Goal: Task Accomplishment & Management: Manage account settings

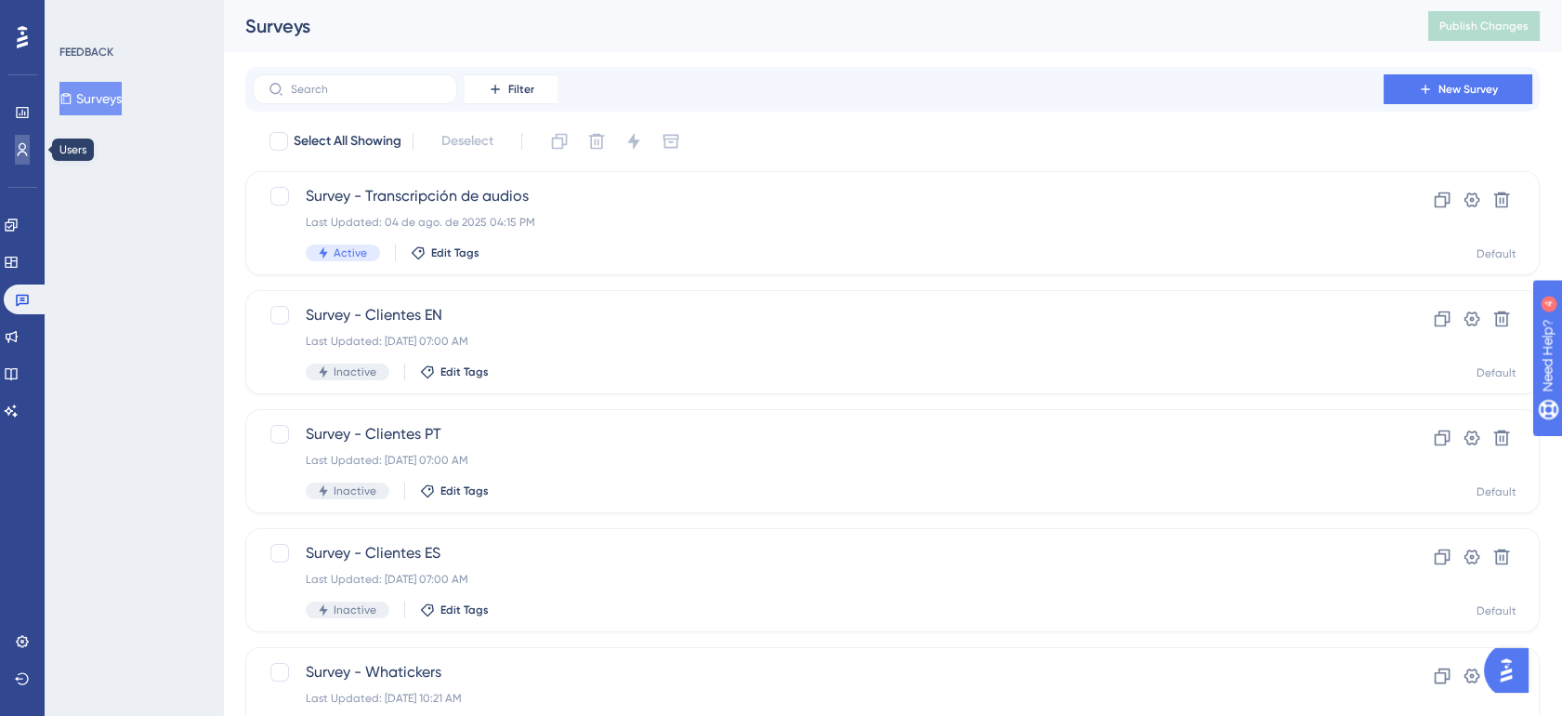
click at [28, 139] on link at bounding box center [22, 150] width 15 height 30
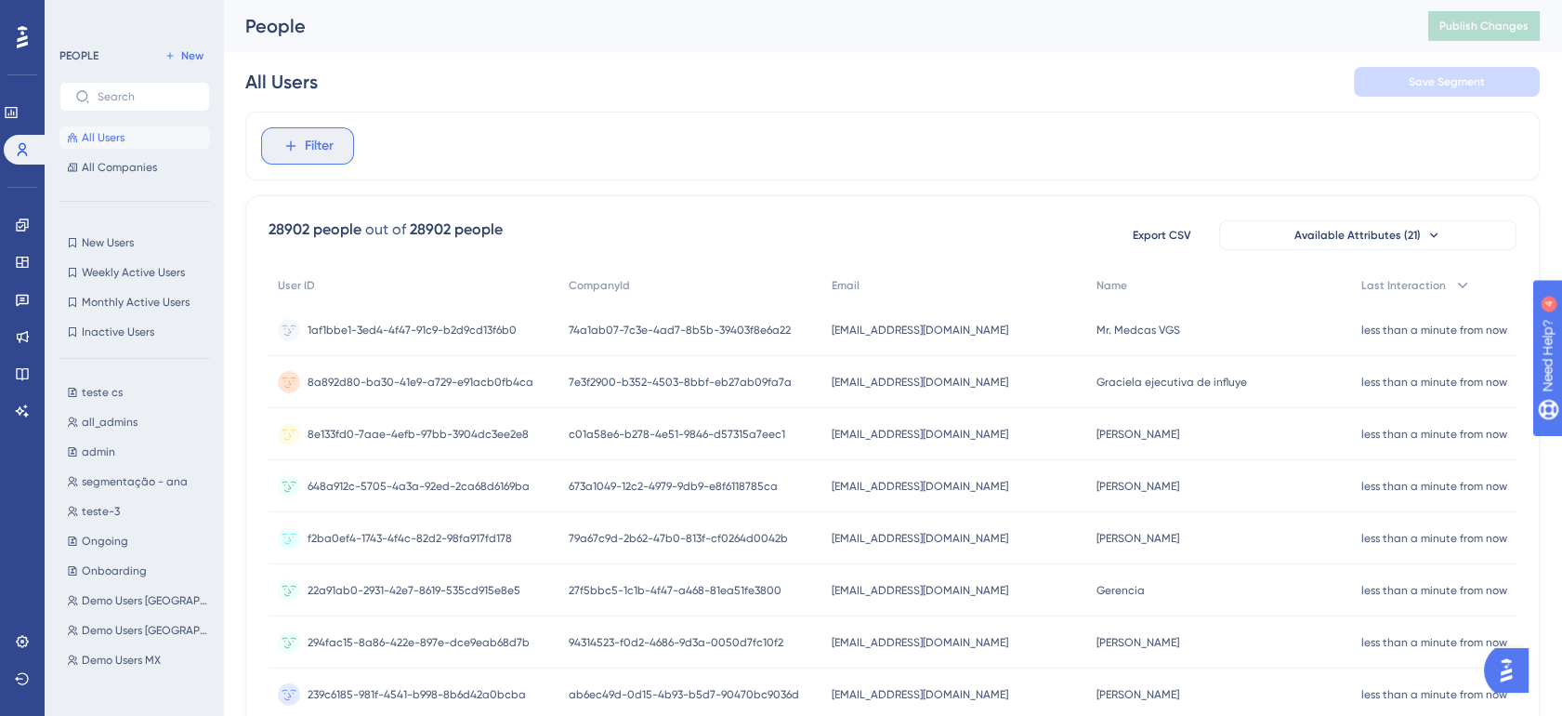
click at [307, 152] on span "Filter" at bounding box center [319, 146] width 29 height 22
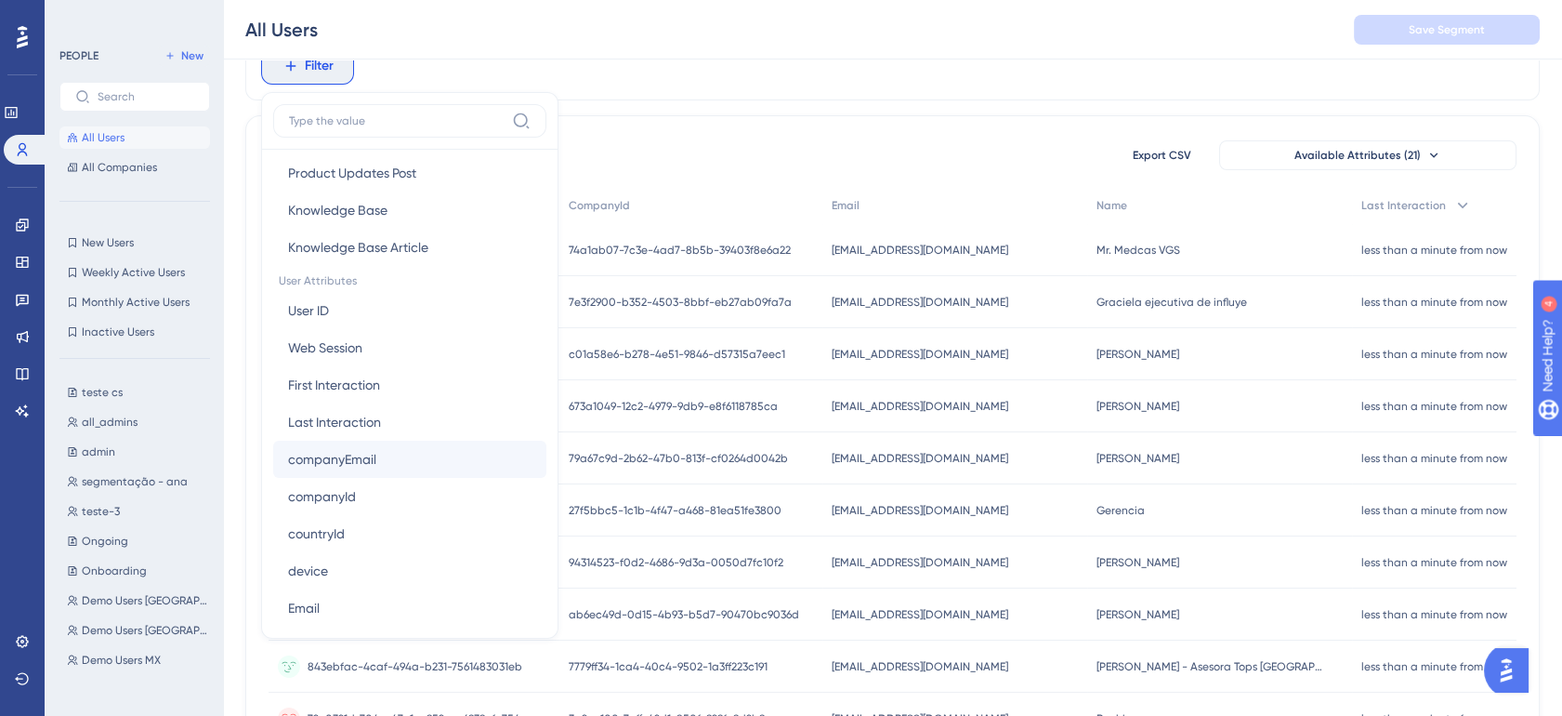
scroll to position [726, 0]
click at [383, 369] on button "First Interaction First Interaction" at bounding box center [409, 386] width 273 height 37
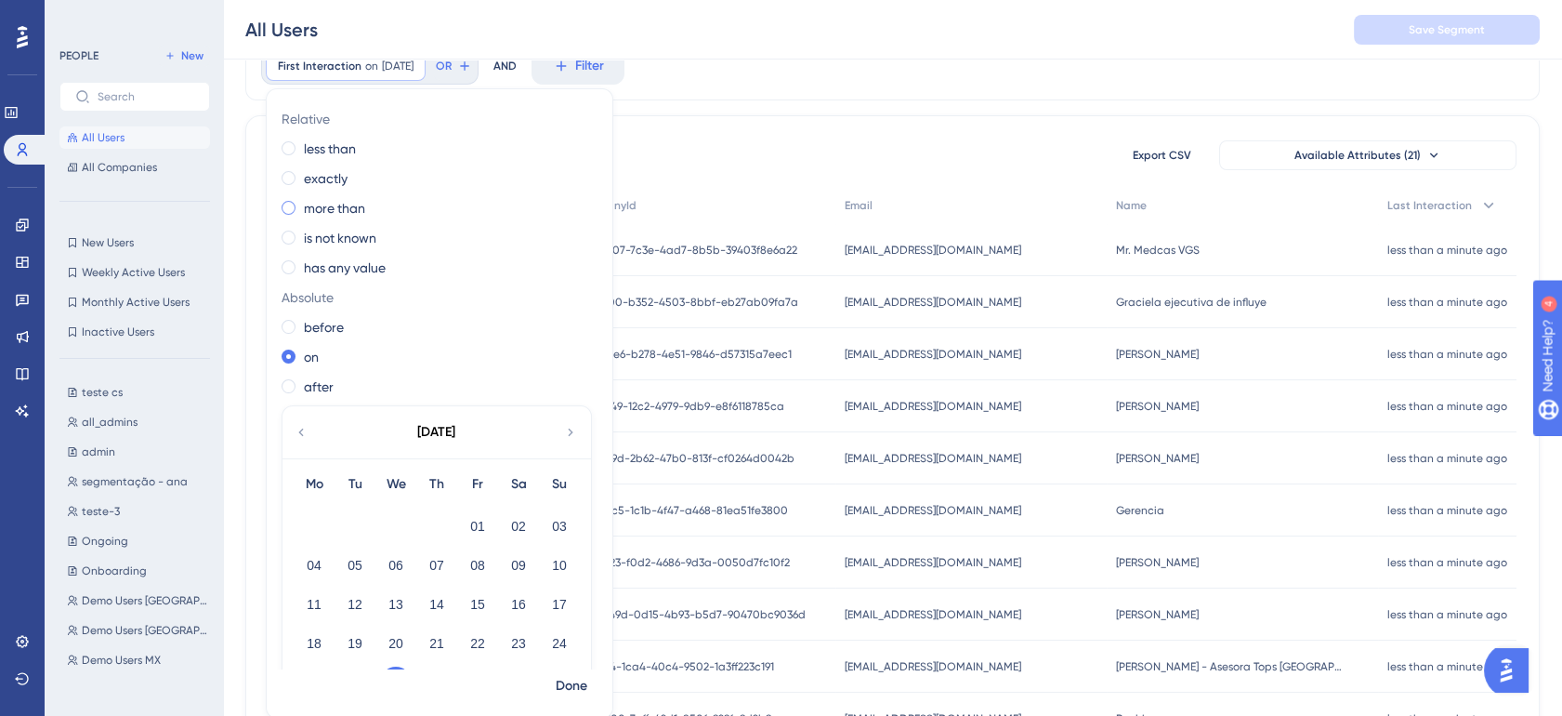
click at [325, 204] on label "more than" at bounding box center [334, 208] width 61 height 22
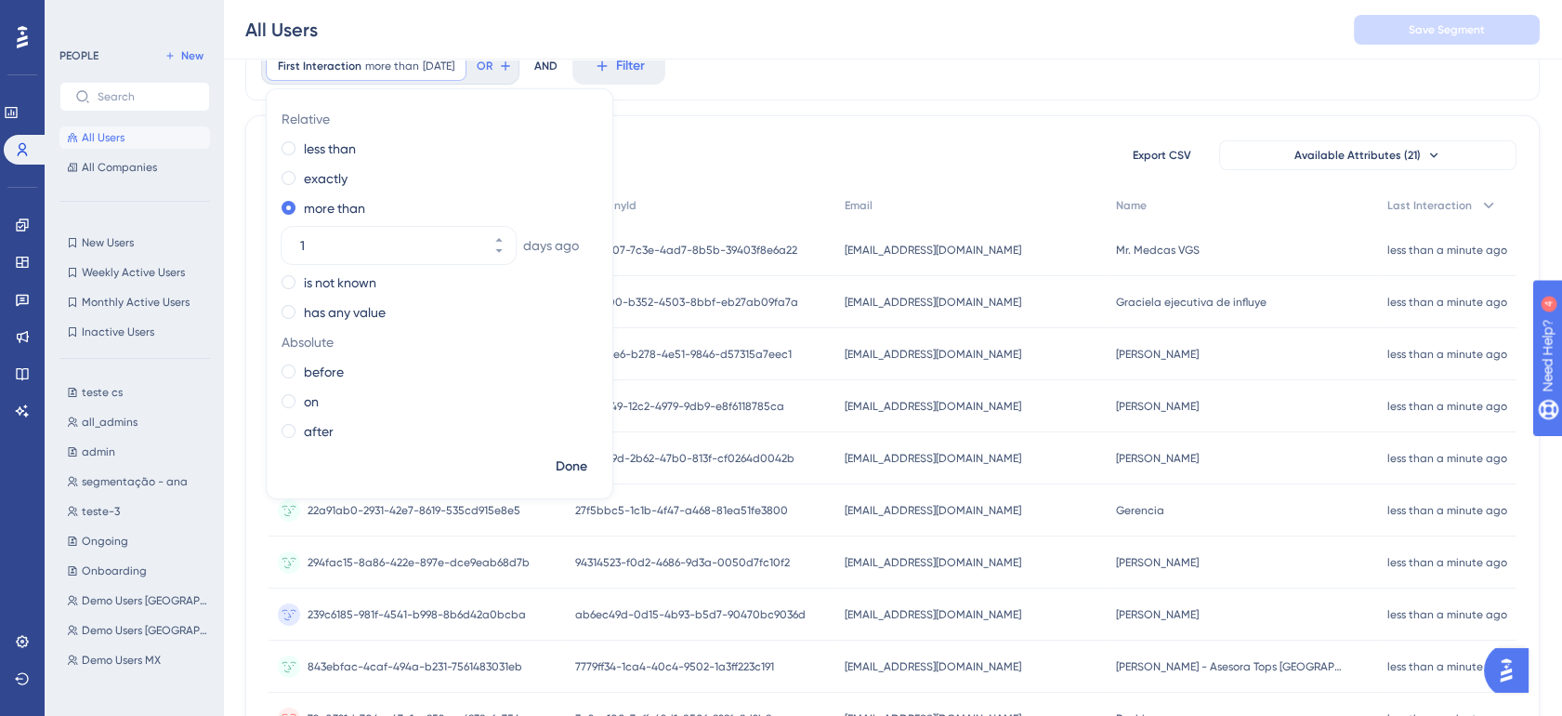
drag, startPoint x: 437, startPoint y: 252, endPoint x: 279, endPoint y: 257, distance: 158.1
click at [279, 257] on div "Relative less than exactly more than [DATE] is not known has any value Absolute…" at bounding box center [440, 277] width 346 height 346
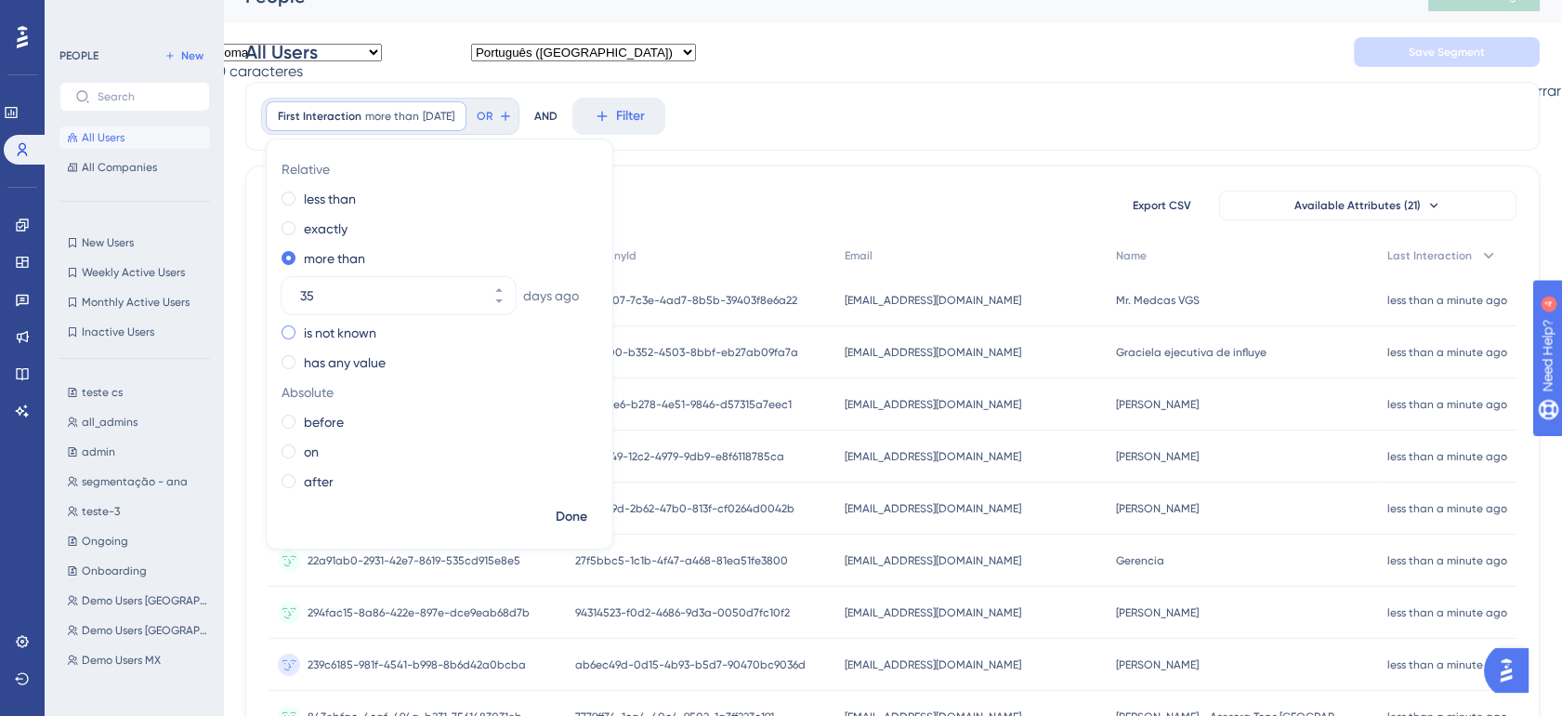
scroll to position [0, 0]
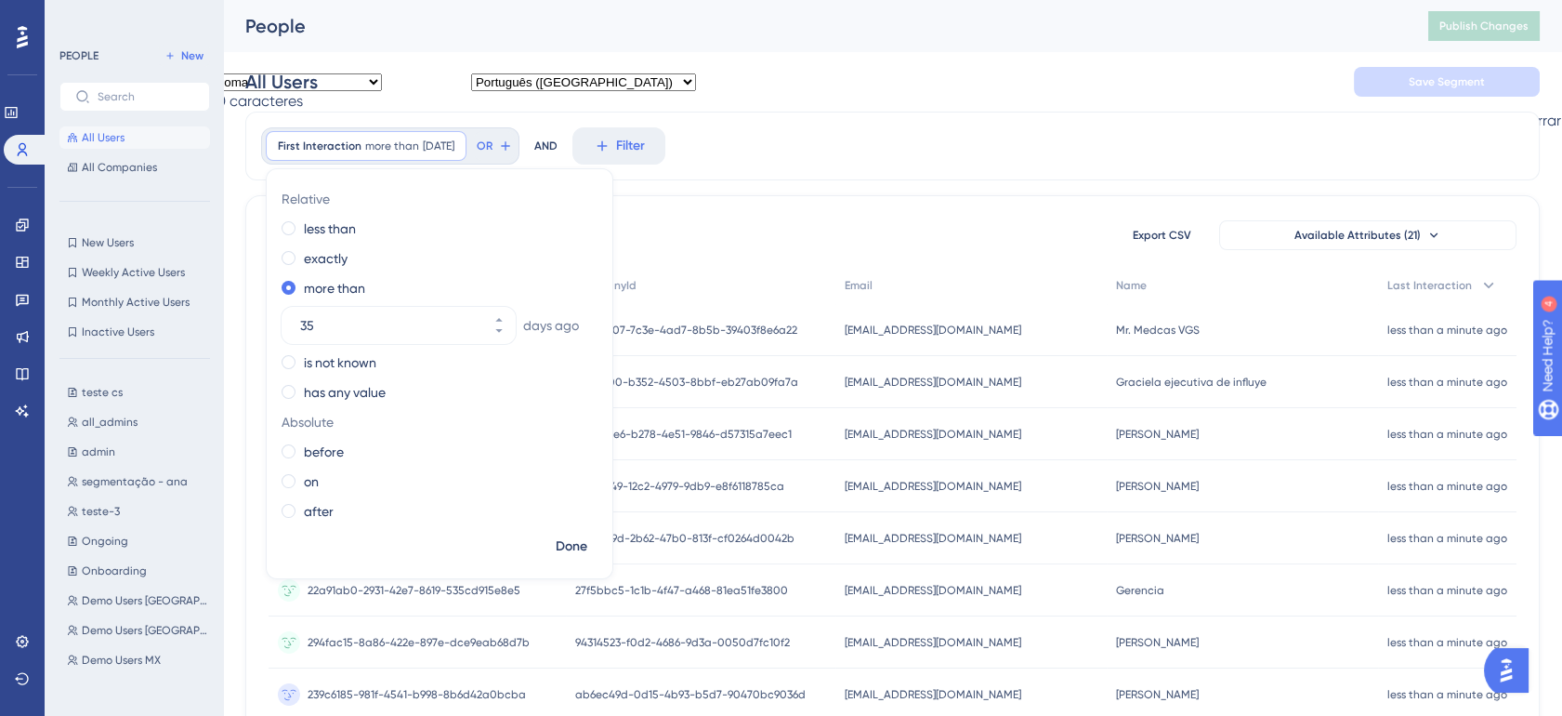
type input "35"
click at [800, 93] on div "All Users Save Segment" at bounding box center [892, 81] width 1294 height 59
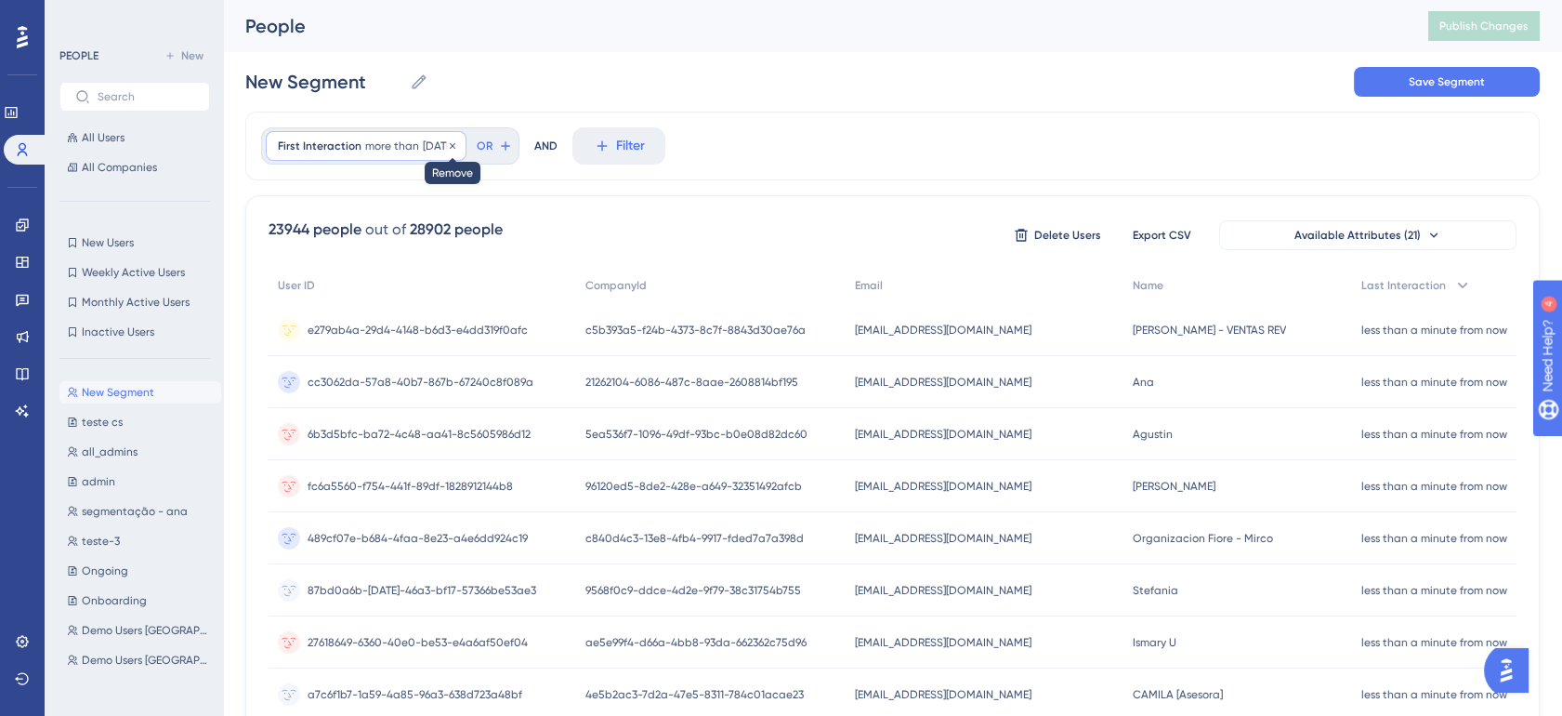
click at [458, 148] on icon at bounding box center [452, 145] width 11 height 11
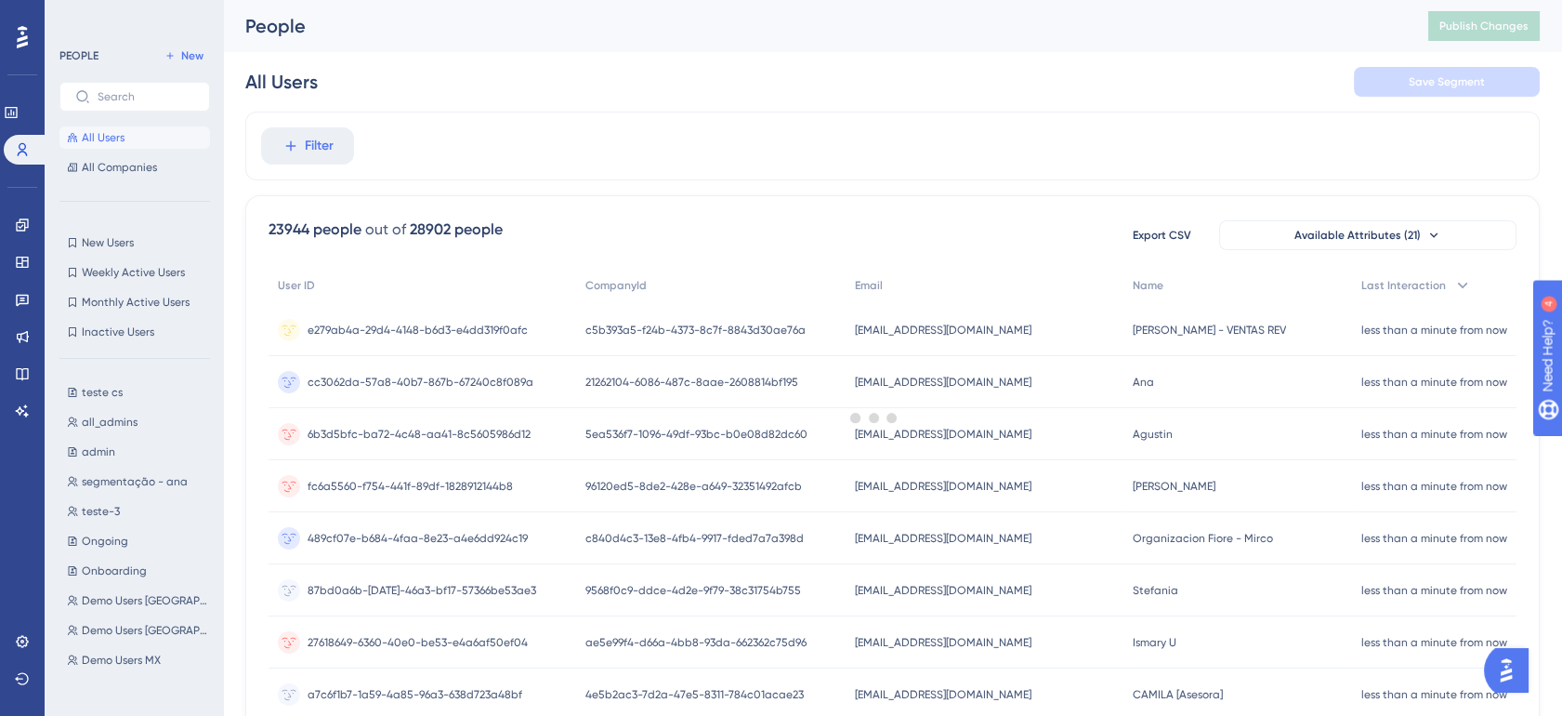
click at [794, 152] on div at bounding box center [874, 417] width 1376 height 582
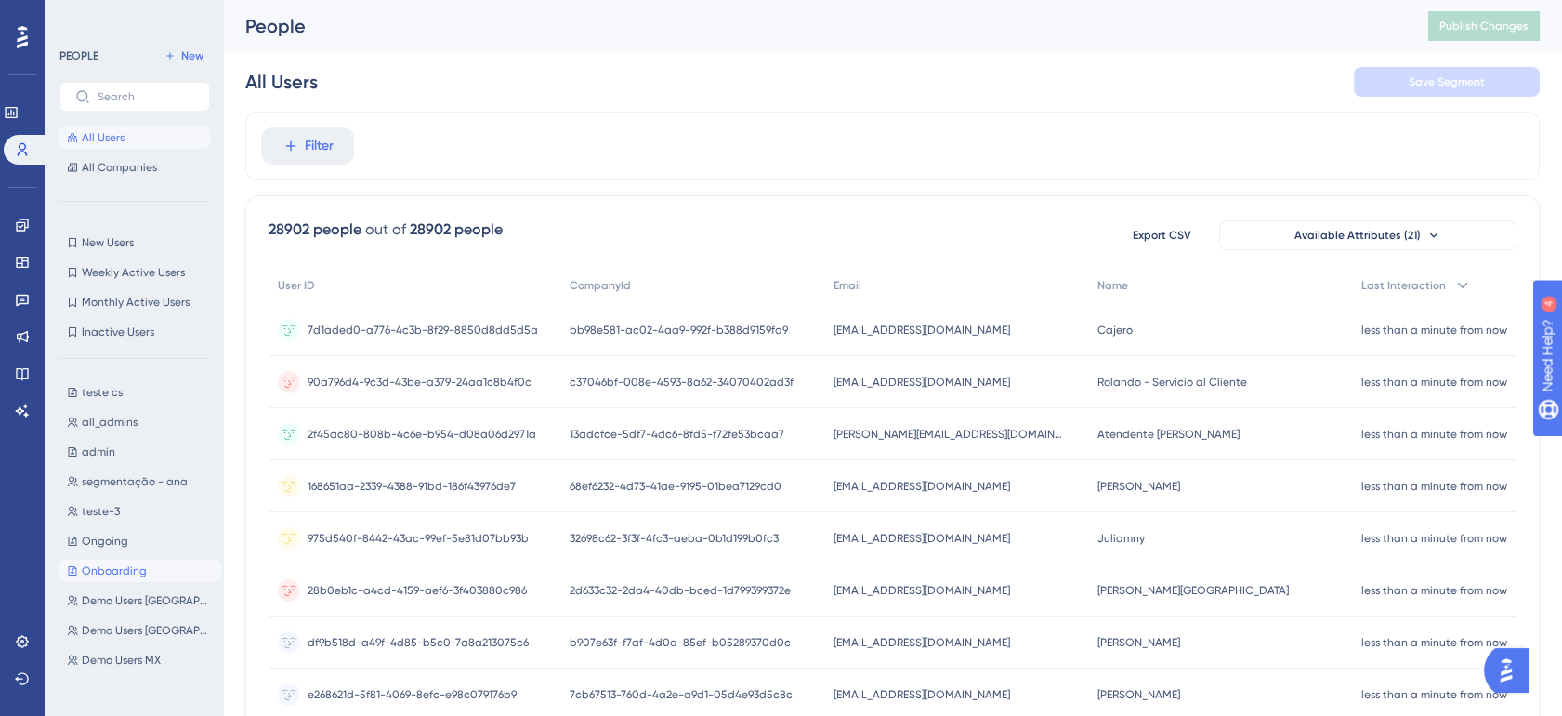
click at [119, 569] on span "Onboarding" at bounding box center [114, 570] width 65 height 15
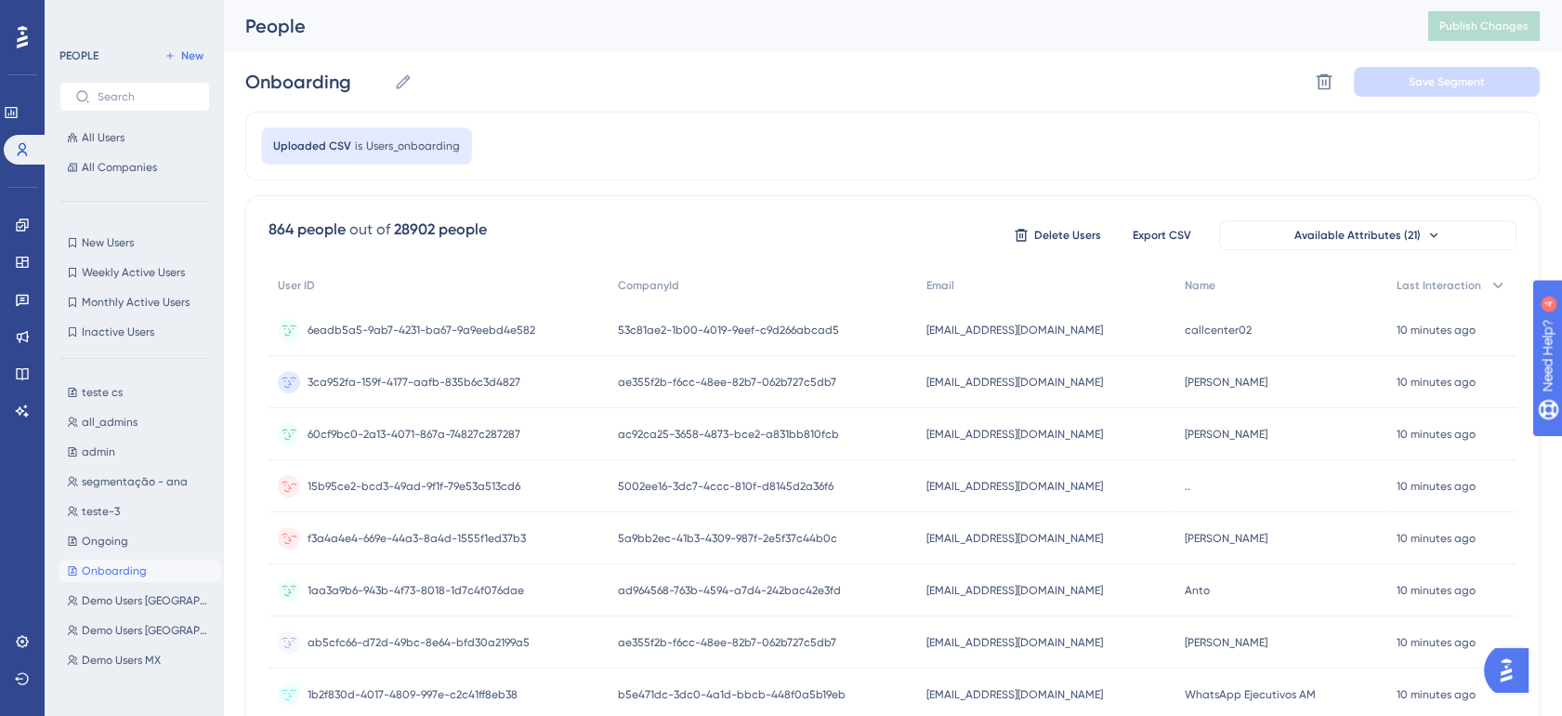
click at [0, 0] on div at bounding box center [0, 0] width 0 height 0
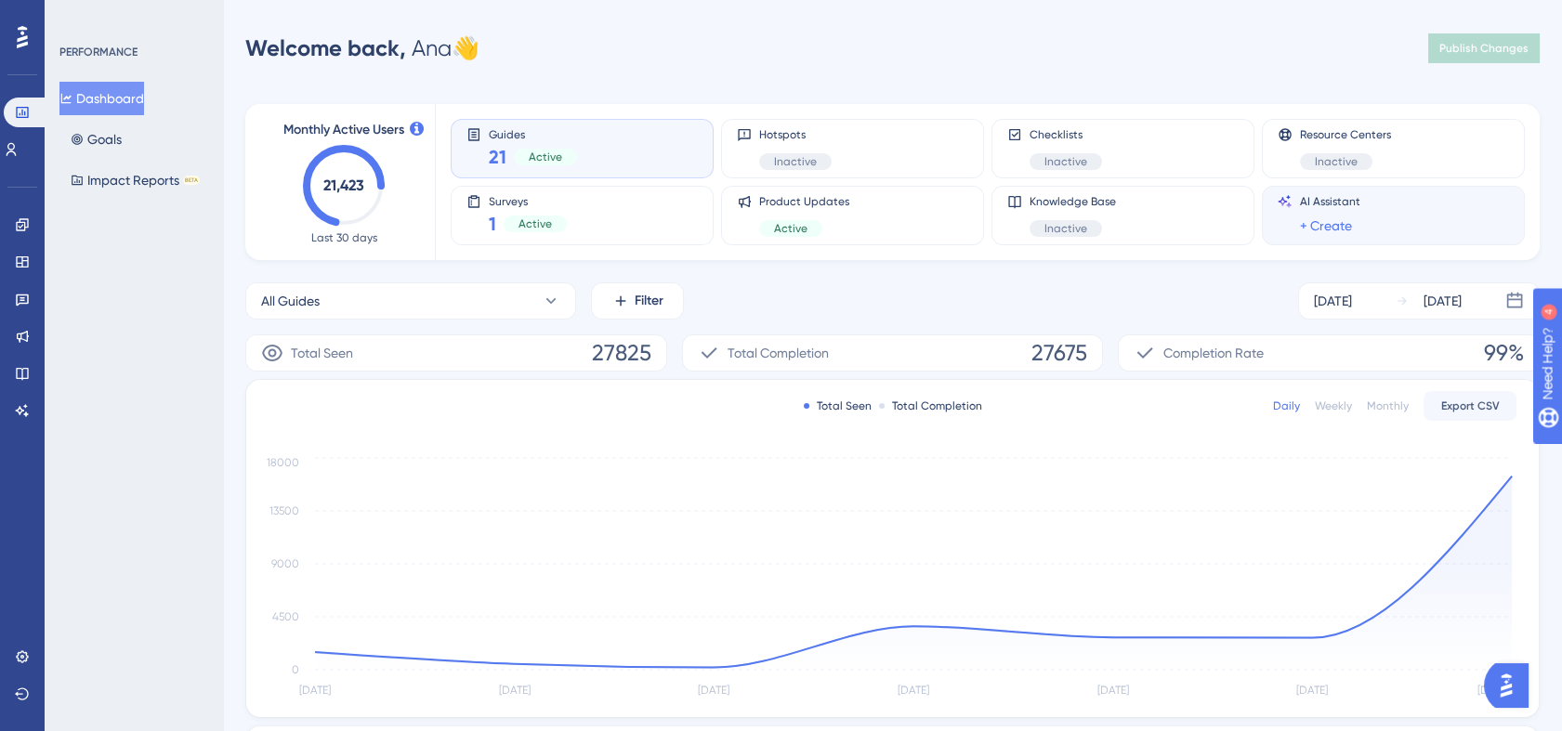
click at [1394, 207] on div "AI Assistant + Create" at bounding box center [1393, 215] width 231 height 43
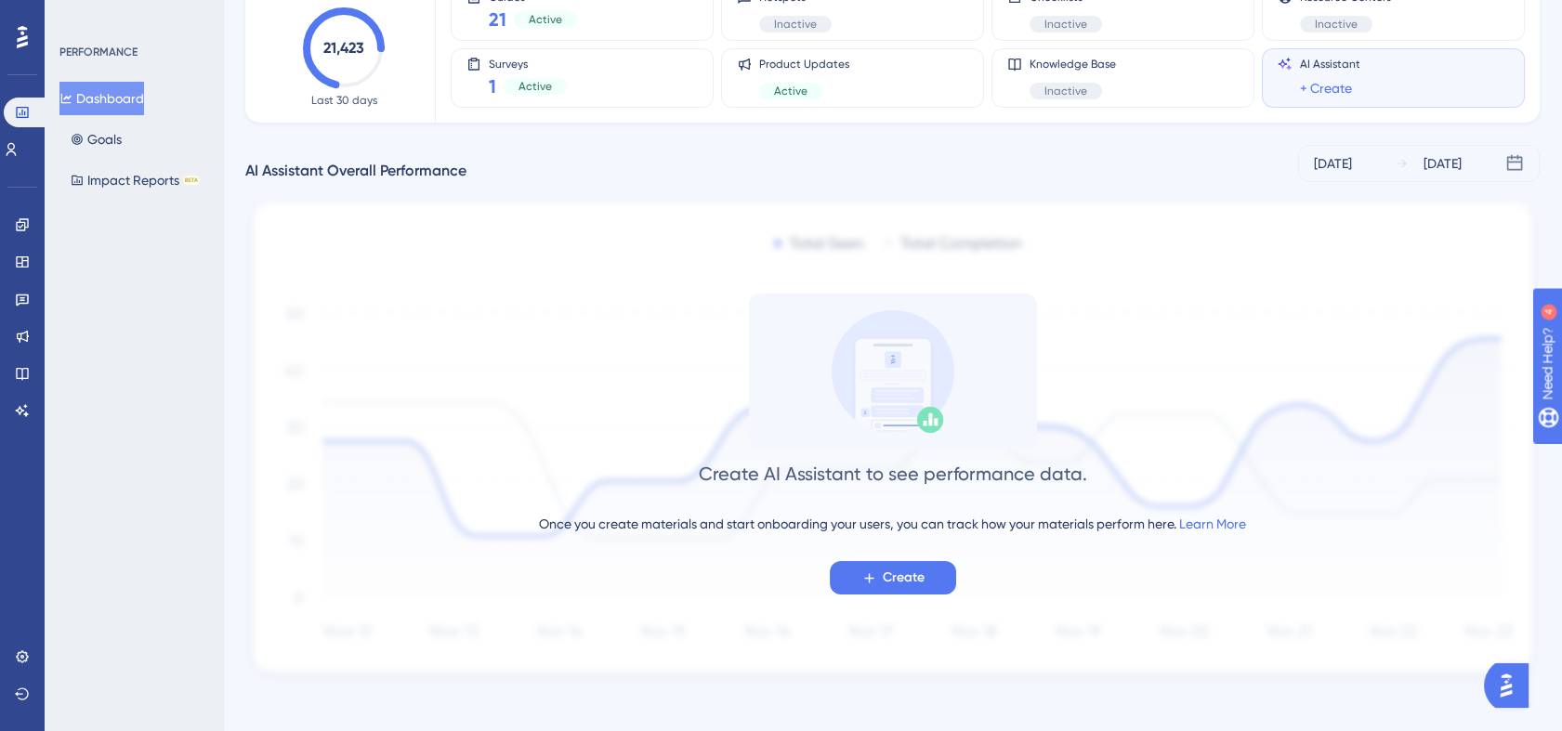
scroll to position [149, 0]
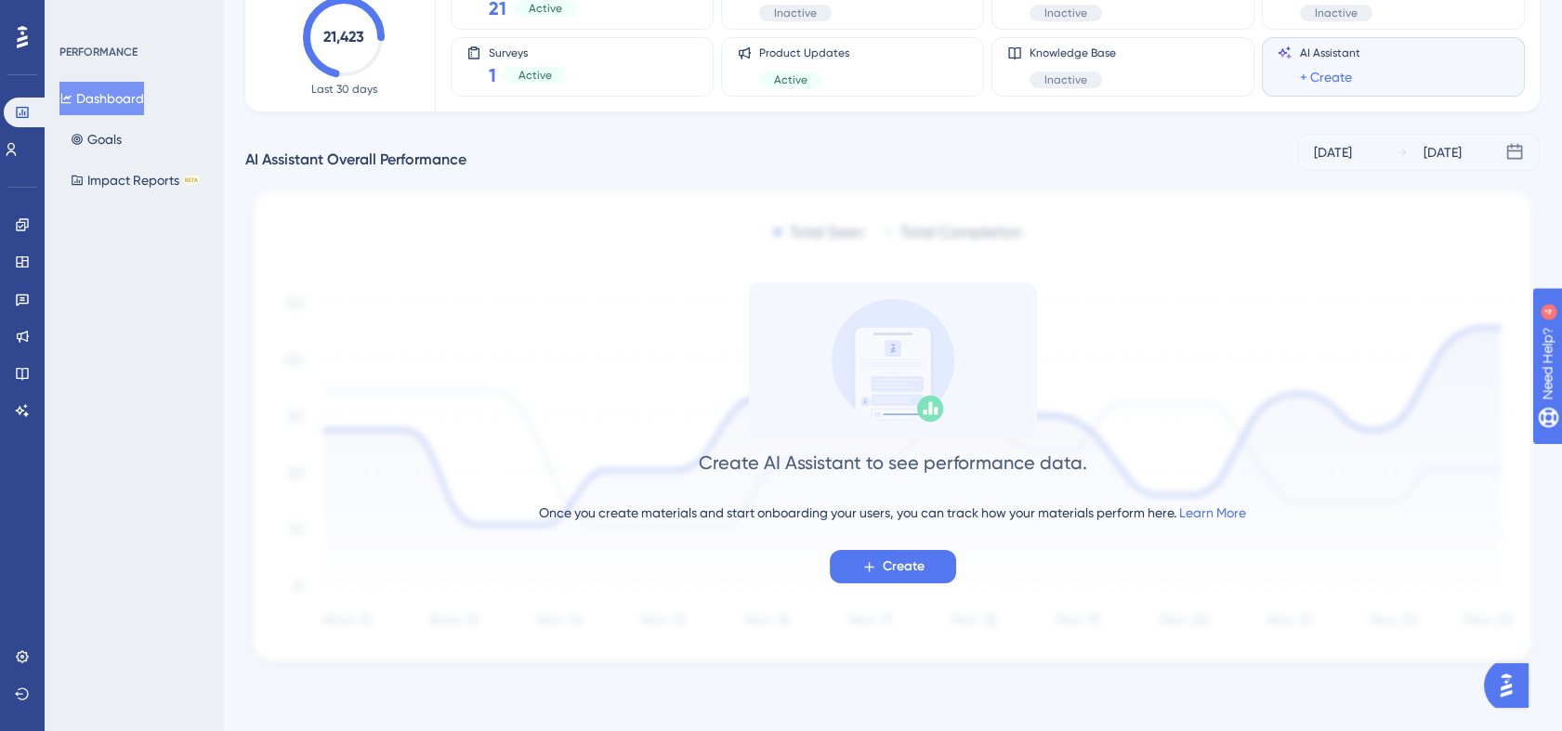
click at [708, 517] on div "Once you create materials and start onboarding your users, you can track how yo…" at bounding box center [892, 513] width 707 height 22
click at [836, 519] on div "Once you create materials and start onboarding your users, you can track how yo…" at bounding box center [892, 513] width 707 height 22
click at [1141, 519] on div "Once you create materials and start onboarding your users, you can track how yo…" at bounding box center [892, 513] width 707 height 22
click at [886, 575] on span "Create" at bounding box center [904, 567] width 42 height 22
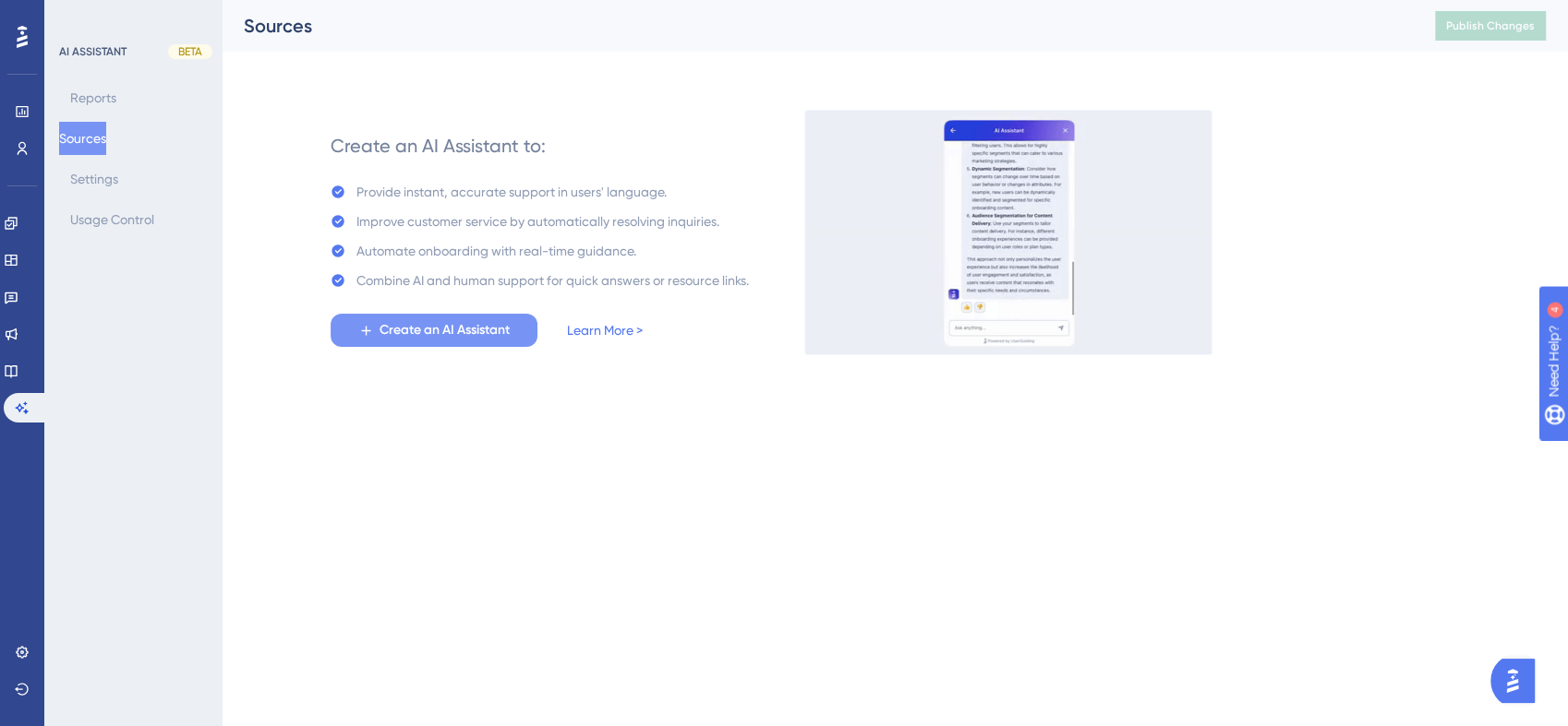
click at [480, 331] on span "Create an AI Assistant" at bounding box center [444, 331] width 130 height 22
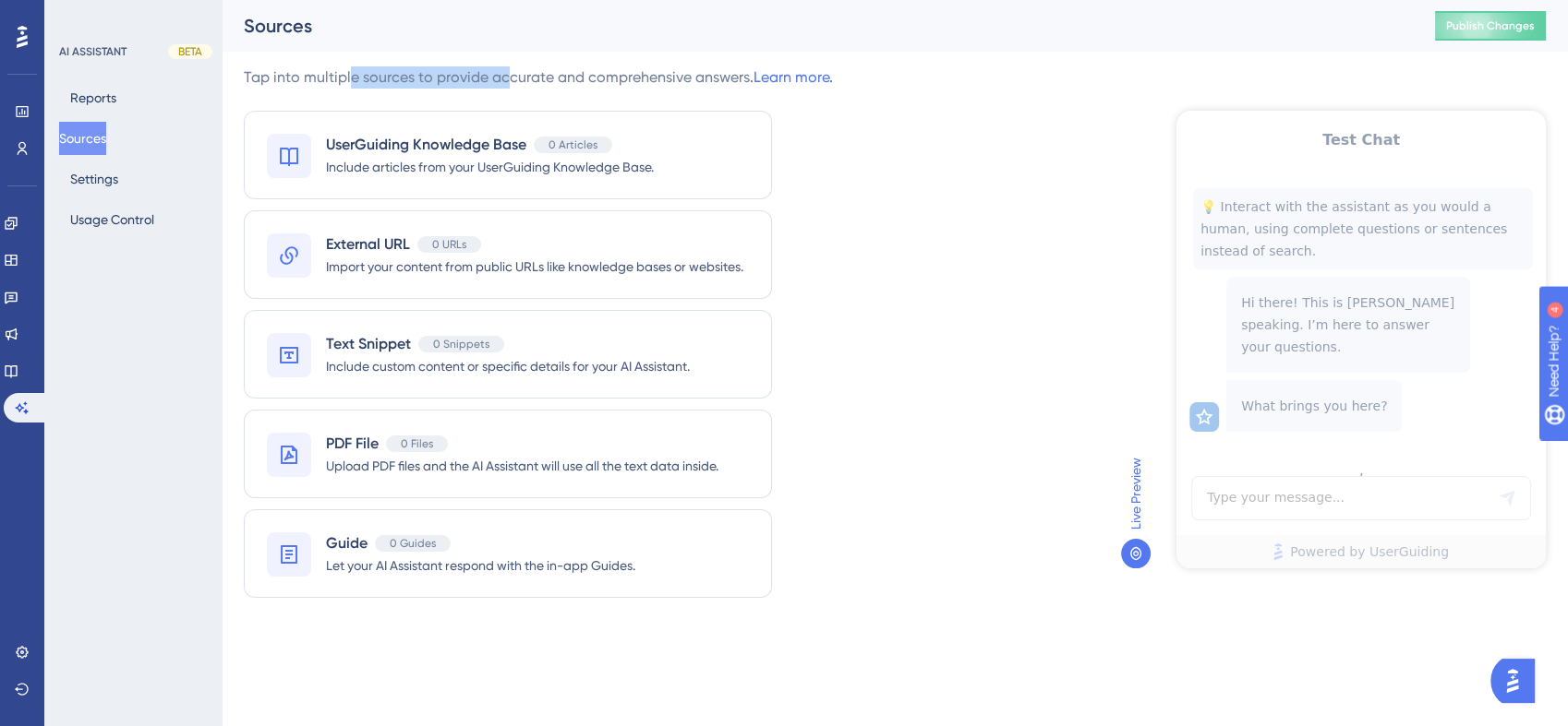
drag, startPoint x: 347, startPoint y: 81, endPoint x: 502, endPoint y: 73, distance: 155.2
click at [502, 73] on div "Tap into multiple sources to provide accurate and comprehensive answers. Learn …" at bounding box center [538, 77] width 589 height 22
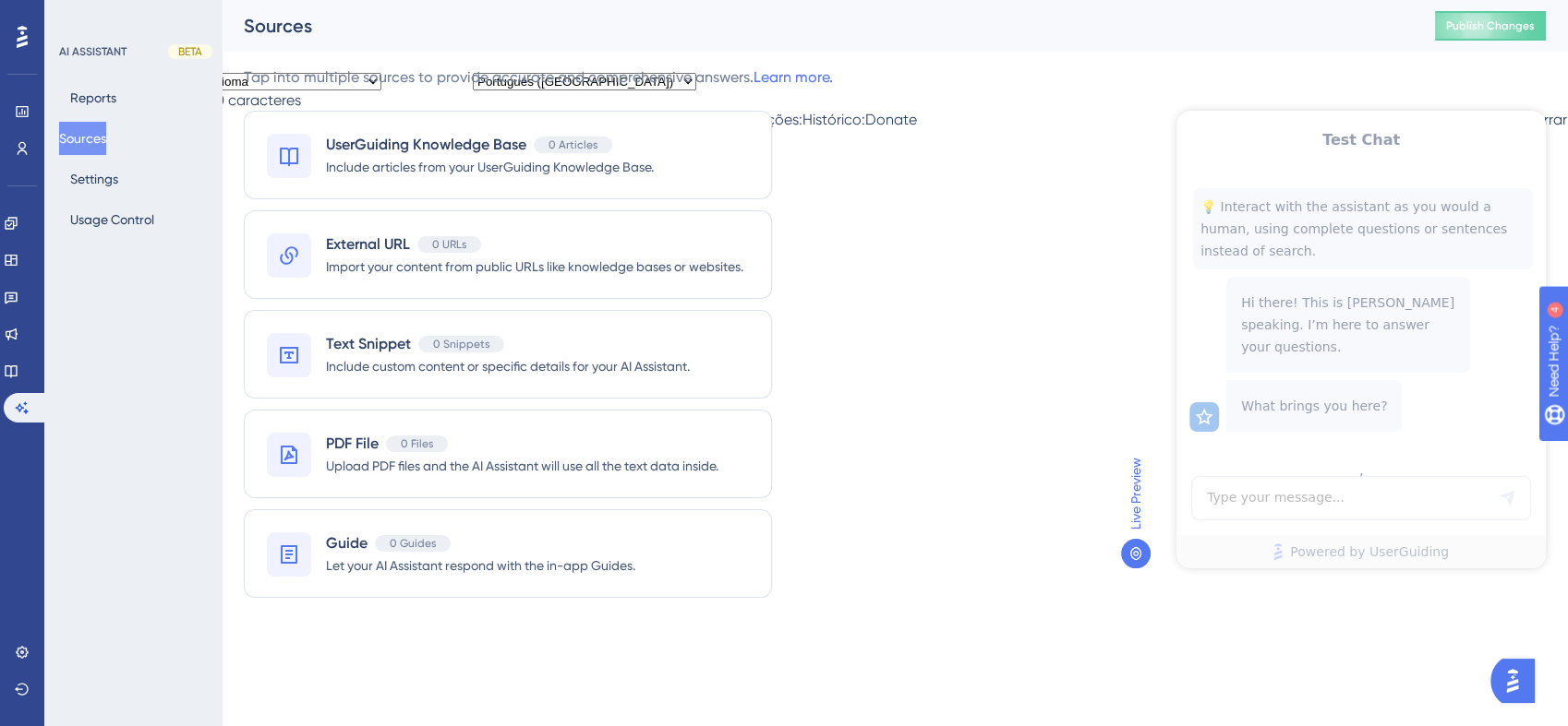
drag, startPoint x: 502, startPoint y: 73, endPoint x: 932, endPoint y: 243, distance: 462.4
click at [932, 243] on div "Tap into multiple sources to provide accurate and comprehensive answers. Learn …" at bounding box center [894, 344] width 1302 height 554
click at [641, 572] on div "Guide 0 Guides Let your AI Assistant respond with the in-app Guides." at bounding box center [508, 553] width 529 height 88
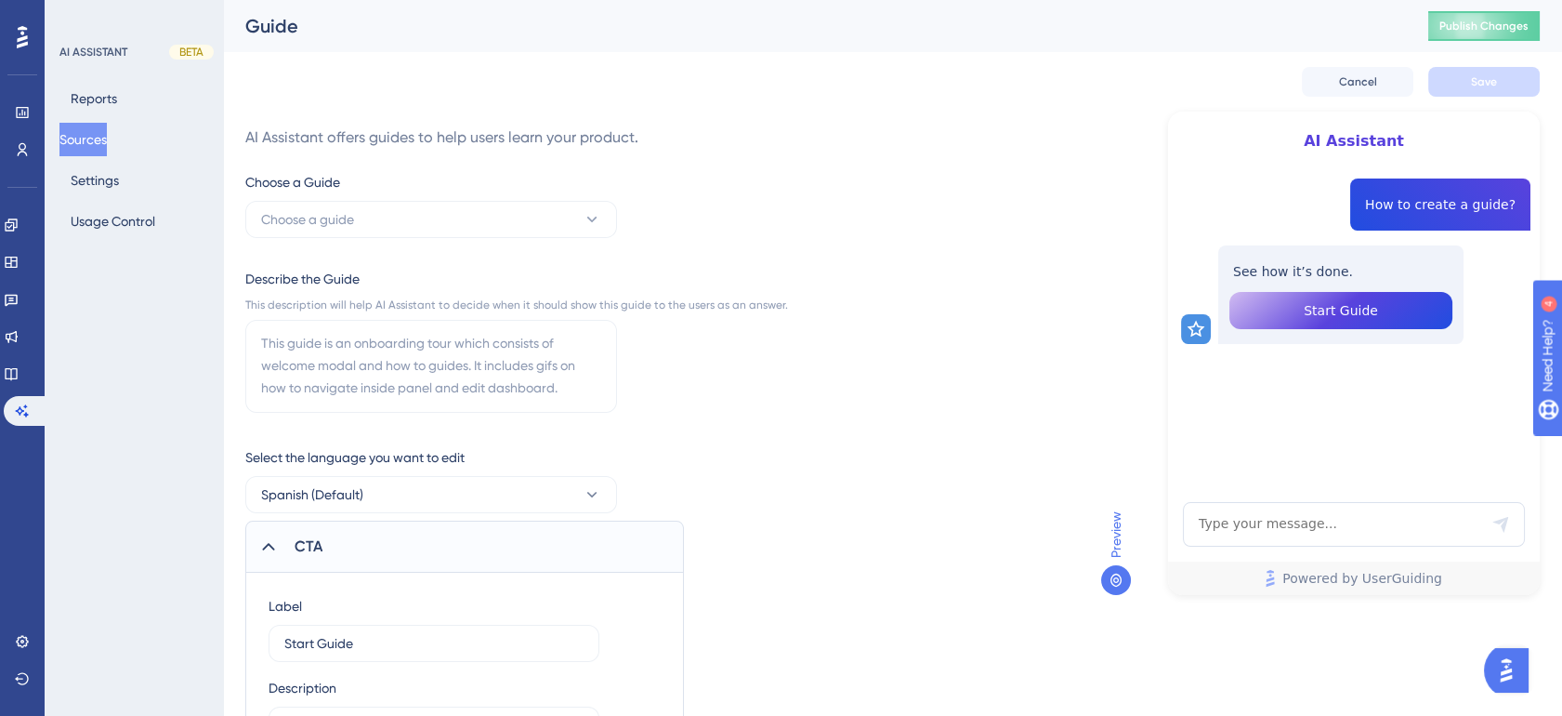
scroll to position [103, 0]
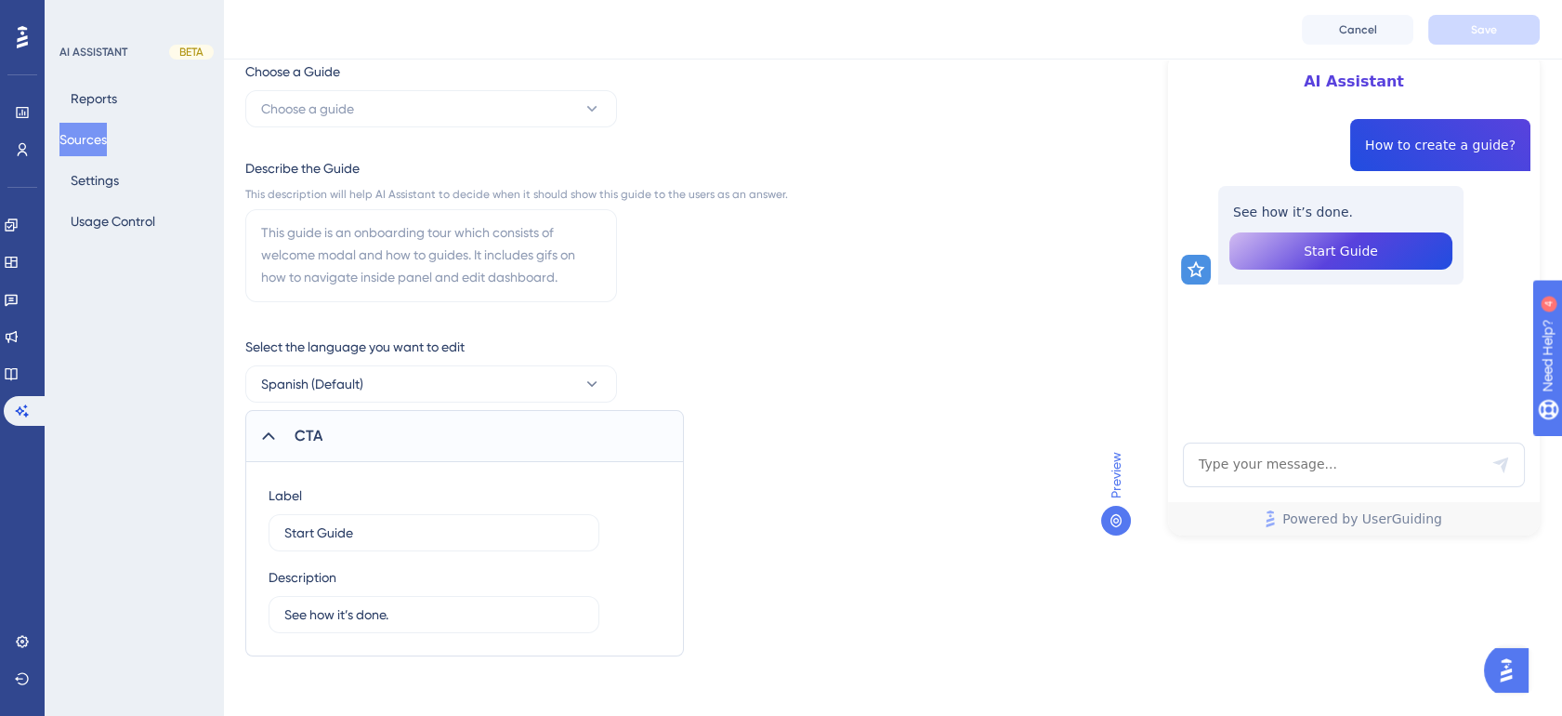
click at [338, 433] on div "CTA" at bounding box center [464, 436] width 439 height 52
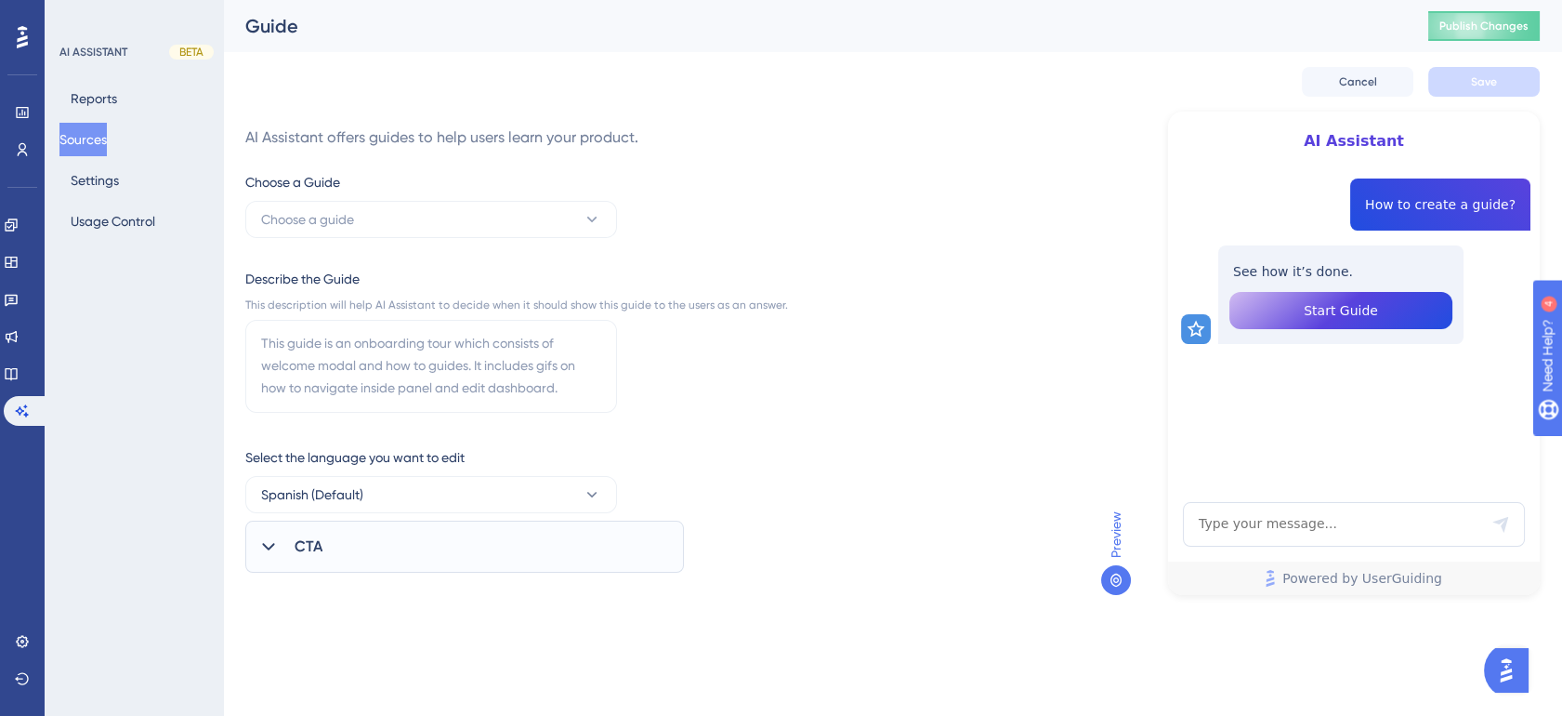
scroll to position [0, 0]
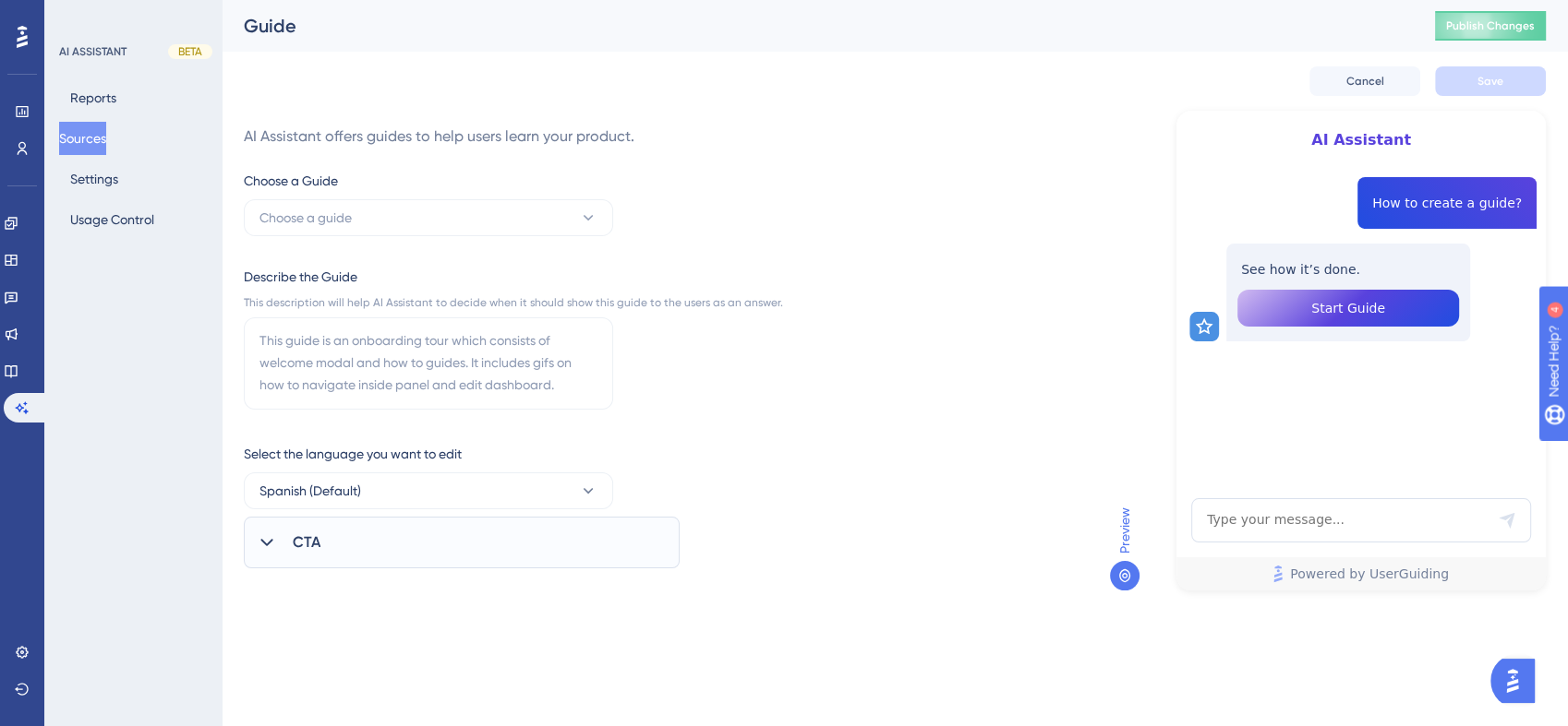
click at [391, 541] on div "CTA" at bounding box center [461, 542] width 436 height 52
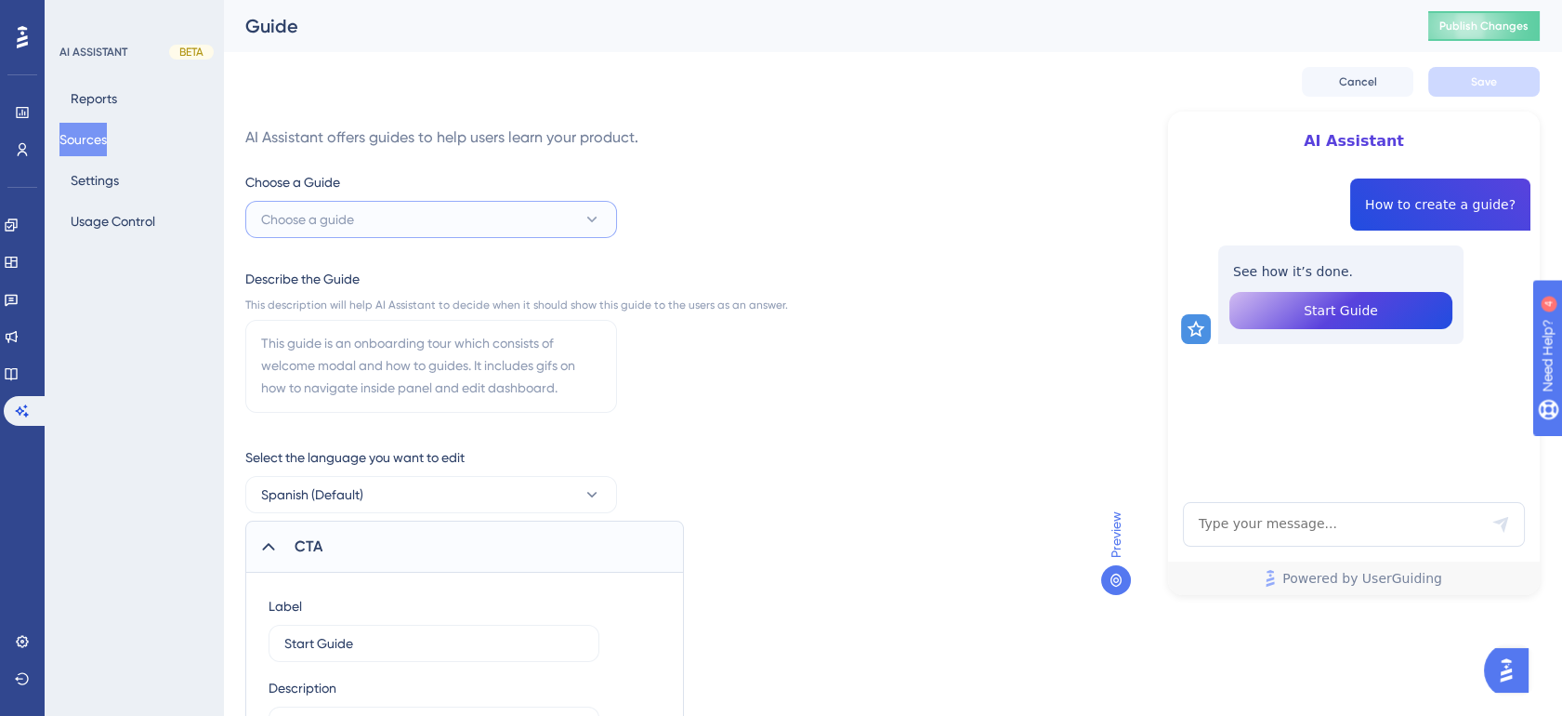
click at [435, 206] on button "Choose a guide" at bounding box center [431, 219] width 372 height 37
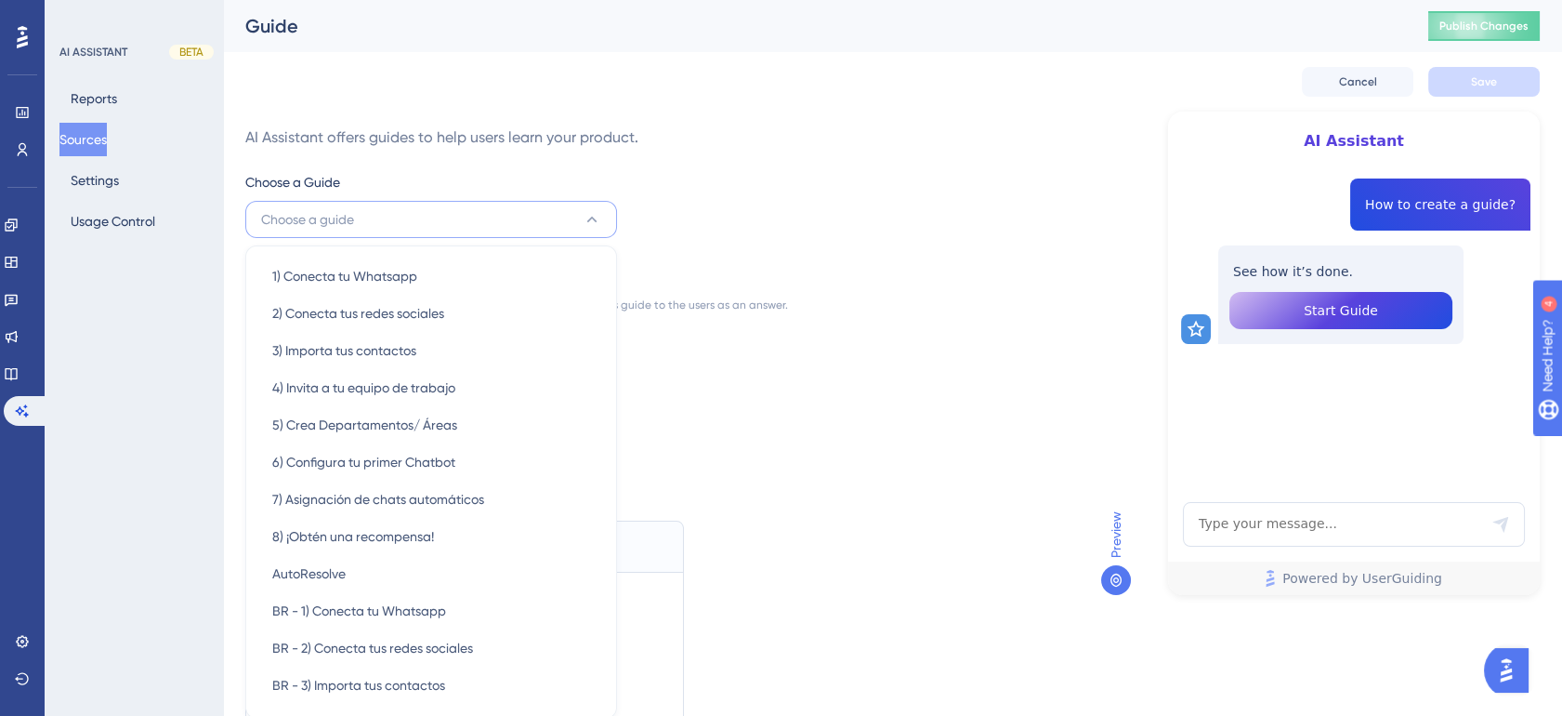
scroll to position [124, 0]
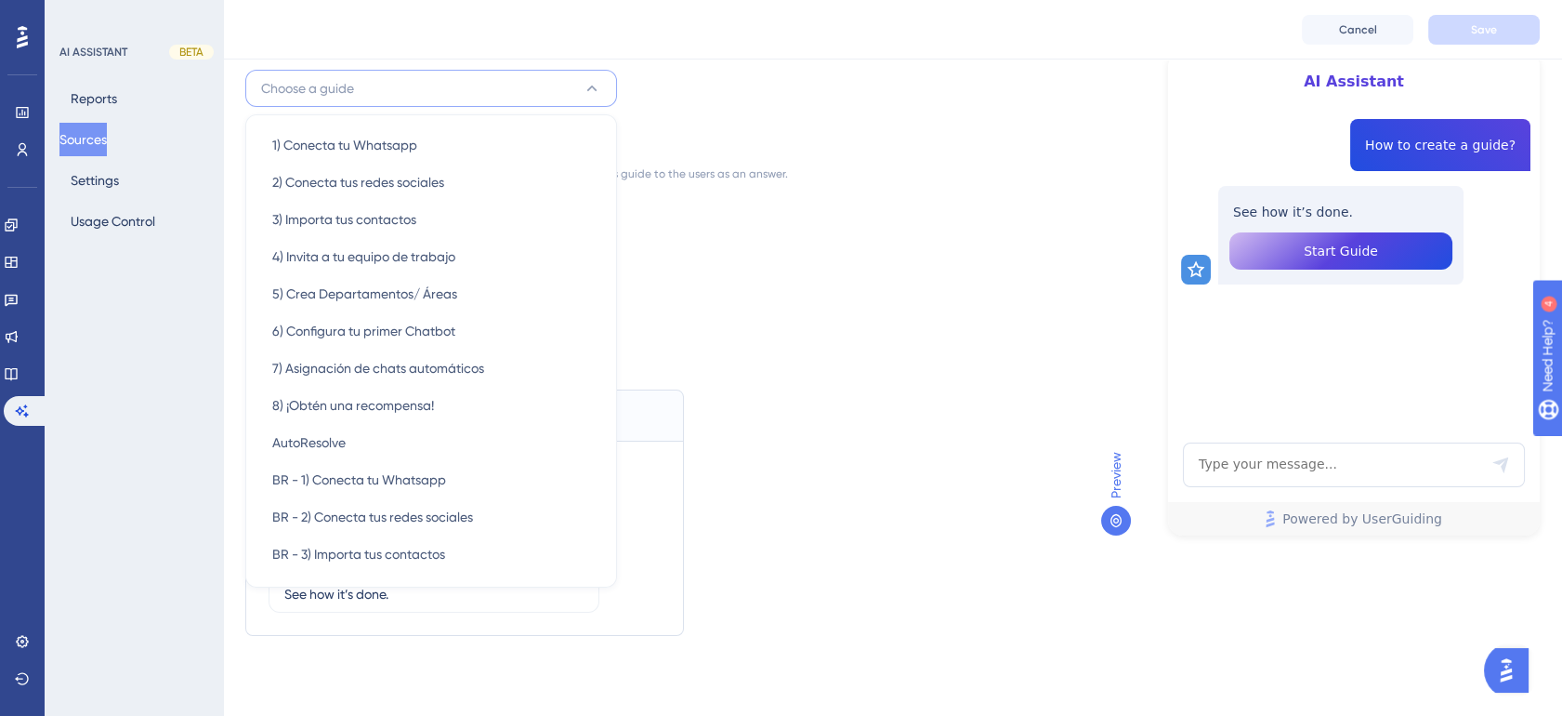
click at [847, 65] on div "AI Assistant offers guides to help users learn your product. Choose a Guide Cho…" at bounding box center [892, 281] width 1294 height 707
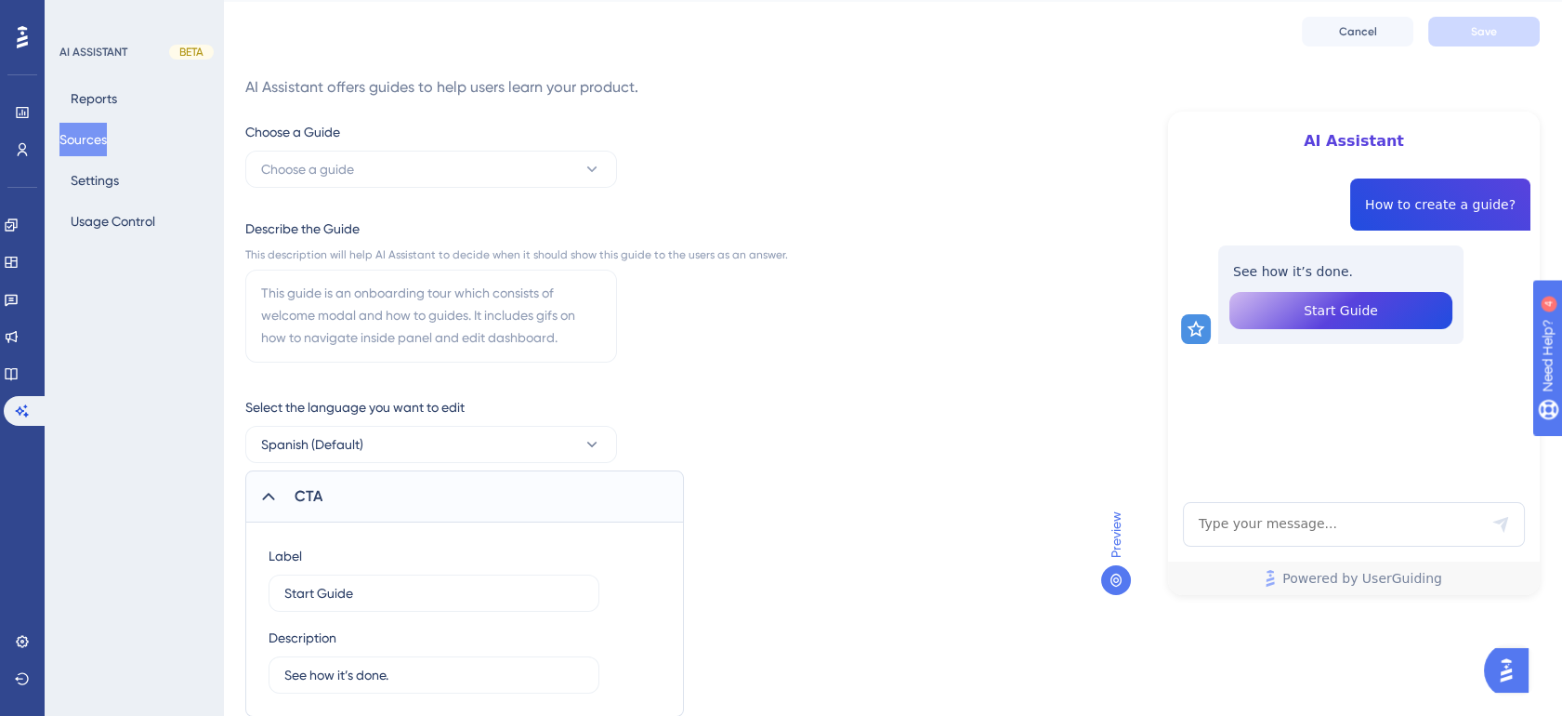
scroll to position [0, 0]
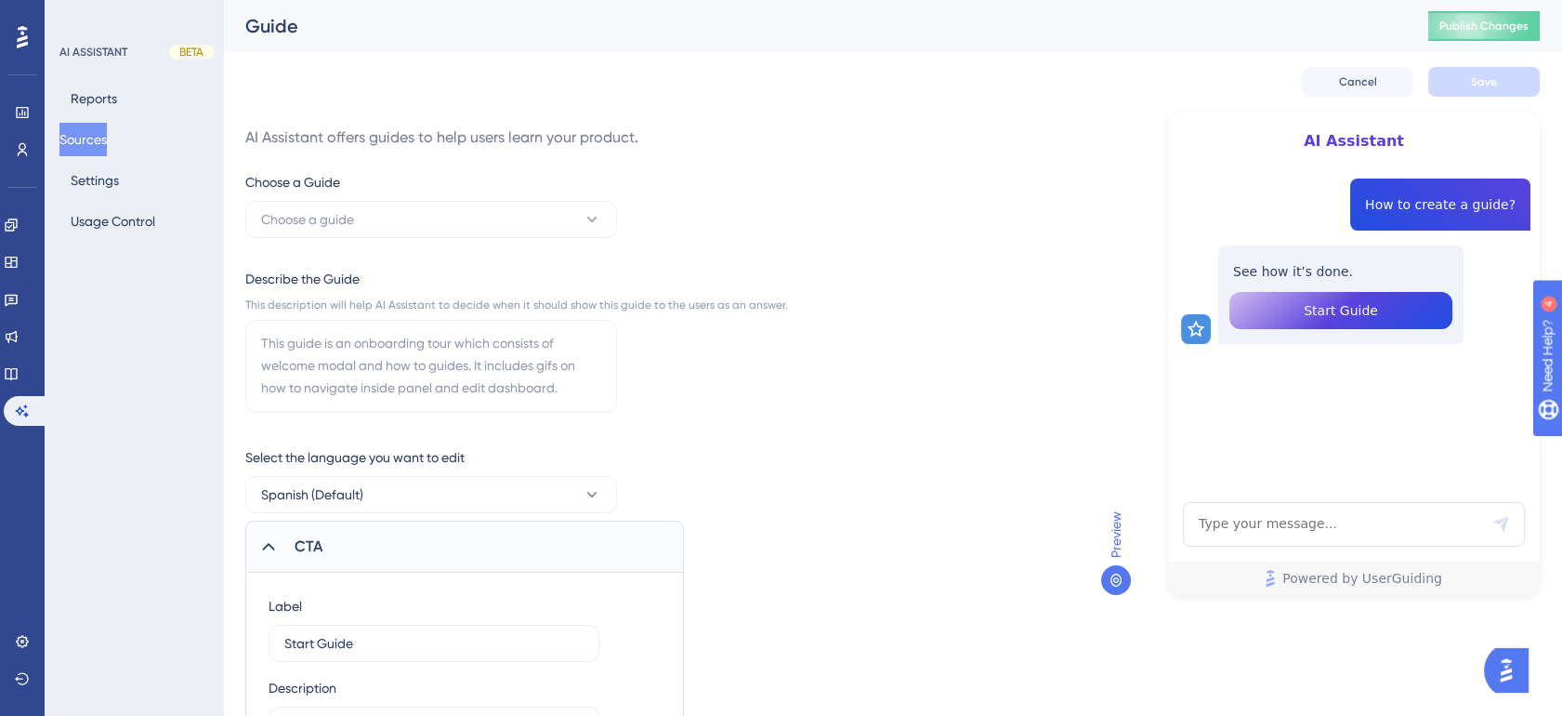
click at [269, 303] on div "This description will help AI Assistant to decide when it should show this guid…" at bounding box center [516, 304] width 543 height 15
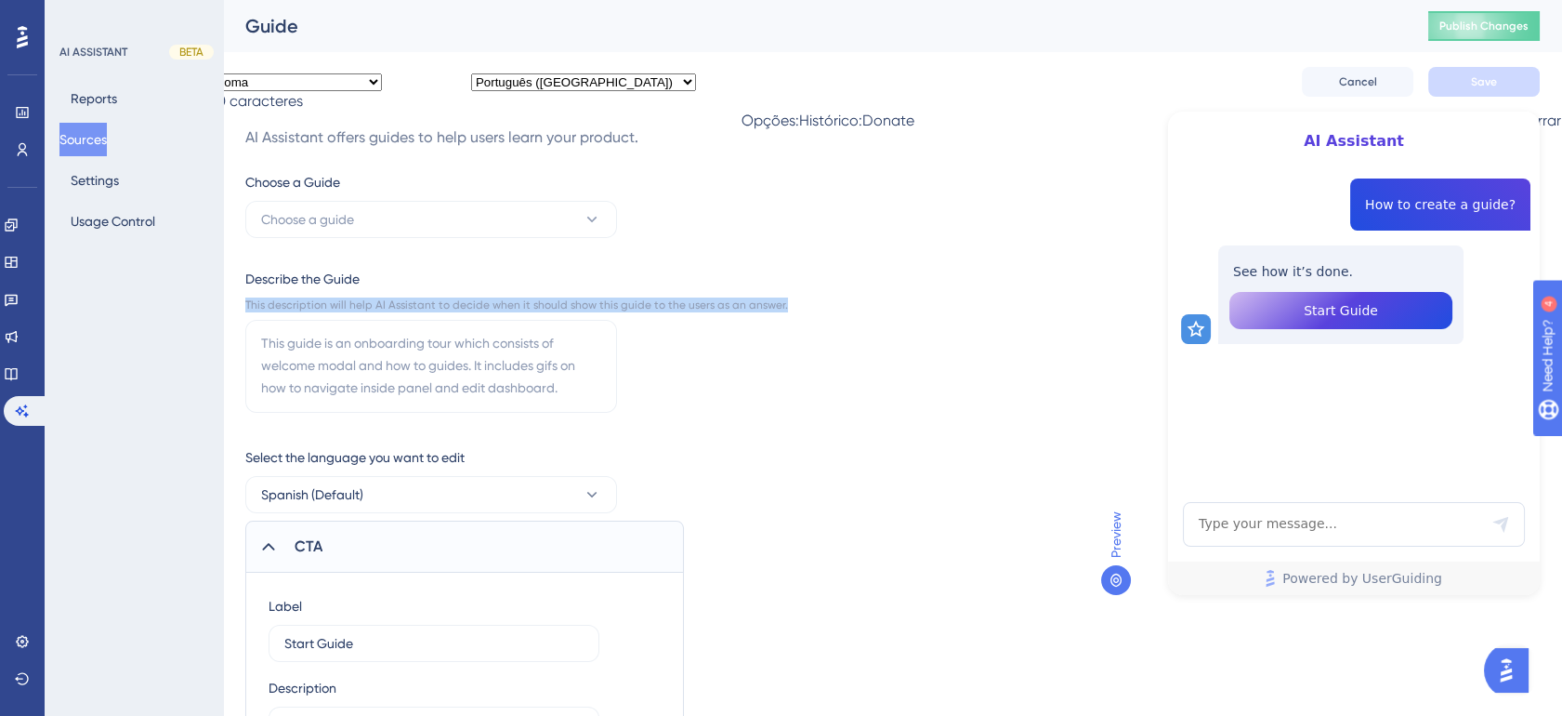
click at [269, 303] on div "This description will help AI Assistant to decide when it should show this guid…" at bounding box center [516, 304] width 543 height 15
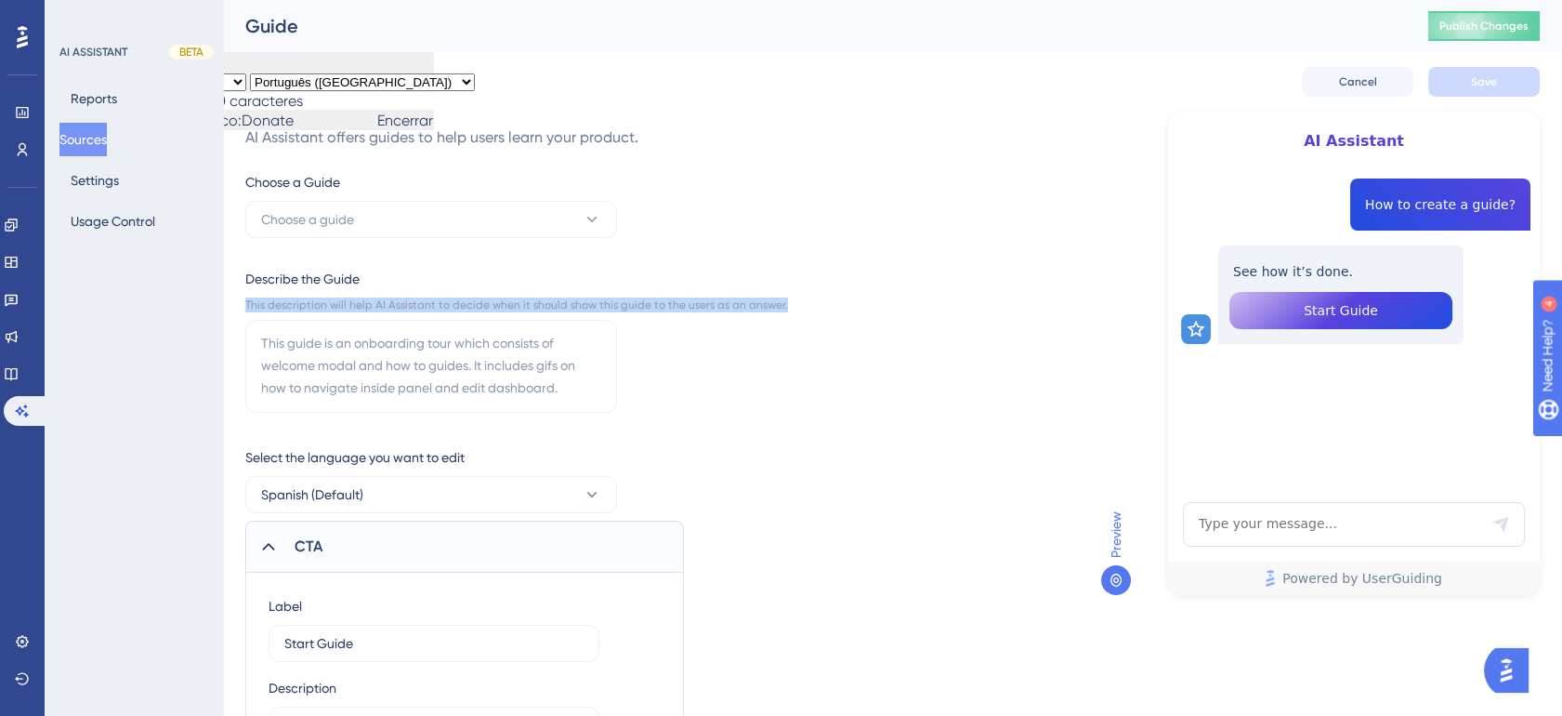
drag, startPoint x: 269, startPoint y: 303, endPoint x: 258, endPoint y: 311, distance: 13.9
click at [258, 130] on body "Performance Users Engagement Widgets Feedback Product Updates Knowledge Base AI…" at bounding box center [781, 65] width 1562 height 130
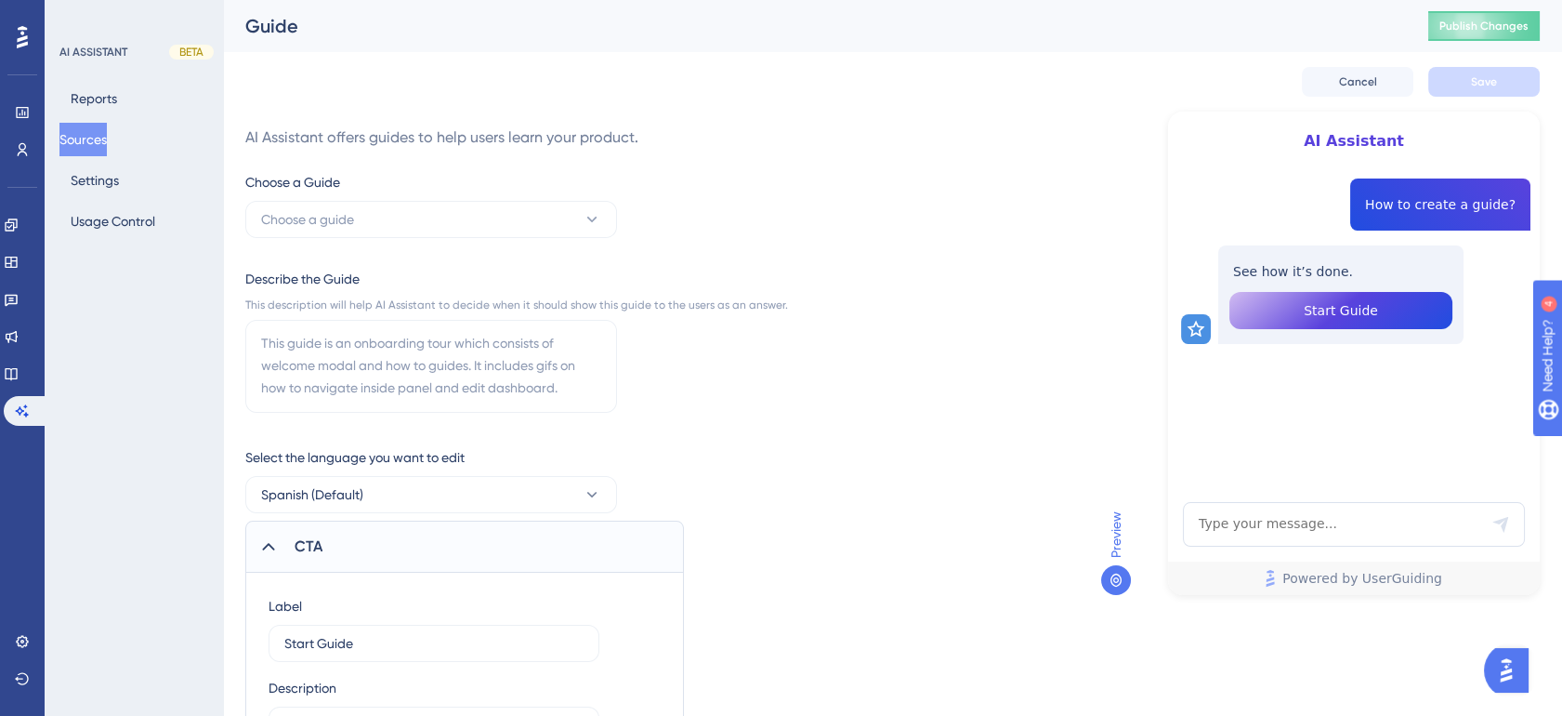
click at [953, 324] on div "AI Assistant offers guides to help users learn your product. Choose a Guide Cho…" at bounding box center [892, 439] width 1294 height 655
click at [77, 99] on button "Reports" at bounding box center [93, 98] width 69 height 33
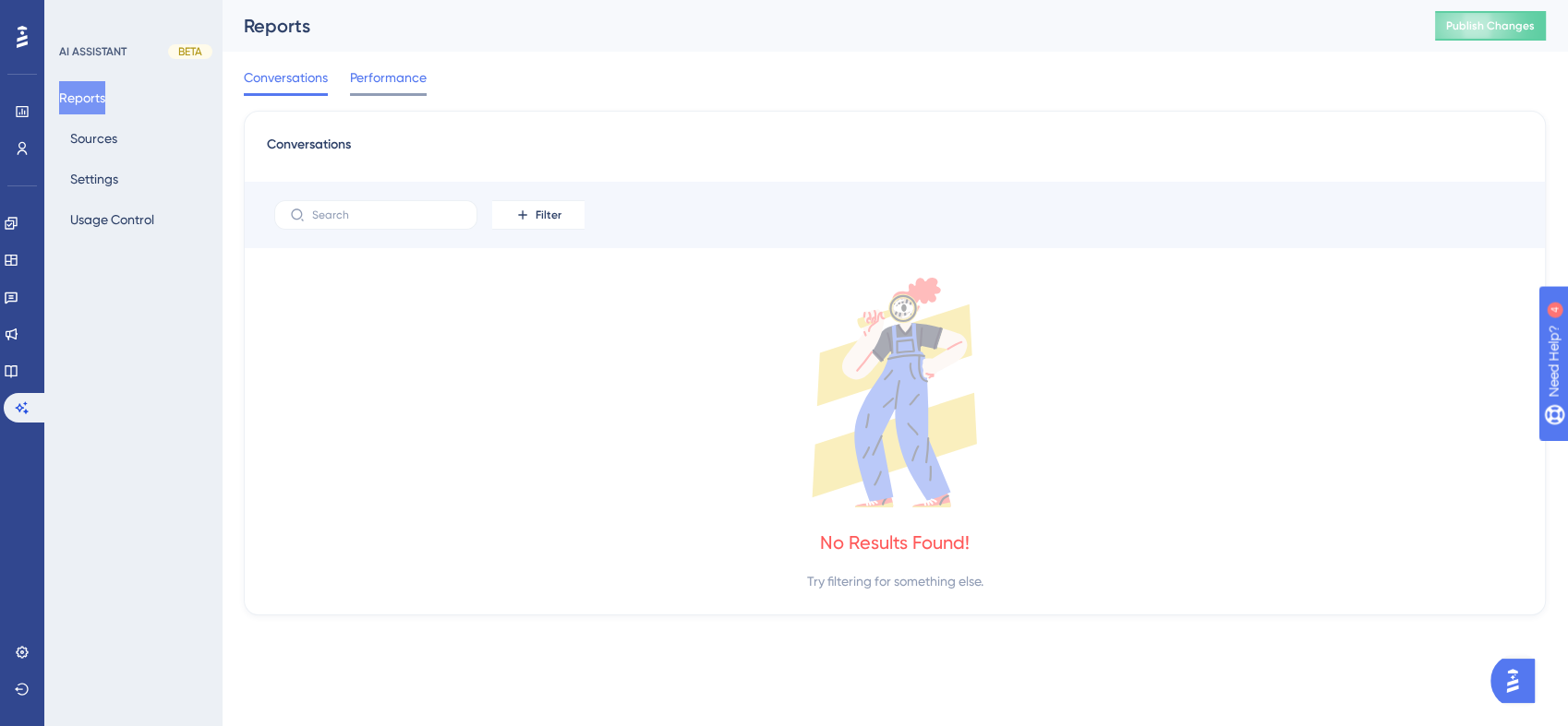
click at [385, 76] on span "Performance" at bounding box center [388, 77] width 77 height 22
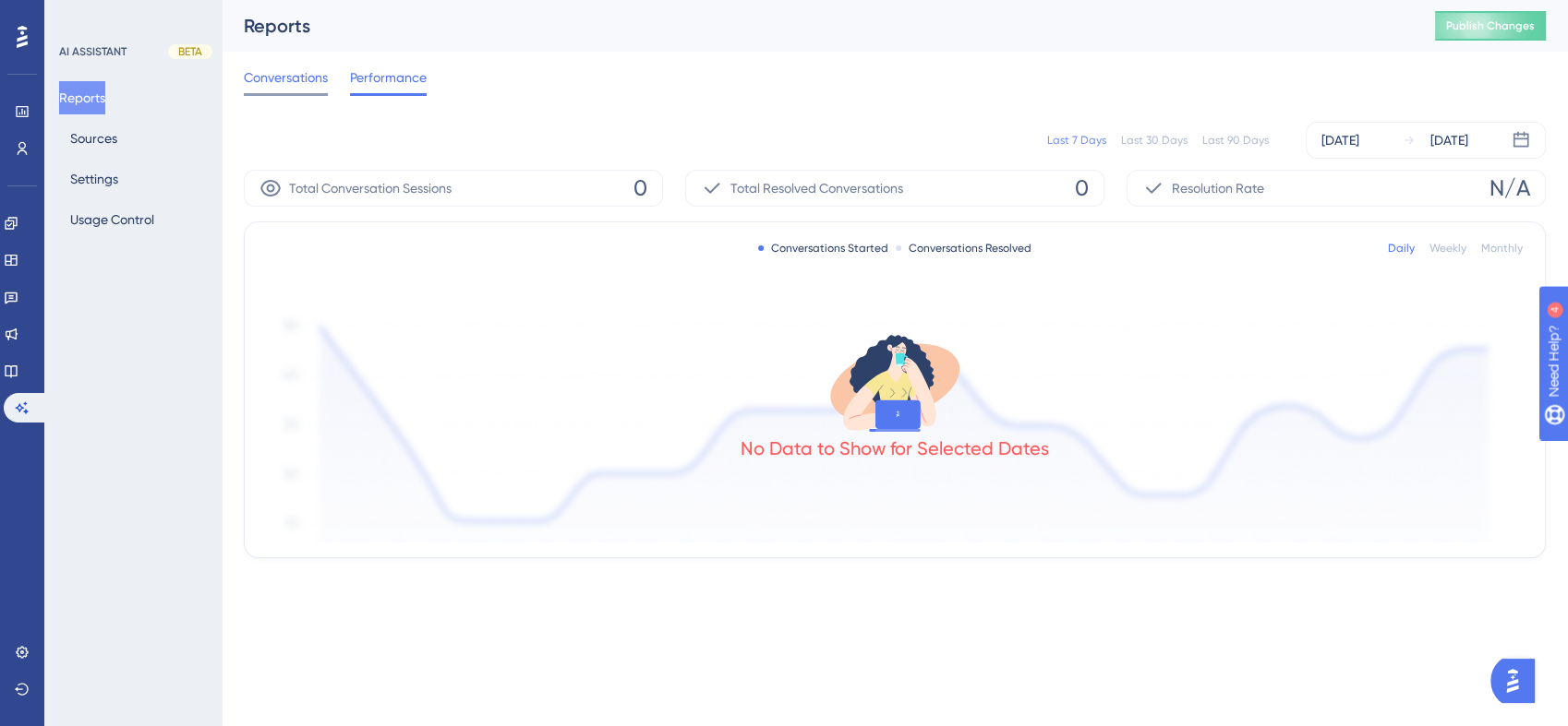
click at [295, 73] on span "Conversations" at bounding box center [285, 77] width 84 height 22
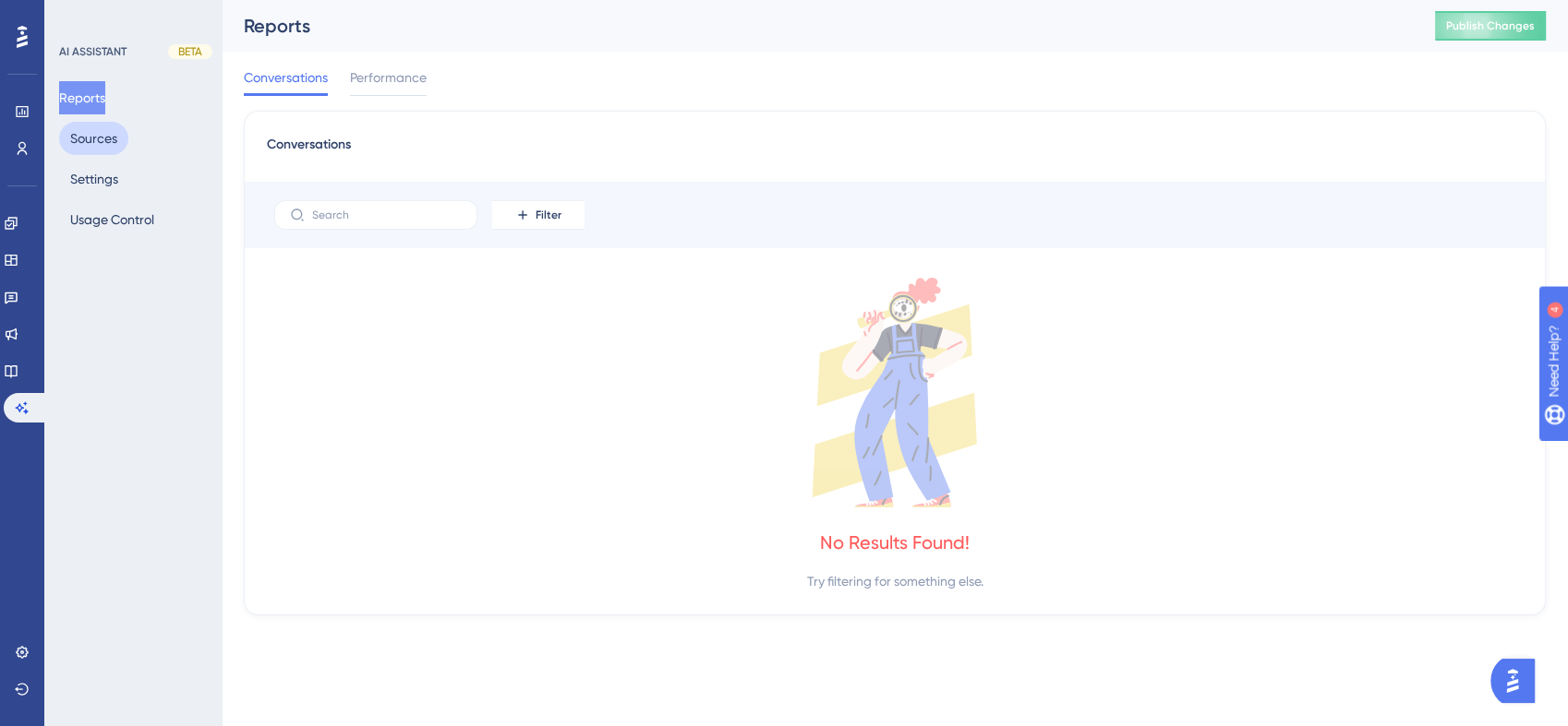
click at [82, 142] on button "Sources" at bounding box center [93, 138] width 70 height 33
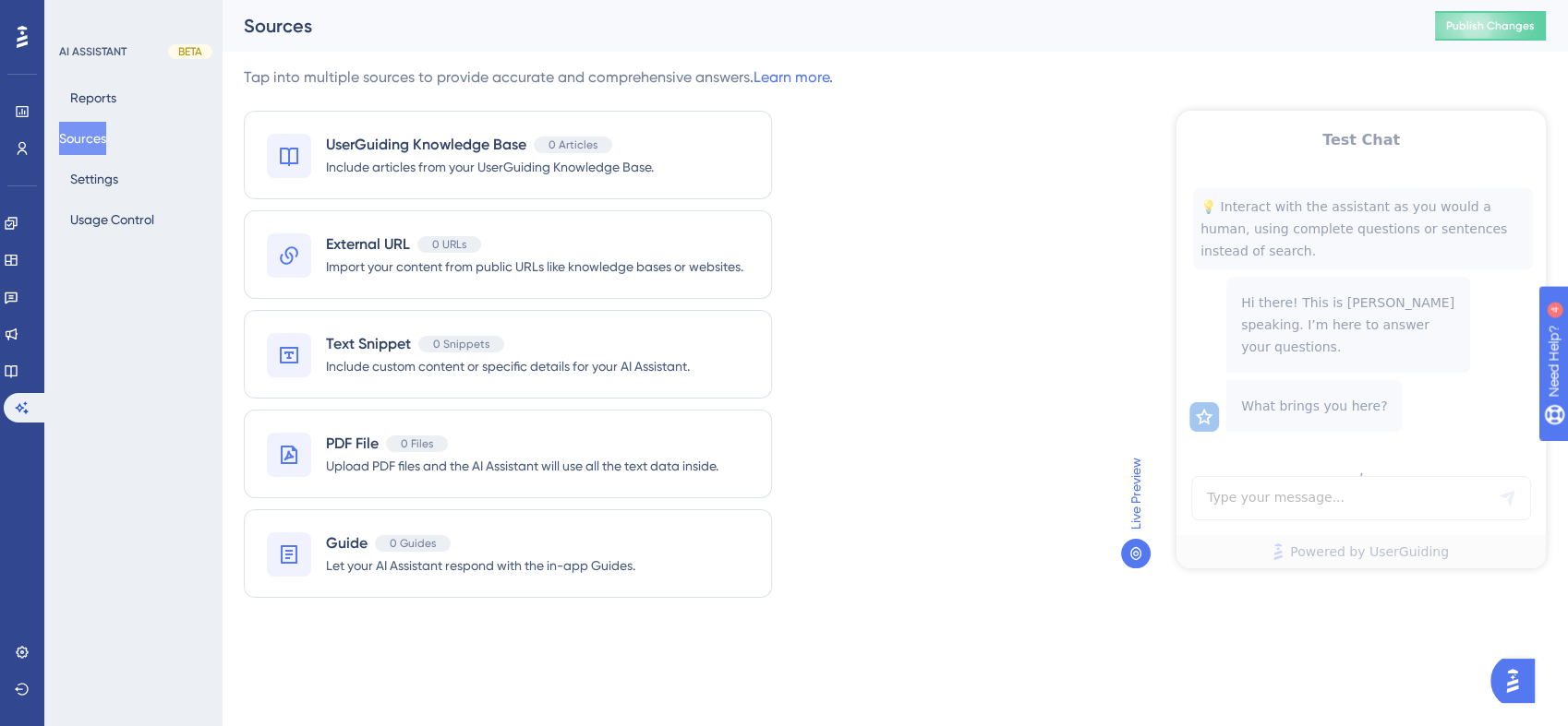
click at [405, 84] on div "Tap into multiple sources to provide accurate and comprehensive answers. Learn …" at bounding box center [538, 77] width 589 height 22
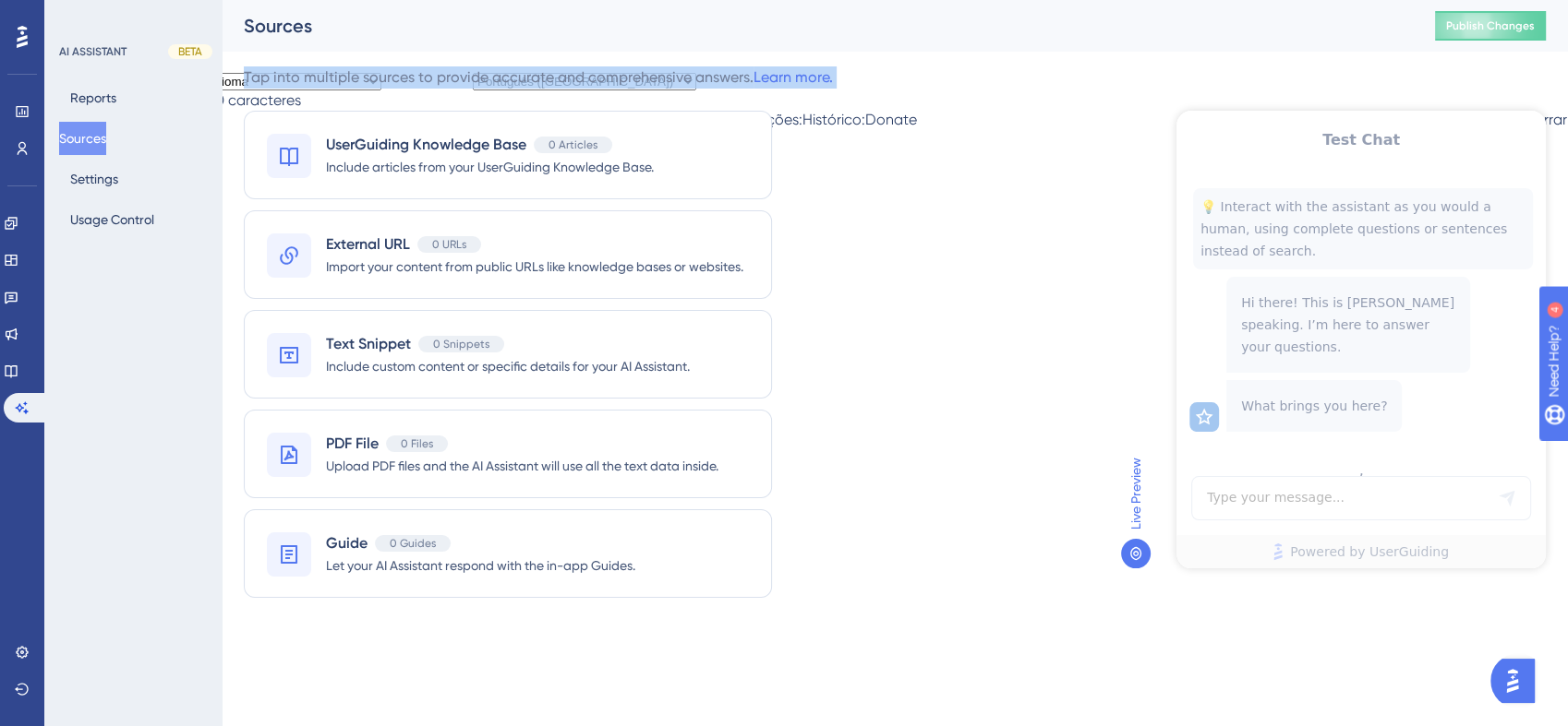
click at [405, 84] on div "Tap into multiple sources to provide accurate and comprehensive answers. Learn …" at bounding box center [538, 77] width 589 height 22
drag, startPoint x: 405, startPoint y: 84, endPoint x: 386, endPoint y: 88, distance: 19.4
click at [386, 88] on body "Performance Users Engagement Widgets Feedback Product Updates Knowledge Base AI…" at bounding box center [784, 65] width 1568 height 129
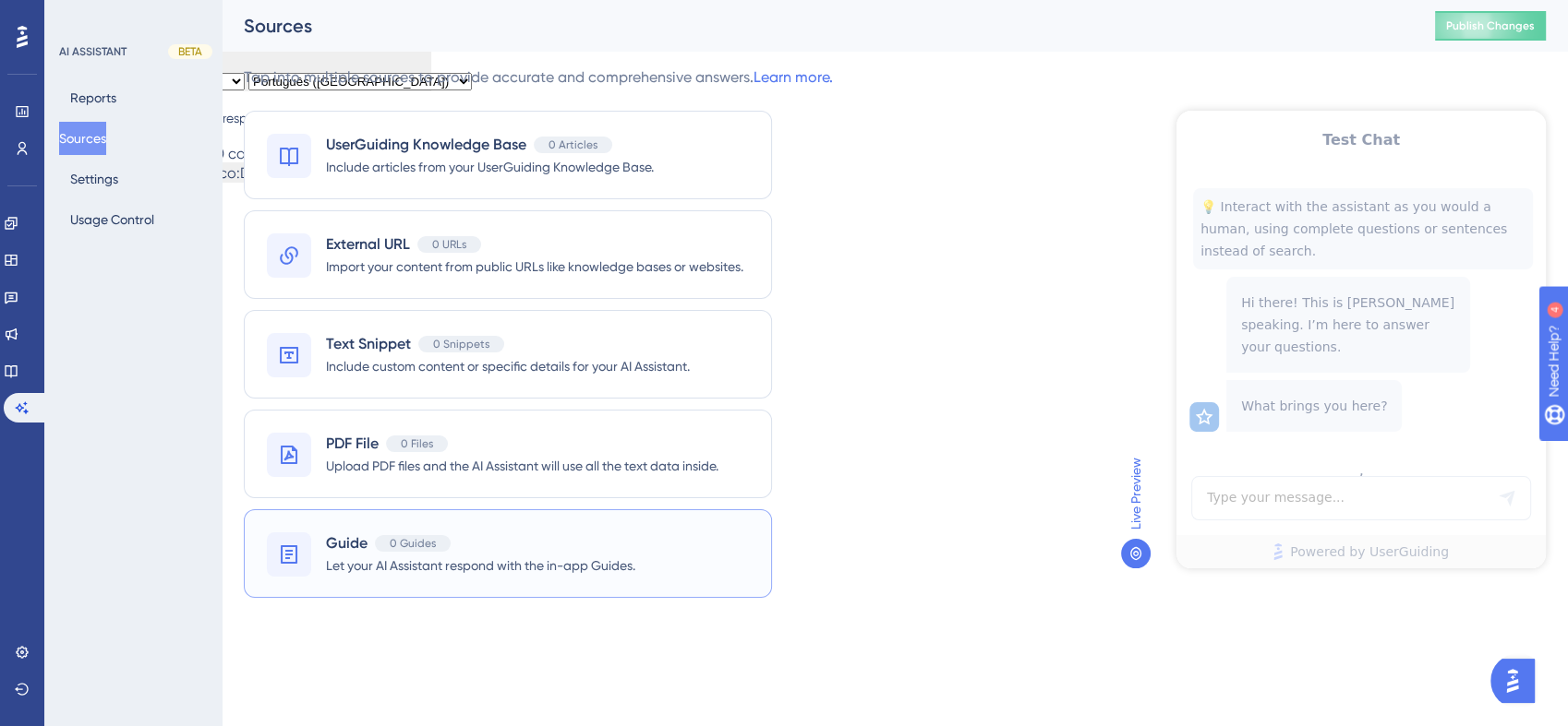
click at [665, 549] on div "Guide 0 Guides Let your AI Assistant respond with the in-app Guides." at bounding box center [508, 553] width 529 height 88
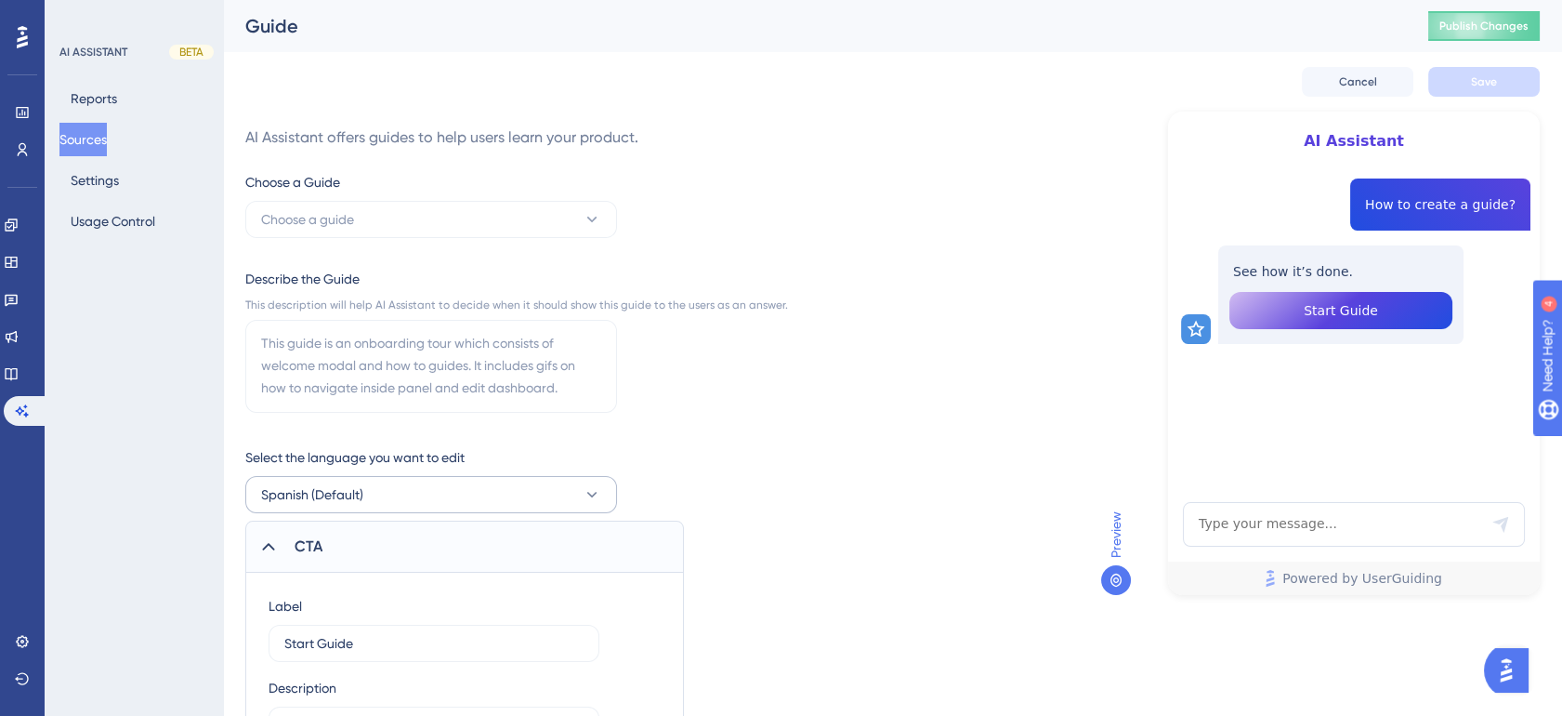
scroll to position [103, 0]
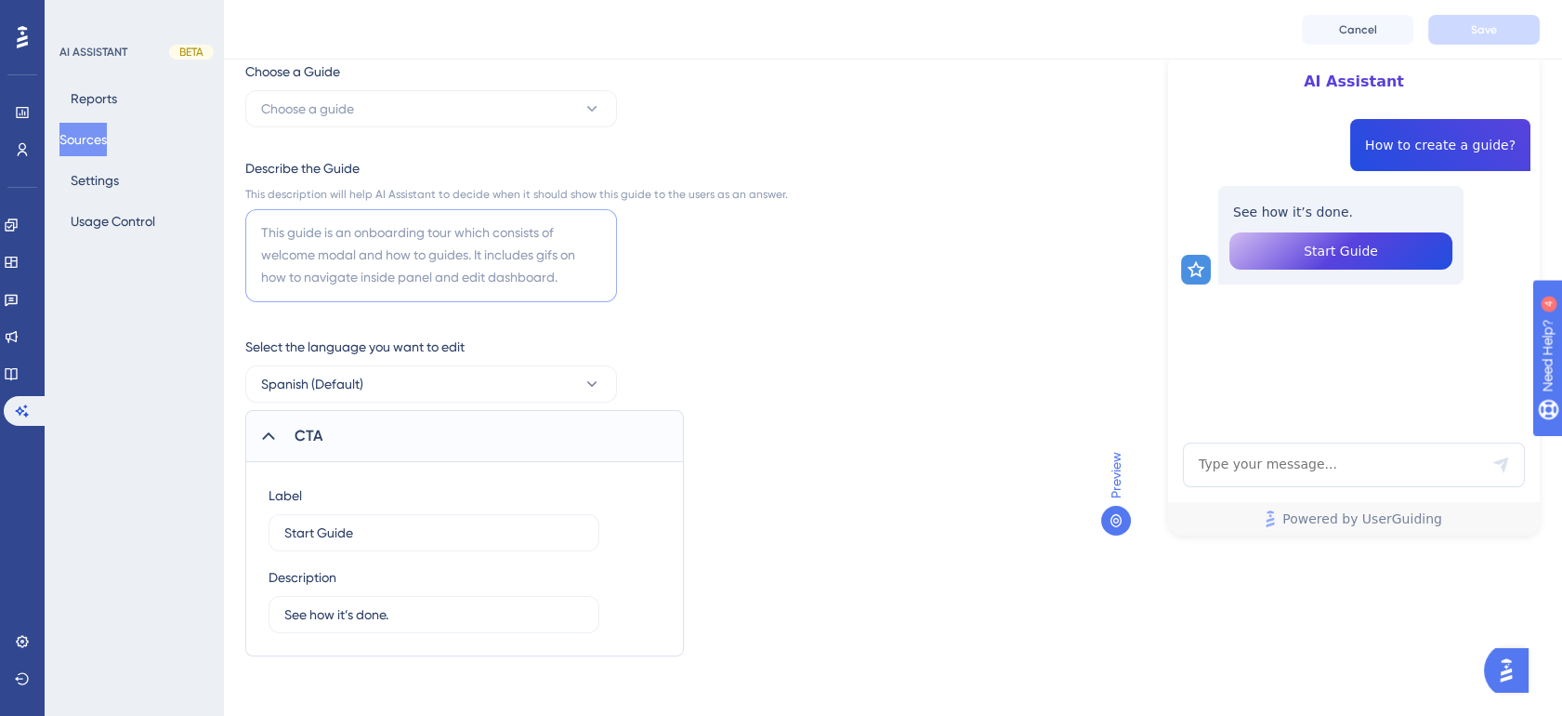
click at [360, 245] on textarea at bounding box center [431, 255] width 372 height 93
click at [418, 104] on button "Choose a guide" at bounding box center [431, 108] width 372 height 37
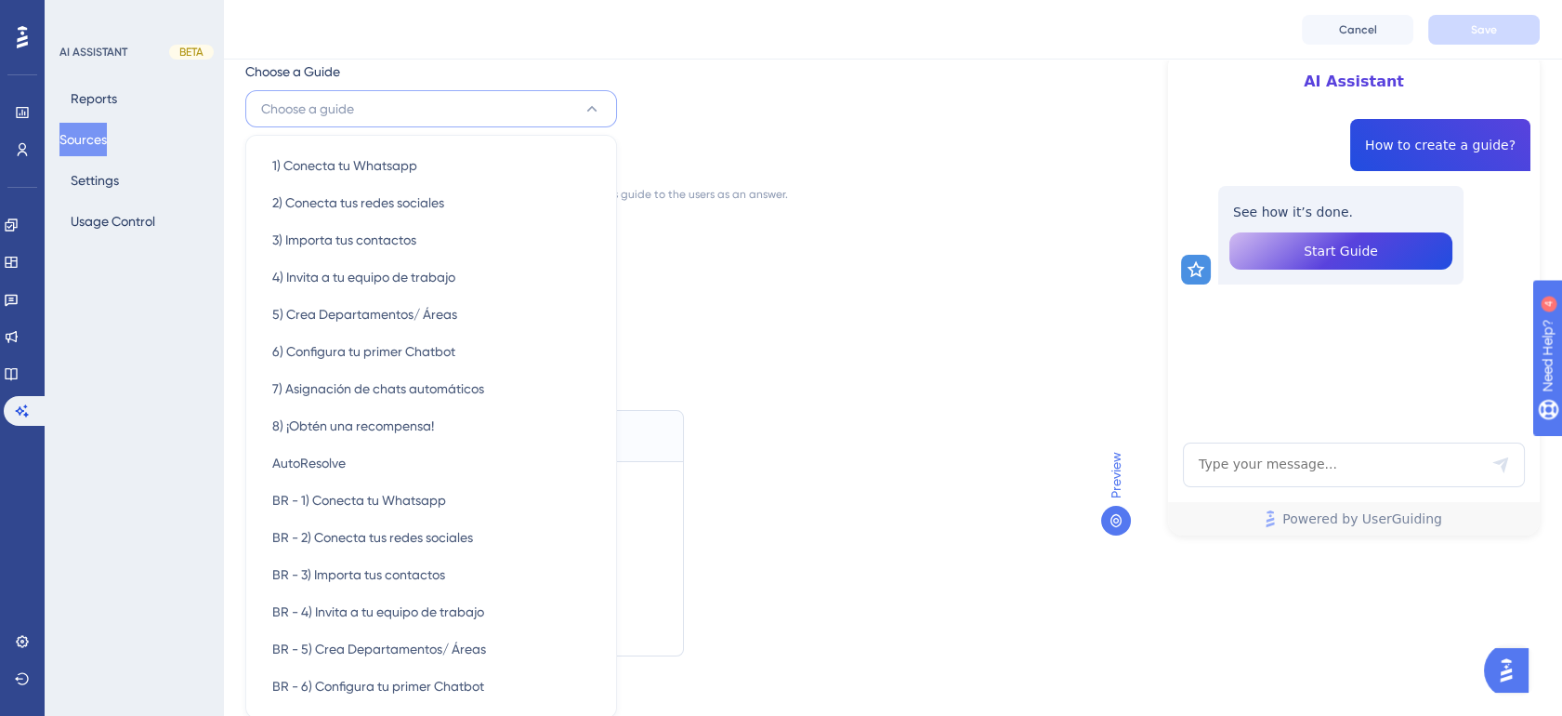
scroll to position [171, 0]
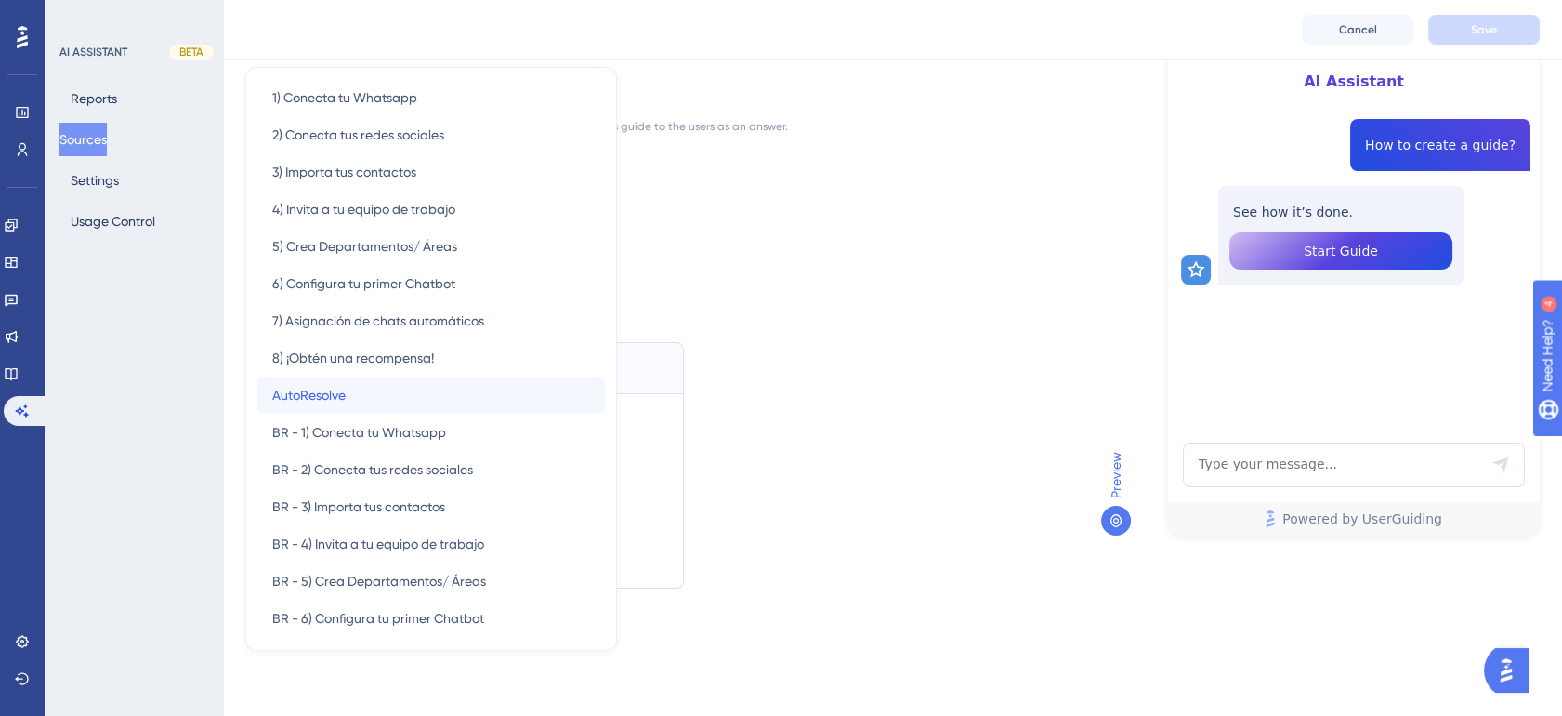
click at [429, 394] on div "AutoResolve AutoResolve" at bounding box center [431, 394] width 318 height 37
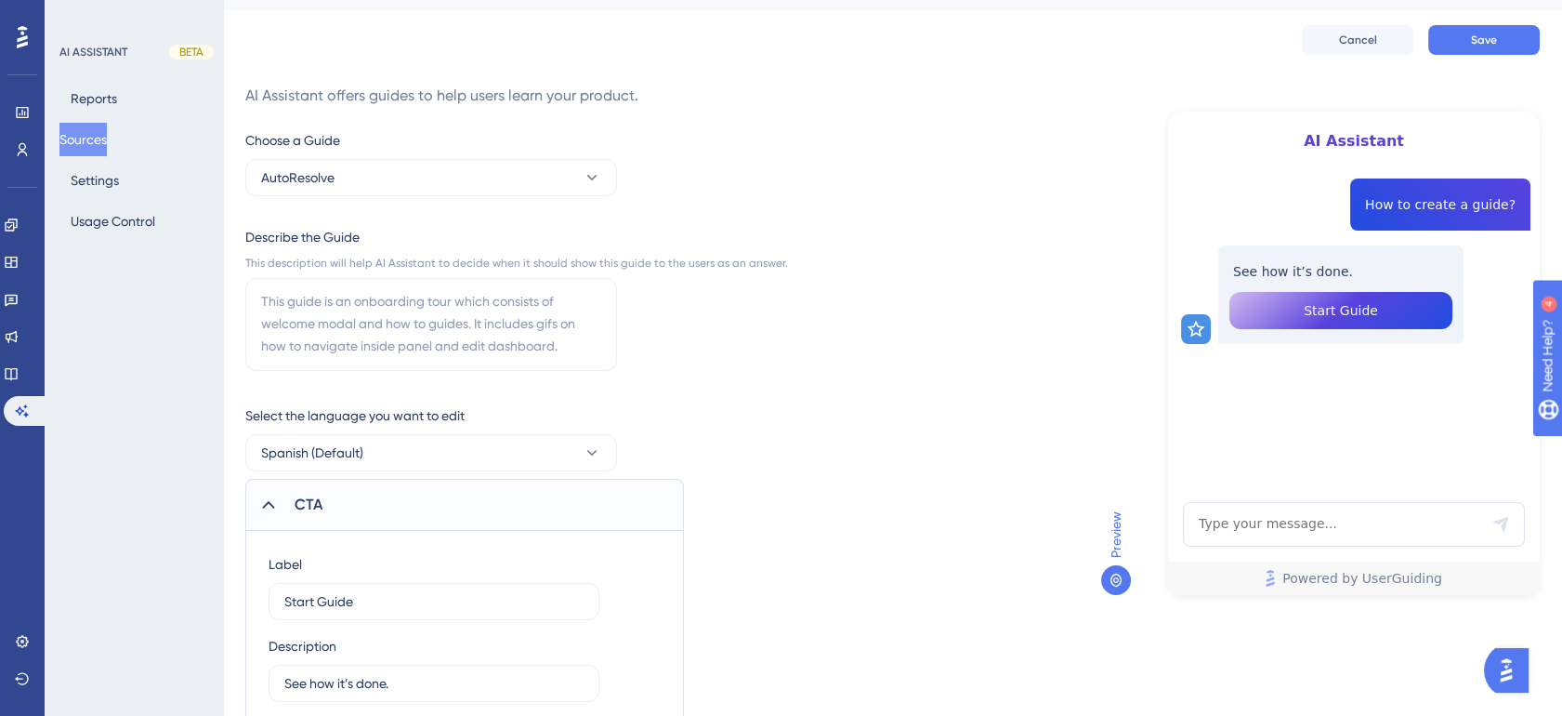
scroll to position [103, 0]
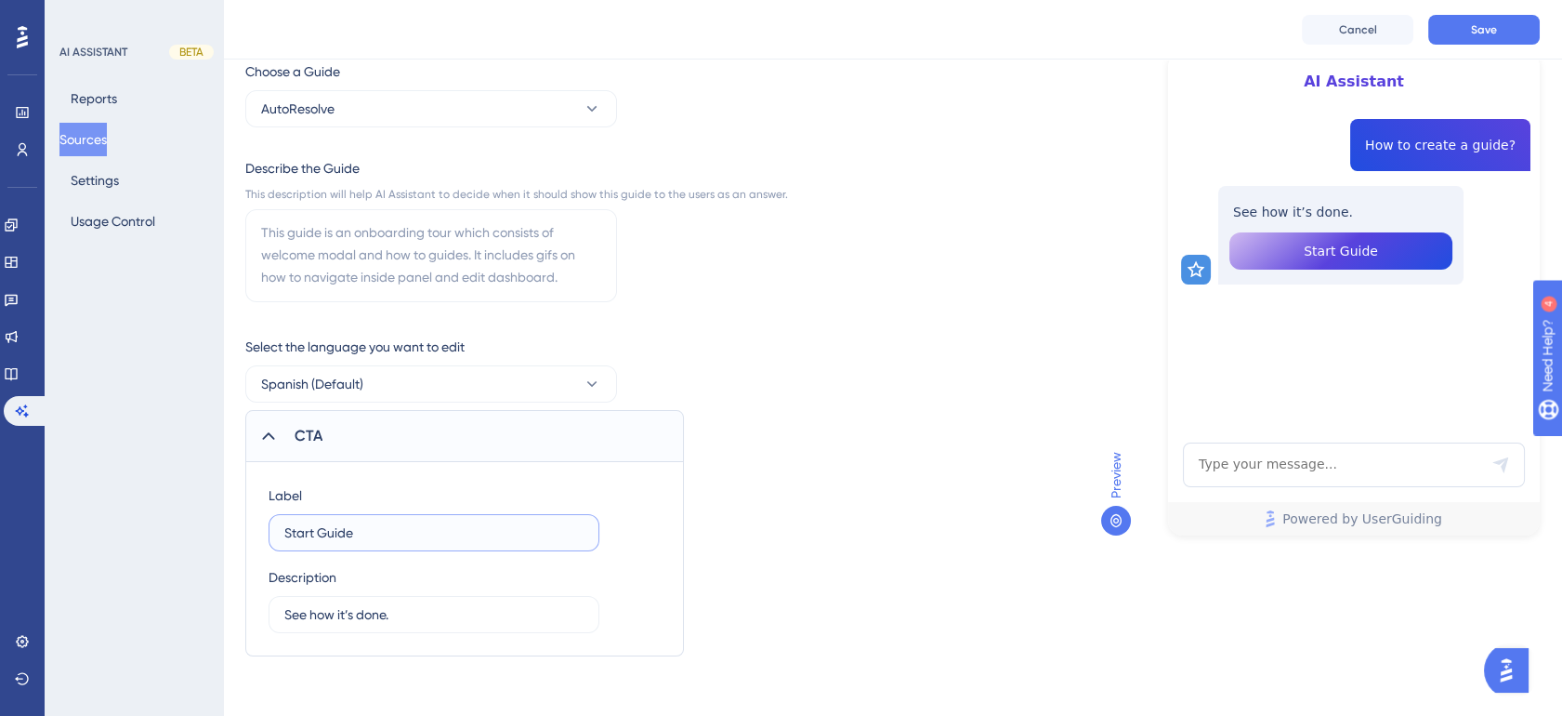
click at [433, 539] on input "Start Guide" at bounding box center [433, 532] width 299 height 20
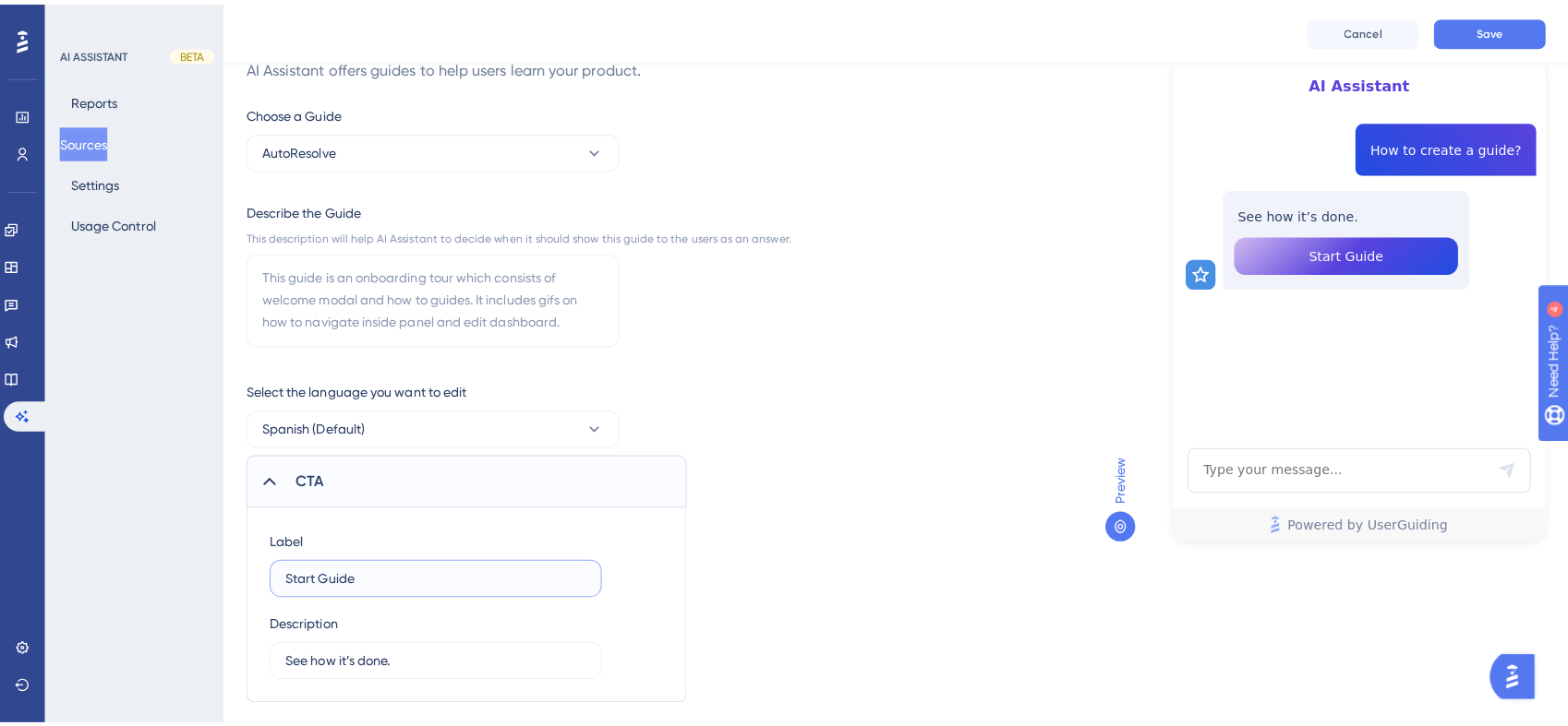
scroll to position [0, 0]
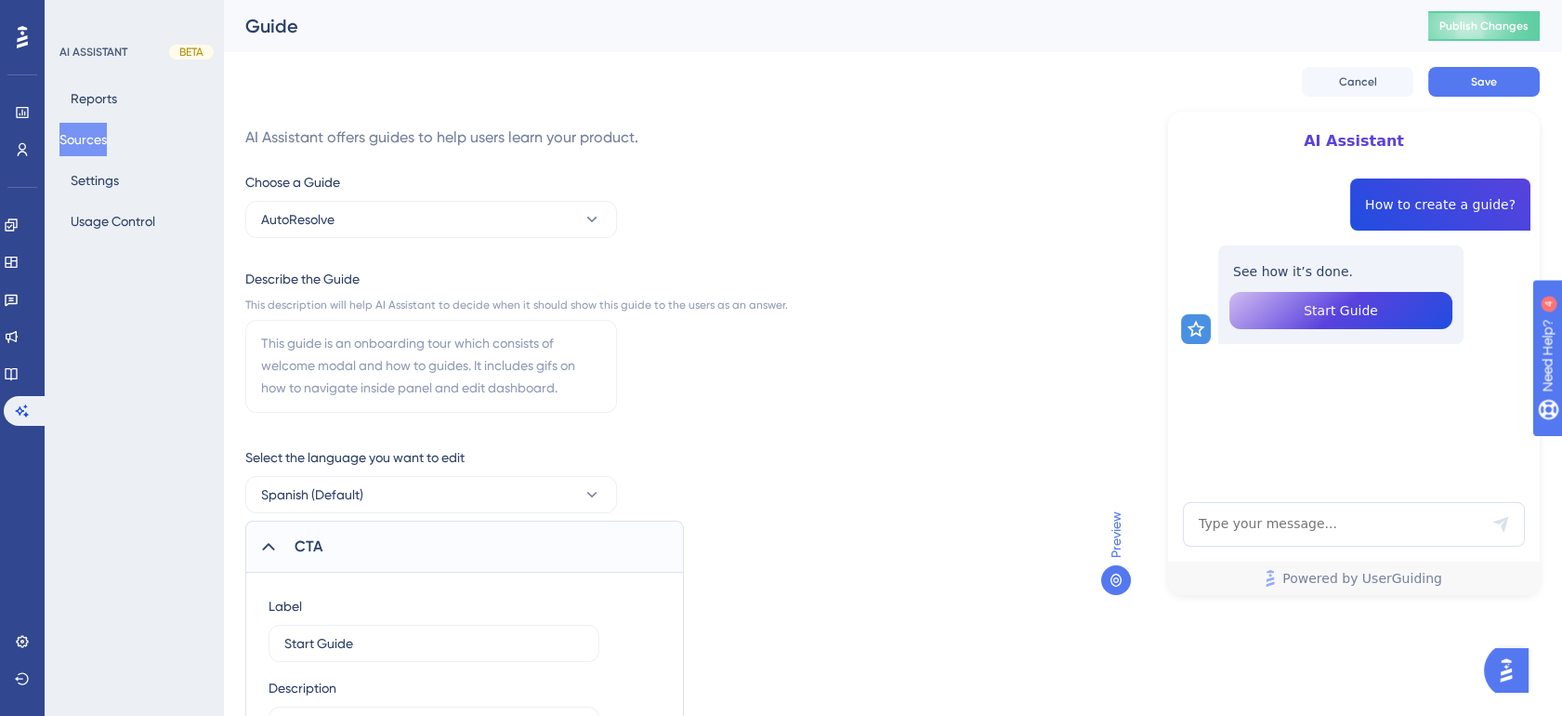
click at [1359, 310] on span "Start Guide" at bounding box center [1341, 310] width 74 height 22
click at [1362, 312] on span "Start Guide" at bounding box center [1341, 310] width 74 height 22
click at [1464, 223] on div "How to create a guide?" at bounding box center [1440, 204] width 180 height 52
click at [1494, 215] on span "How to create a guide?" at bounding box center [1440, 204] width 151 height 22
click at [1353, 83] on span "Cancel" at bounding box center [1358, 81] width 38 height 15
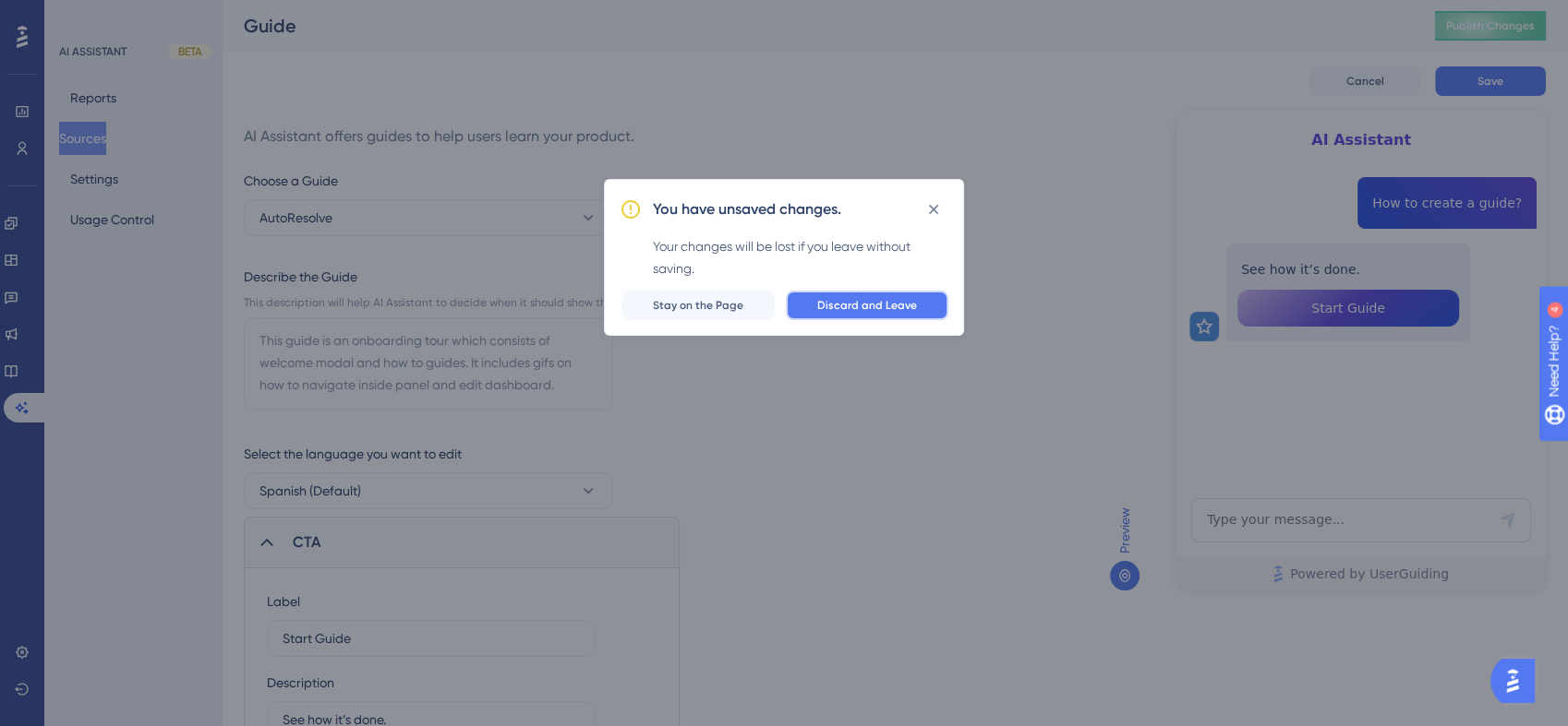
click at [837, 302] on span "Discard and Leave" at bounding box center [866, 305] width 99 height 15
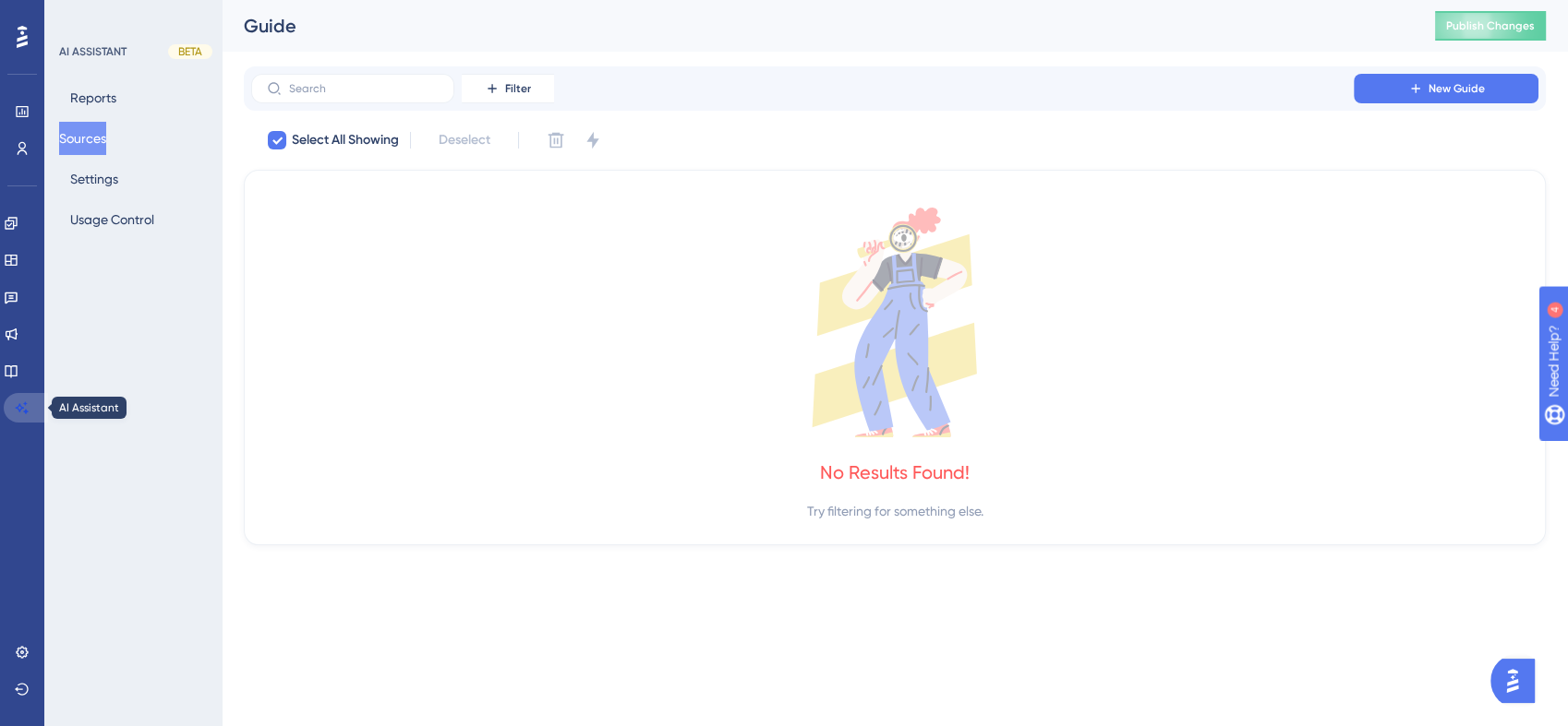
click at [23, 402] on icon at bounding box center [22, 407] width 15 height 15
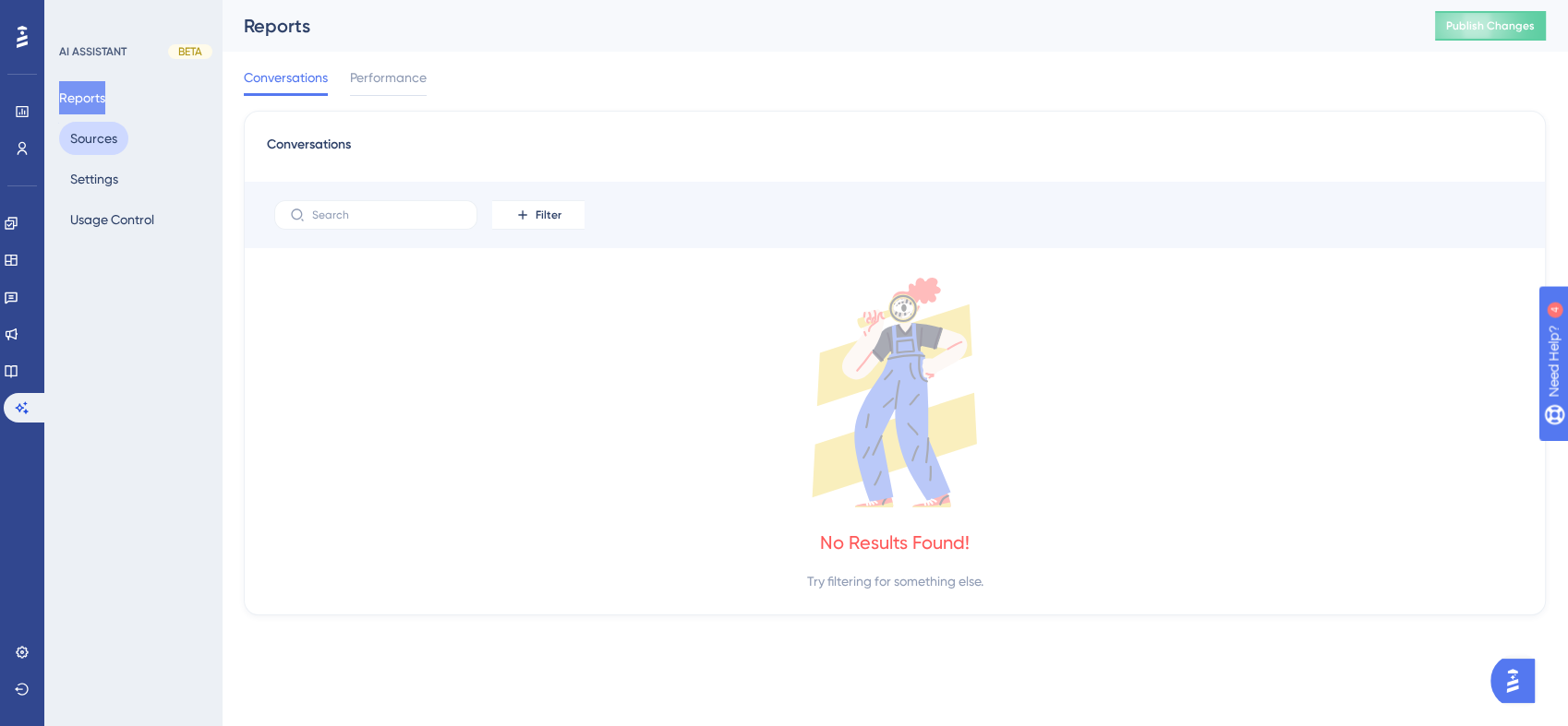
click at [105, 148] on button "Sources" at bounding box center [93, 138] width 70 height 33
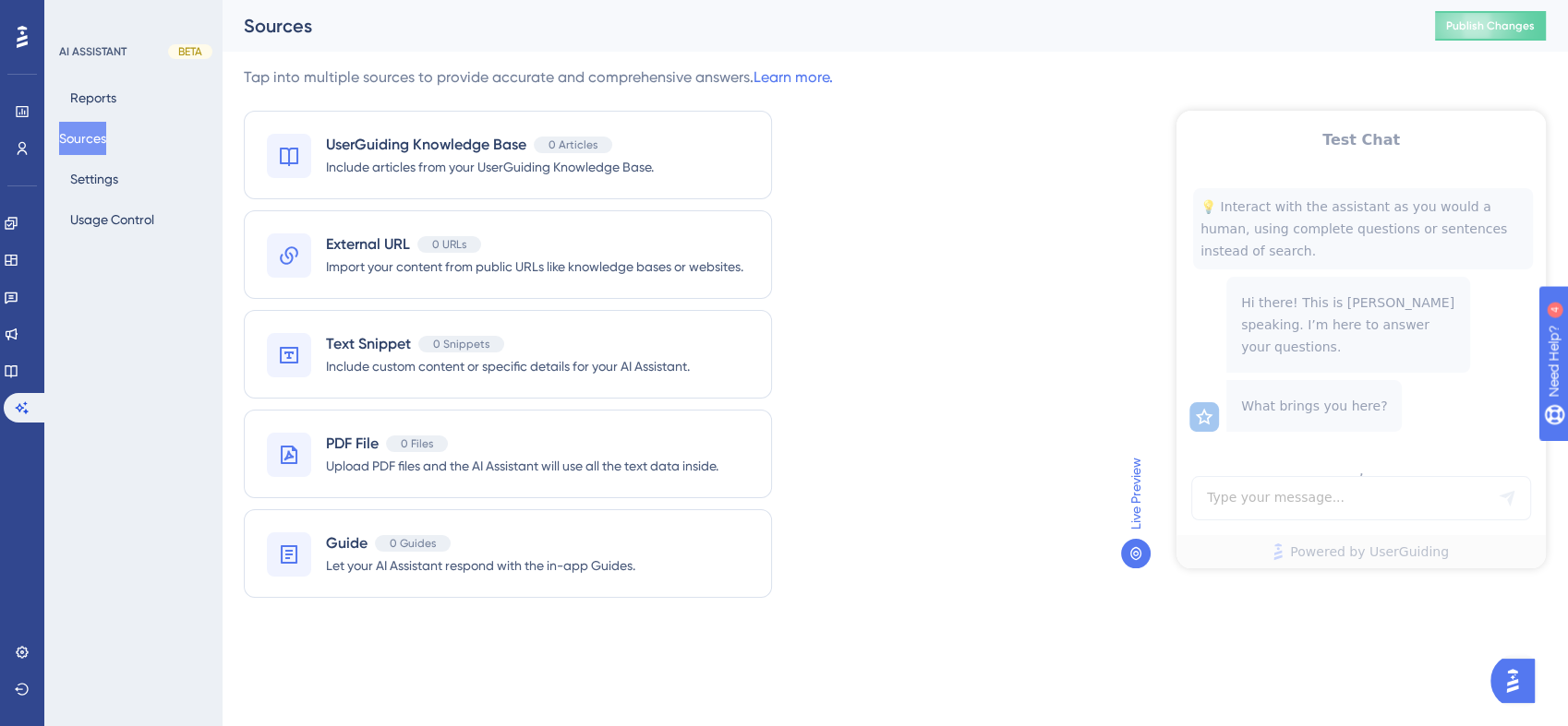
click at [0, 0] on div "Engagement Widgets Feedback Product Updates Knowledge Base AI Assistant" at bounding box center [0, 0] width 0 height 0
click at [15, 360] on link at bounding box center [11, 371] width 15 height 30
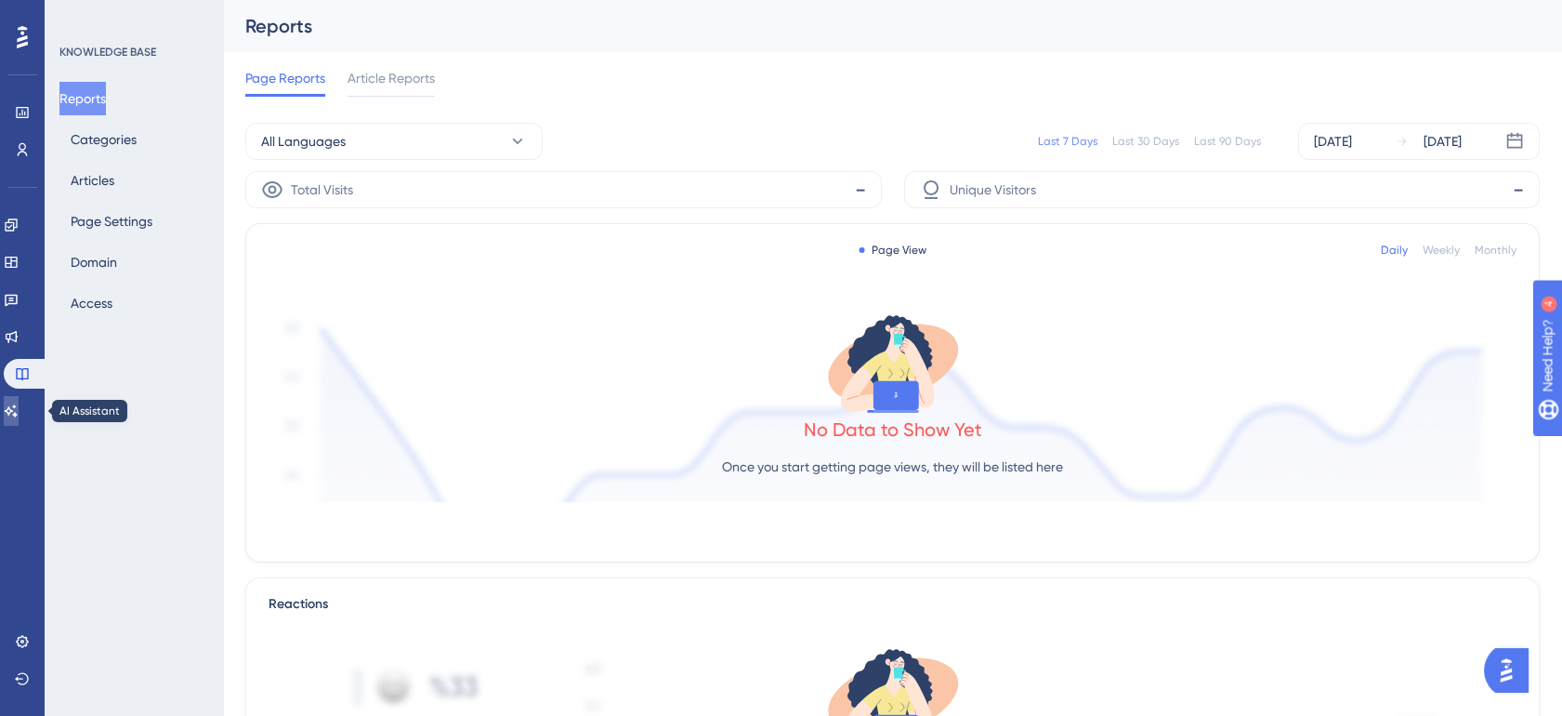
click at [19, 403] on icon at bounding box center [11, 410] width 15 height 15
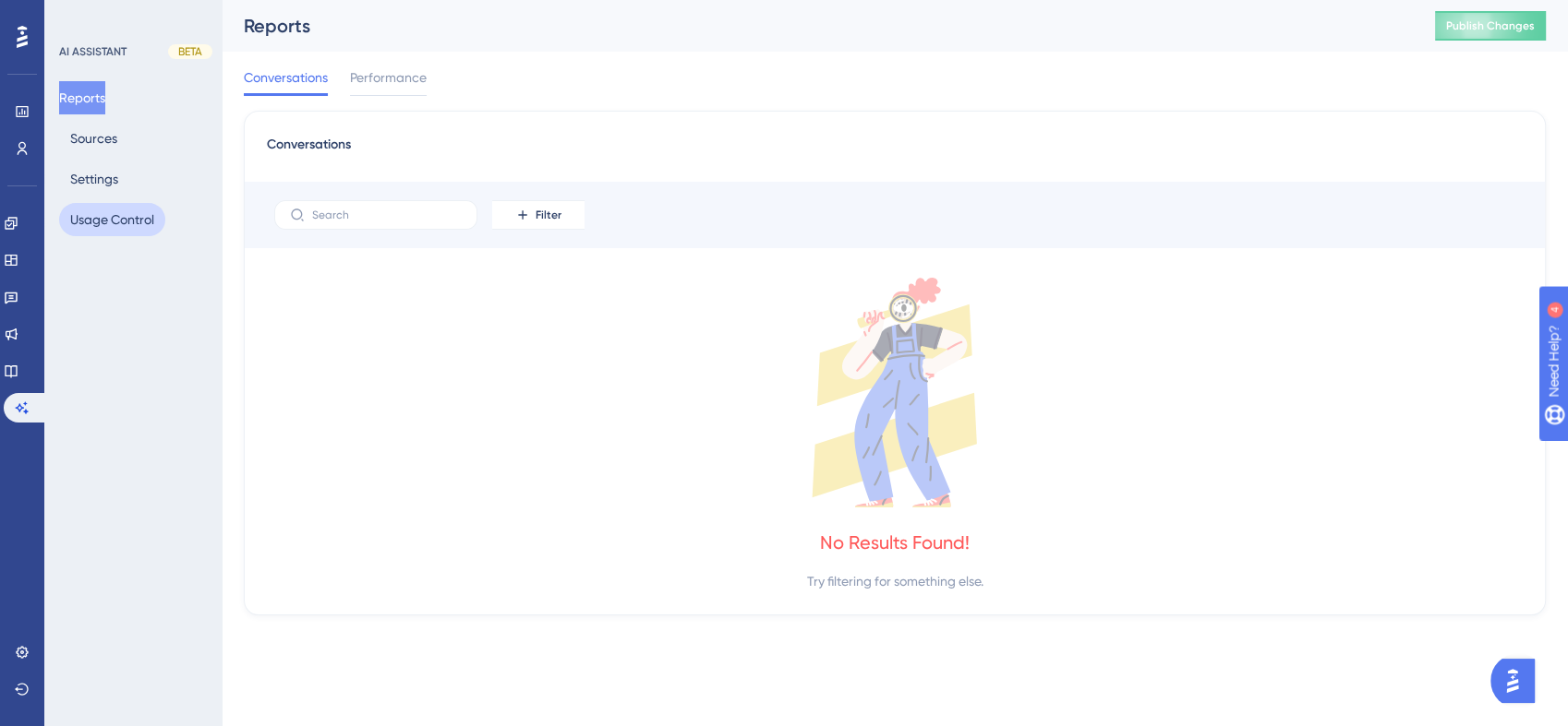
click at [122, 218] on button "Usage Control" at bounding box center [111, 218] width 106 height 33
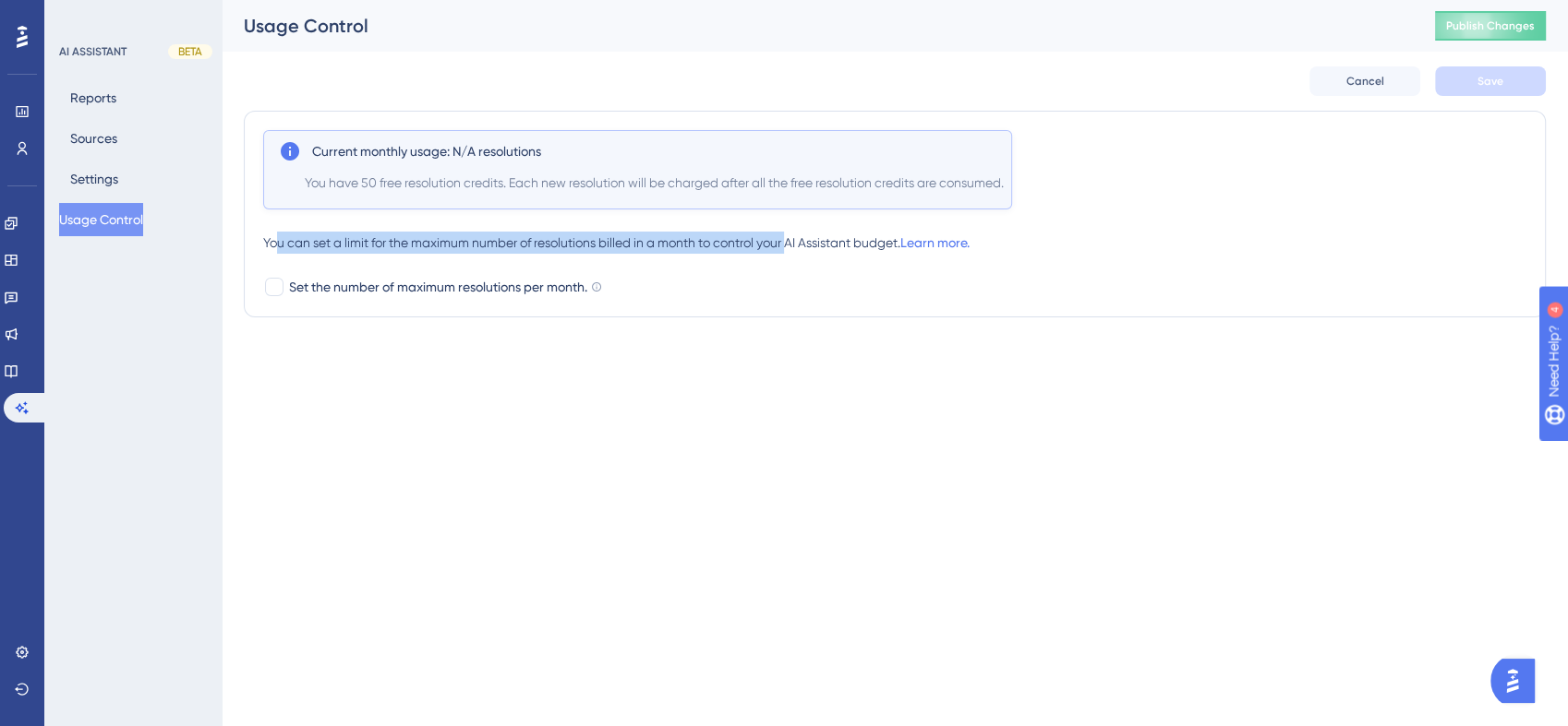
drag, startPoint x: 275, startPoint y: 243, endPoint x: 795, endPoint y: 237, distance: 520.0
click at [795, 237] on div "You can set a limit for the maximum number of resolutions billed in a month to …" at bounding box center [894, 242] width 1263 height 22
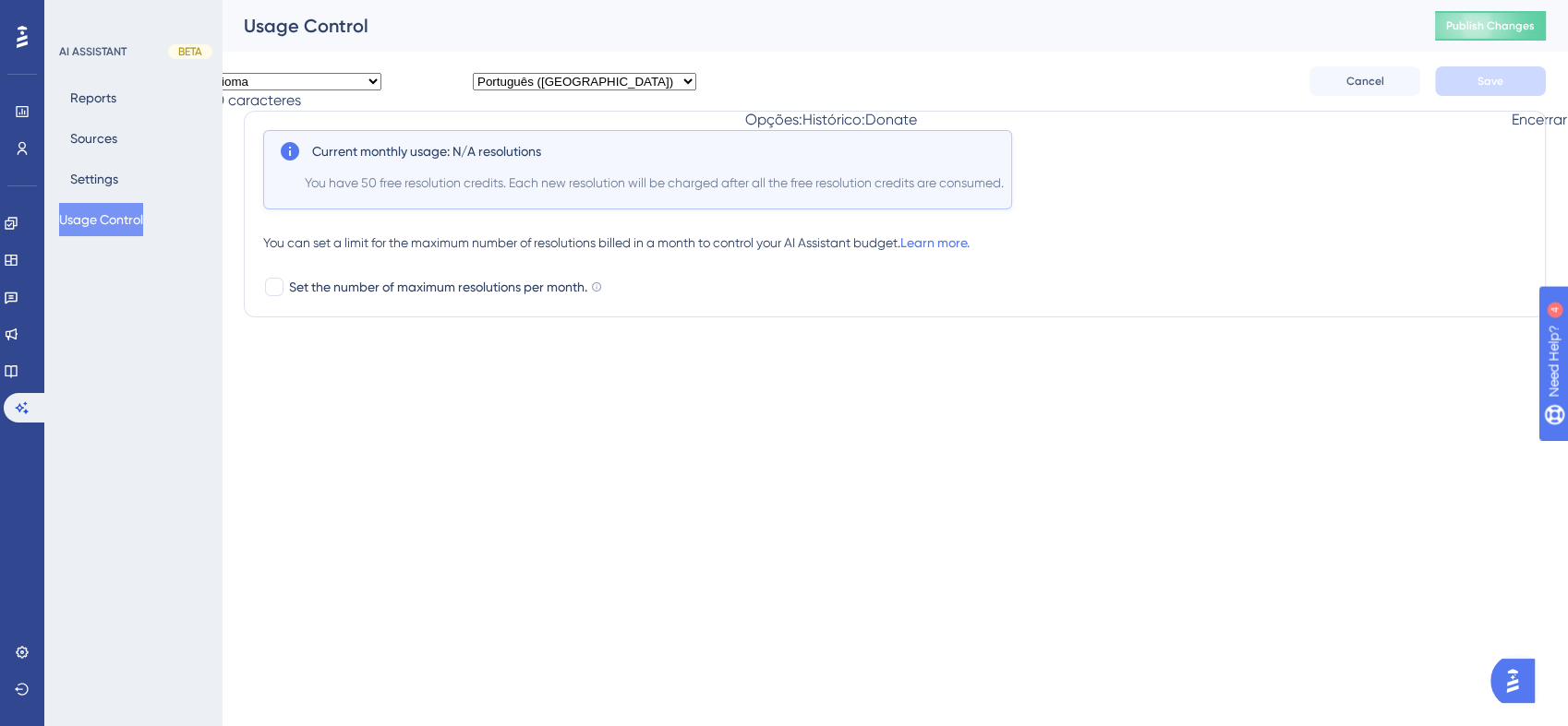
drag, startPoint x: 795, startPoint y: 237, endPoint x: 844, endPoint y: 246, distance: 49.8
click at [844, 246] on div "You can set a limit for the maximum number of resolutions billed in a month to …" at bounding box center [894, 242] width 1263 height 22
click at [363, 248] on div "You can set a limit for the maximum number of resolutions billed in a month to …" at bounding box center [894, 242] width 1263 height 22
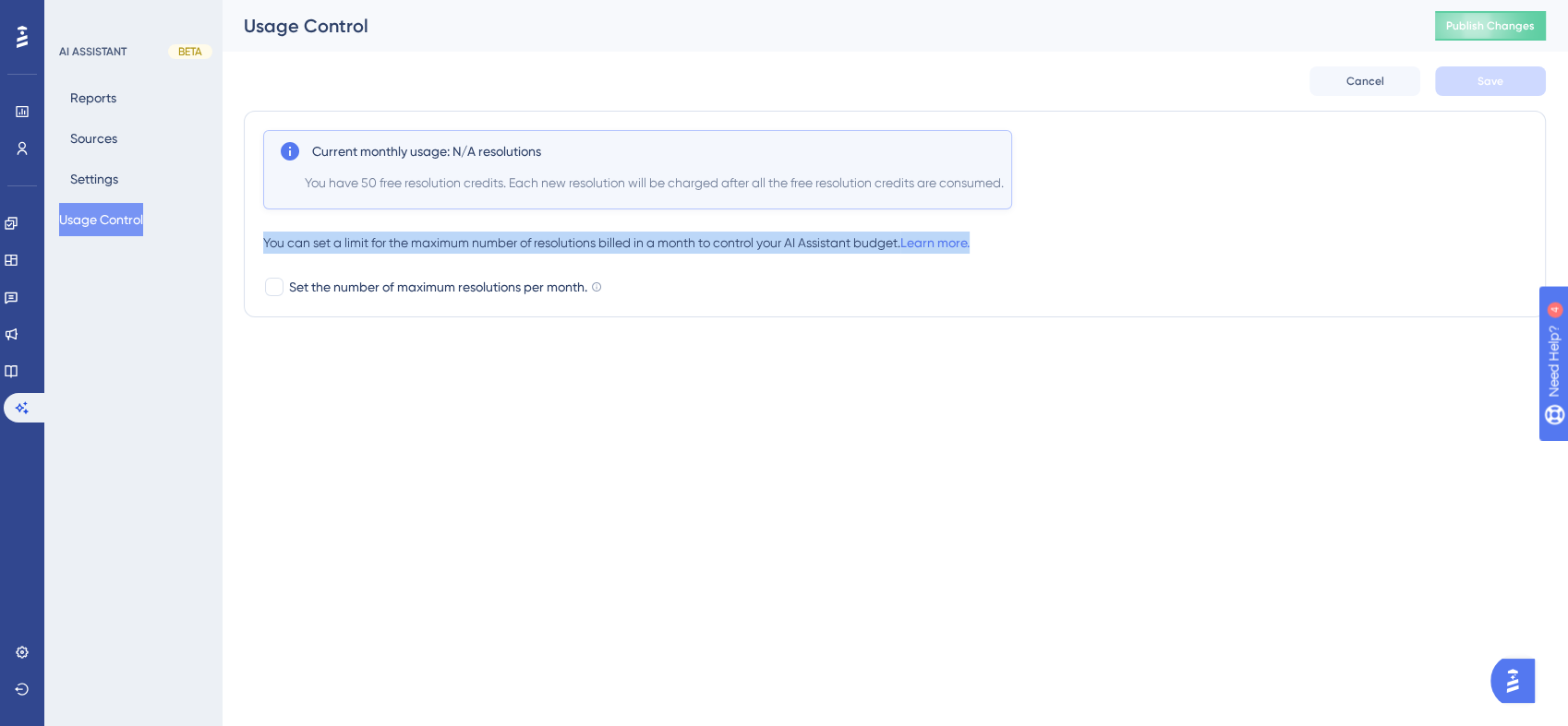
click at [363, 248] on div "You can set a limit for the maximum number of resolutions billed in a month to …" at bounding box center [894, 242] width 1263 height 22
drag, startPoint x: 363, startPoint y: 248, endPoint x: 353, endPoint y: 251, distance: 10.4
click at [353, 129] on body "Performance Users Engagement Widgets Feedback Product Updates Knowledge Base AI…" at bounding box center [784, 65] width 1568 height 129
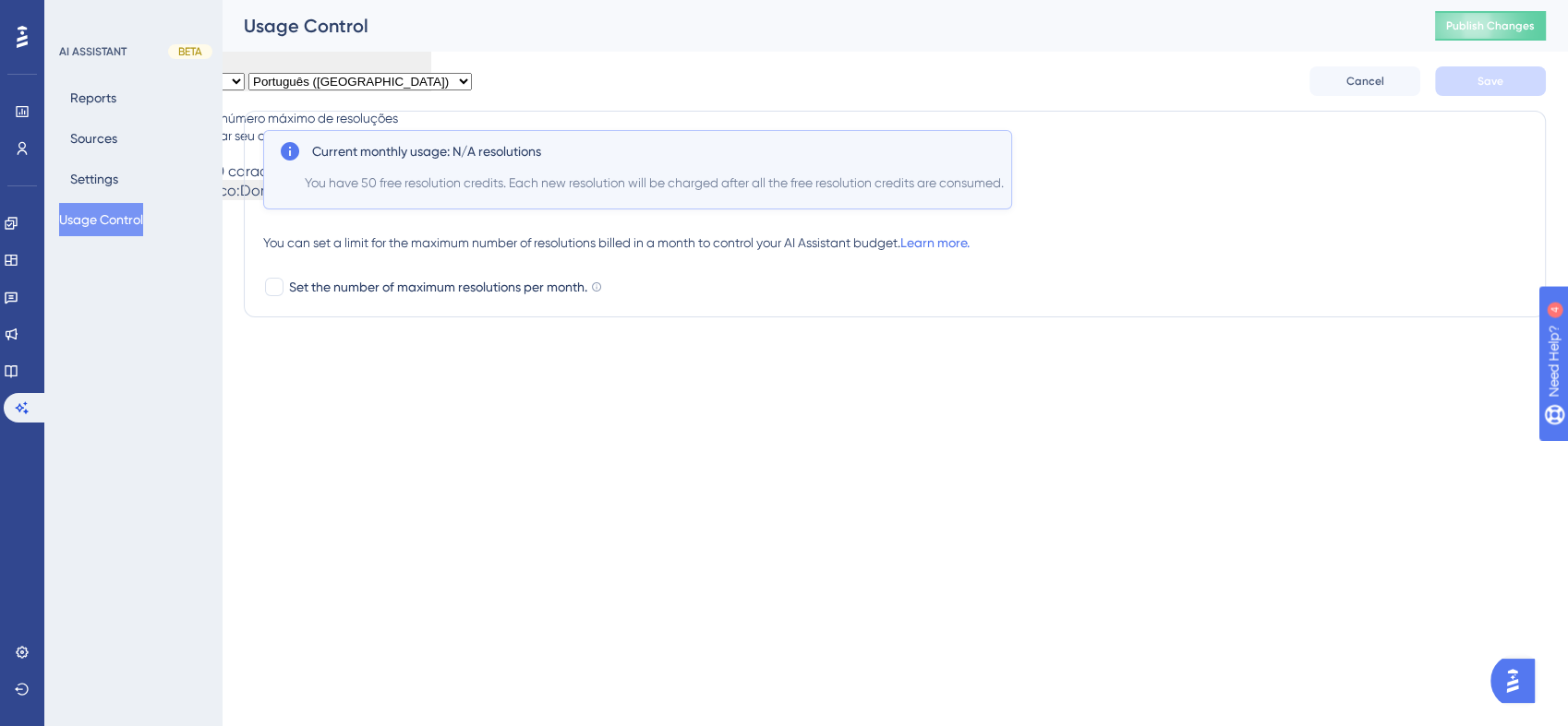
click at [526, 201] on html "Performance Users Engagement Widgets Feedback Product Updates Knowledge Base AI…" at bounding box center [784, 100] width 1568 height 201
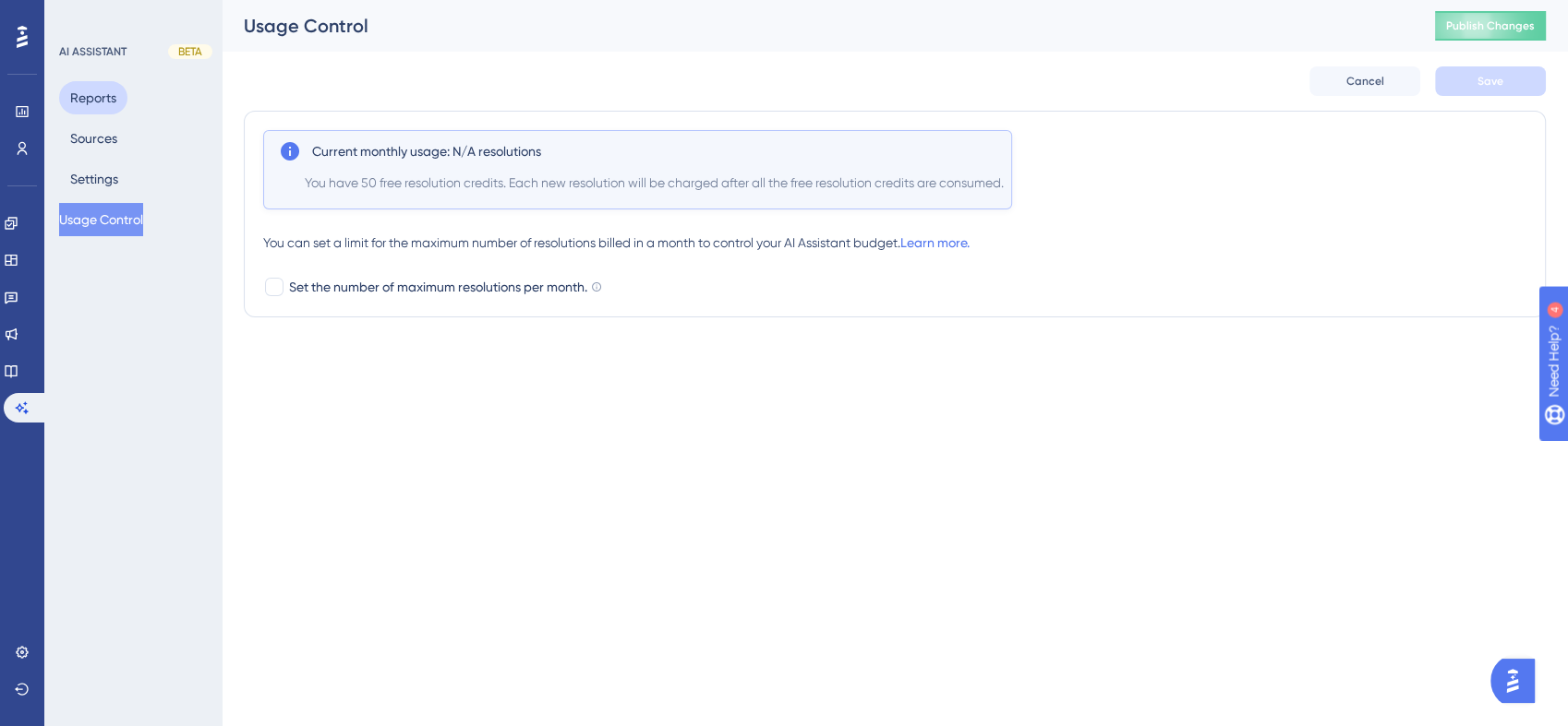
click at [74, 81] on button "Reports" at bounding box center [92, 97] width 69 height 33
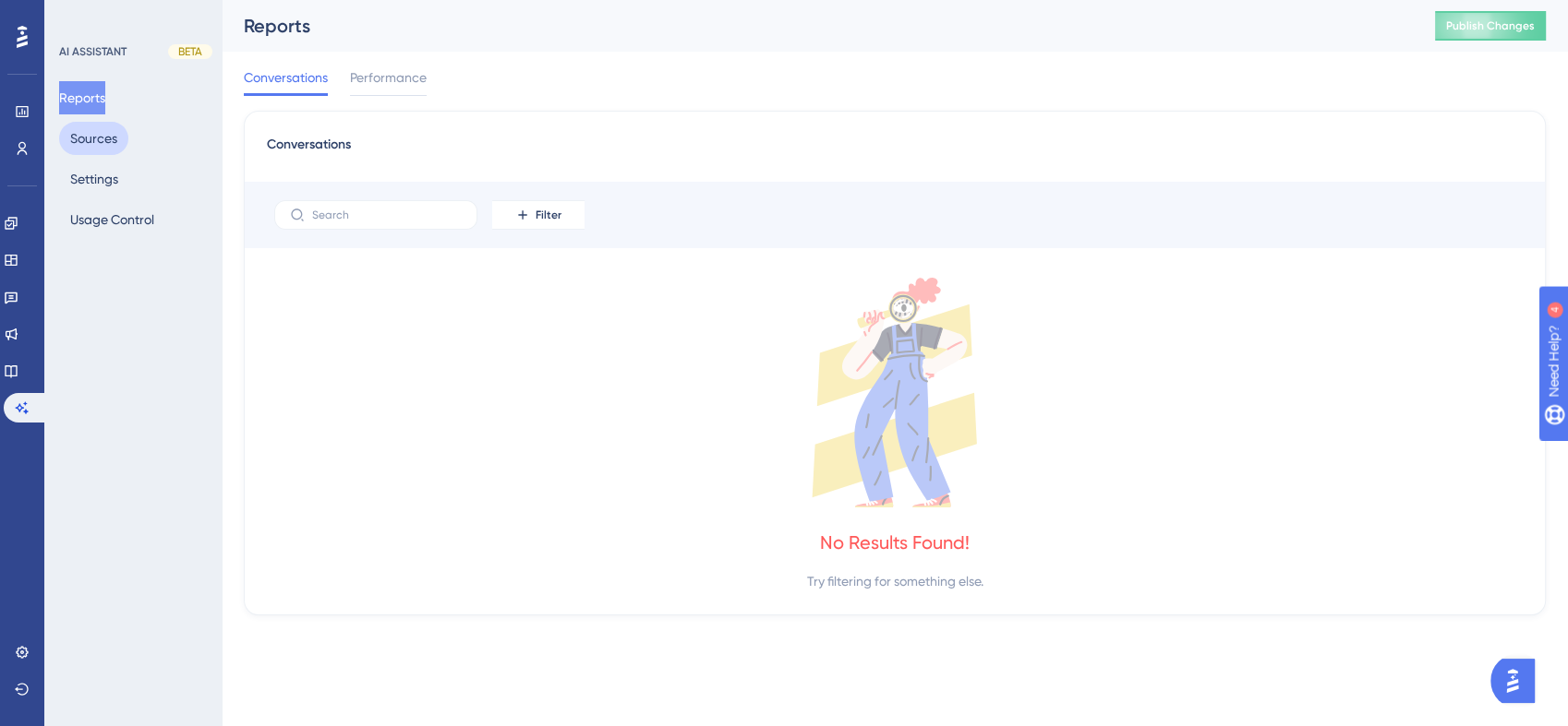
click at [84, 144] on button "Sources" at bounding box center [93, 138] width 70 height 33
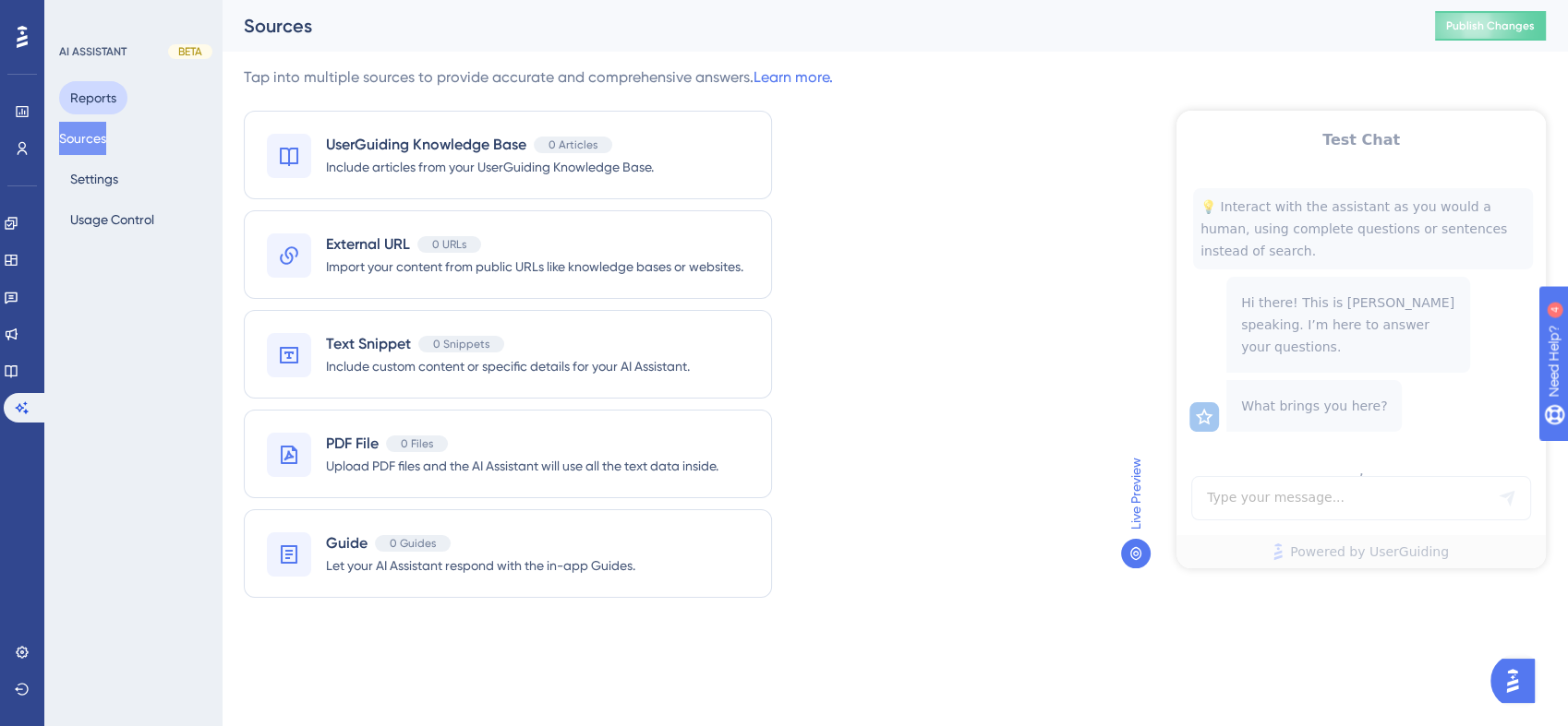
click at [97, 90] on button "Reports" at bounding box center [92, 97] width 69 height 33
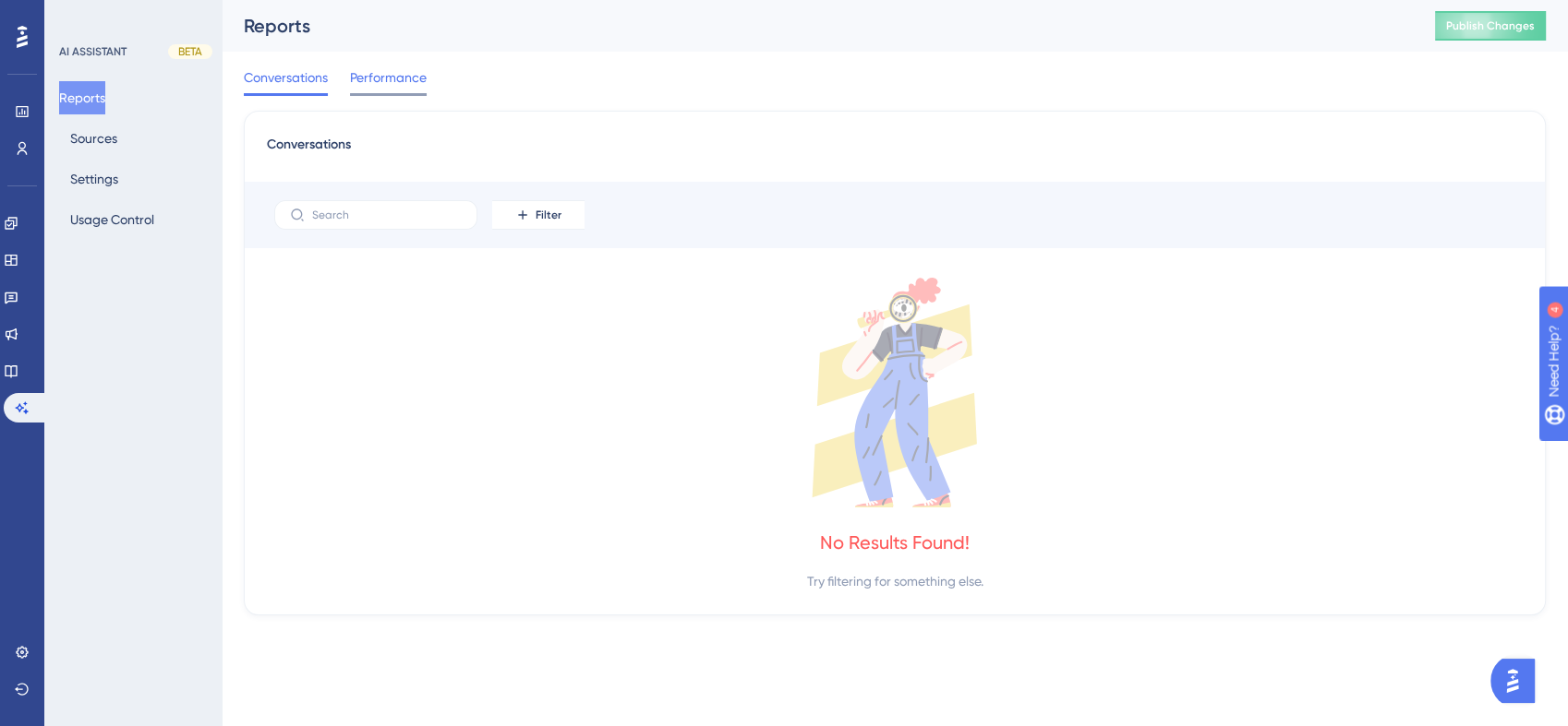
click at [398, 80] on span "Performance" at bounding box center [388, 77] width 77 height 22
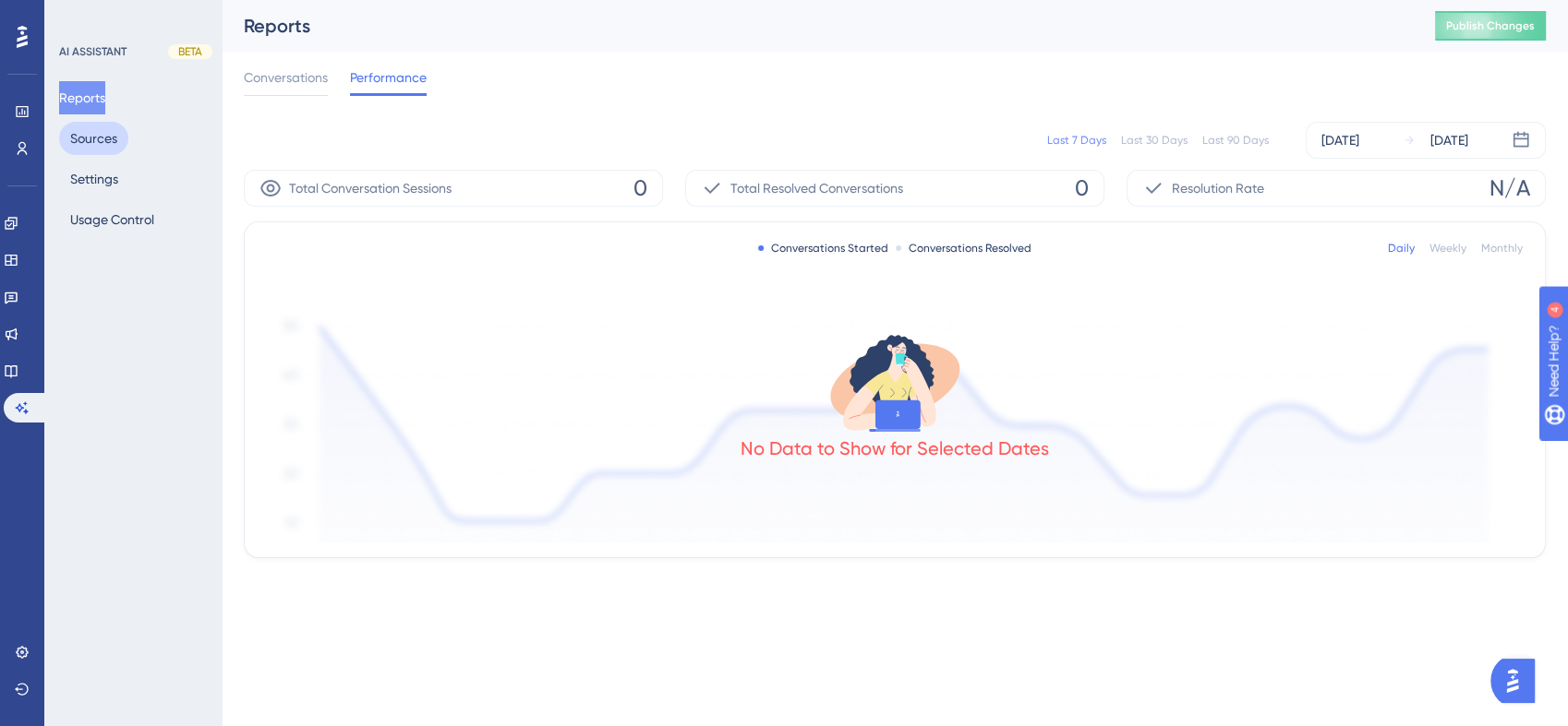
click at [111, 133] on button "Sources" at bounding box center [93, 138] width 70 height 33
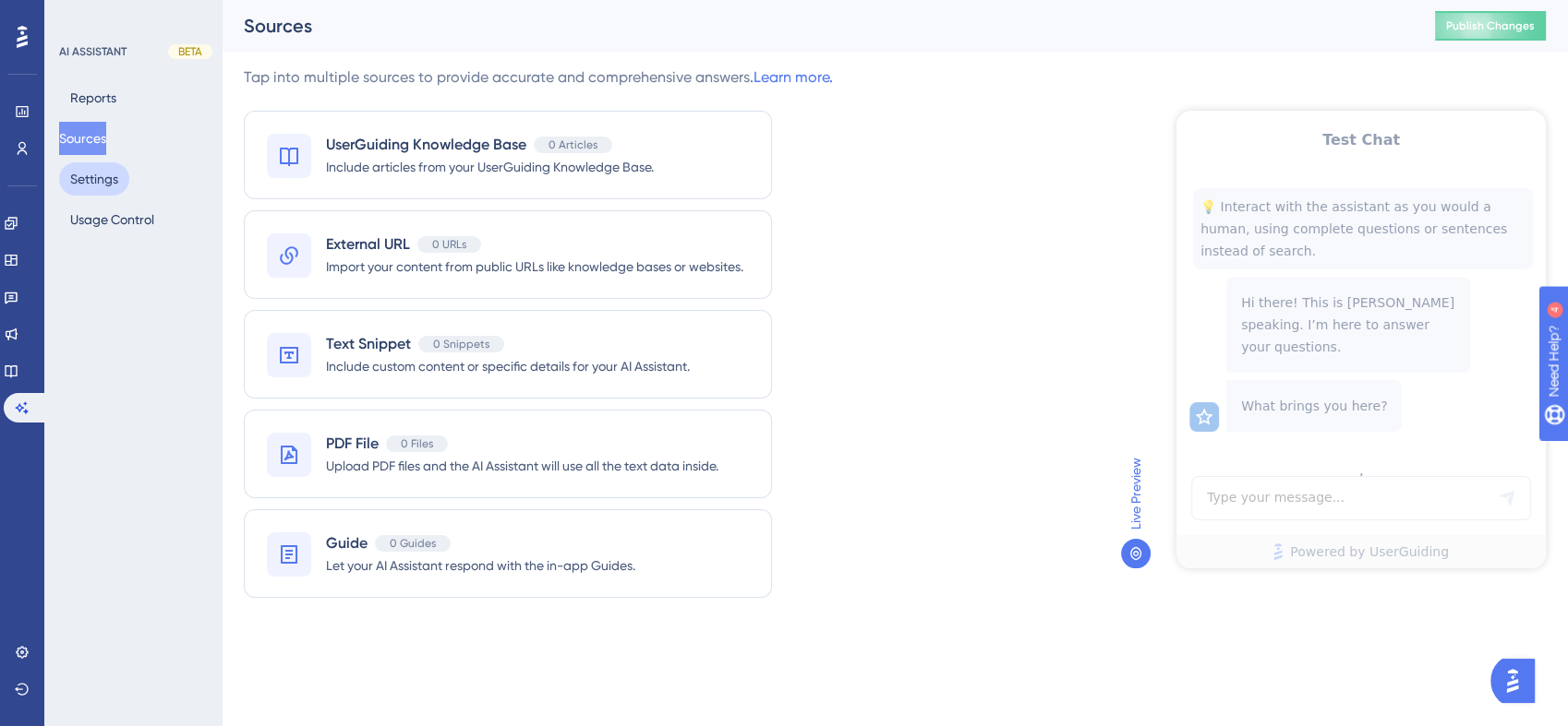
click at [104, 182] on button "Settings" at bounding box center [93, 179] width 71 height 33
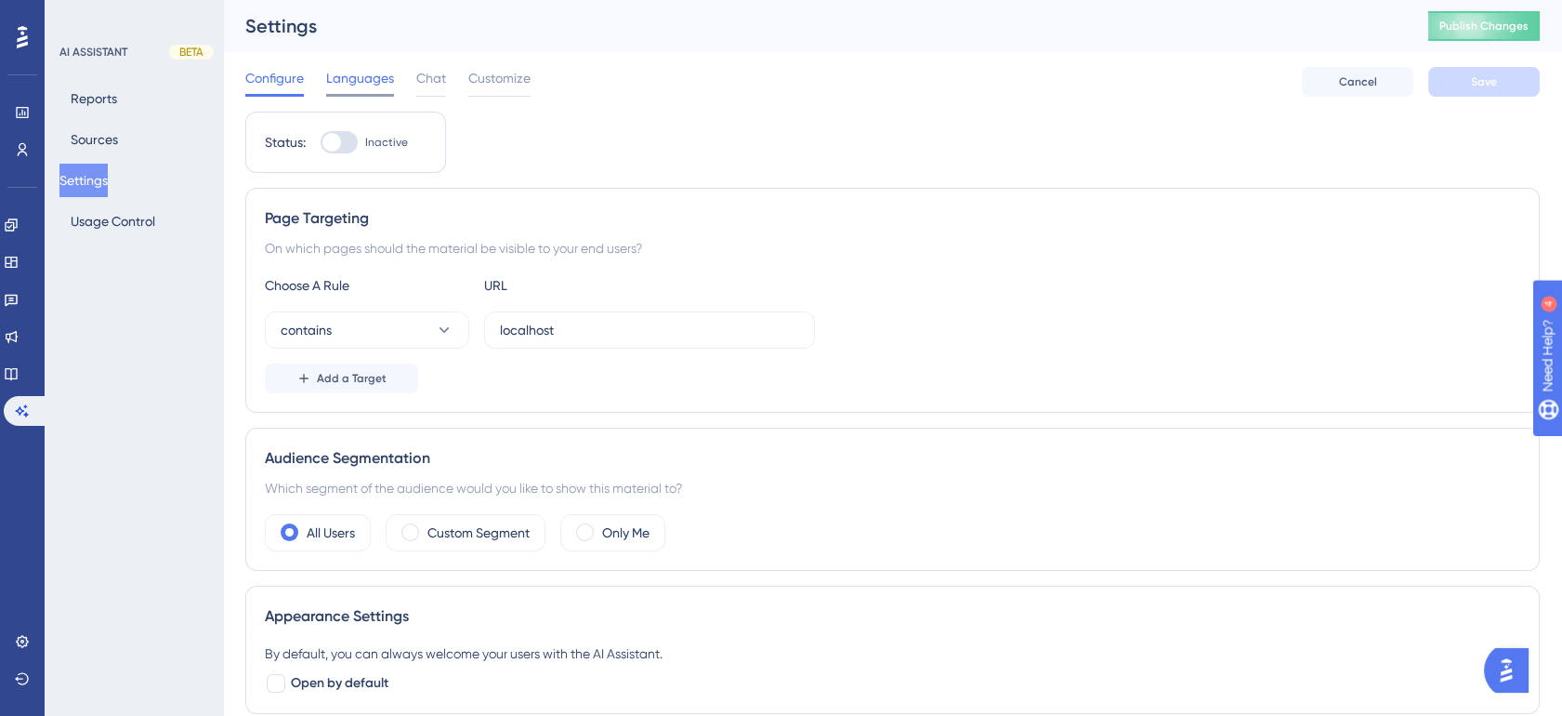
click at [352, 85] on span "Languages" at bounding box center [360, 78] width 68 height 22
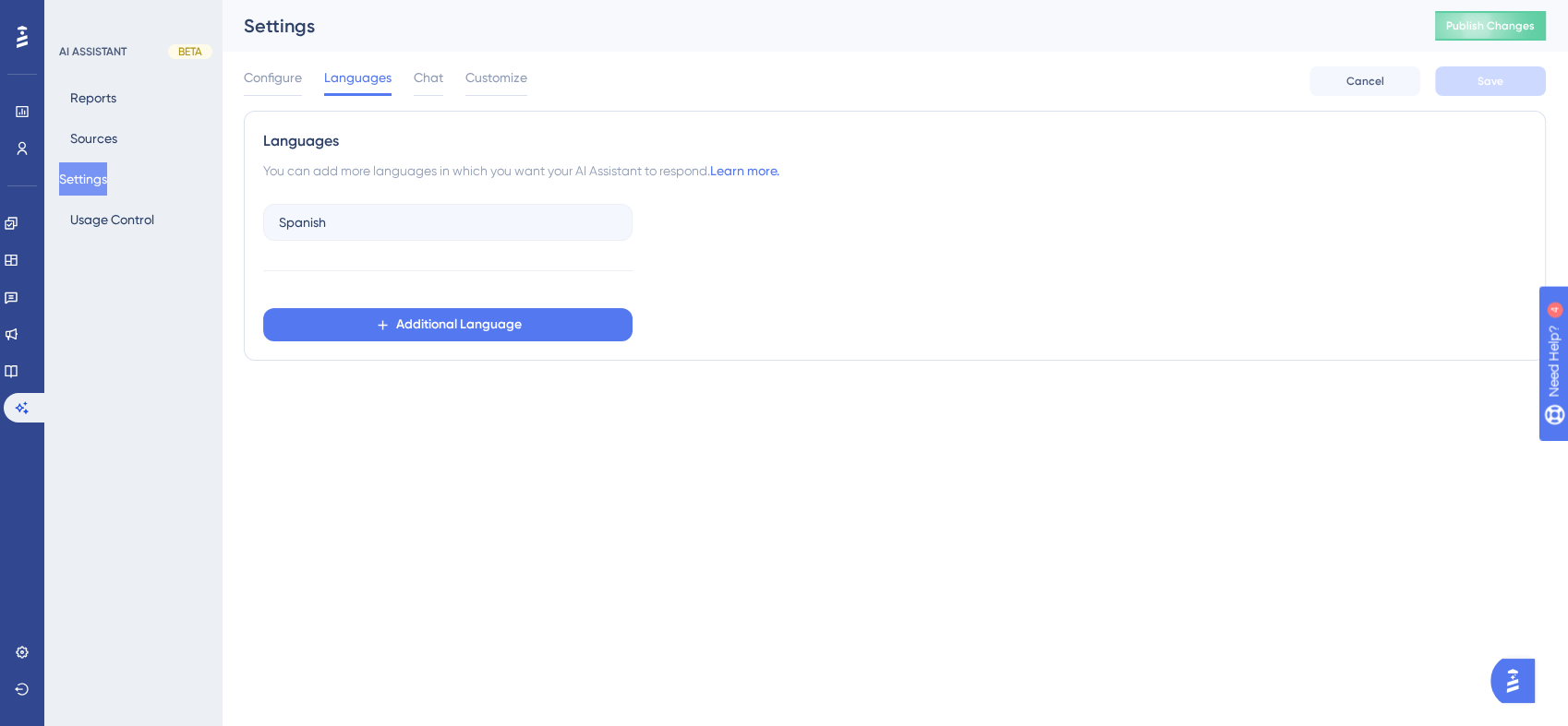
click at [448, 83] on div "Configure Languages Chat Customize" at bounding box center [385, 81] width 283 height 30
click at [428, 80] on span "Chat" at bounding box center [428, 77] width 30 height 22
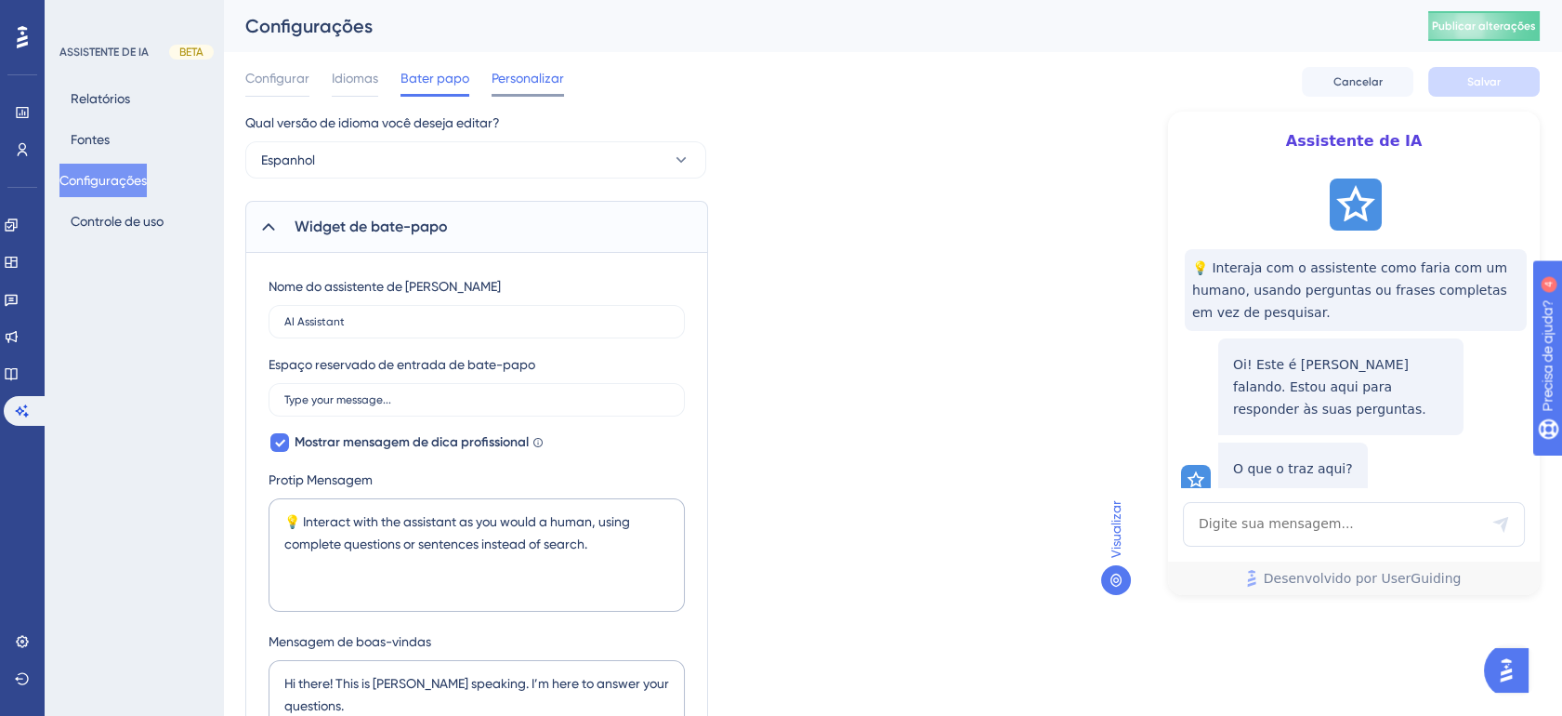
click at [511, 78] on span "Personalizar" at bounding box center [528, 78] width 72 height 22
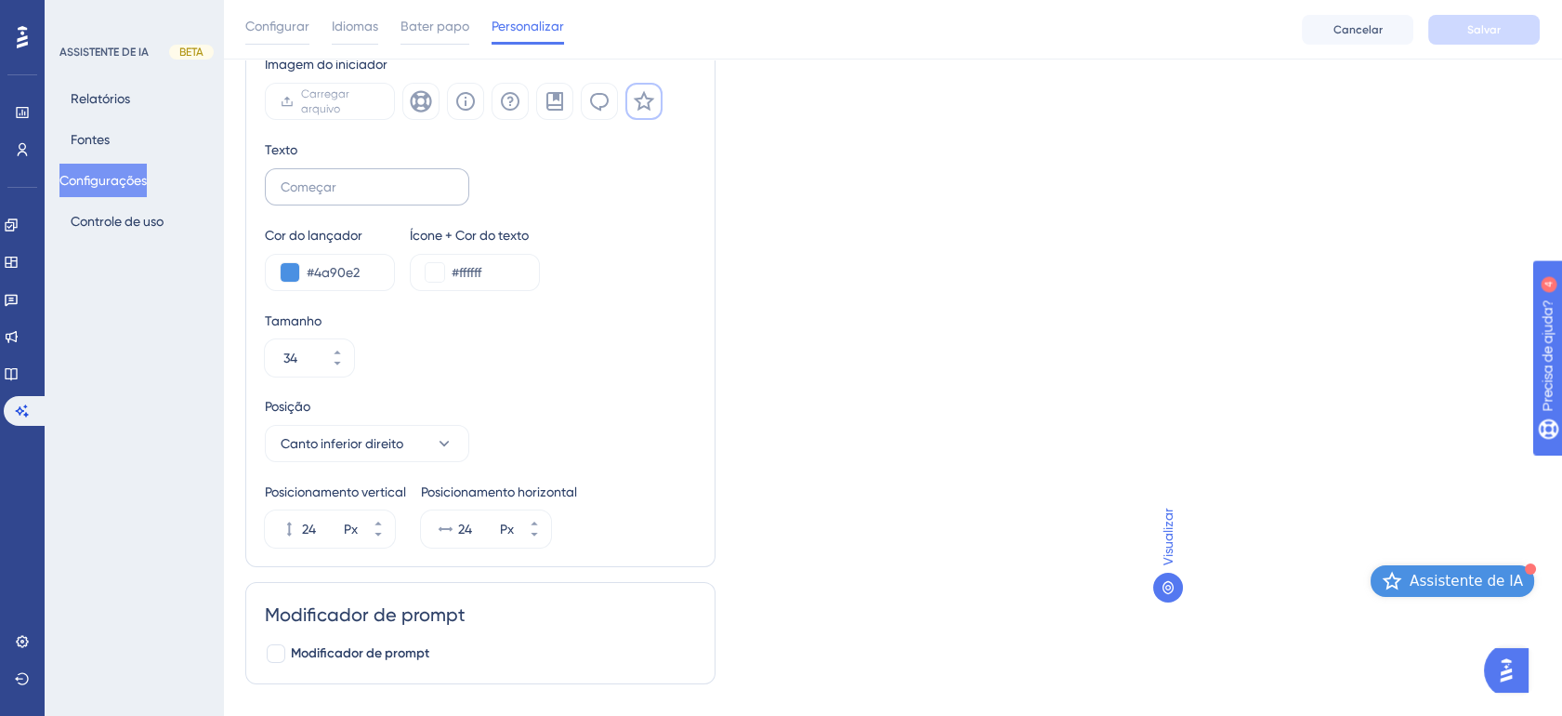
scroll to position [213, 0]
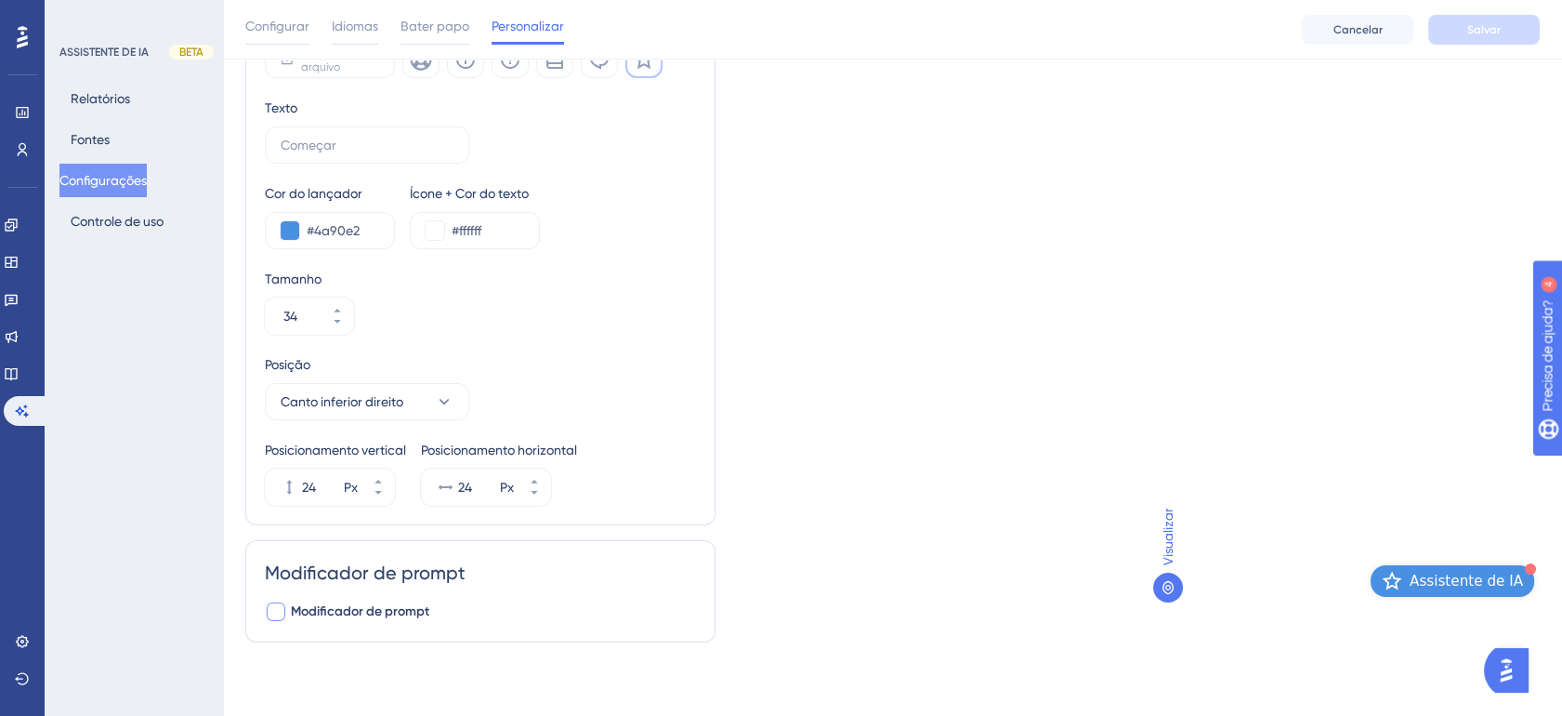
click at [344, 613] on span "Modificador de prompt" at bounding box center [360, 611] width 138 height 22
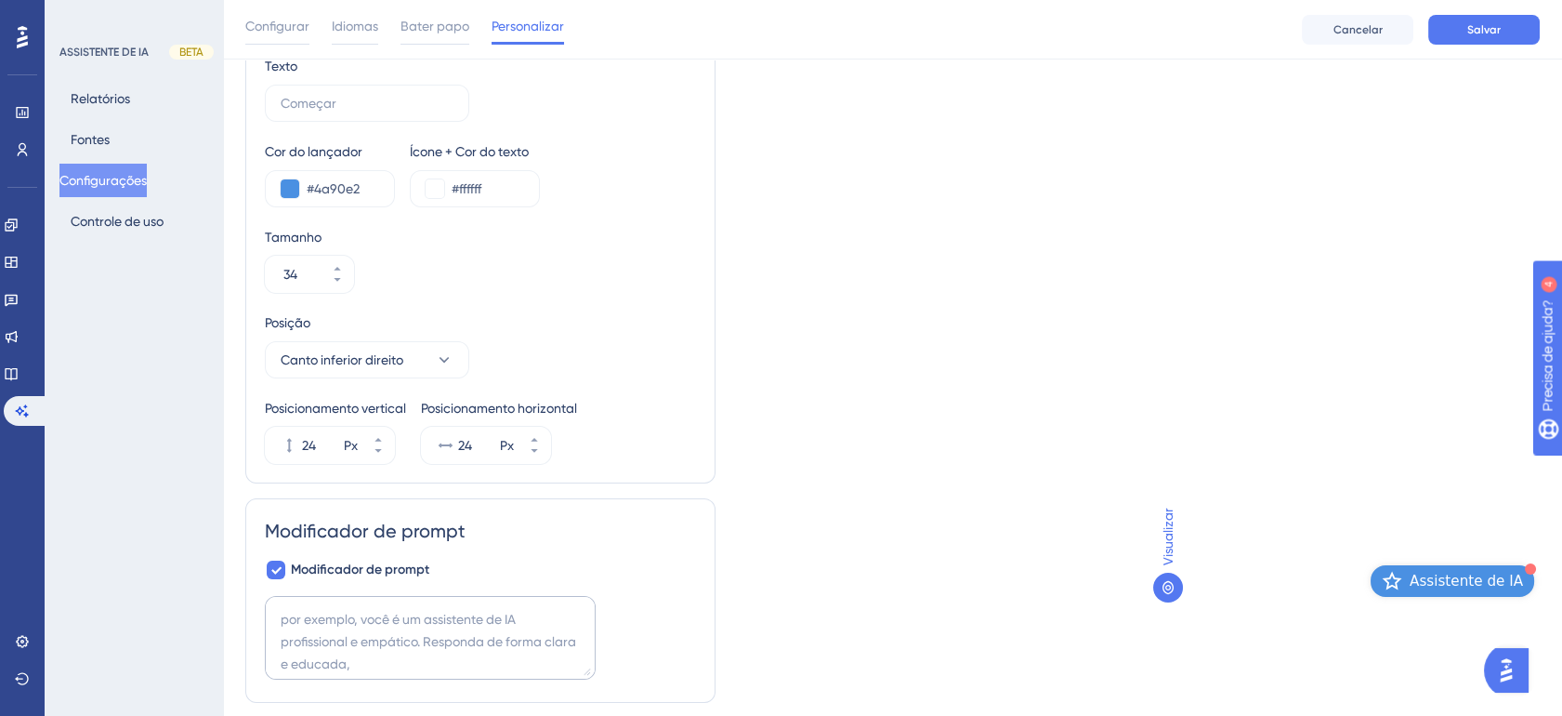
scroll to position [315, 0]
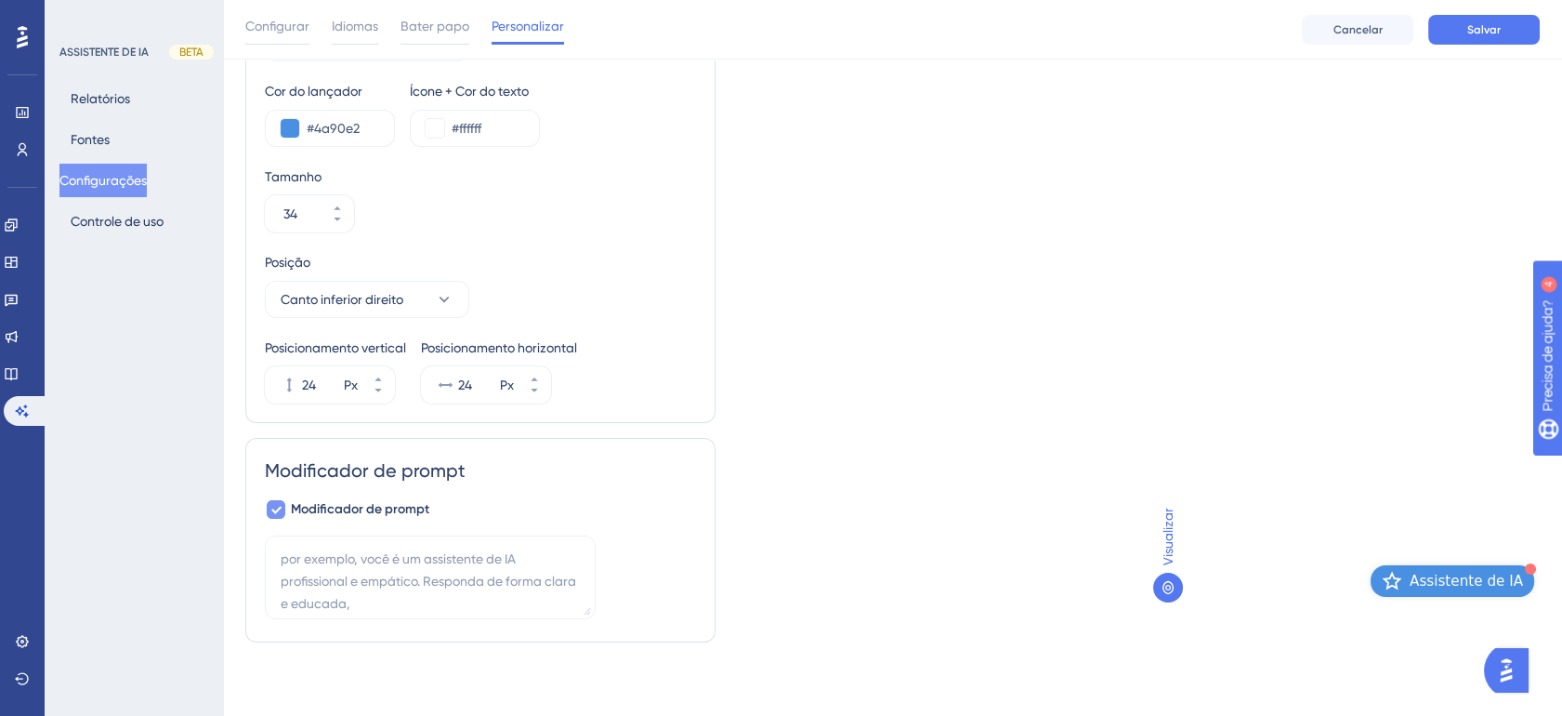
click at [326, 511] on span "Modificador de prompt" at bounding box center [360, 509] width 138 height 22
checkbox input "false"
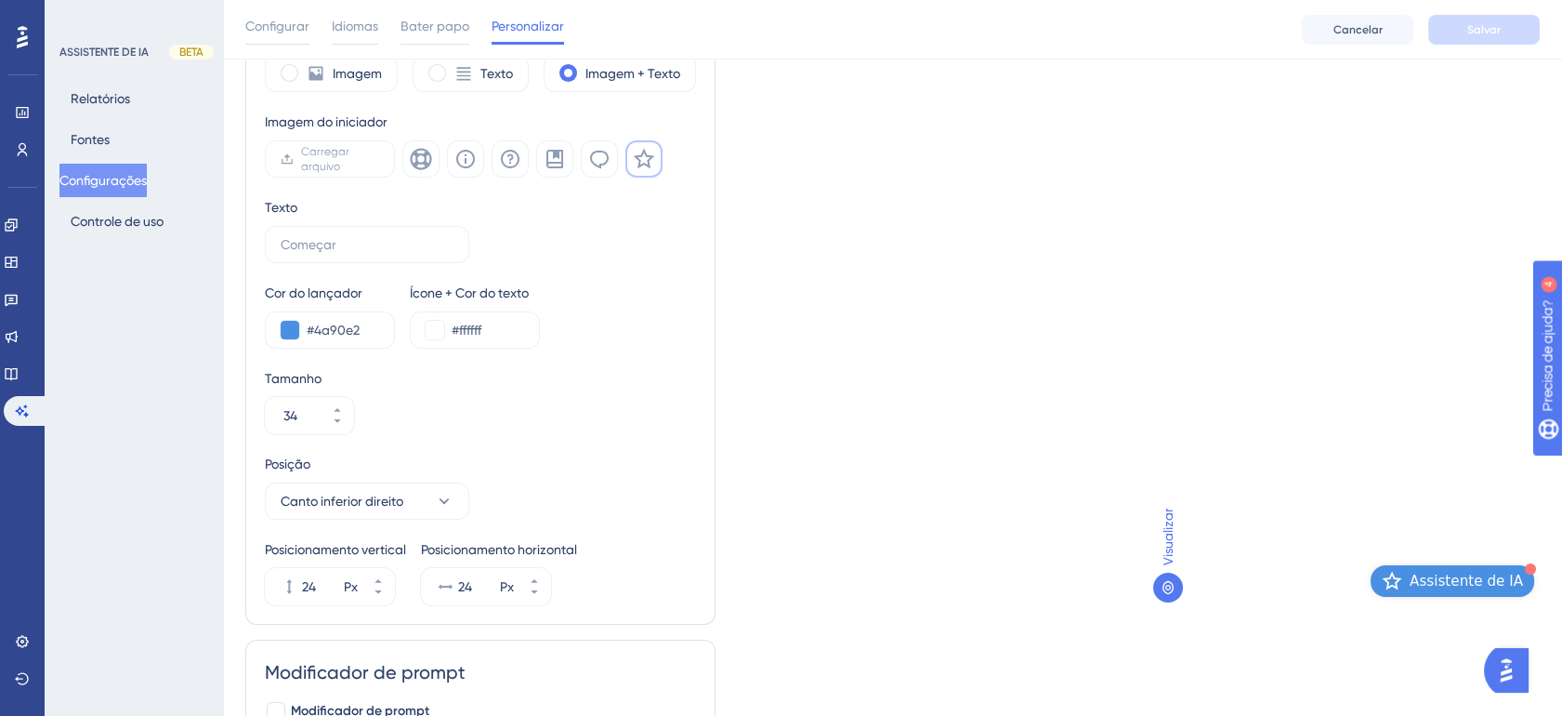
scroll to position [110, 0]
click at [1479, 586] on span "Assistente de IA" at bounding box center [1466, 581] width 113 height 22
click at [1488, 570] on span "Assistente de IA" at bounding box center [1466, 581] width 113 height 22
click at [1166, 583] on icon at bounding box center [1168, 587] width 15 height 15
click at [1166, 507] on div "Visualizar Assistente de IA" at bounding box center [1346, 371] width 387 height 505
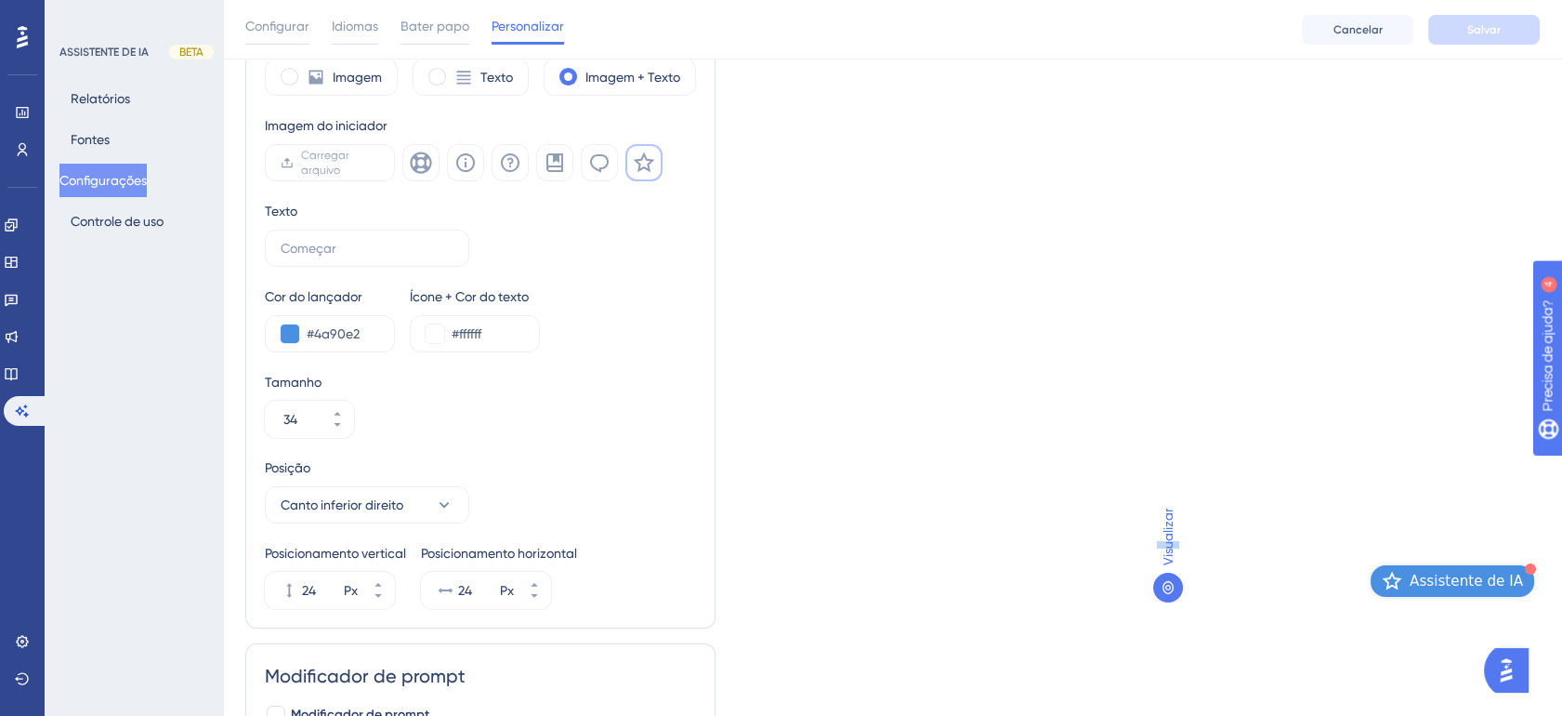
drag, startPoint x: 1166, startPoint y: 507, endPoint x: 1171, endPoint y: 546, distance: 39.3
click at [1171, 546] on span "Visualizar" at bounding box center [1168, 536] width 22 height 58
drag, startPoint x: 1171, startPoint y: 546, endPoint x: 1167, endPoint y: 515, distance: 31.8
click at [1167, 515] on span "Visualizar" at bounding box center [1168, 536] width 22 height 58
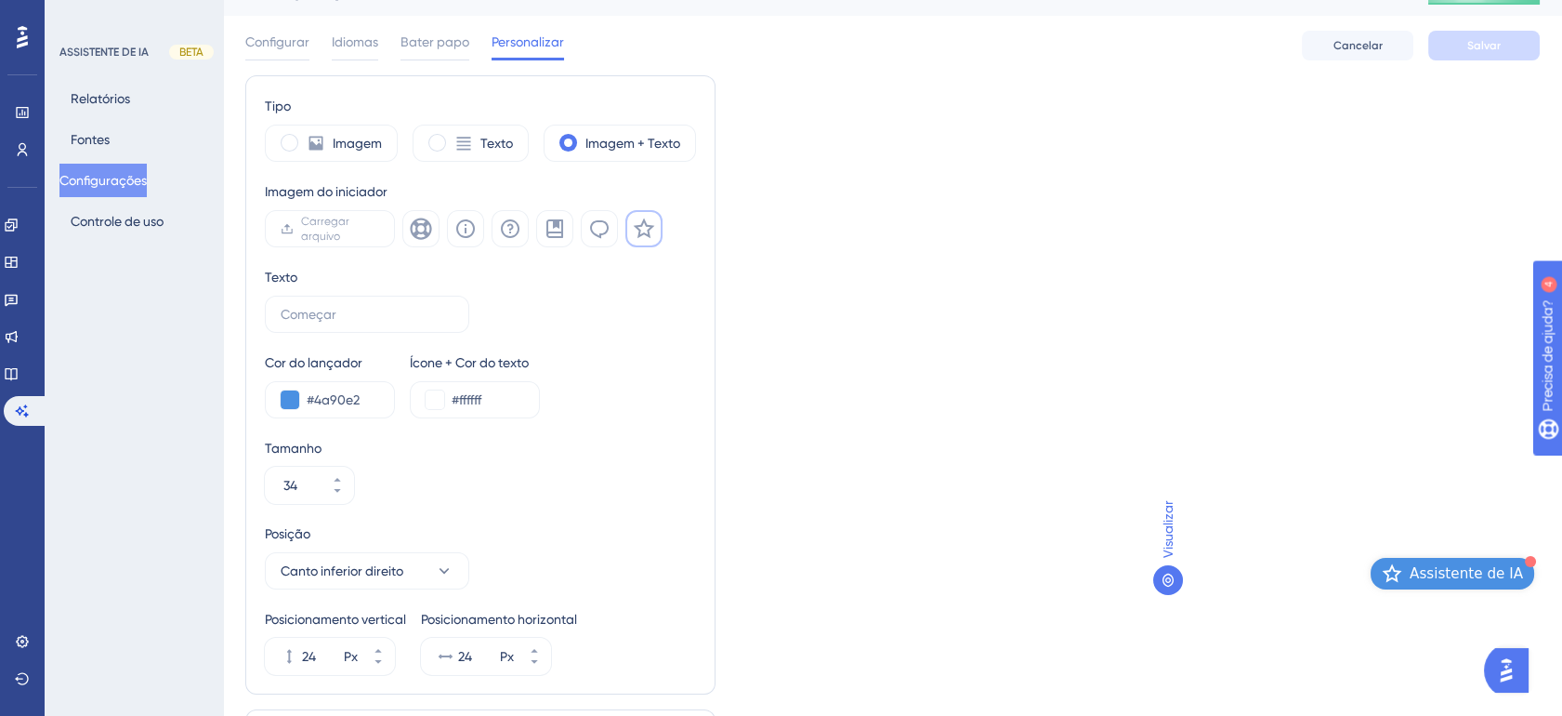
scroll to position [0, 0]
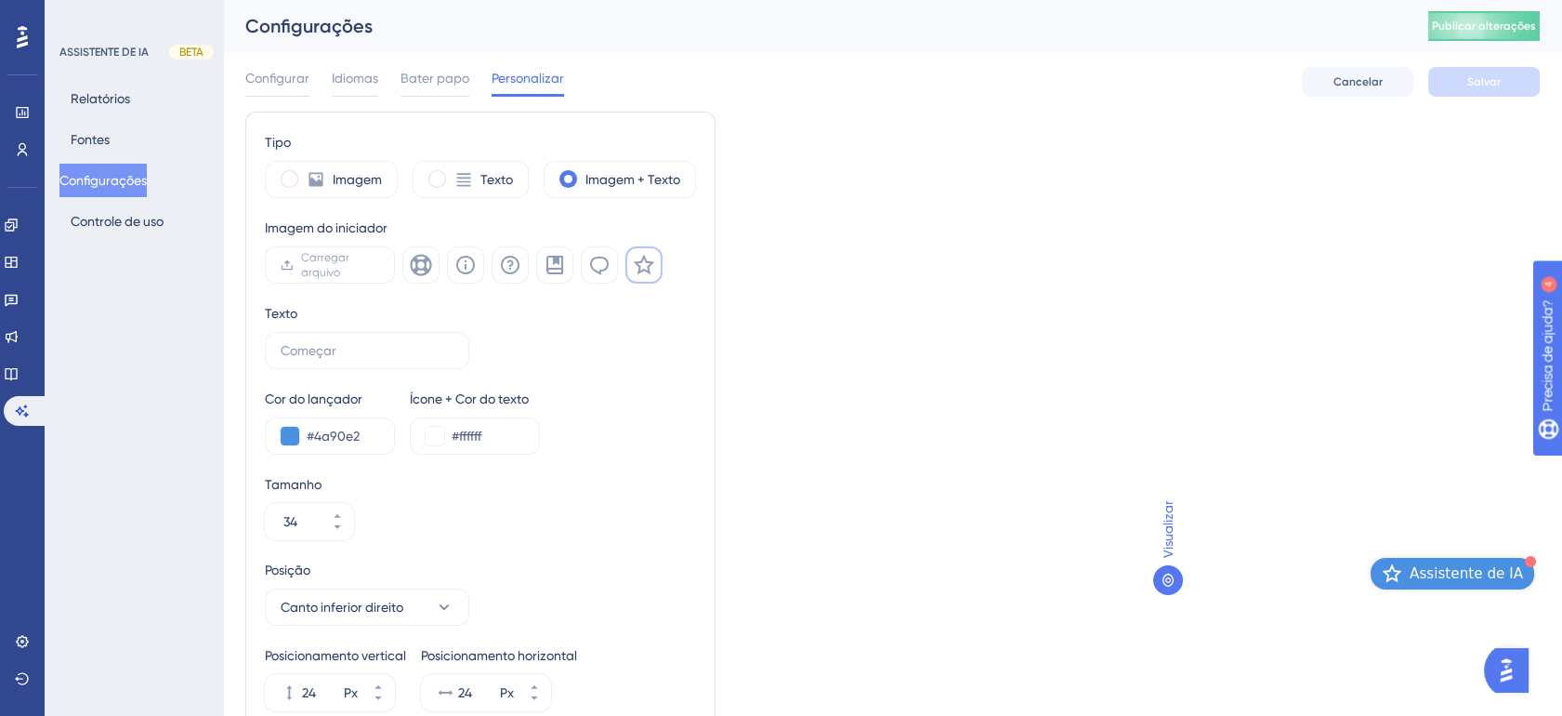
click at [1516, 670] on img "Abra o AI Assistant Launcher" at bounding box center [1506, 669] width 33 height 33
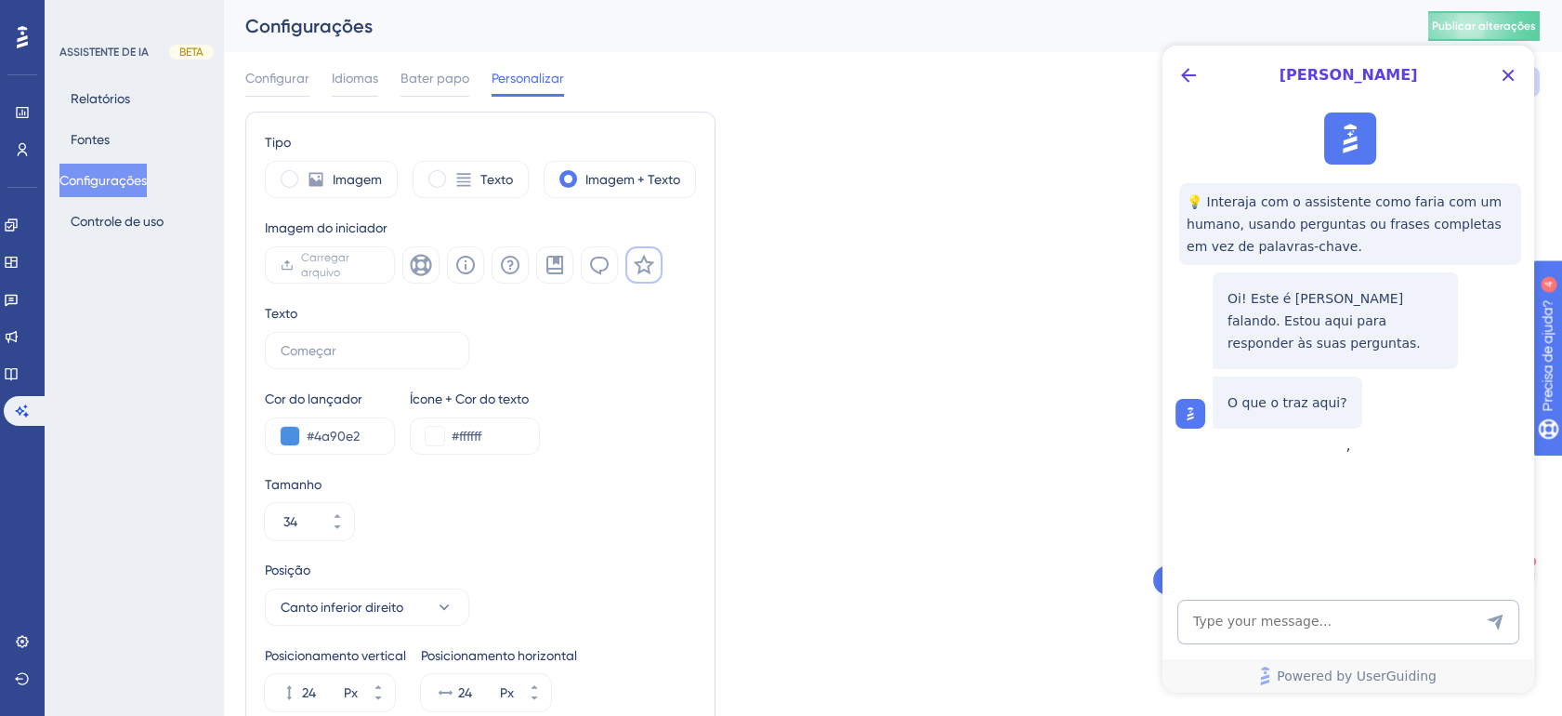
click at [991, 554] on div "Tipo Imagem Texto Imagem + Texto Imagem do iniciador Carregar arquivo Texto Cor…" at bounding box center [892, 487] width 1294 height 751
click at [1504, 84] on icon "Close Button" at bounding box center [1508, 75] width 22 height 22
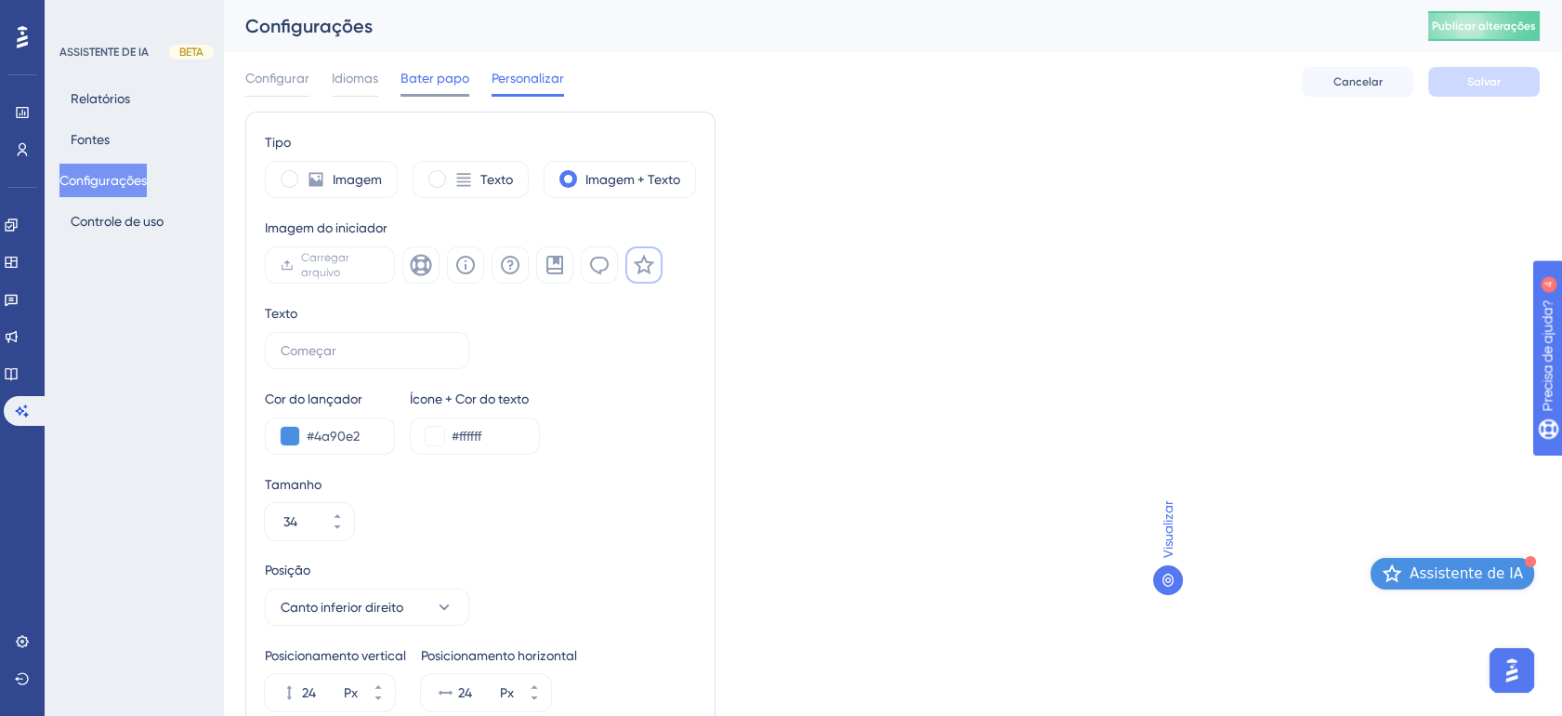
click at [419, 83] on span "Bater papo" at bounding box center [434, 78] width 69 height 22
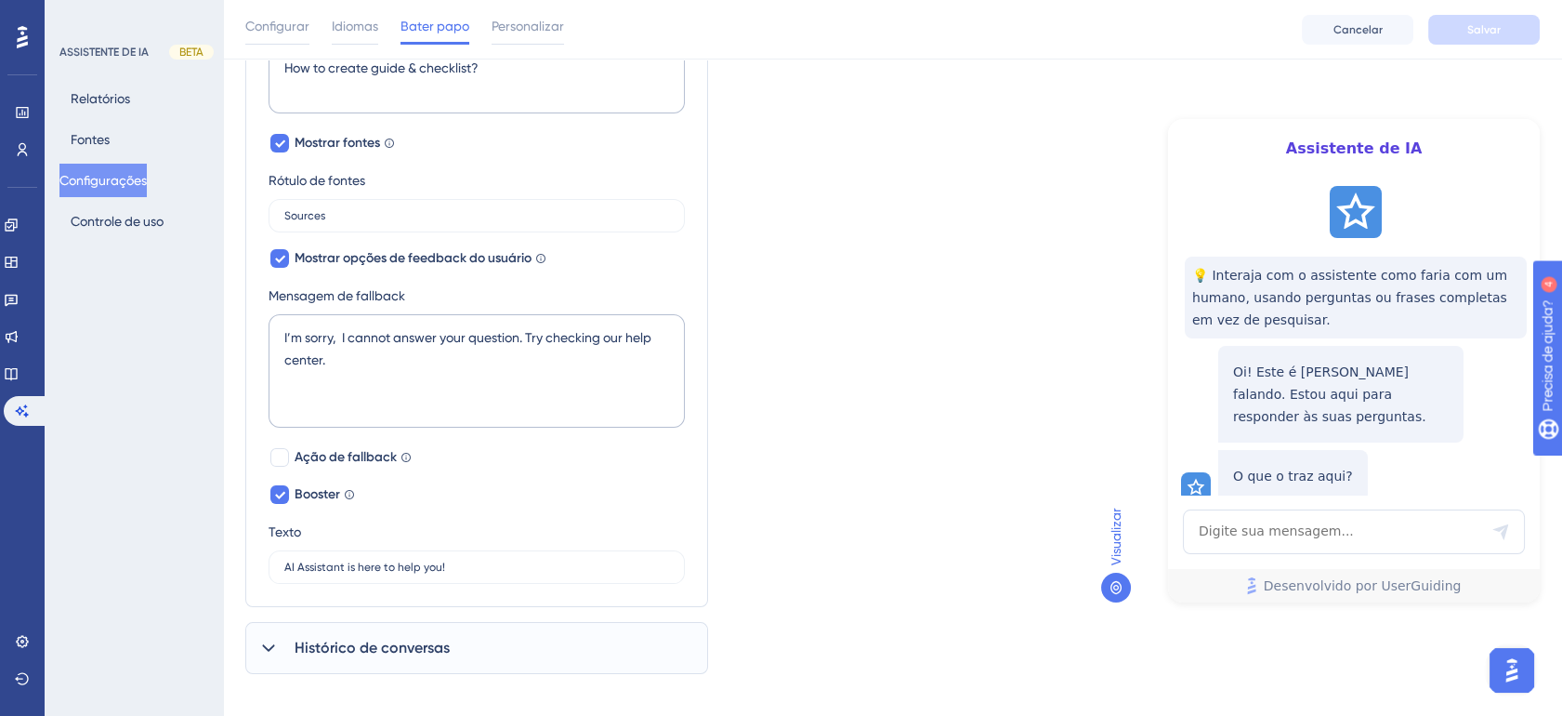
scroll to position [881, 0]
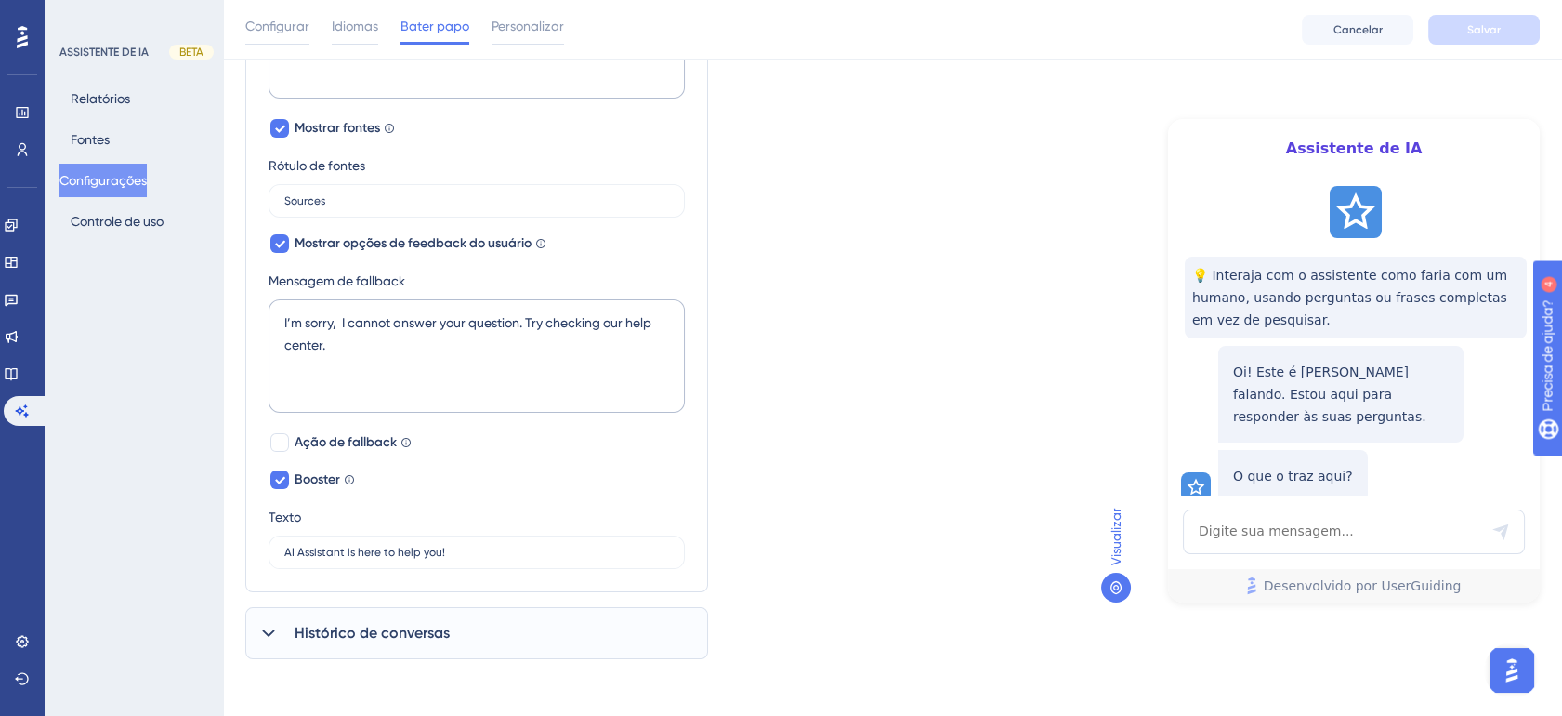
click at [412, 633] on span "Histórico de conversas" at bounding box center [372, 633] width 155 height 22
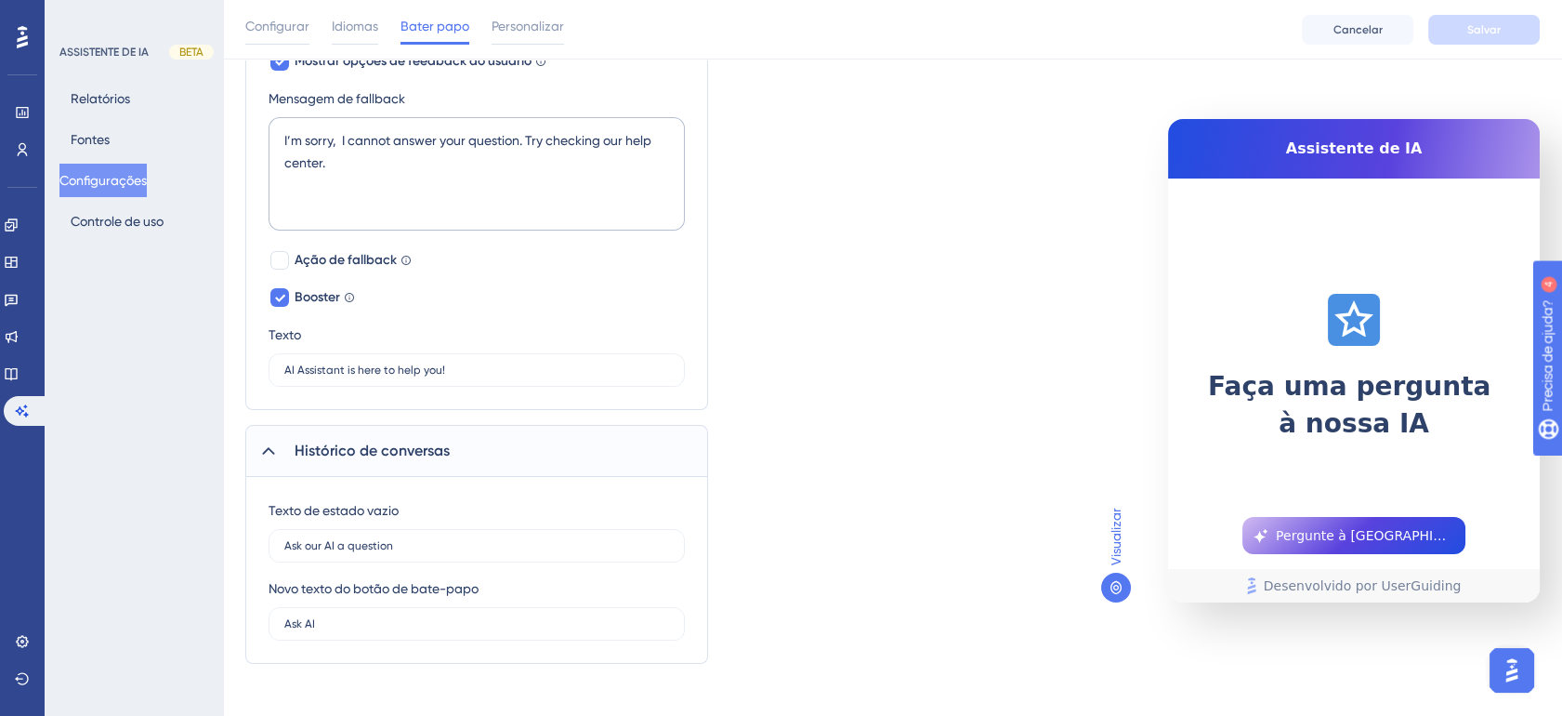
scroll to position [1068, 0]
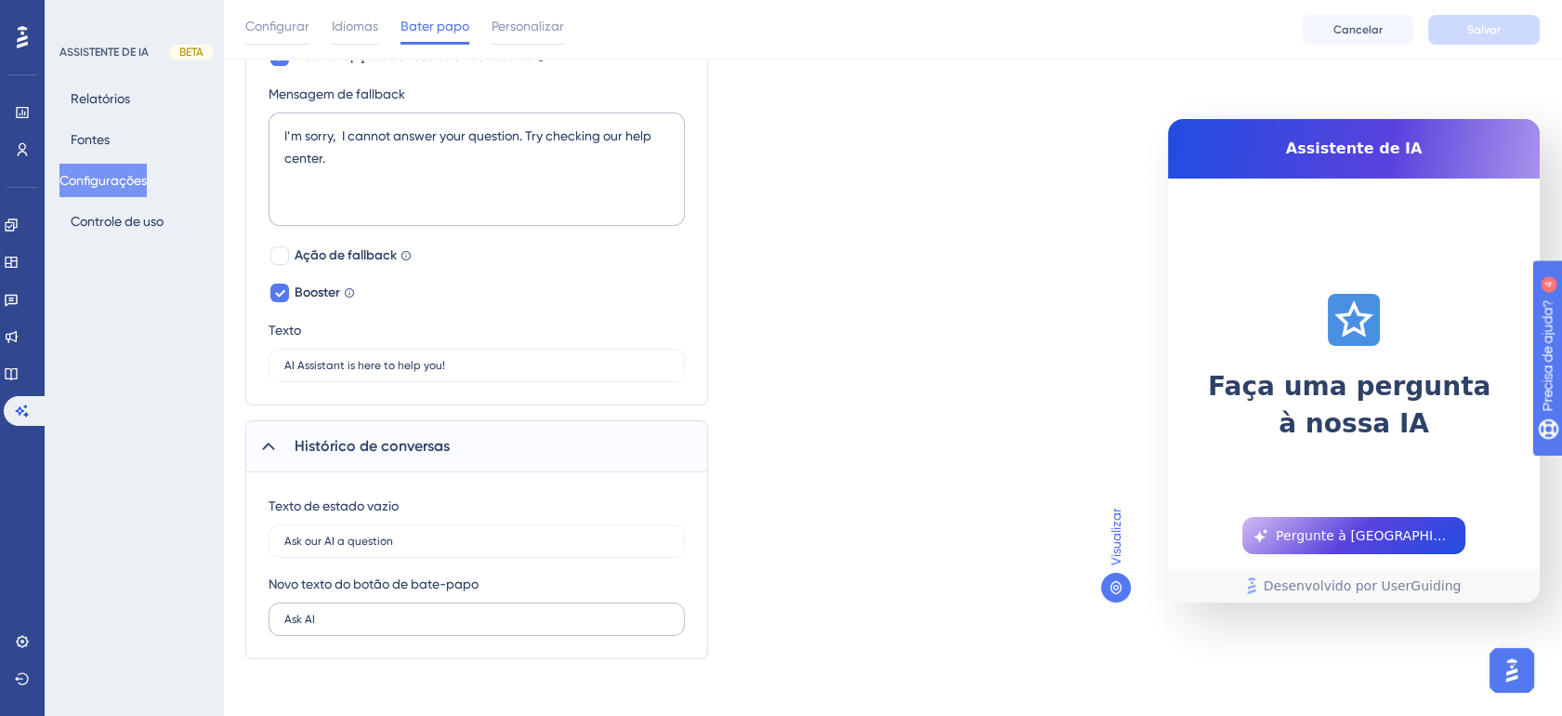
click at [543, 603] on label "Ask AI" at bounding box center [477, 618] width 416 height 33
click at [543, 612] on input "Ask AI" at bounding box center [476, 618] width 385 height 13
click at [450, 572] on div "Novo texto do botão de bate-papo" at bounding box center [374, 583] width 210 height 22
click at [480, 441] on div "Histórico de conversas" at bounding box center [476, 446] width 463 height 52
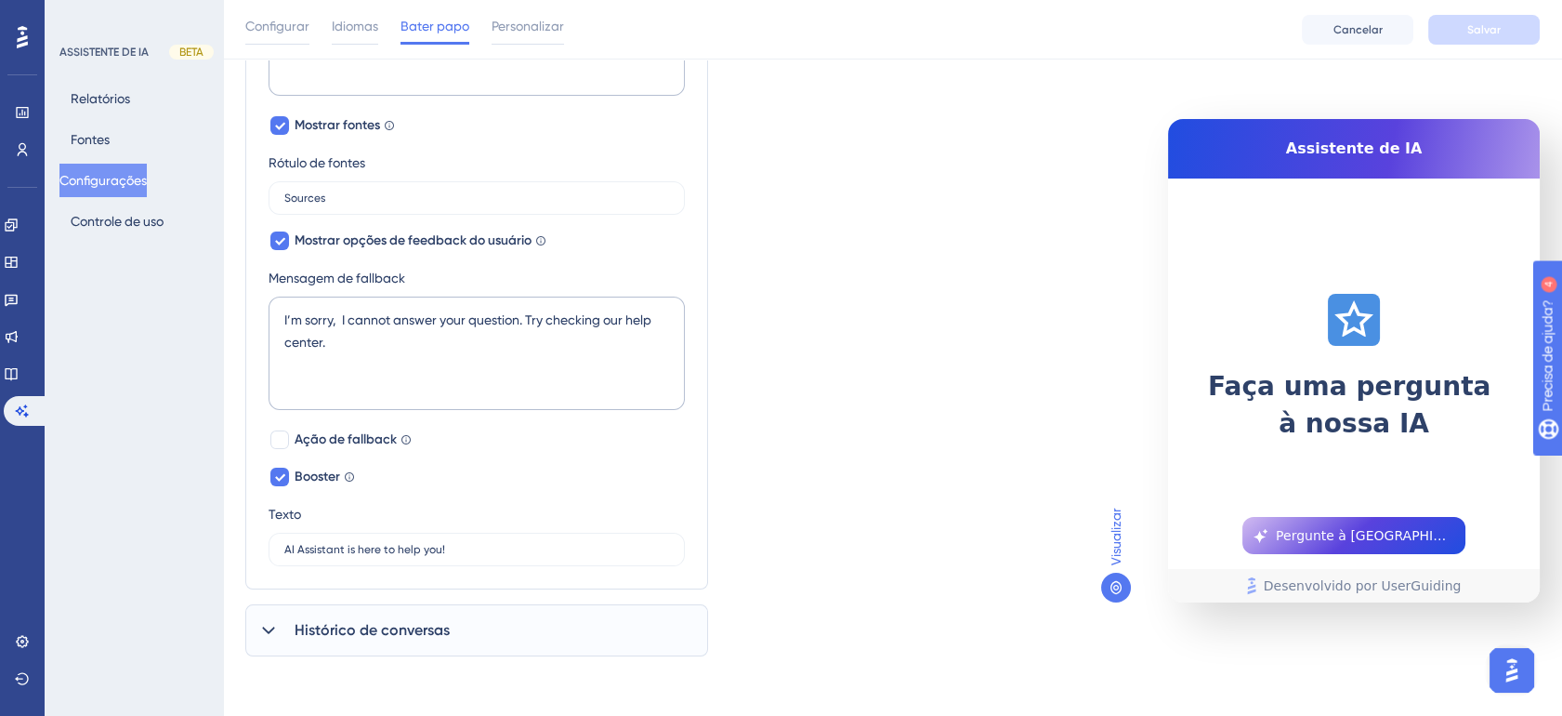
scroll to position [881, 0]
click at [309, 439] on span "Ação de fallback" at bounding box center [346, 442] width 102 height 22
checkbox input "true"
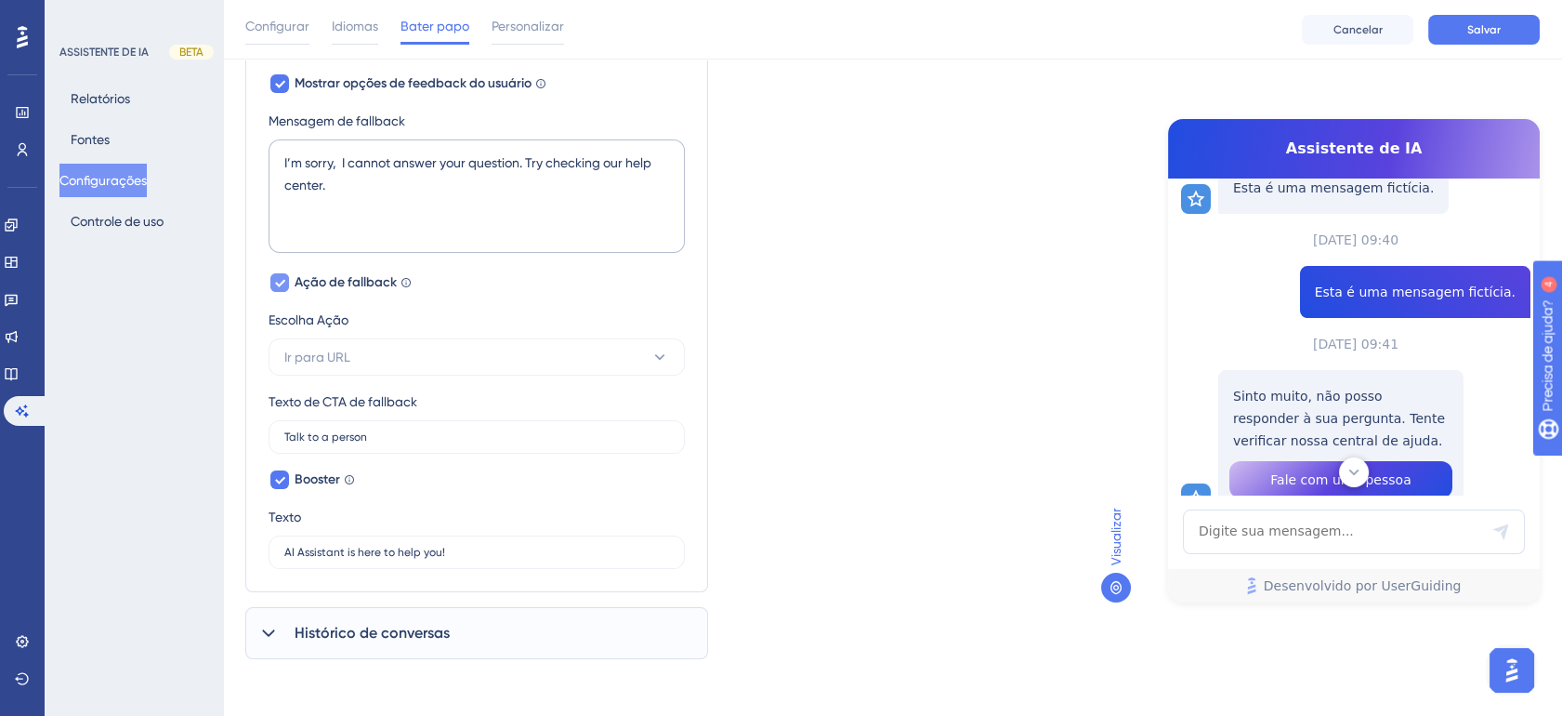
scroll to position [705, 0]
click at [388, 361] on button "Ir para URL" at bounding box center [477, 356] width 416 height 37
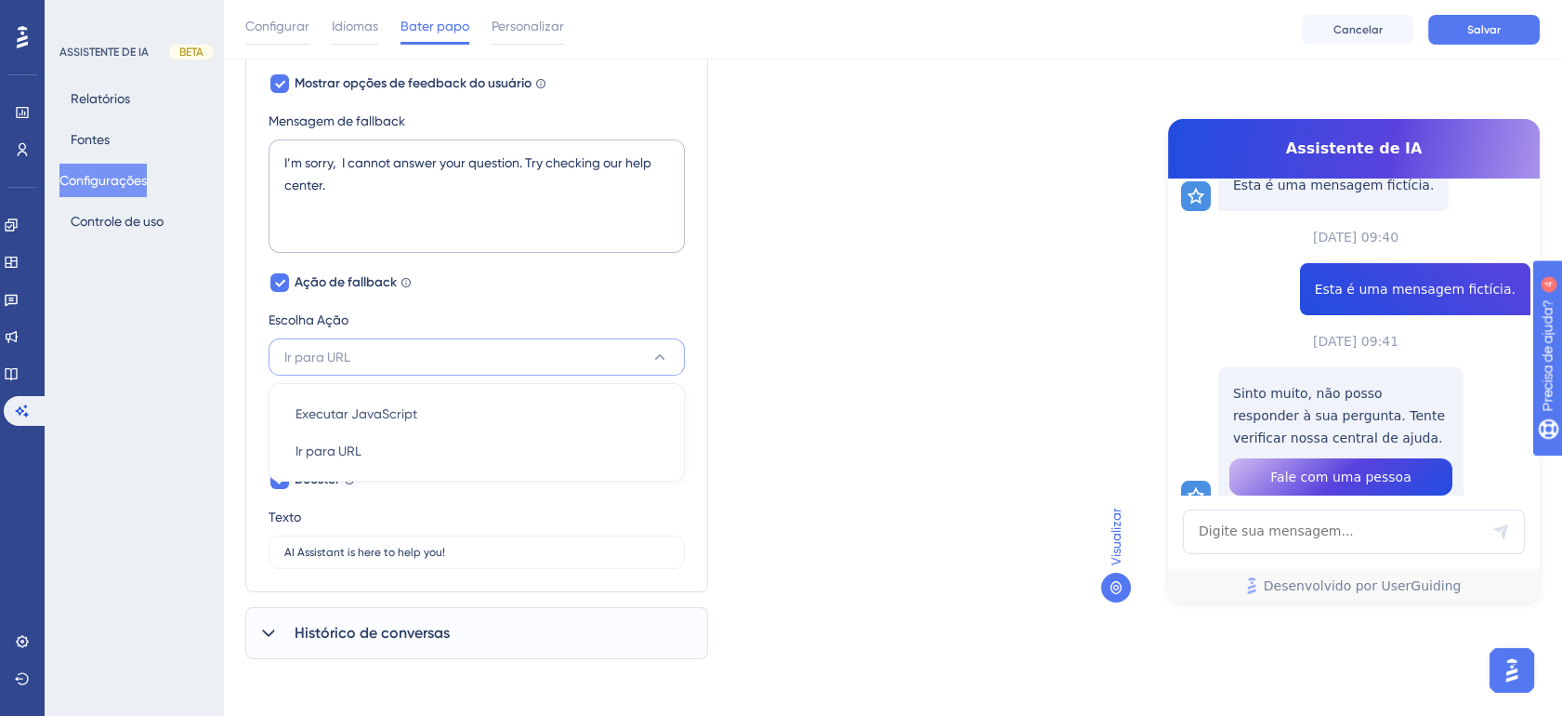
click at [388, 361] on button "Ir para URL" at bounding box center [477, 356] width 416 height 37
click at [333, 438] on input "Talk to a person" at bounding box center [476, 436] width 385 height 13
click at [275, 479] on icon at bounding box center [279, 479] width 11 height 15
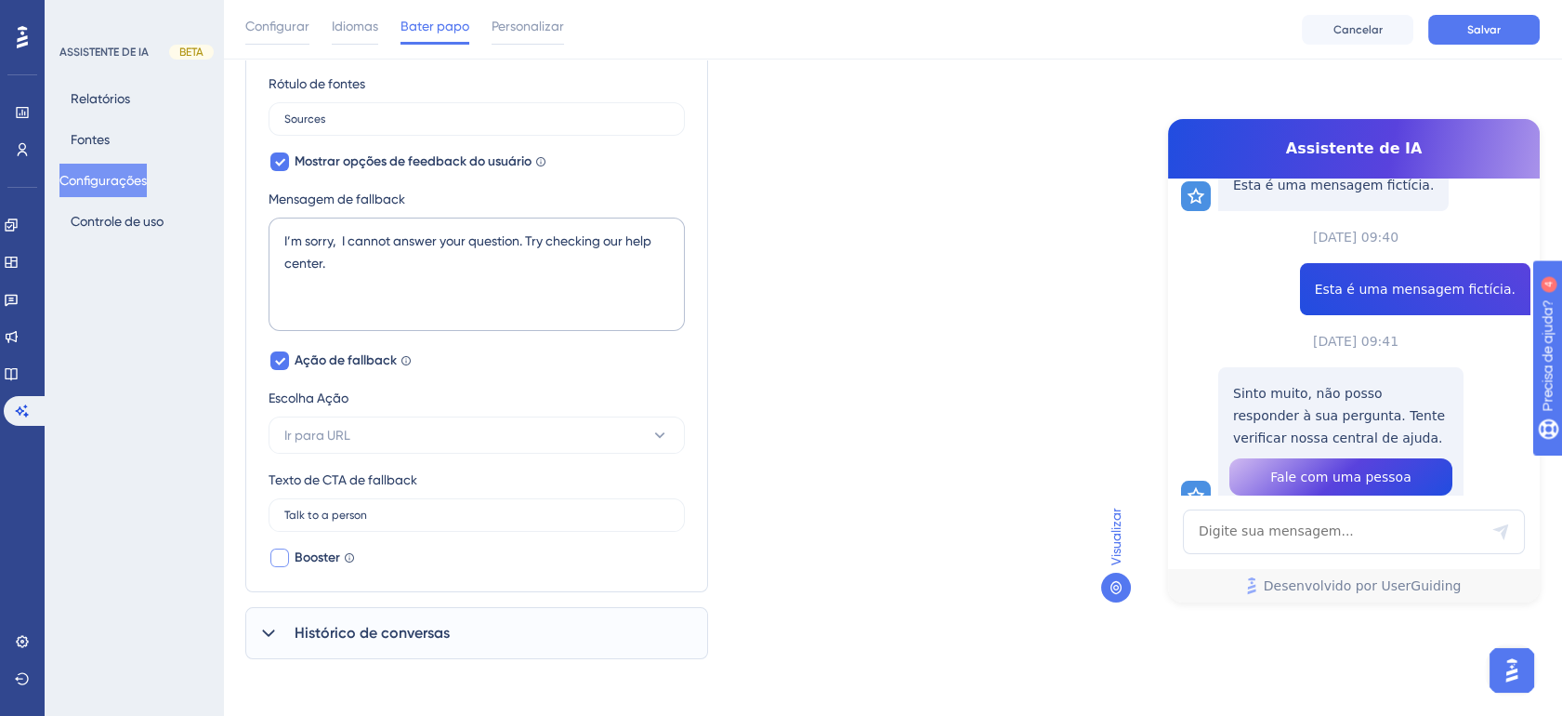
click at [280, 553] on div at bounding box center [279, 557] width 19 height 19
checkbox input "true"
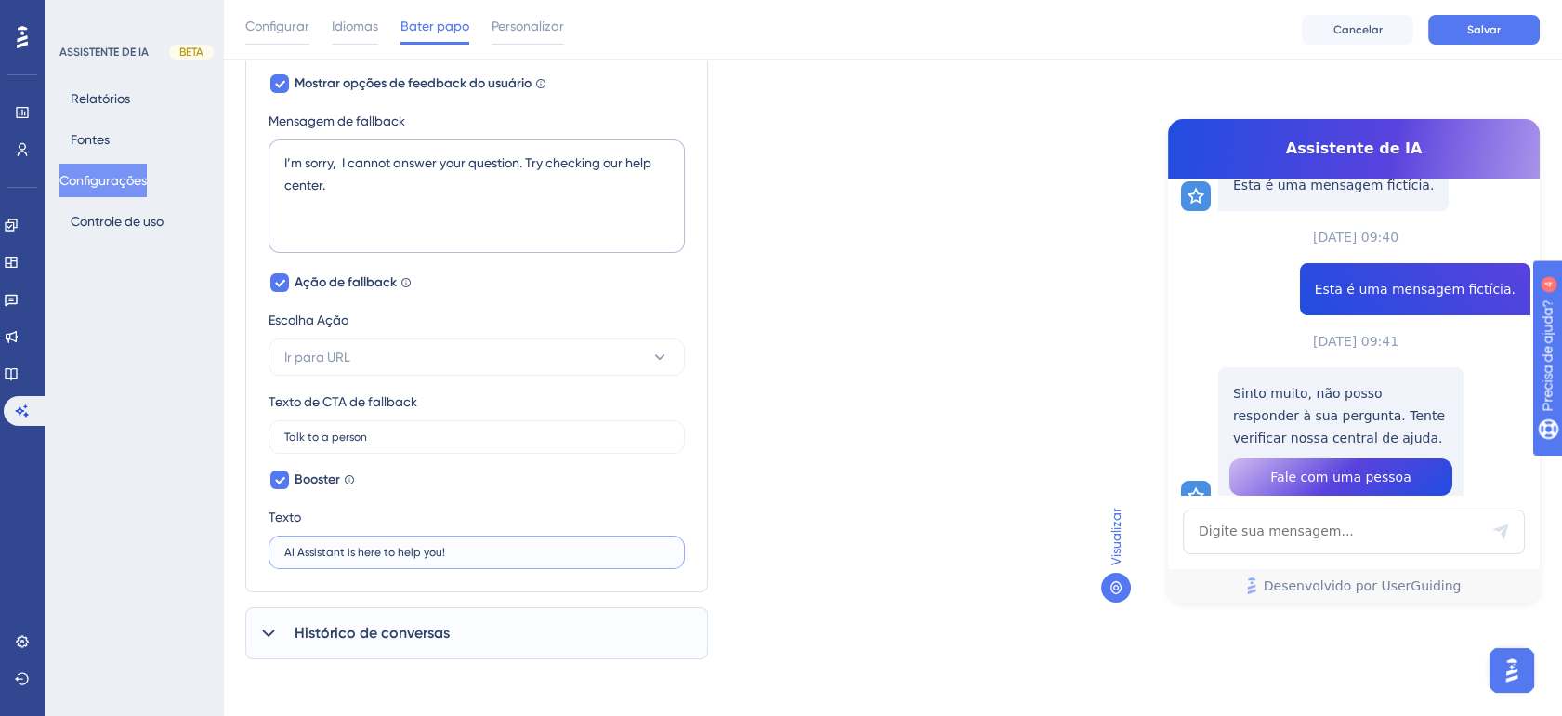
click at [367, 550] on input "AI Assistant is here to help you!" at bounding box center [476, 551] width 385 height 13
click at [635, 490] on div "Booster Chame a atenção do usuário para o AI Assistant com uma dica de ferramen…" at bounding box center [477, 518] width 416 height 100
click at [269, 271] on div at bounding box center [280, 282] width 22 height 22
checkbox input "false"
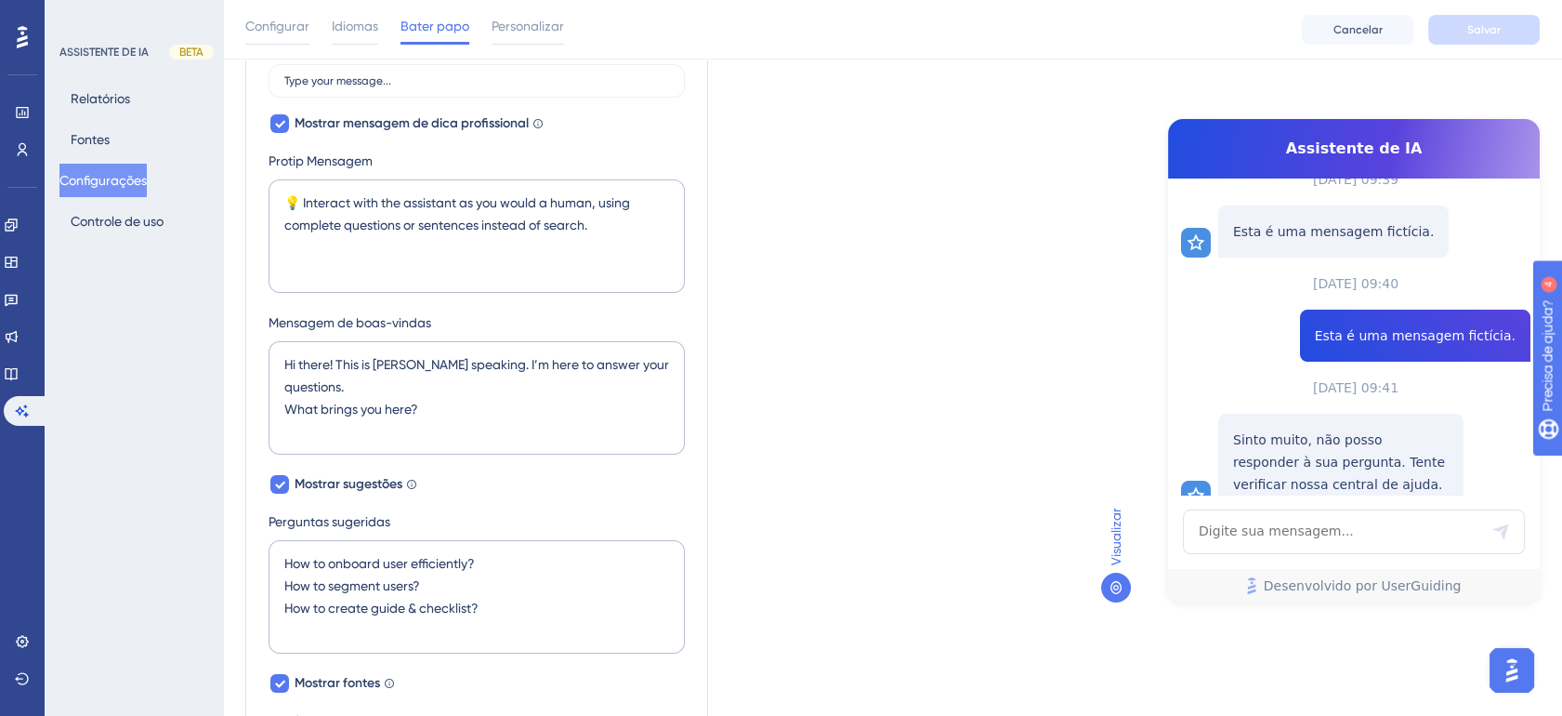
scroll to position [296, 0]
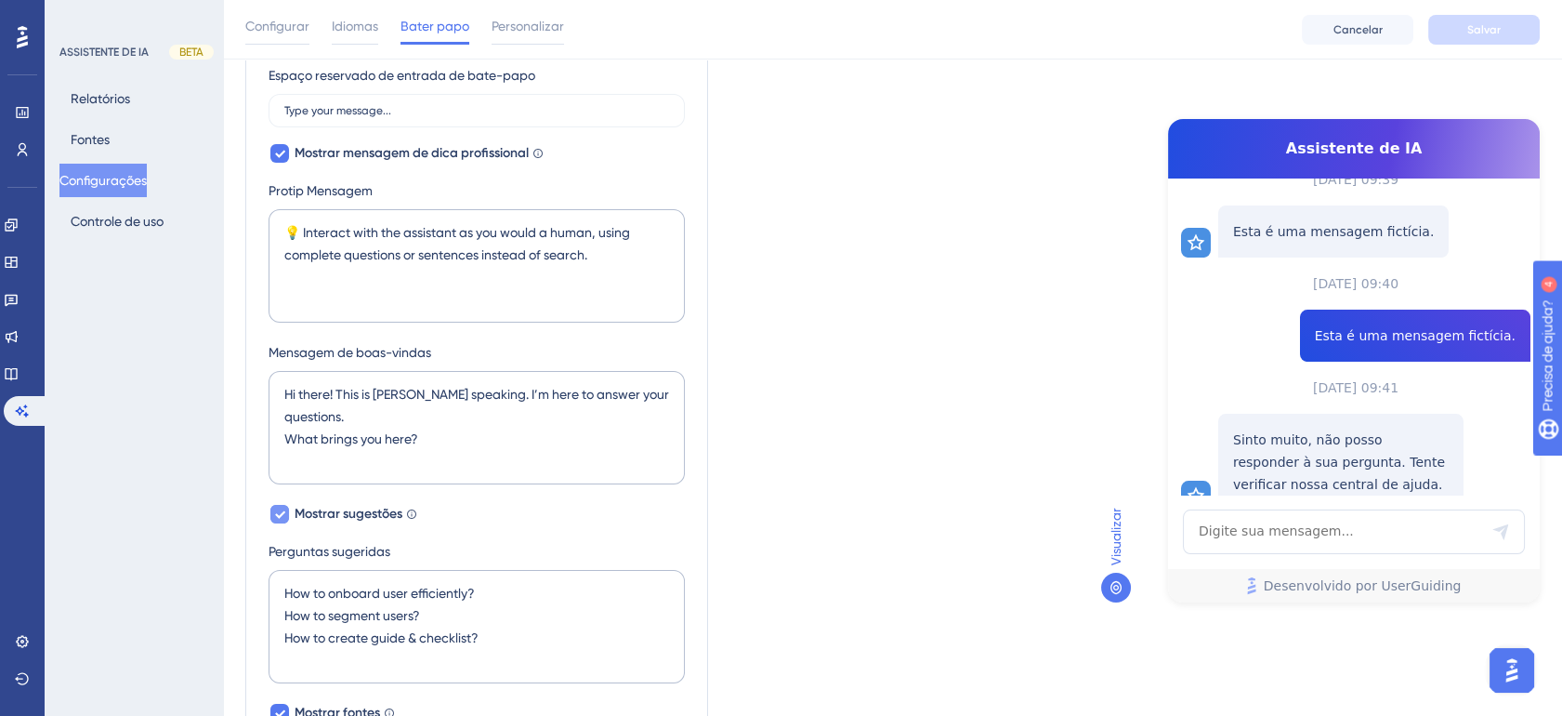
click at [337, 512] on span "Mostrar sugestões" at bounding box center [349, 514] width 108 height 22
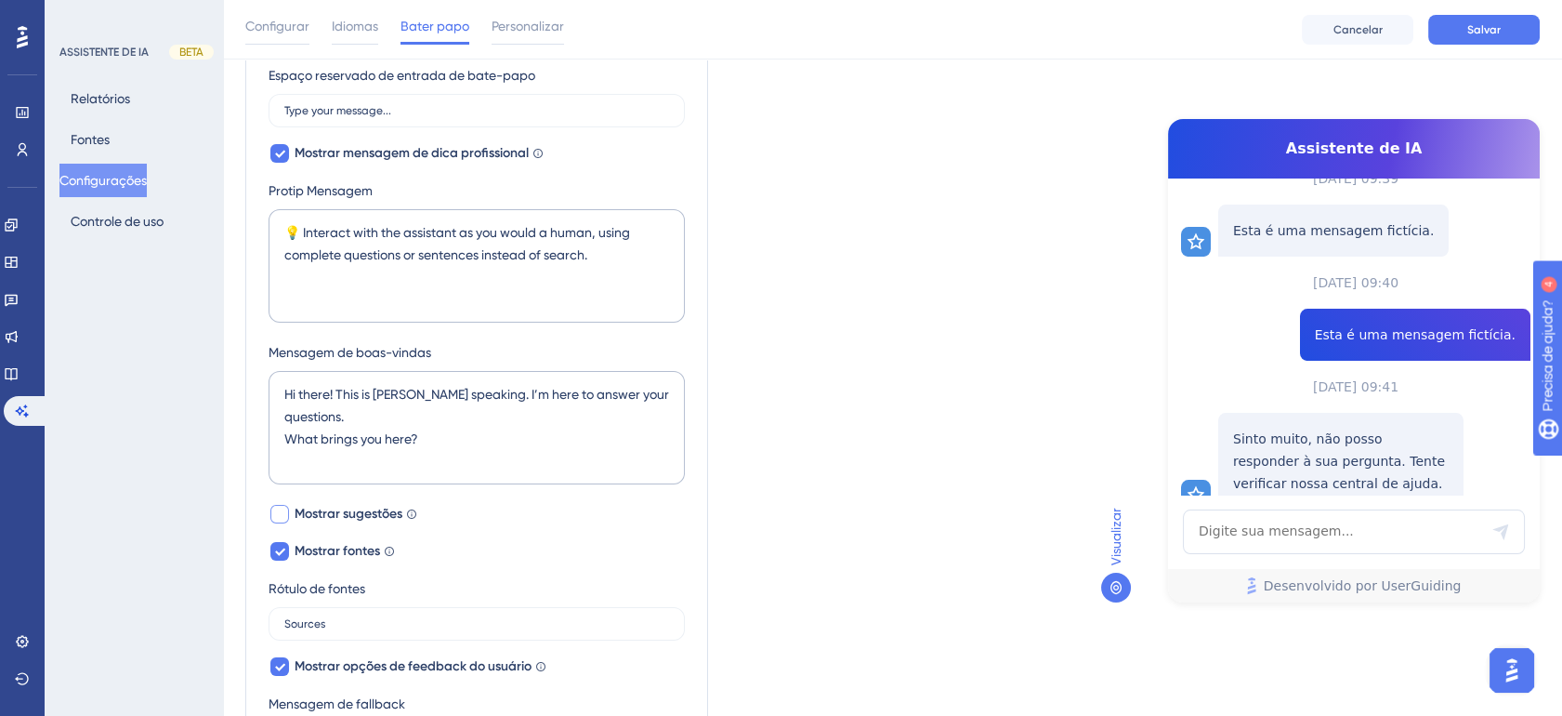
click at [337, 512] on span "Mostrar sugestões" at bounding box center [349, 514] width 108 height 22
checkbox input "true"
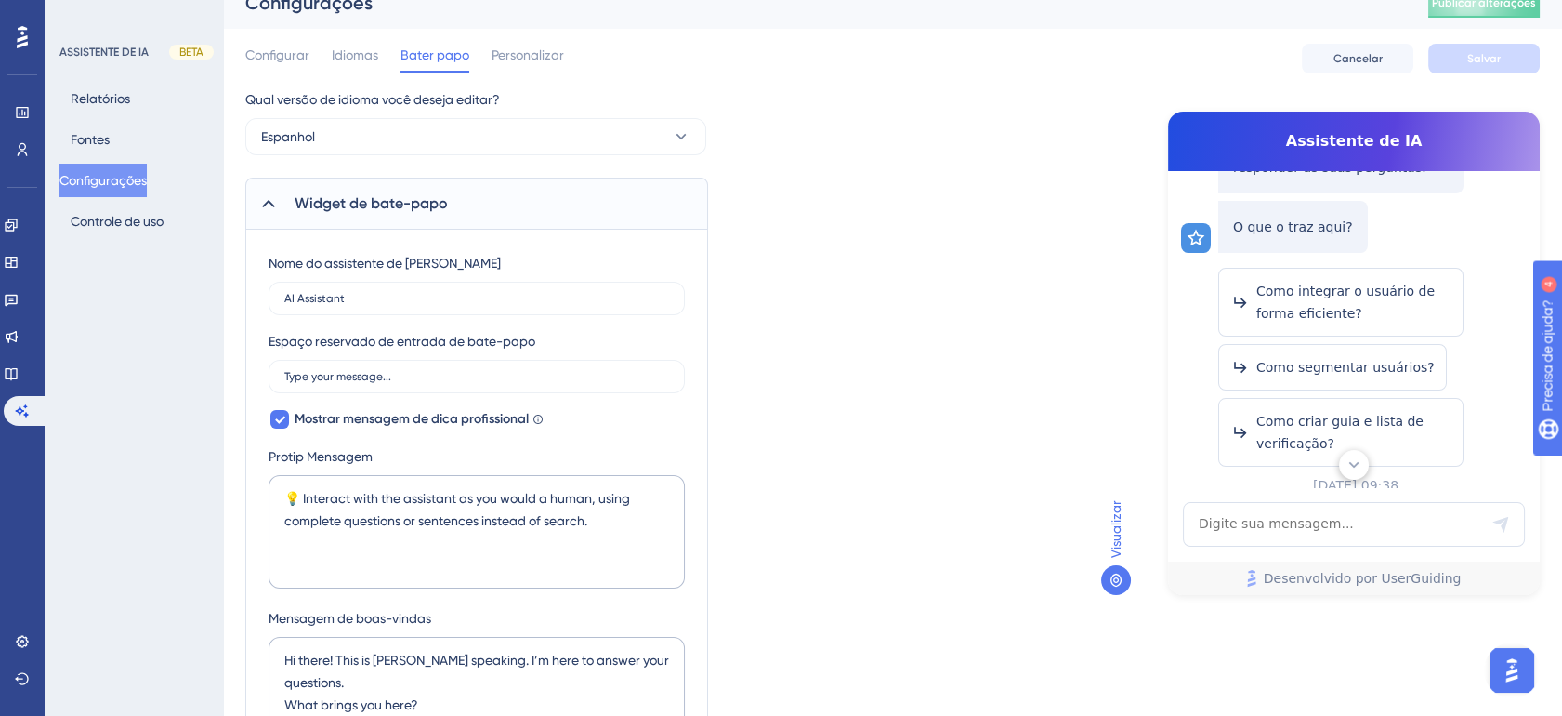
scroll to position [0, 0]
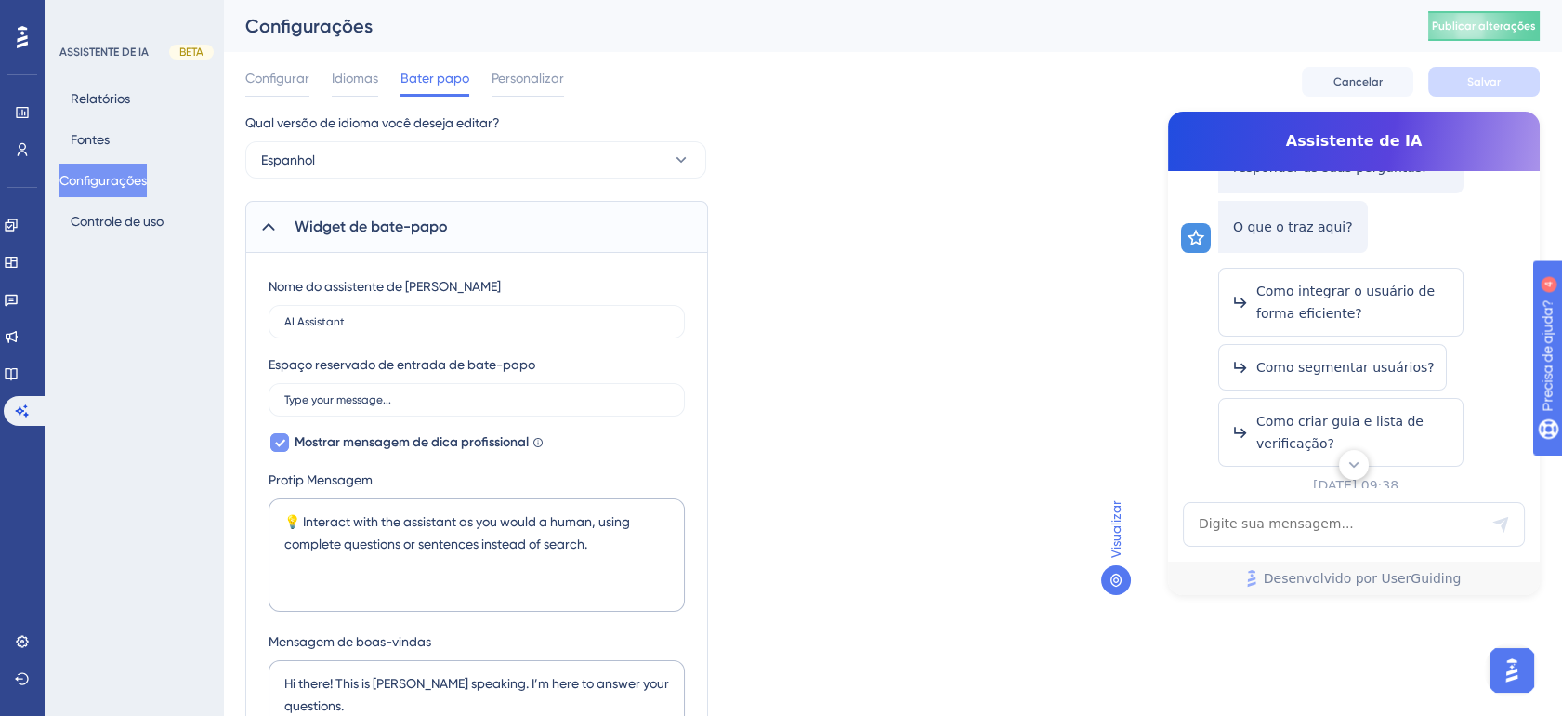
click at [486, 442] on span "Mostrar mensagem de dica profissional" at bounding box center [412, 442] width 234 height 22
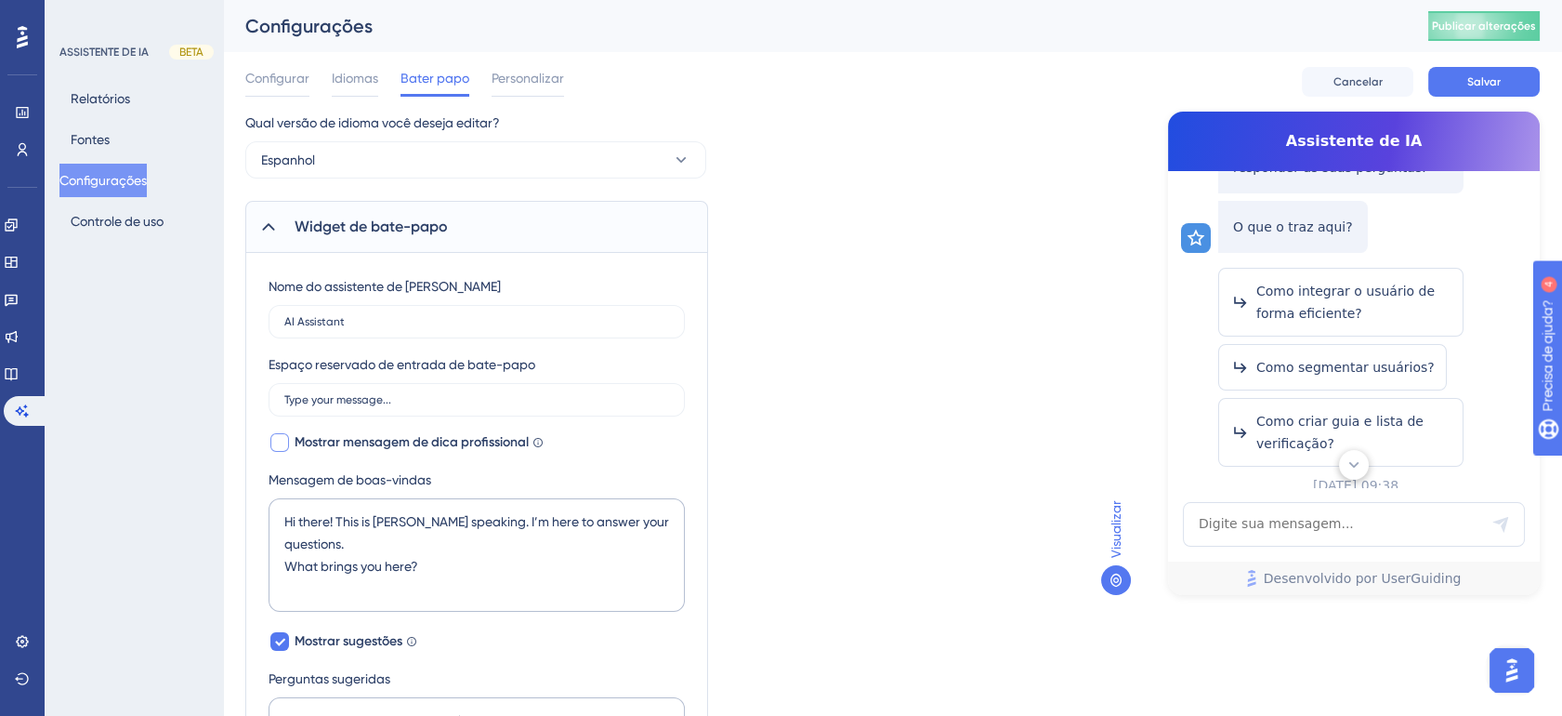
click at [486, 442] on span "Mostrar mensagem de dica profissional" at bounding box center [412, 442] width 234 height 22
checkbox input "true"
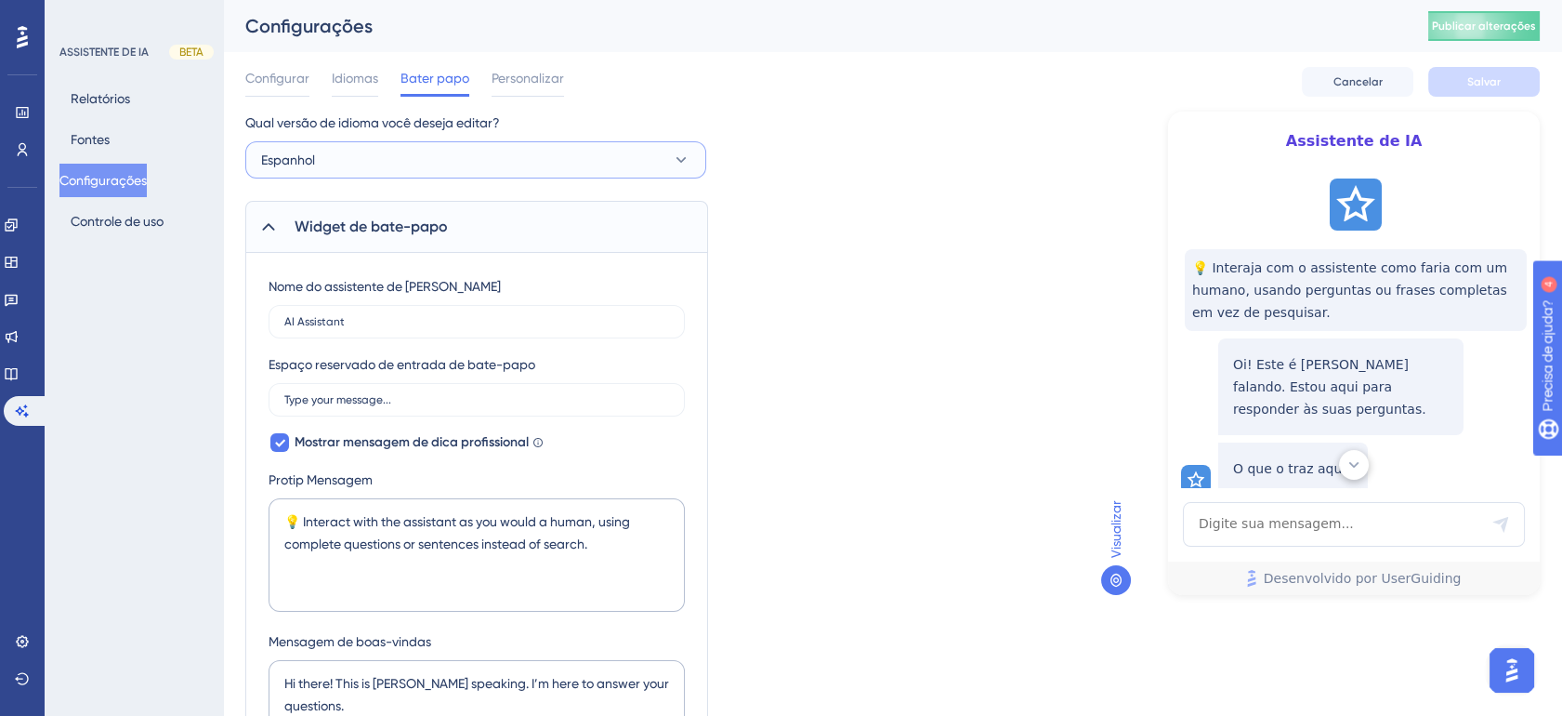
click at [430, 151] on button "Espanhol" at bounding box center [475, 159] width 461 height 37
click at [427, 158] on button "Espanhol" at bounding box center [475, 159] width 461 height 37
click at [351, 75] on span "Idiomas" at bounding box center [355, 78] width 46 height 22
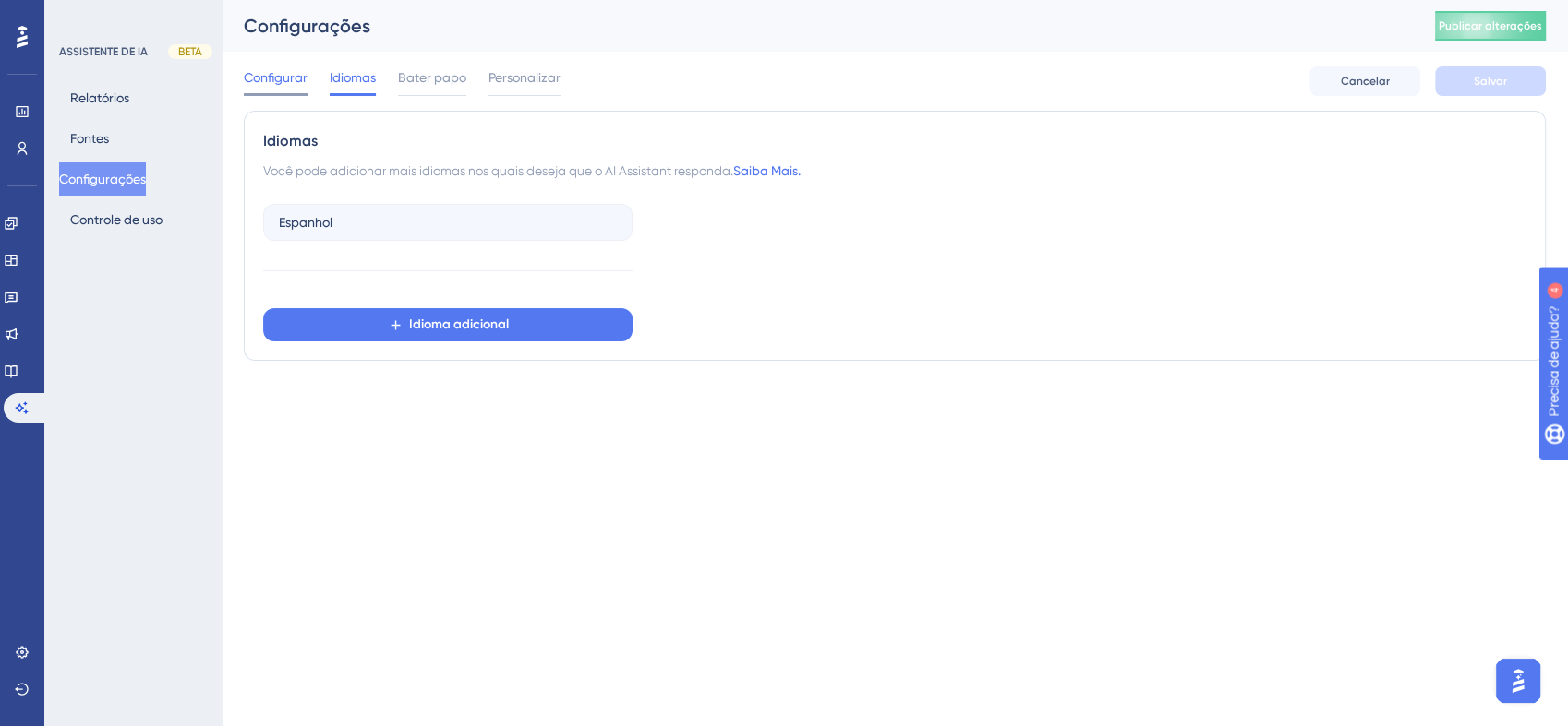
click at [254, 82] on span "Configurar" at bounding box center [275, 77] width 64 height 22
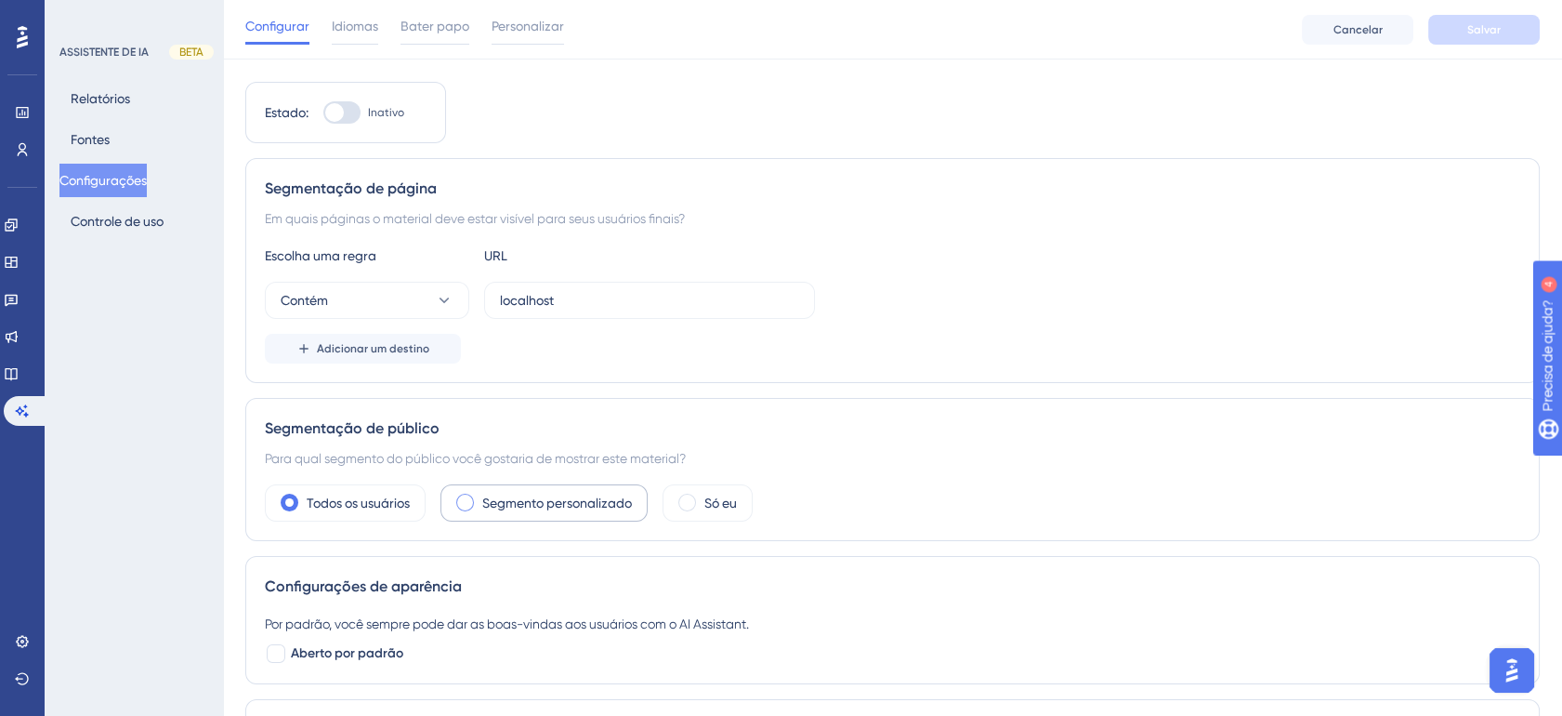
scroll to position [103, 0]
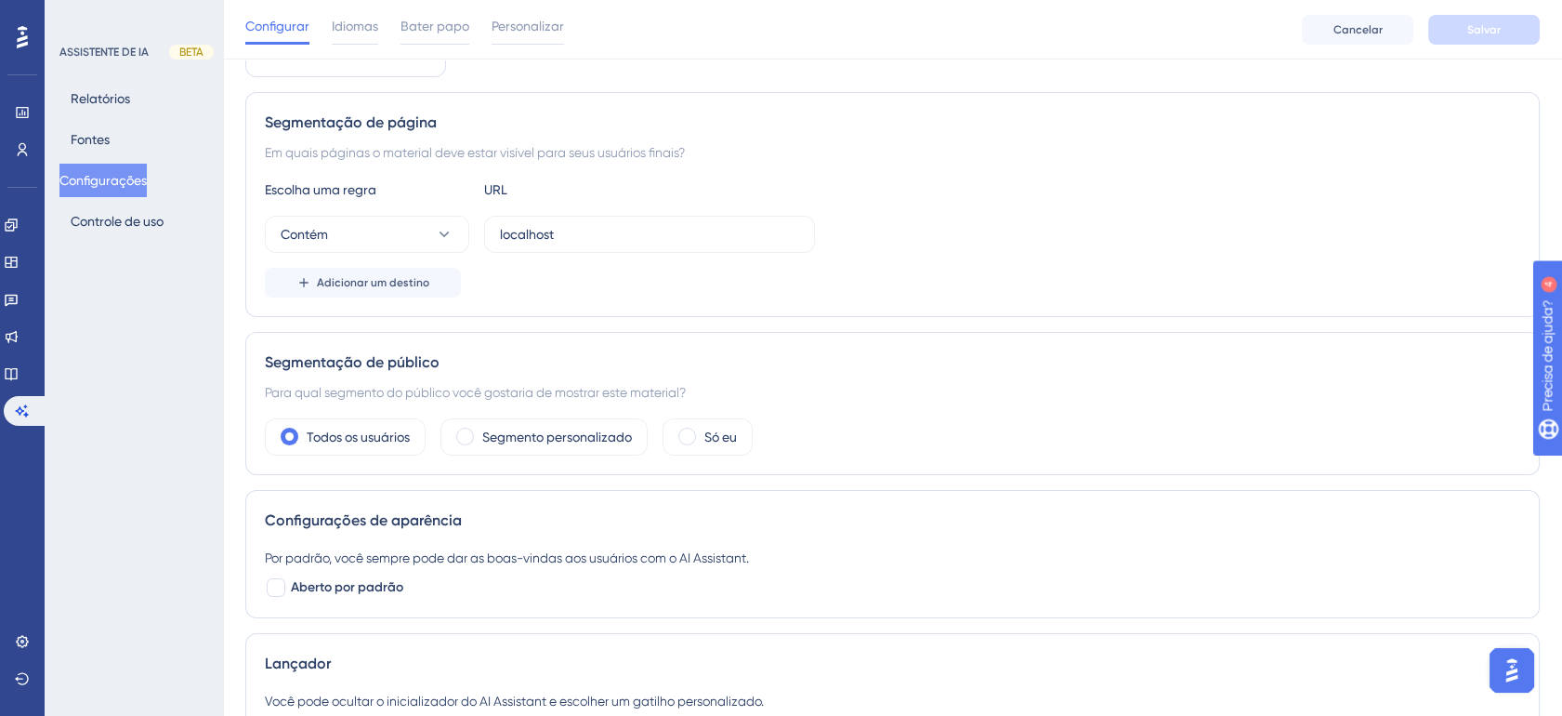
click at [374, 152] on div "Em quais páginas o material deve estar visível para seus usuários finais?" at bounding box center [892, 152] width 1255 height 22
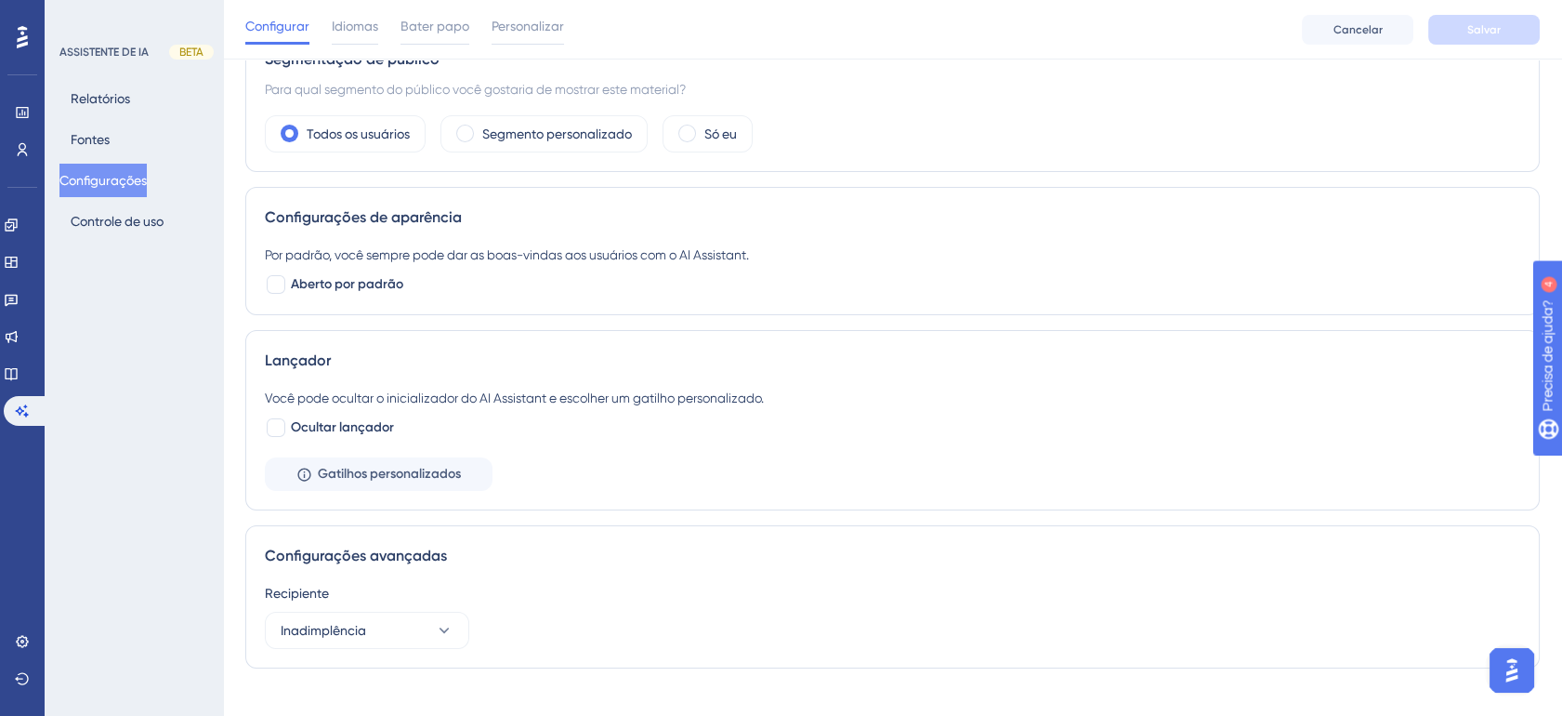
scroll to position [413, 0]
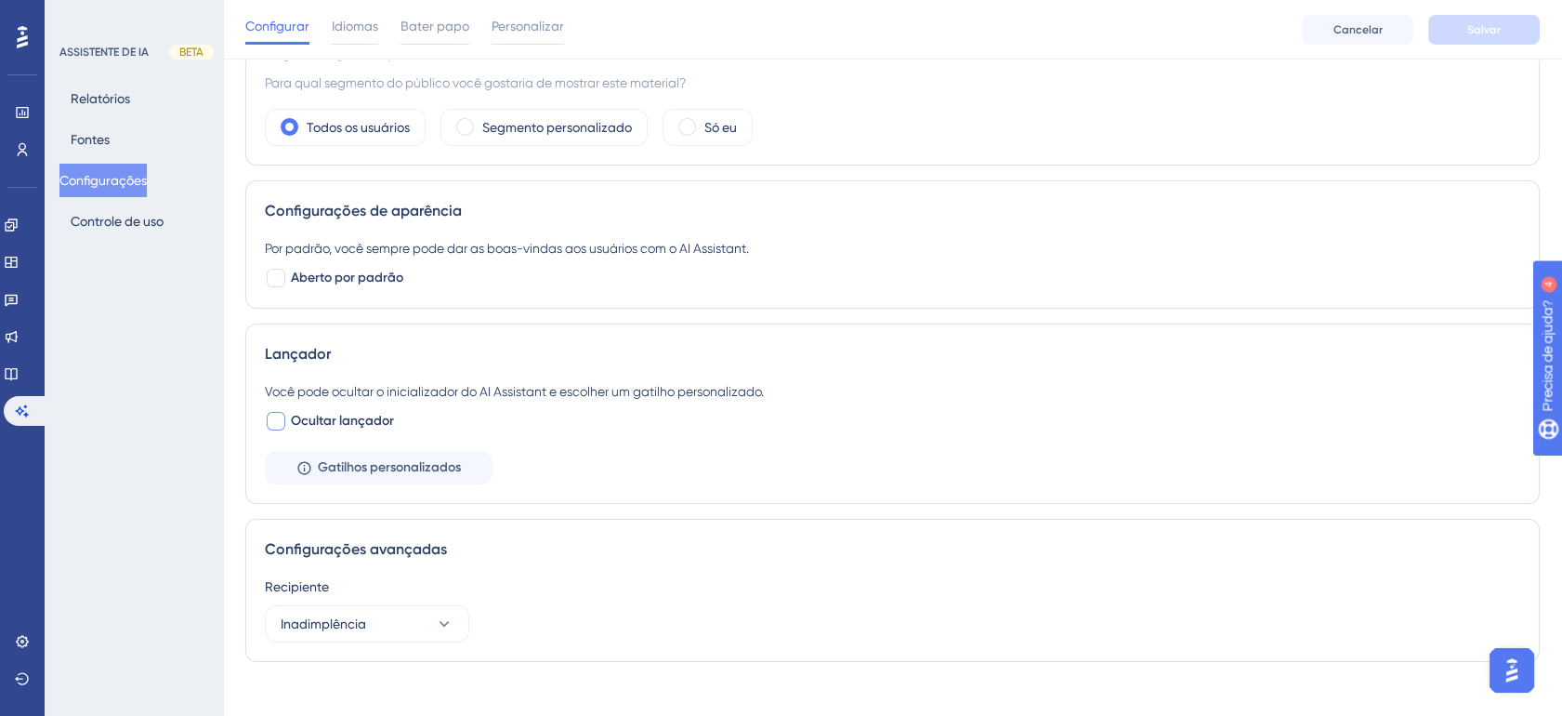
click at [379, 421] on span "Ocultar lançador" at bounding box center [342, 421] width 103 height 22
checkbox input "false"
click at [374, 631] on button "Inadimplência" at bounding box center [367, 623] width 204 height 37
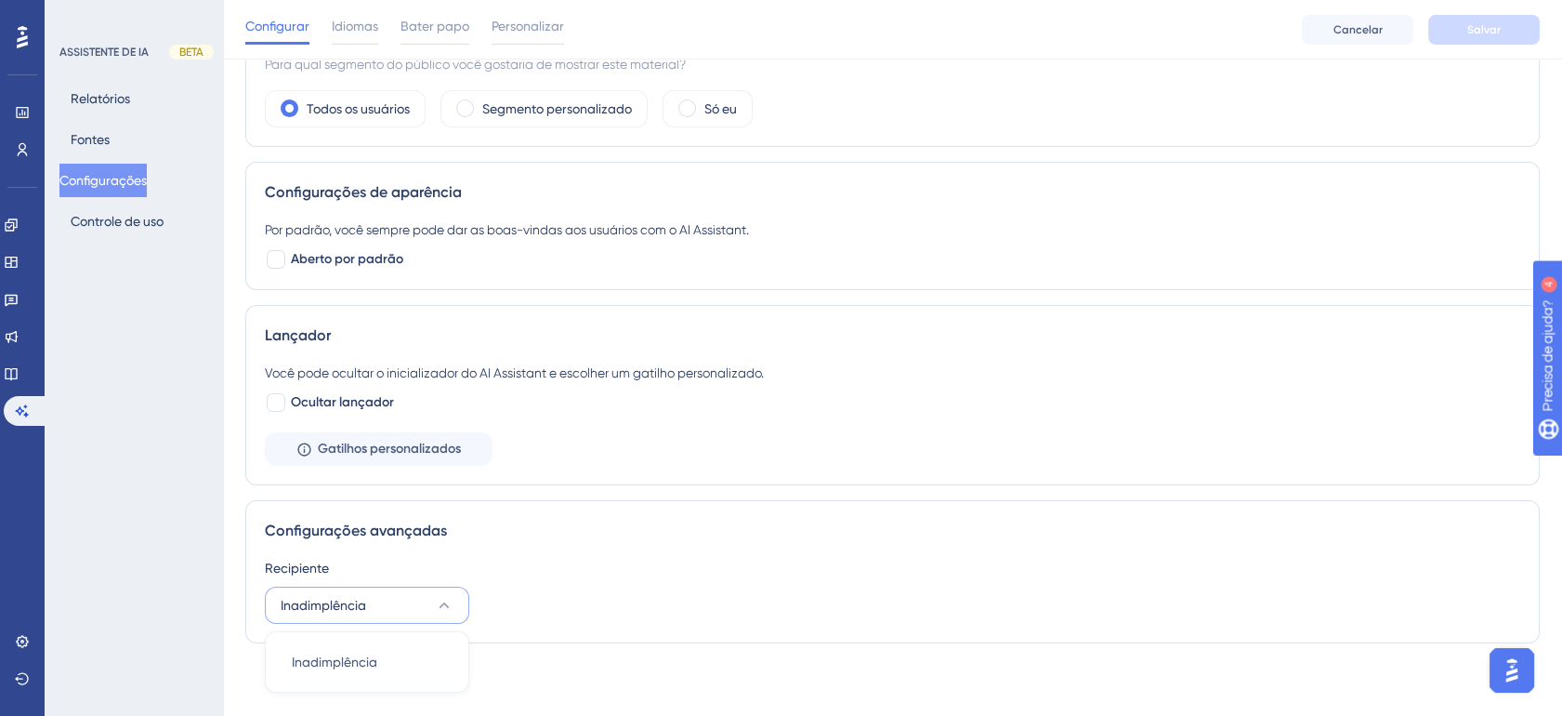
click at [376, 607] on button "Inadimplência" at bounding box center [367, 604] width 204 height 37
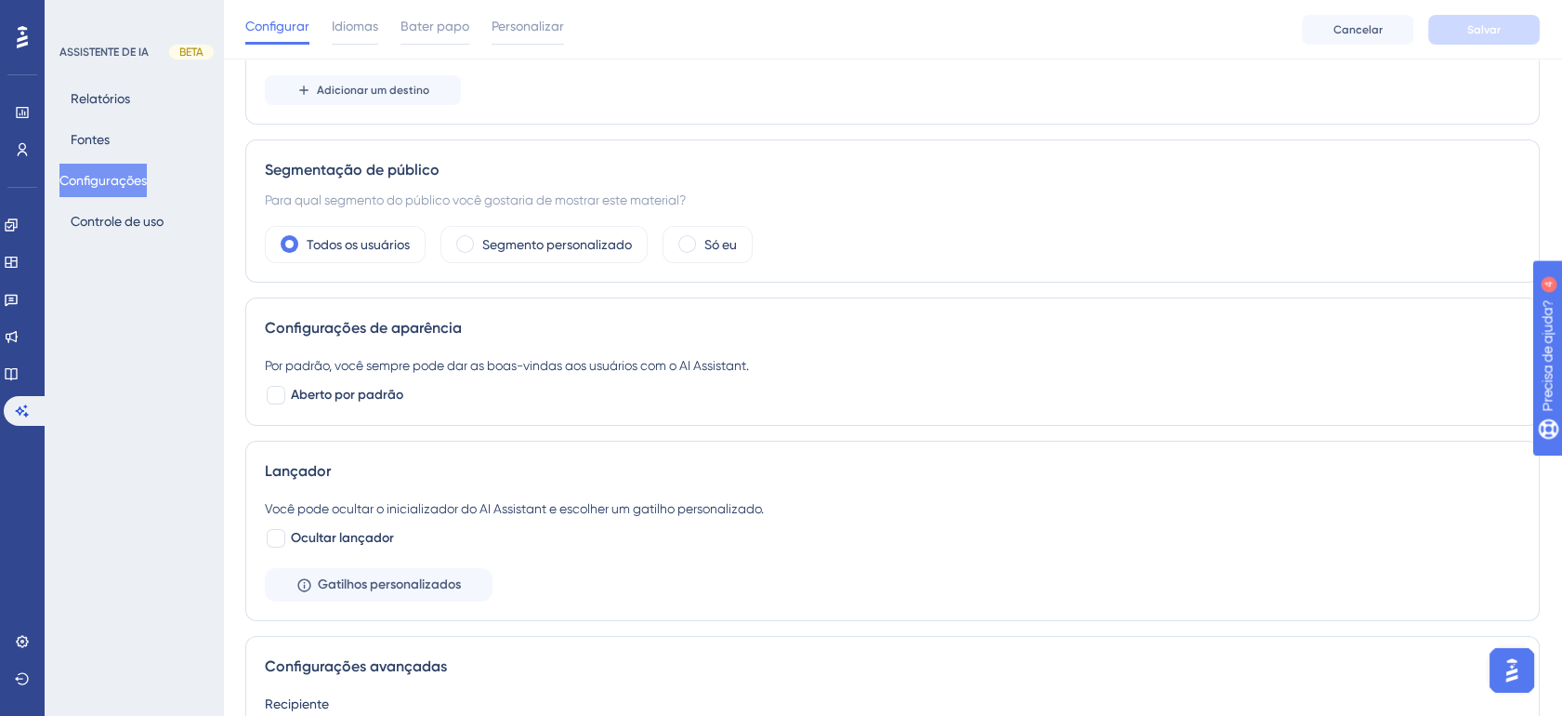
scroll to position [294, 0]
click at [141, 217] on button "Controle de uso" at bounding box center [116, 220] width 115 height 33
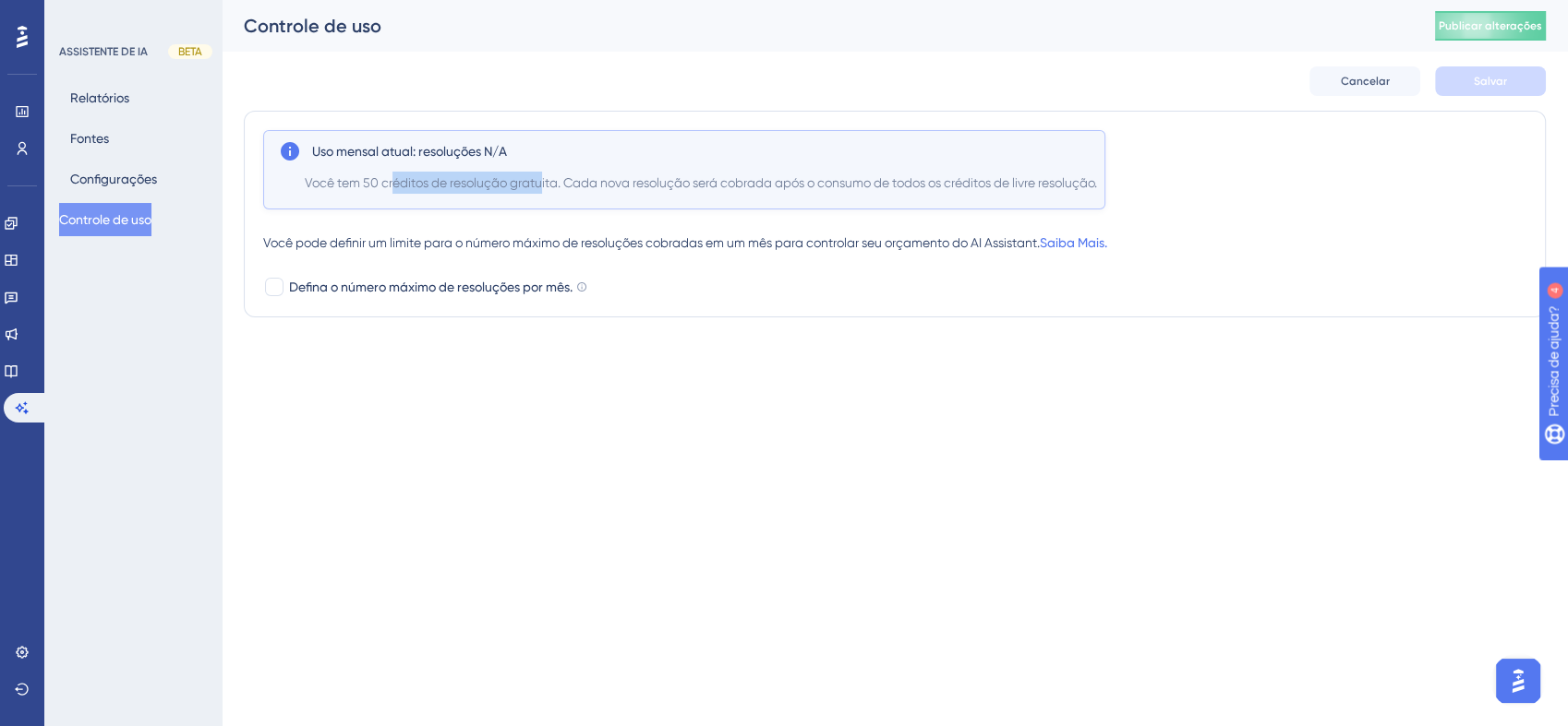
drag, startPoint x: 392, startPoint y: 177, endPoint x: 541, endPoint y: 178, distance: 149.0
click at [541, 178] on span "Você tem 50 créditos de resolução gratuita. Cada nova resolução será cobrada ap…" at bounding box center [701, 183] width 792 height 22
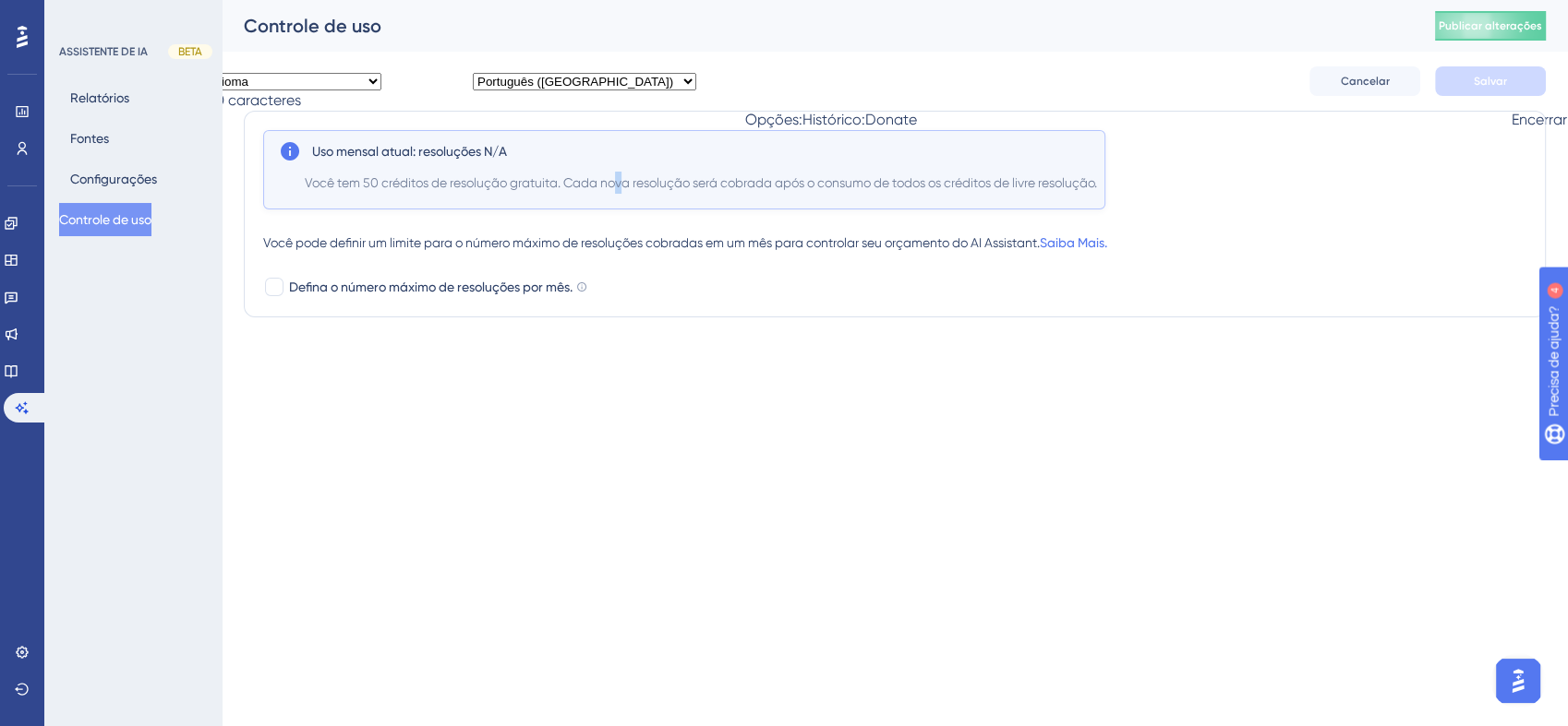
drag, startPoint x: 541, startPoint y: 178, endPoint x: 621, endPoint y: 189, distance: 80.8
click at [621, 189] on span "Você tem 50 créditos de resolução gratuita. Cada nova resolução será cobrada ap…" at bounding box center [701, 183] width 792 height 22
drag, startPoint x: 621, startPoint y: 189, endPoint x: 816, endPoint y: 185, distance: 195.0
click at [816, 185] on span "Você tem 50 créditos de resolução gratuita. Cada nova resolução será cobrada ap…" at bounding box center [701, 183] width 792 height 22
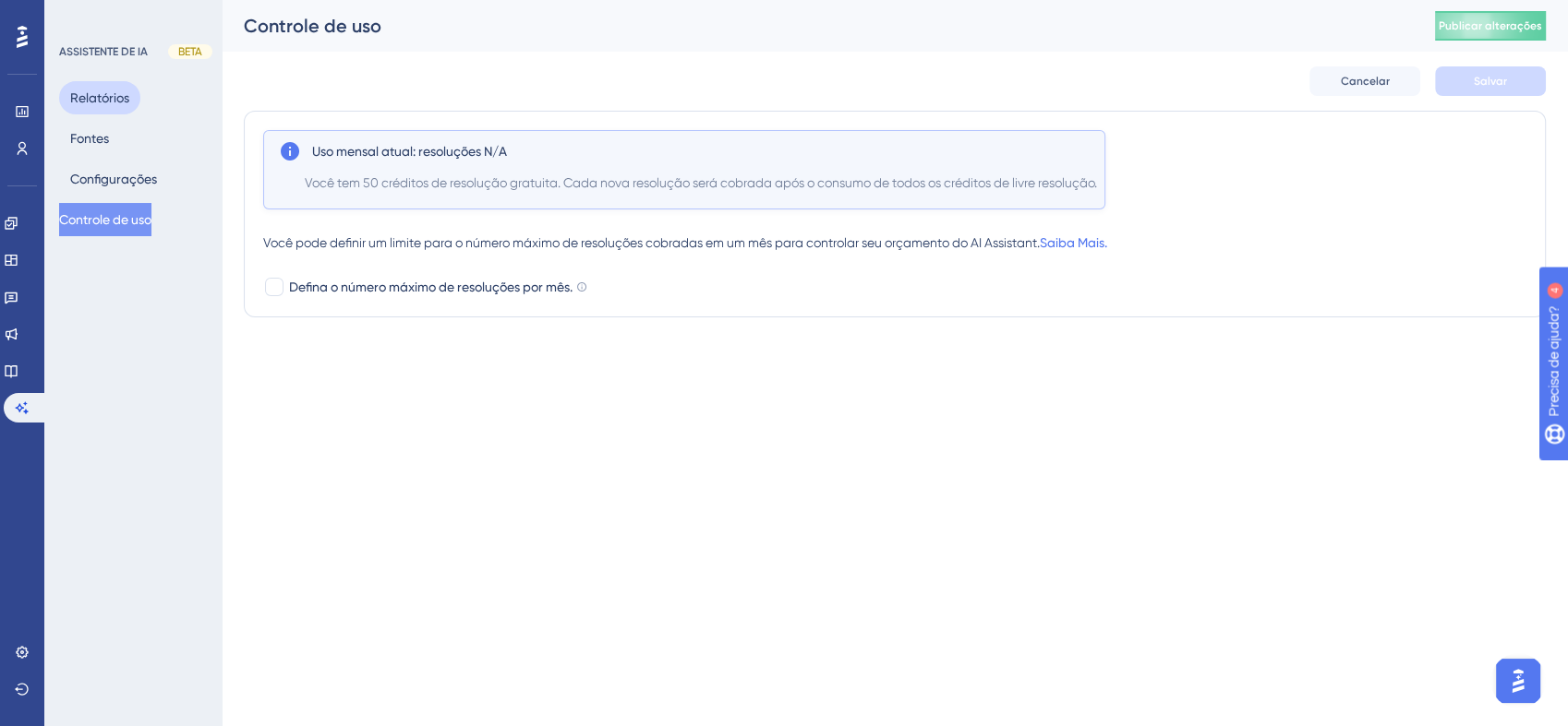
click at [128, 99] on button "Relatórios" at bounding box center [99, 97] width 81 height 33
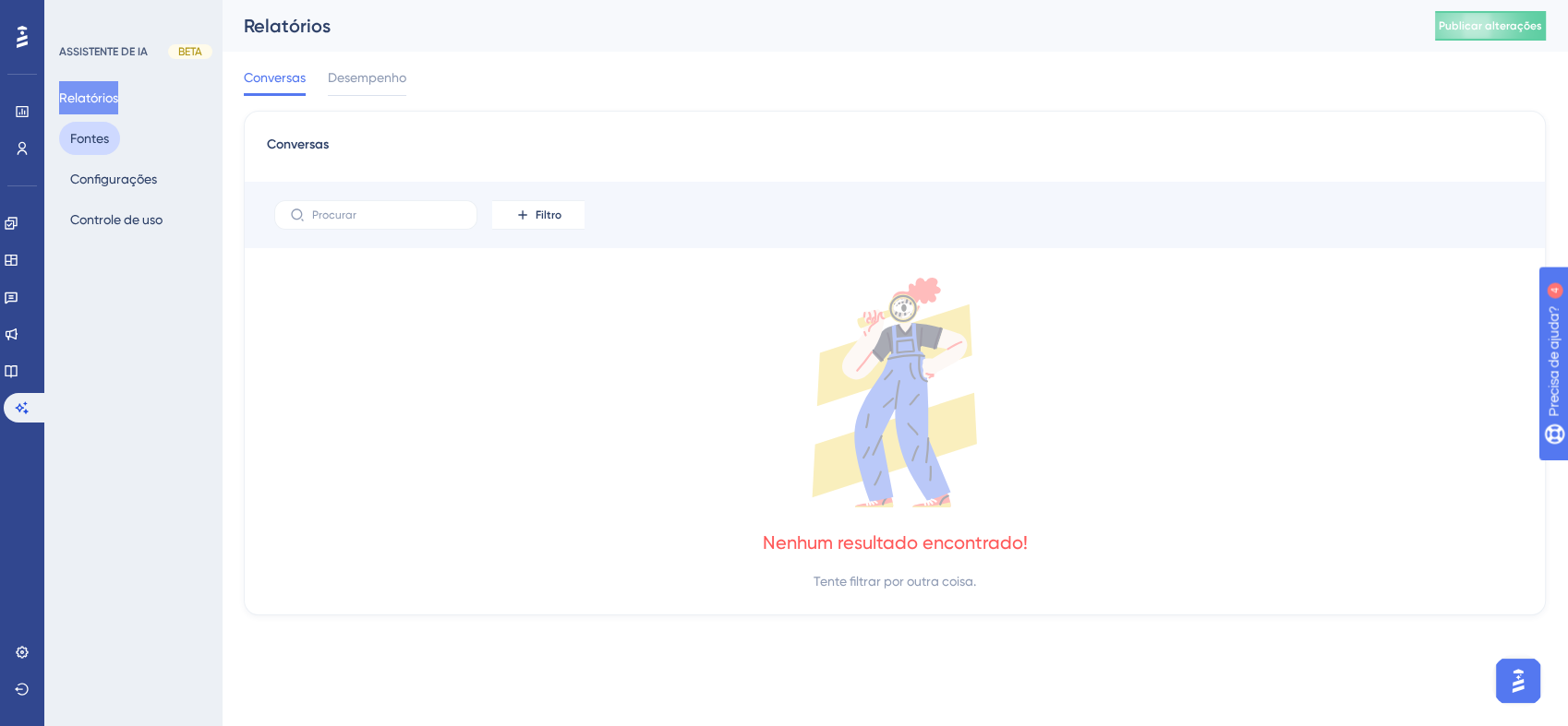
click at [97, 145] on button "Fontes" at bounding box center [88, 138] width 61 height 33
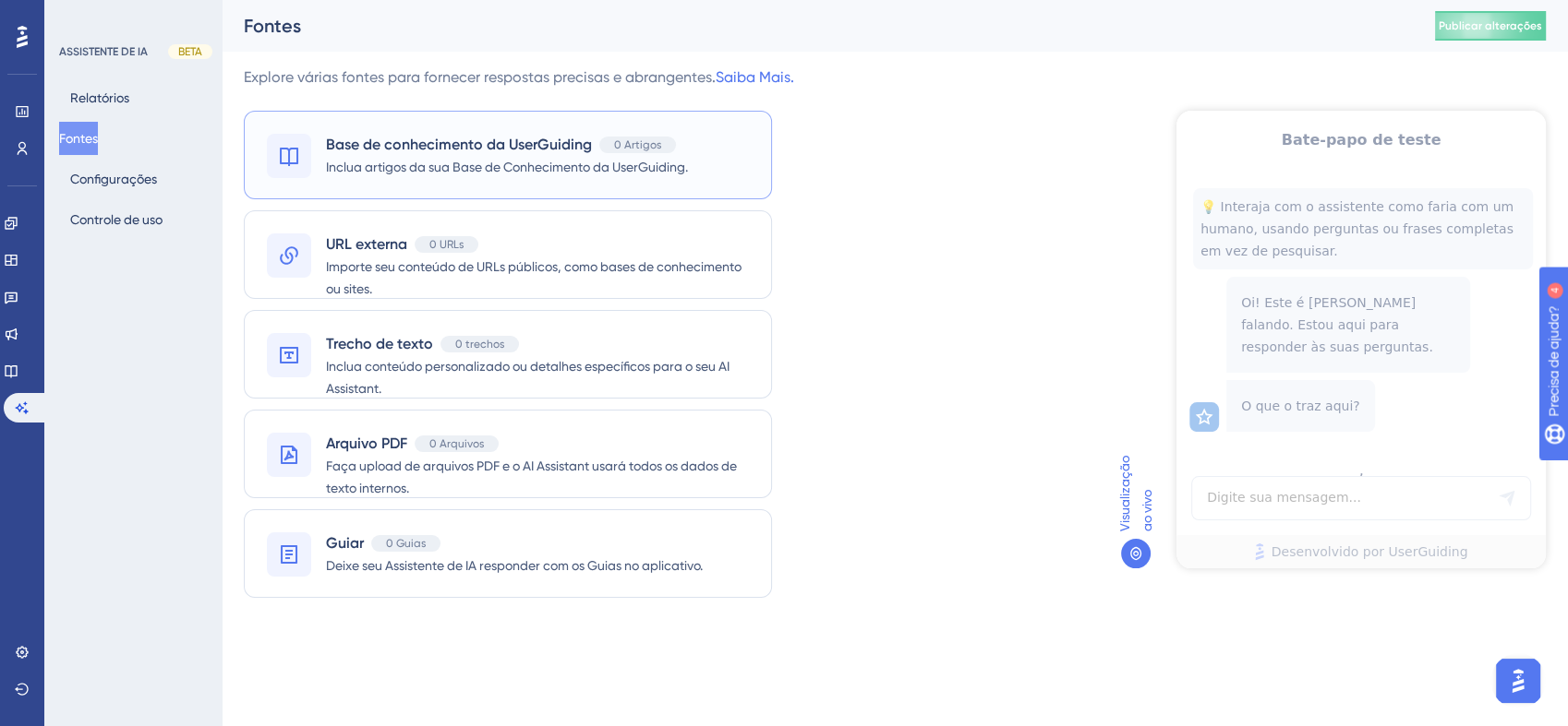
click at [604, 161] on span "Inclua artigos da sua Base de Conhecimento da UserGuiding." at bounding box center [507, 167] width 362 height 22
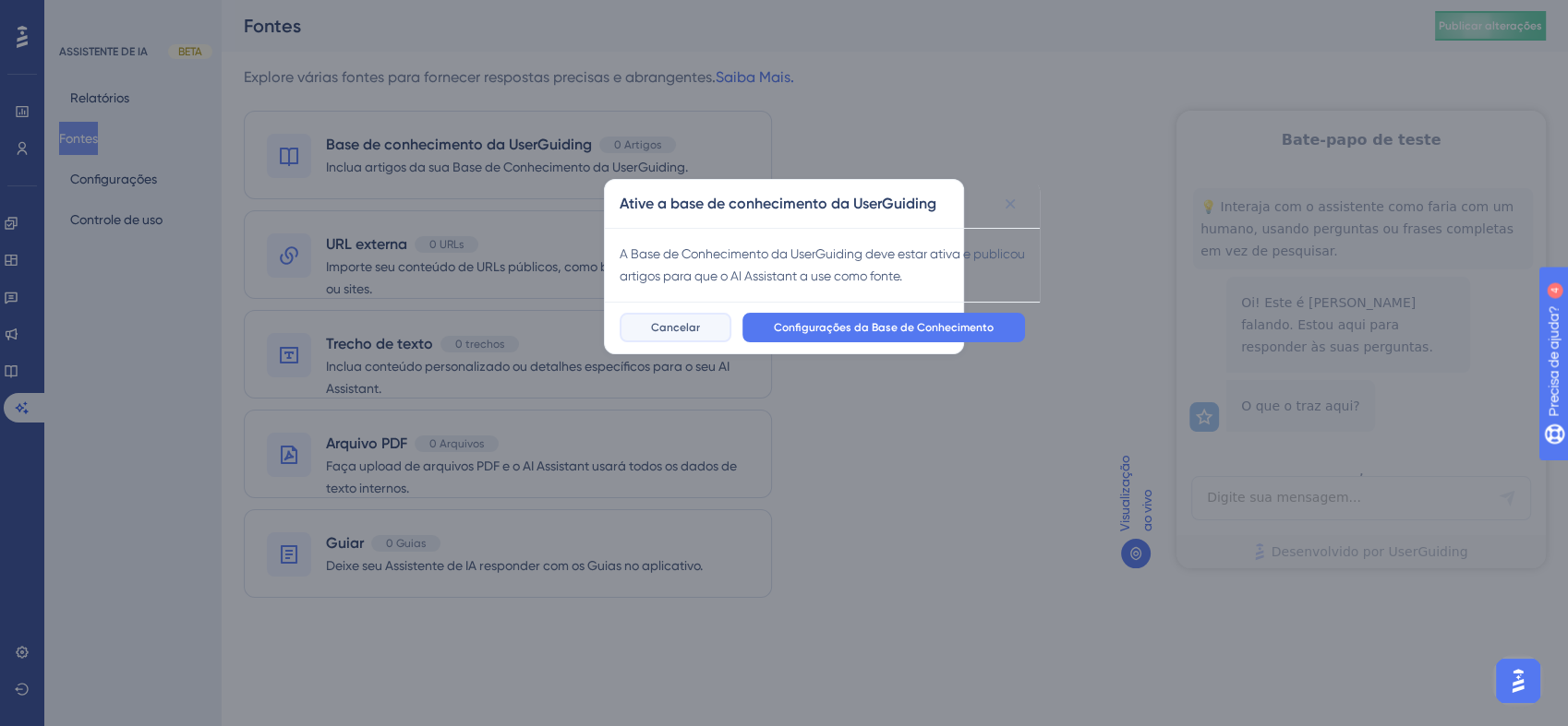
click at [685, 320] on span "Cancelar" at bounding box center [675, 327] width 49 height 15
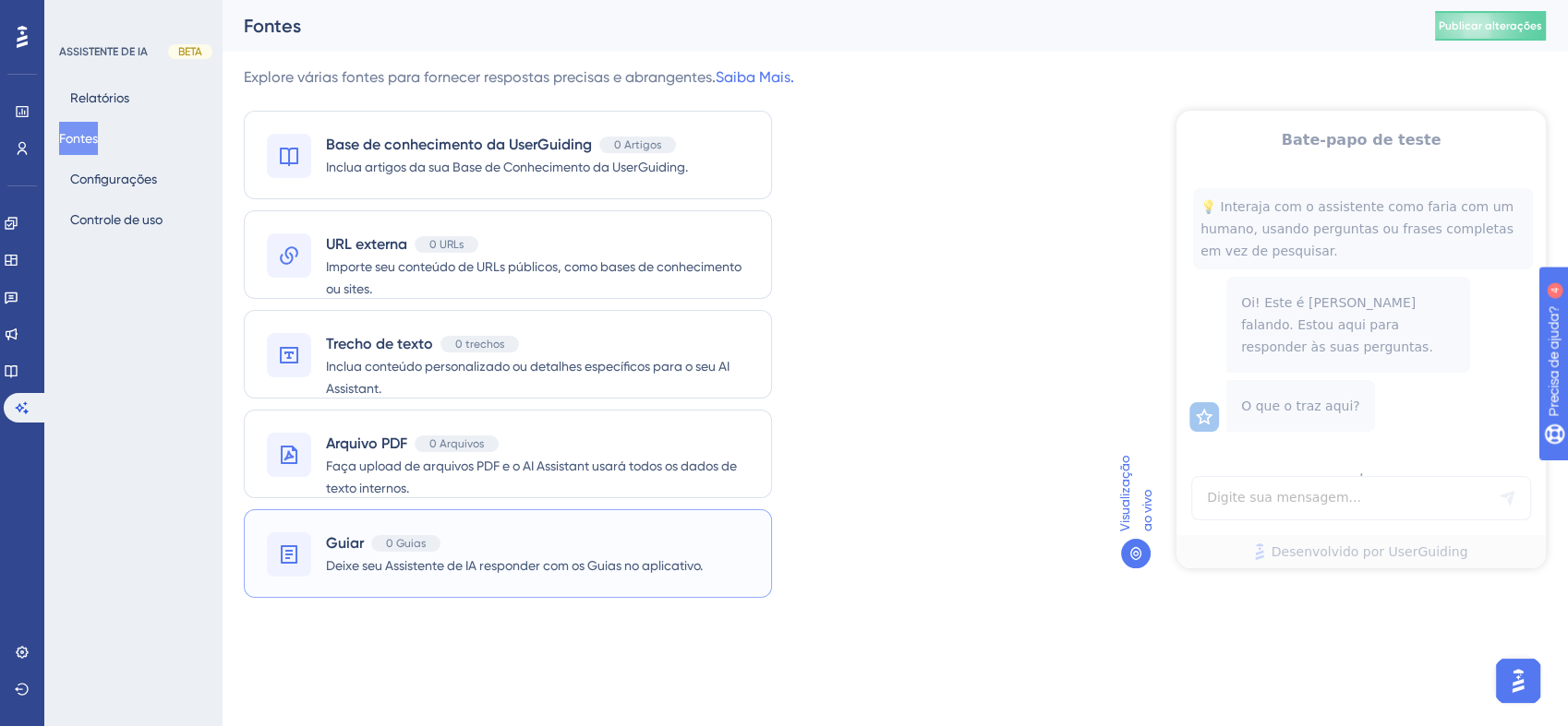
click at [536, 578] on div "Guiar 0 Guias Deixe seu Assistente de IA responder com os Guias no aplicativo." at bounding box center [508, 553] width 529 height 88
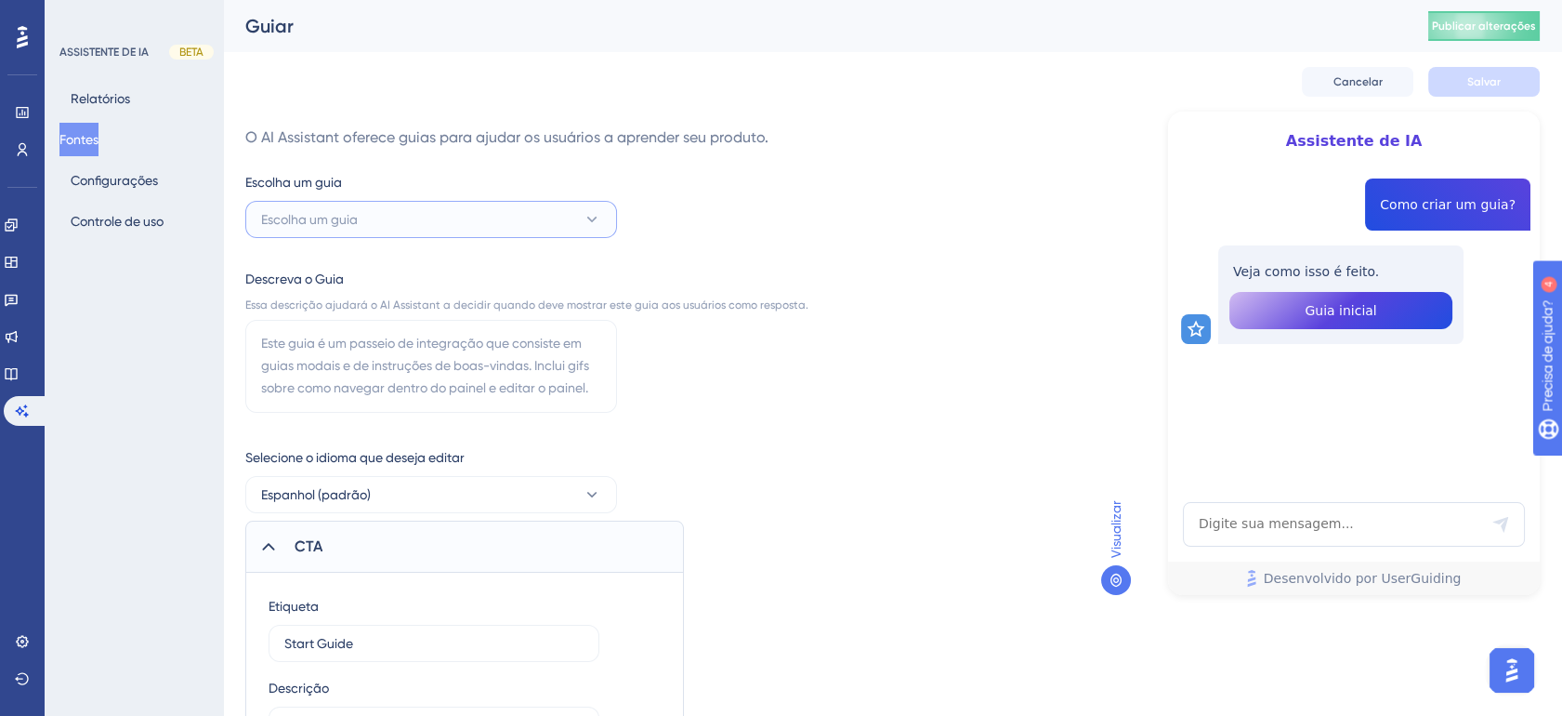
click at [520, 215] on button "Escolha um guia" at bounding box center [431, 219] width 372 height 37
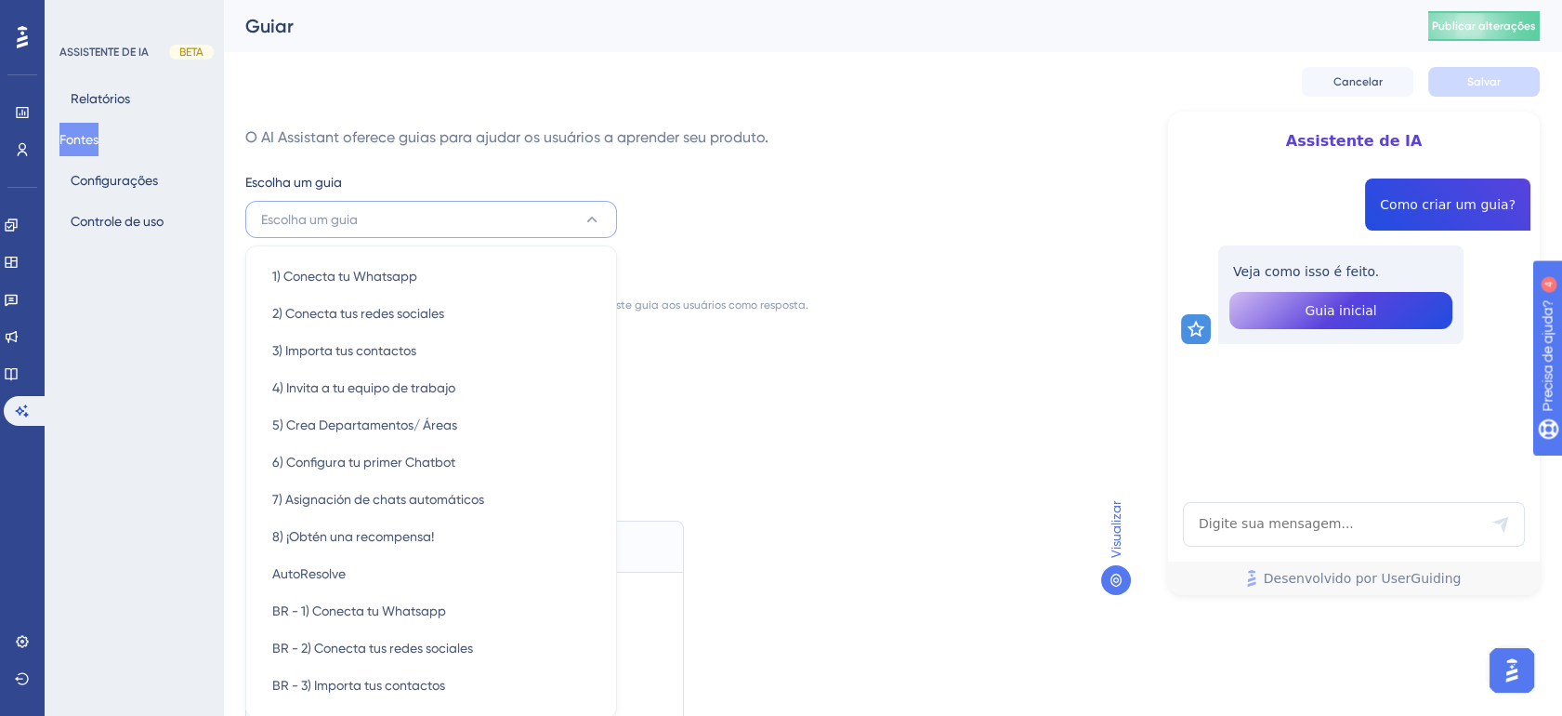
scroll to position [124, 0]
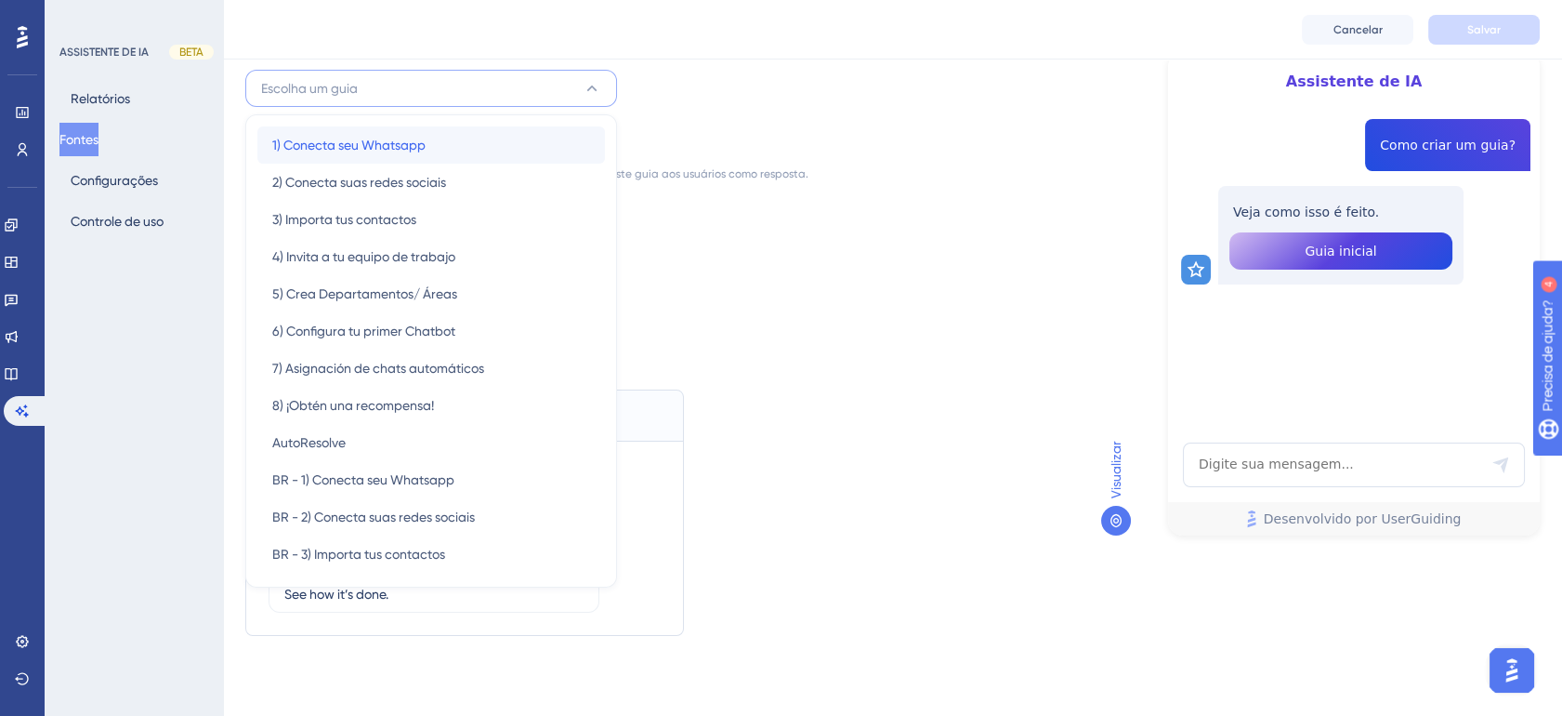
click at [518, 155] on div "1) Conecta seu Whatsapp 1) Conecta seu Whatsapp" at bounding box center [431, 144] width 318 height 37
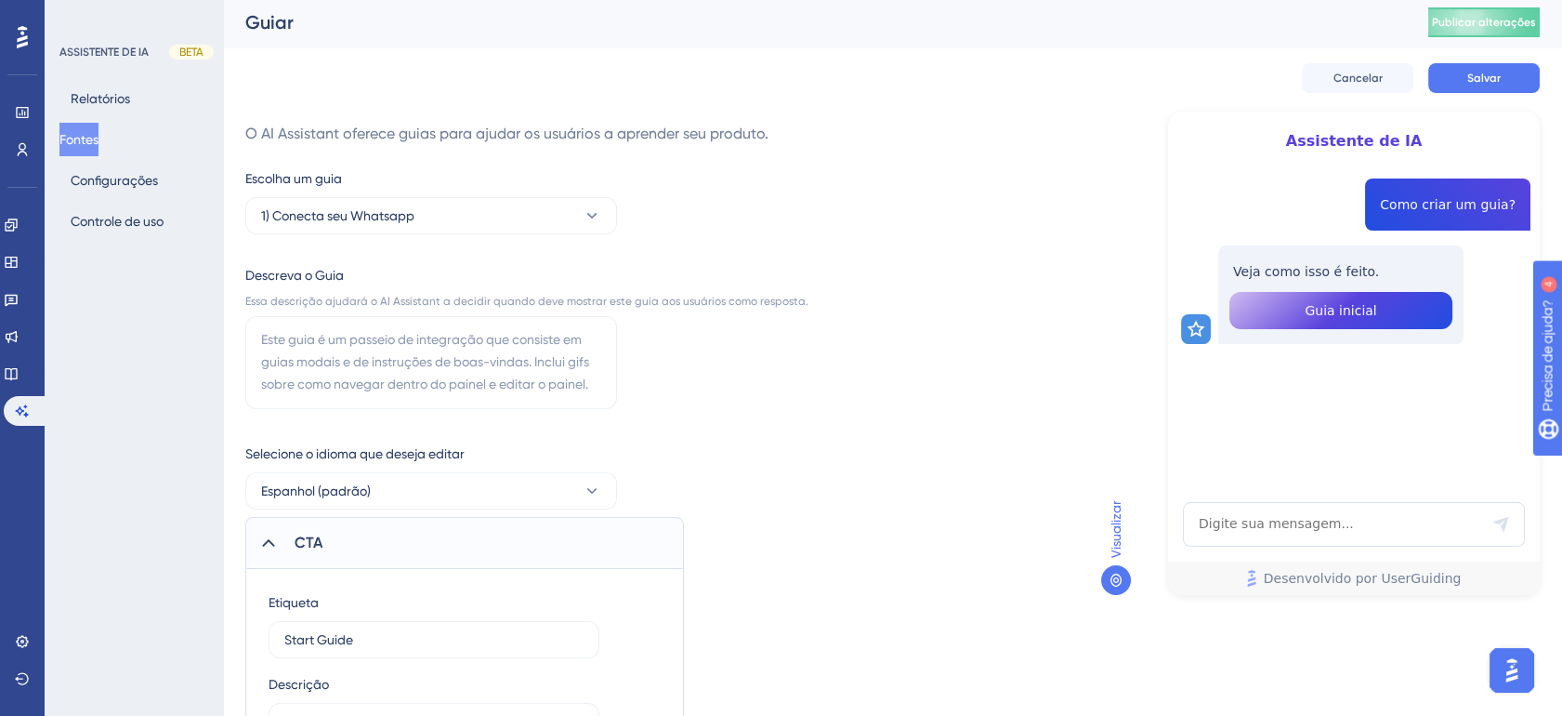
scroll to position [0, 0]
click at [318, 358] on textarea at bounding box center [431, 366] width 372 height 93
click at [1382, 79] on button "Cancelar" at bounding box center [1358, 82] width 112 height 30
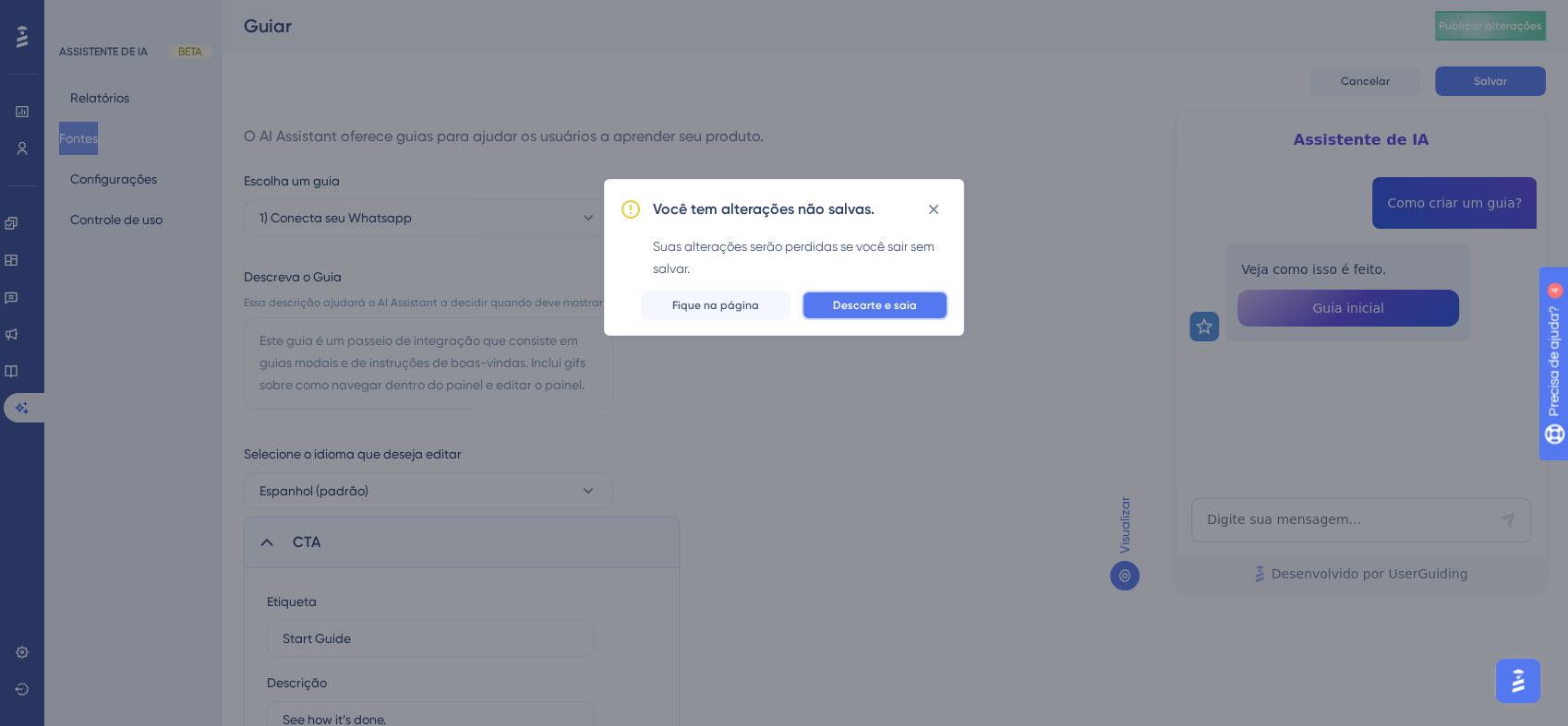
click at [874, 304] on span "Descarte e saia" at bounding box center [874, 305] width 84 height 15
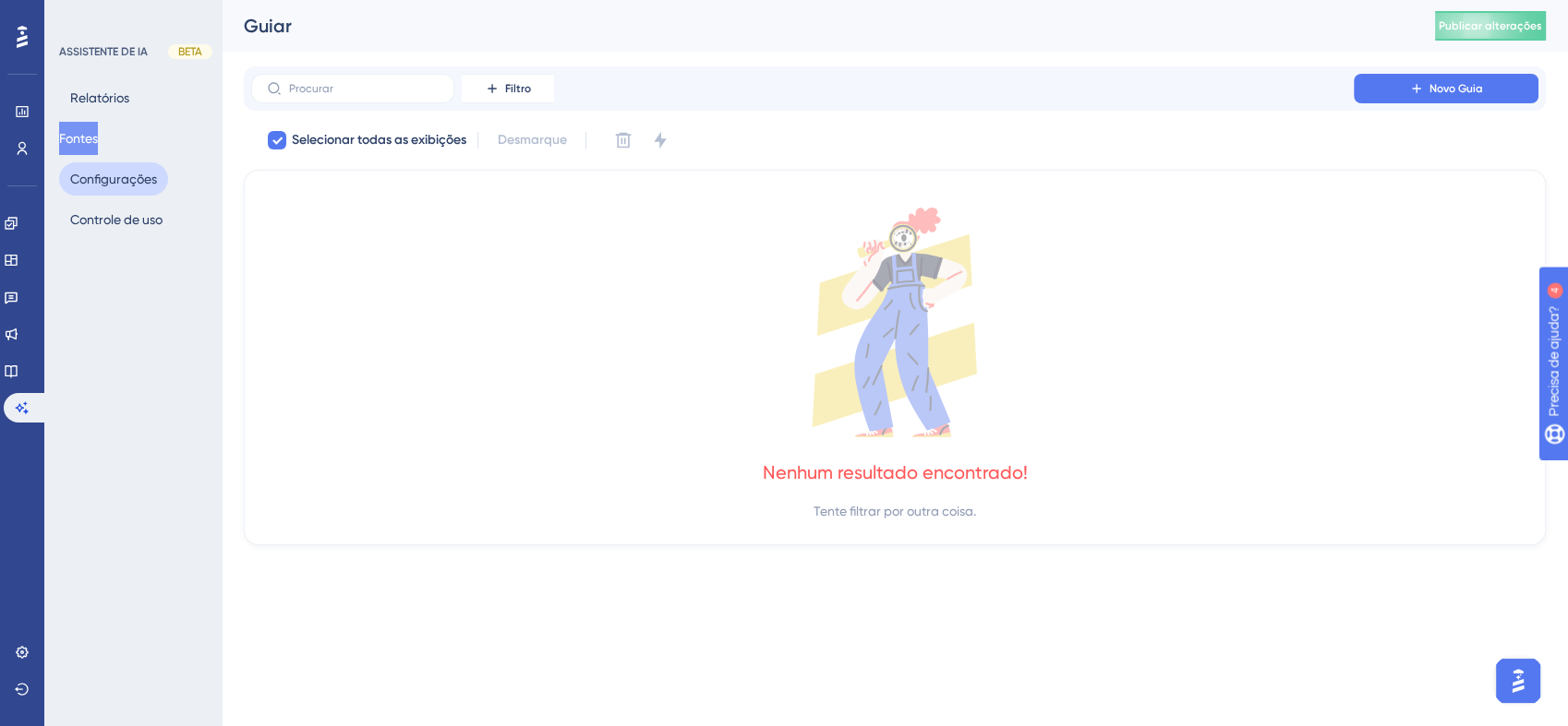
click at [81, 190] on button "Configurações" at bounding box center [113, 179] width 109 height 33
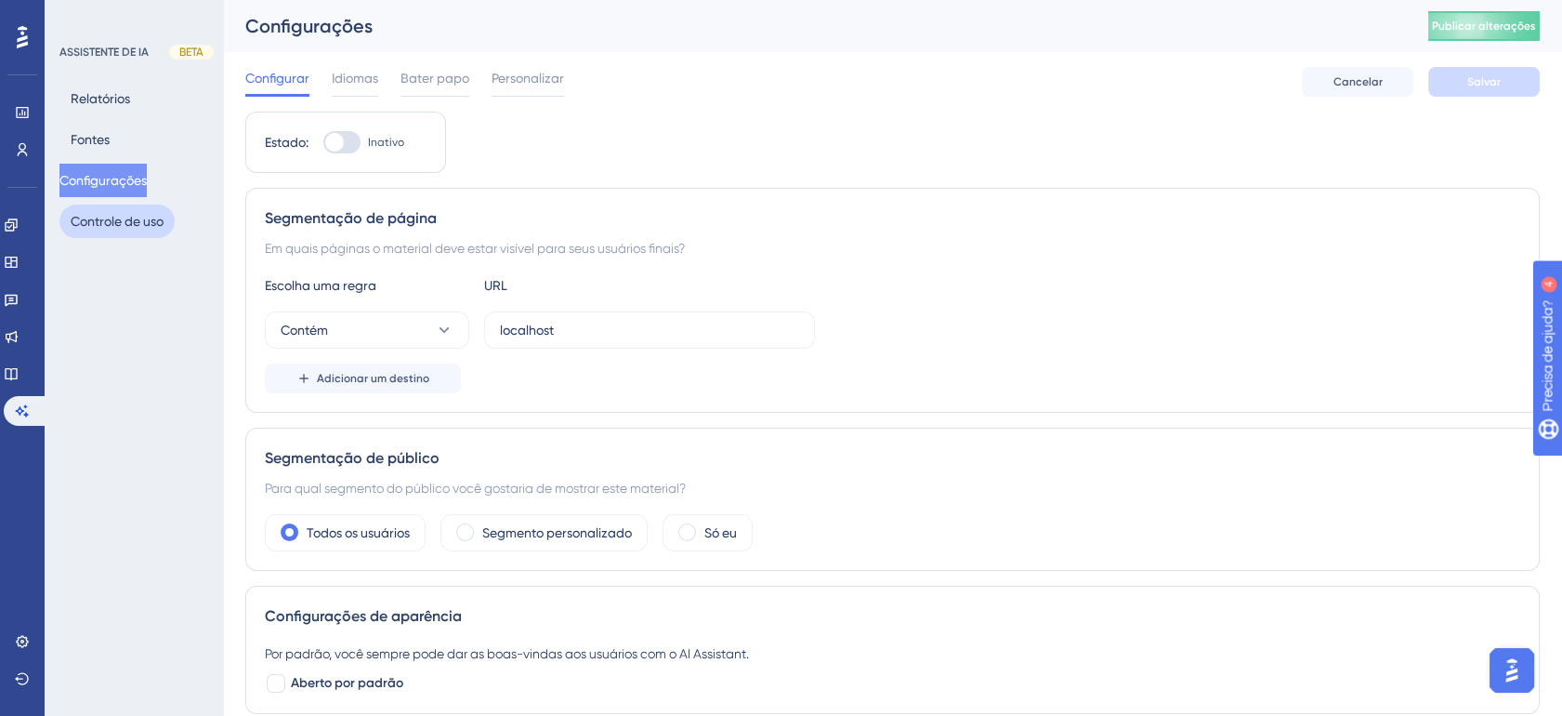
click at [101, 230] on button "Controle de uso" at bounding box center [116, 220] width 115 height 33
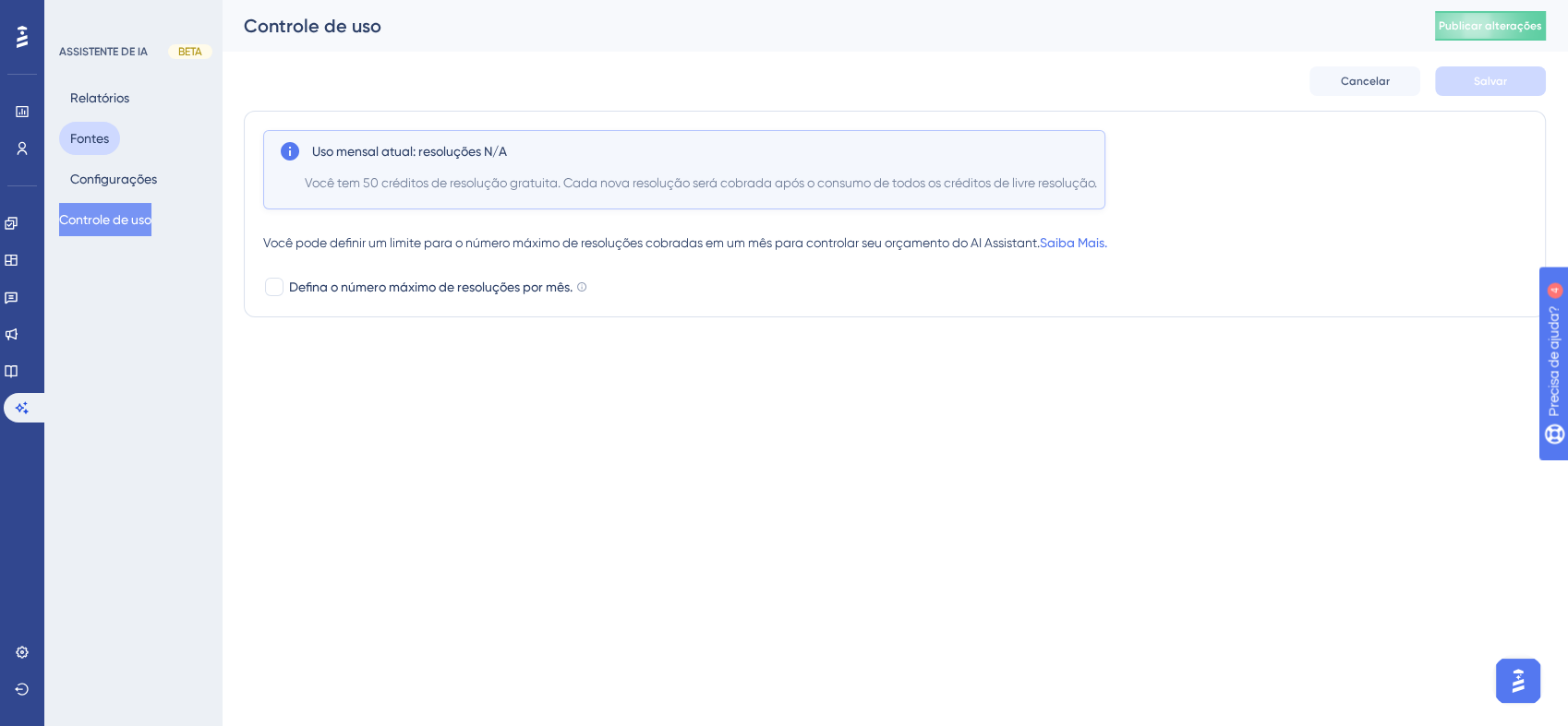
click at [113, 137] on button "Fontes" at bounding box center [88, 138] width 61 height 33
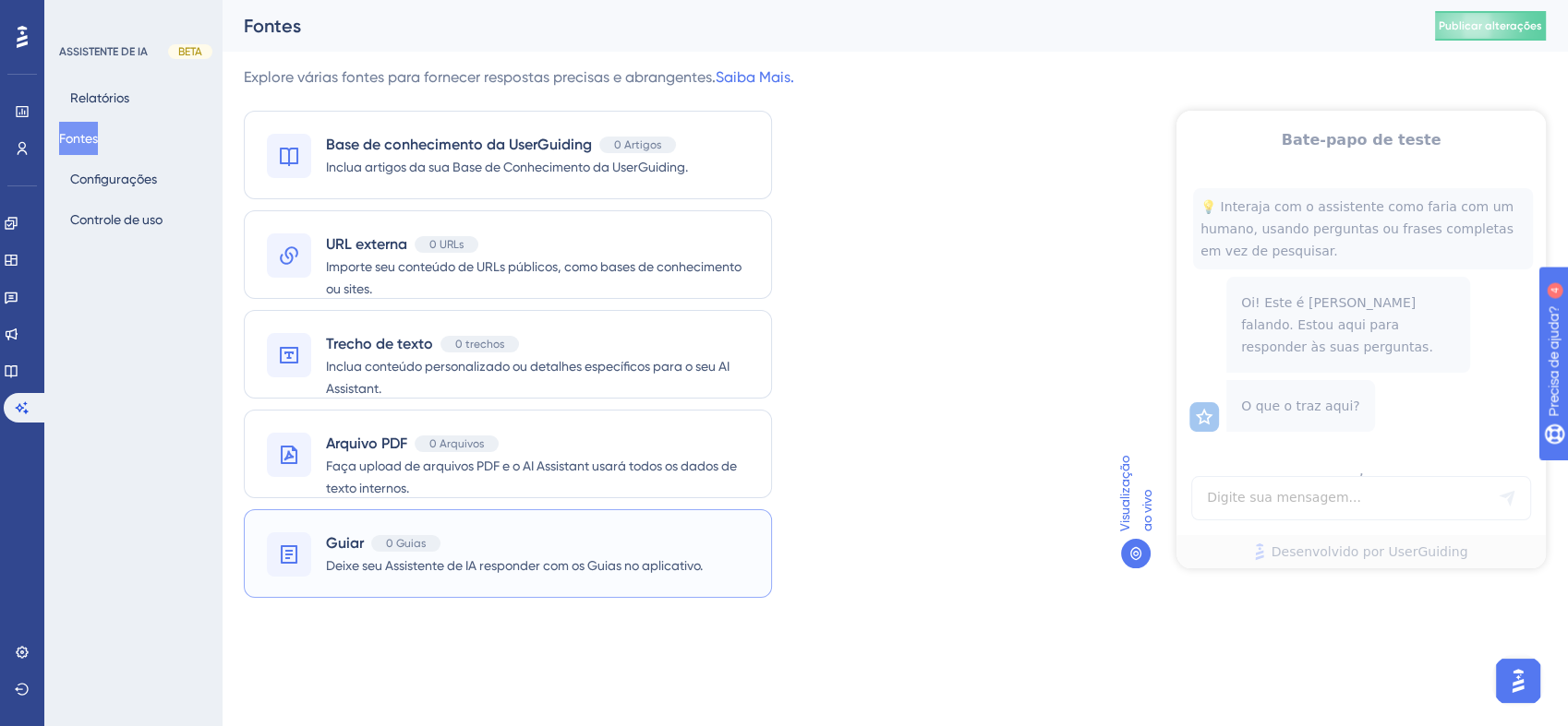
click at [695, 525] on div "Guiar 0 Guias Deixe seu Assistente de IA responder com os Guias no aplicativo." at bounding box center [508, 553] width 529 height 88
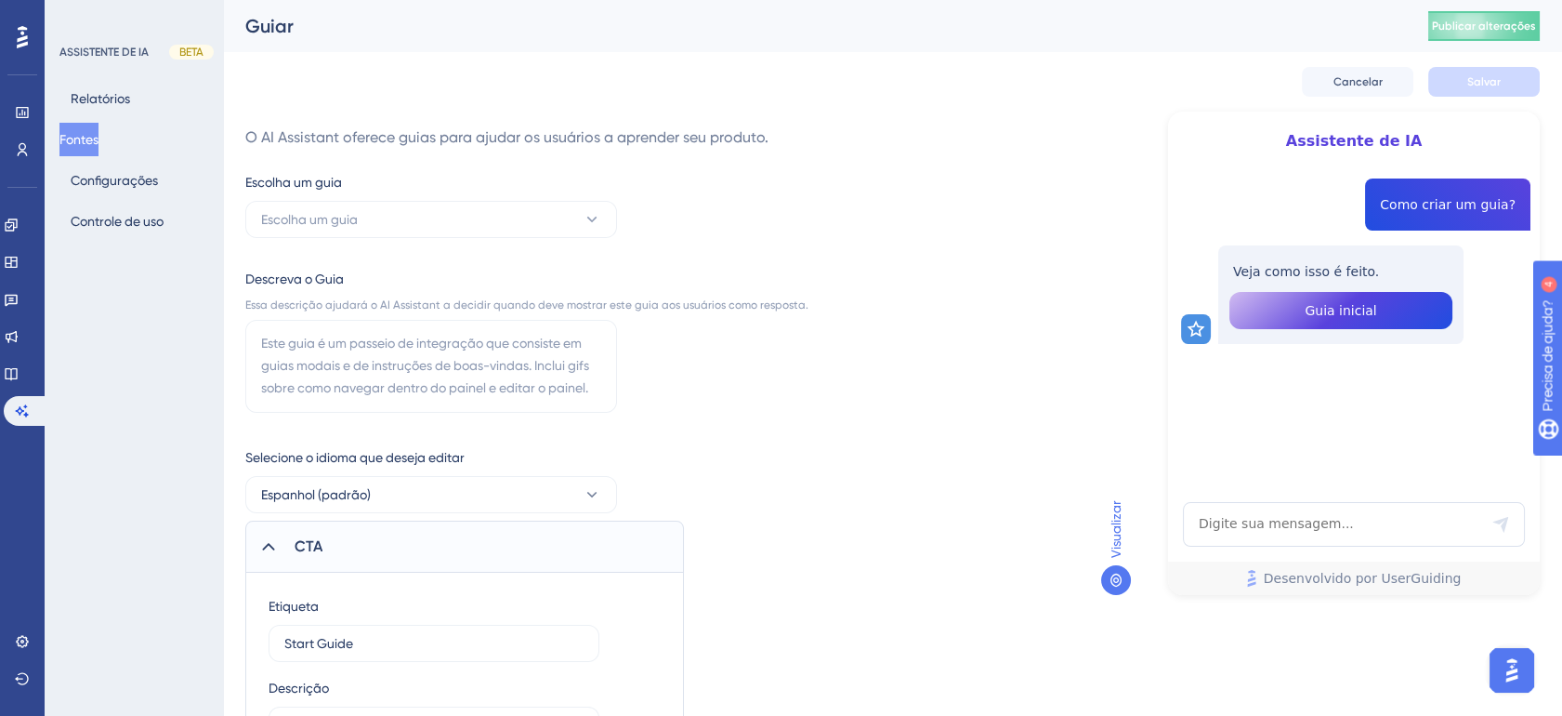
click at [581, 242] on div "Escolha um guia Escolha um guia [PERSON_NAME] o Guia Essa descrição ajudará o A…" at bounding box center [526, 469] width 563 height 596
click at [584, 233] on button "Escolha um guia" at bounding box center [431, 219] width 372 height 37
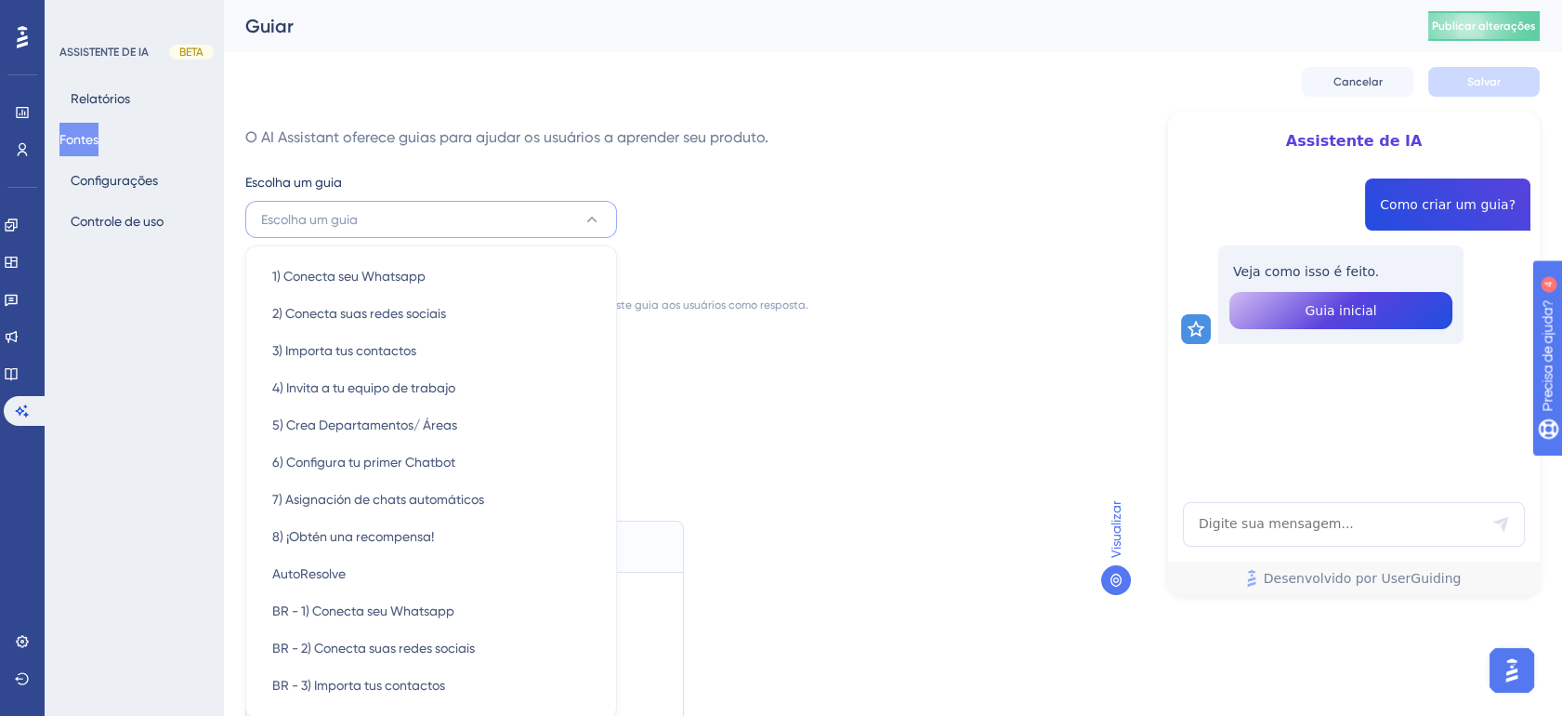
scroll to position [124, 0]
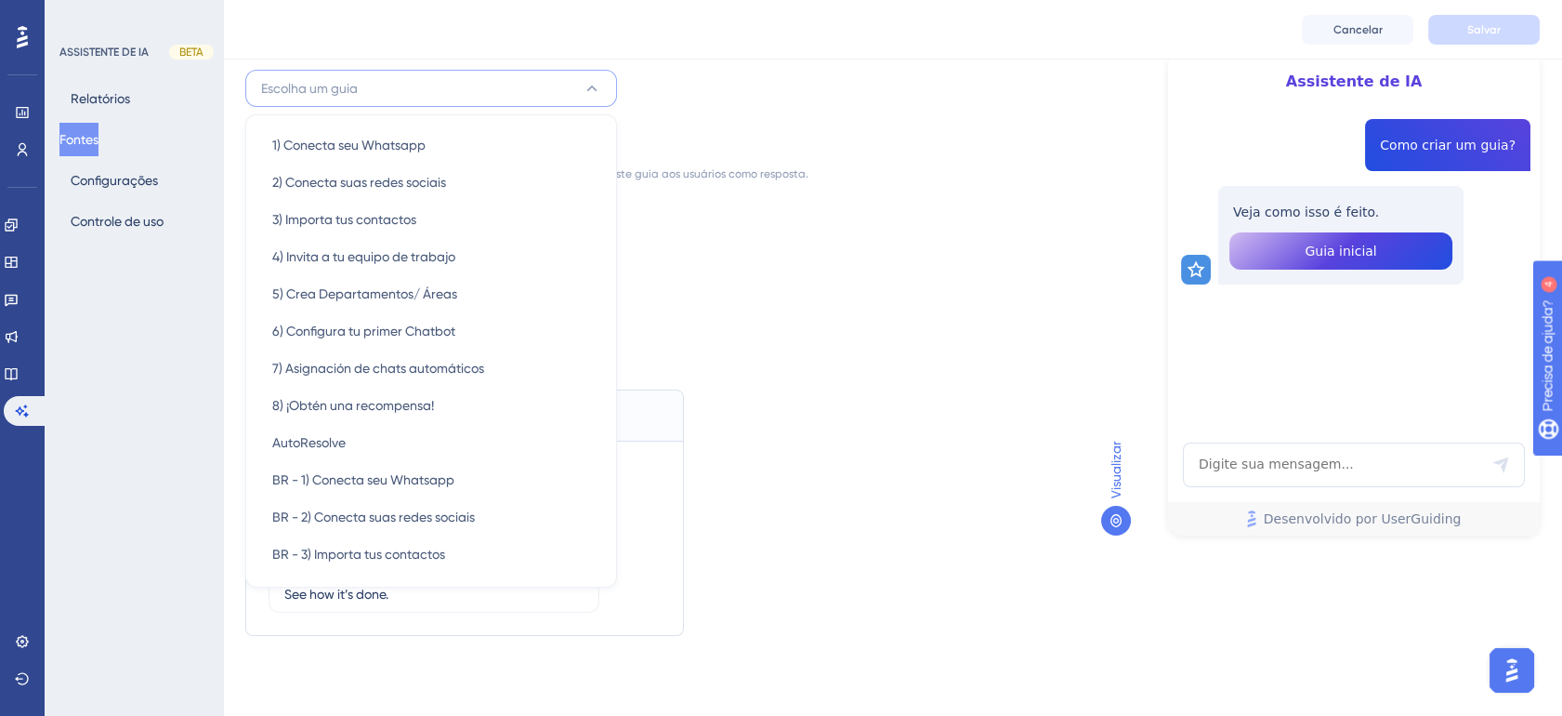
click at [909, 164] on div "O AI Assistant oferece guias para ajudar os usuários a aprender seu produto. Es…" at bounding box center [892, 281] width 1294 height 707
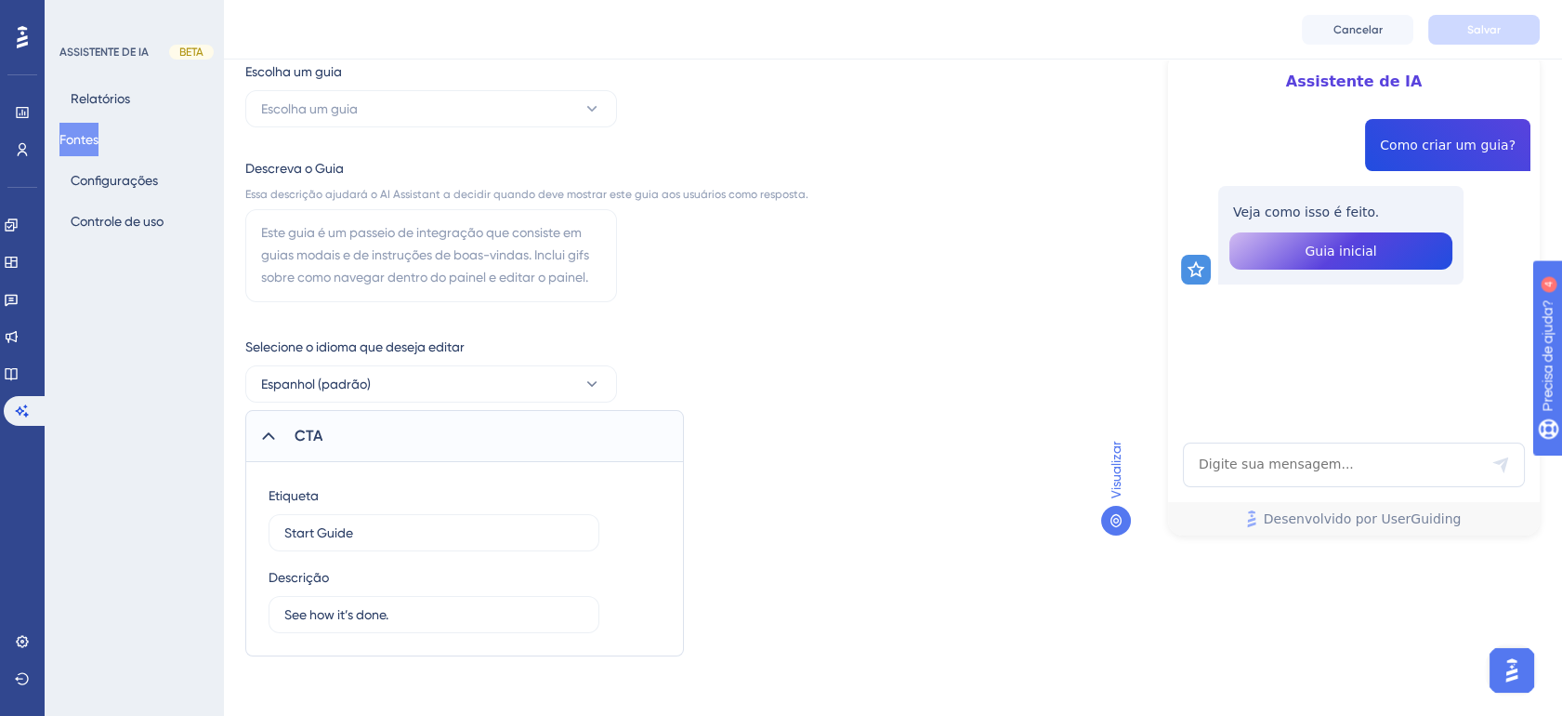
scroll to position [0, 0]
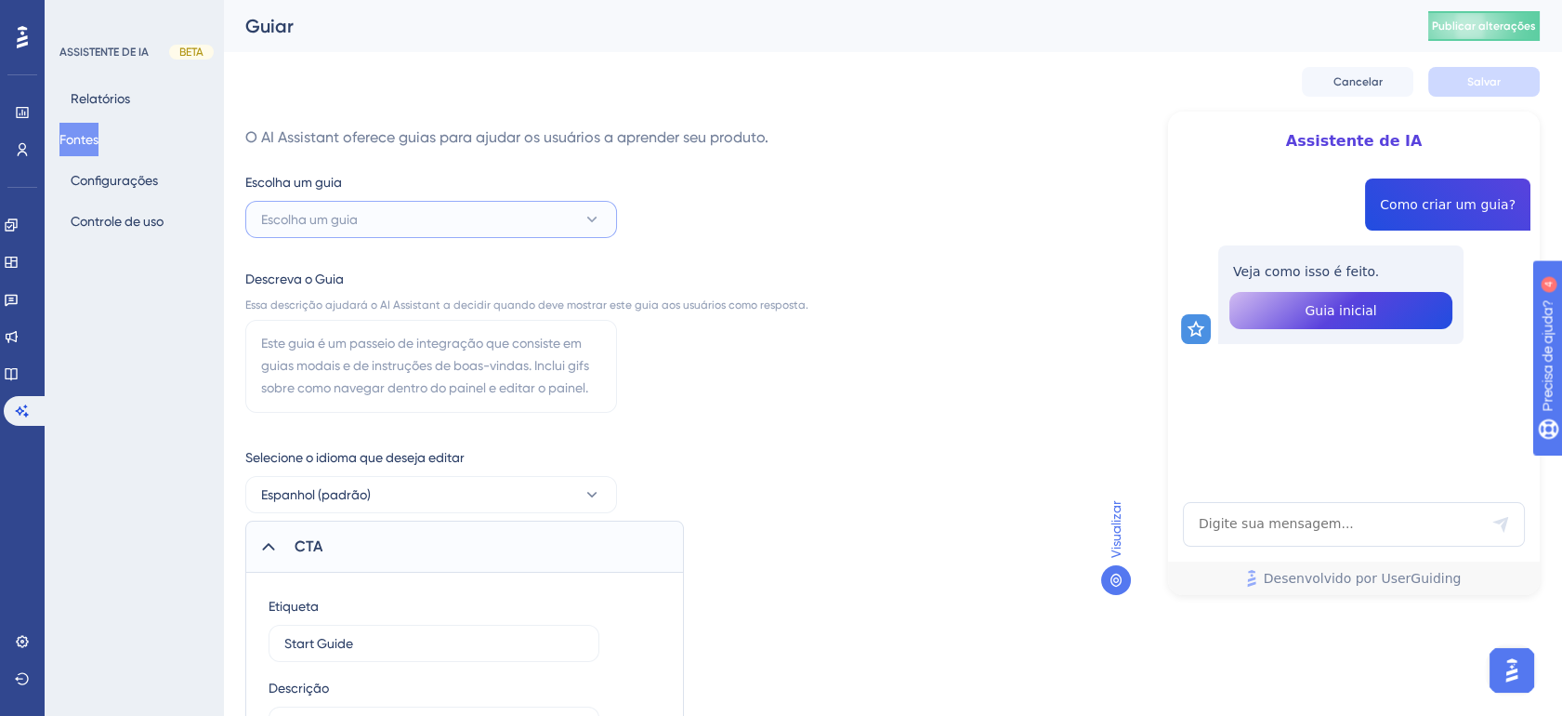
click at [610, 209] on button "Escolha um guia" at bounding box center [431, 219] width 372 height 37
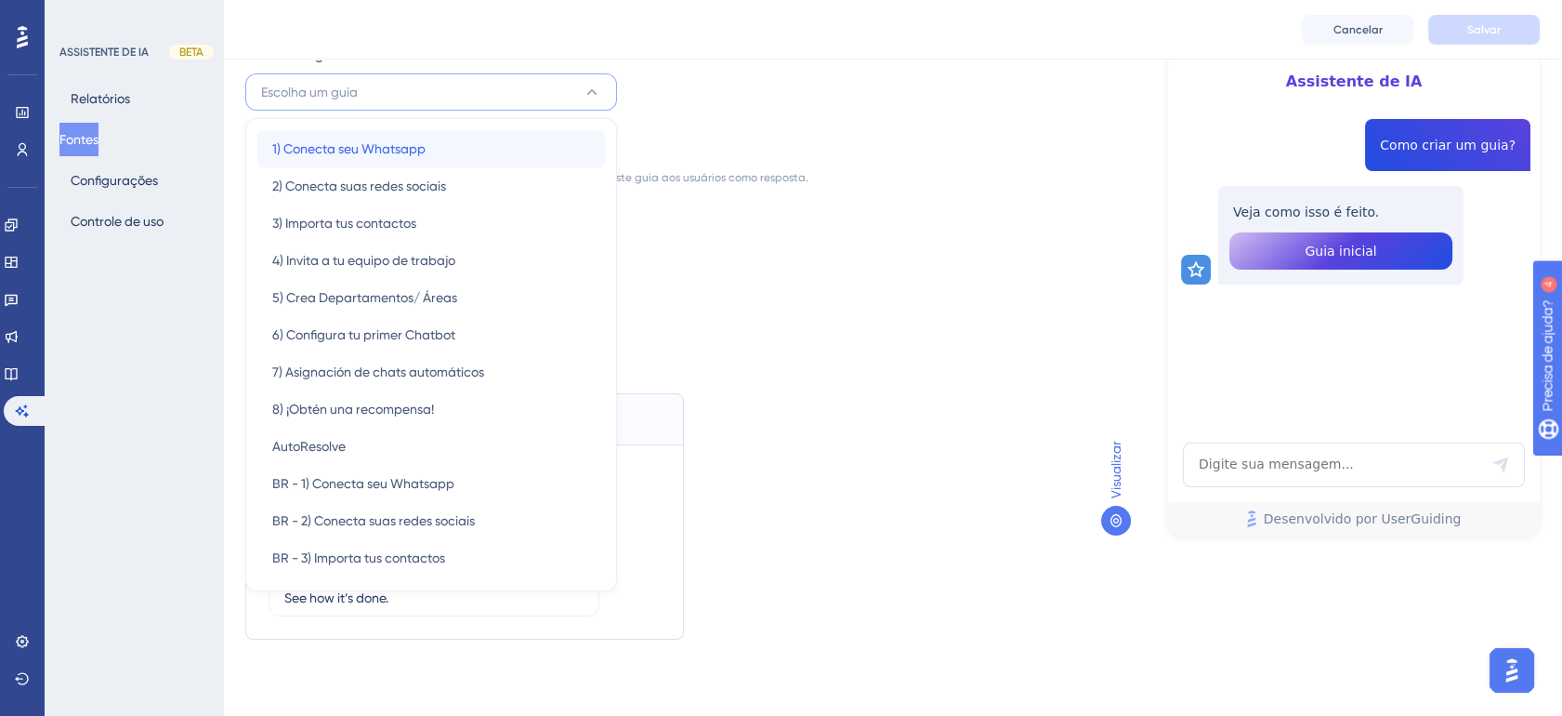
click at [545, 156] on div "1) Conecta seu Whatsapp 1) Conecta seu Whatsapp" at bounding box center [431, 148] width 318 height 37
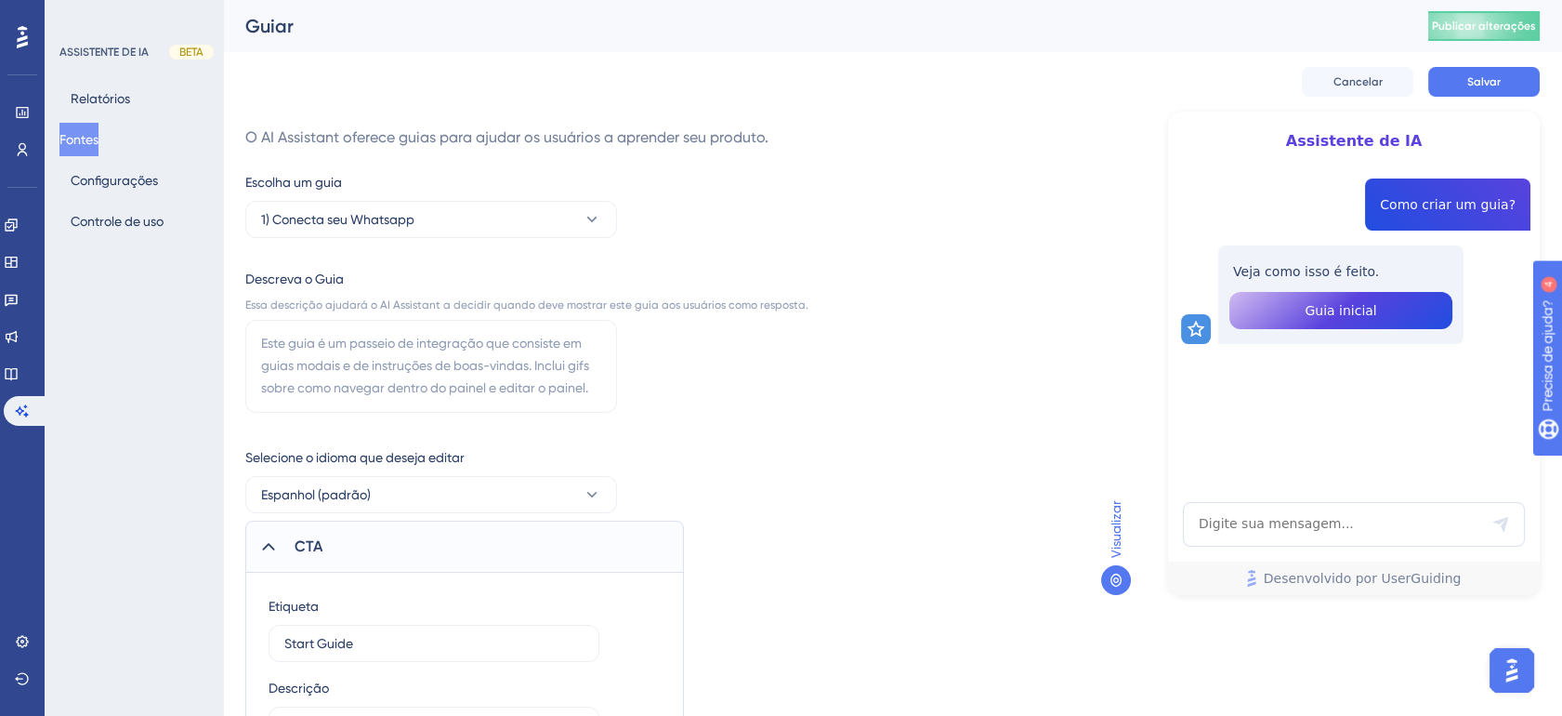
click at [592, 531] on div "CTA" at bounding box center [464, 546] width 439 height 52
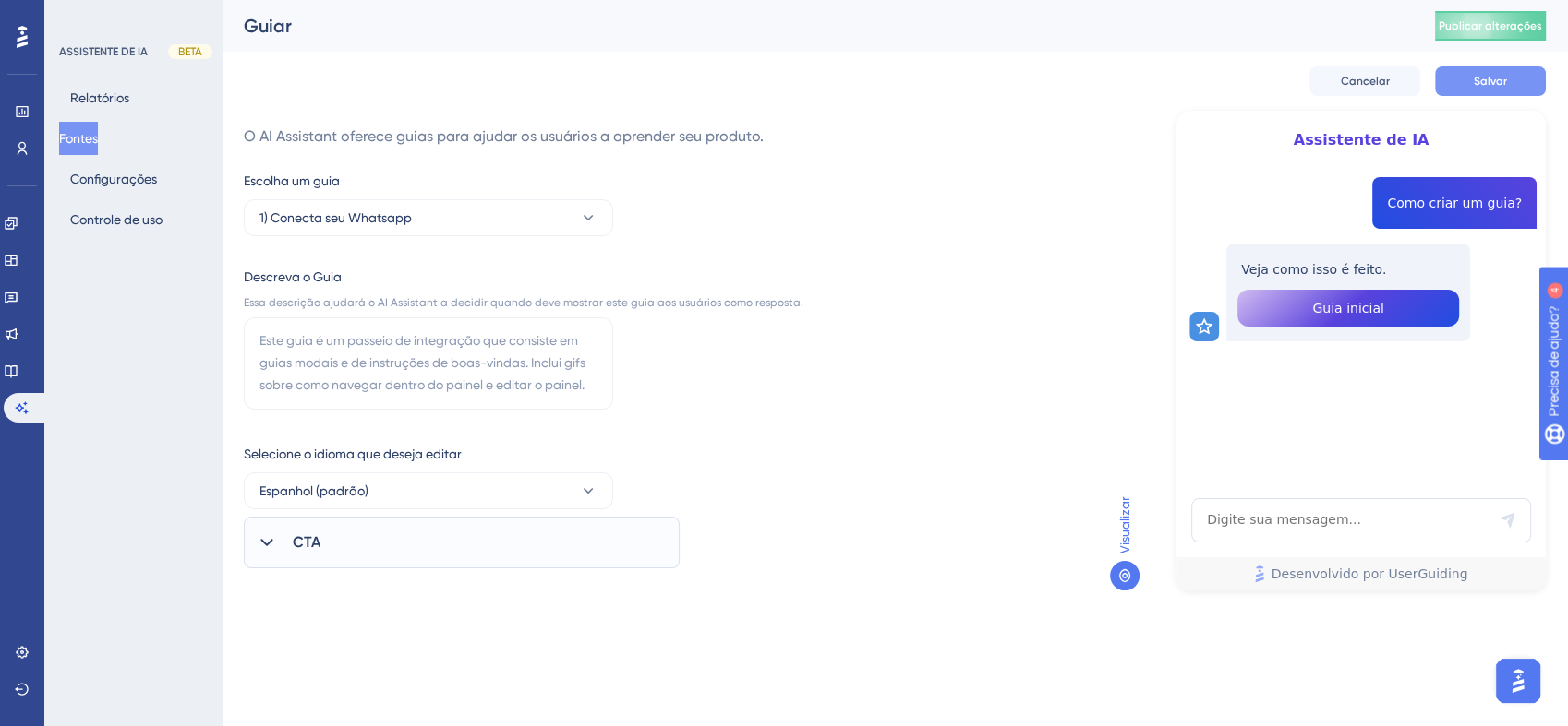
click at [1511, 78] on button "Salvar" at bounding box center [1490, 81] width 111 height 30
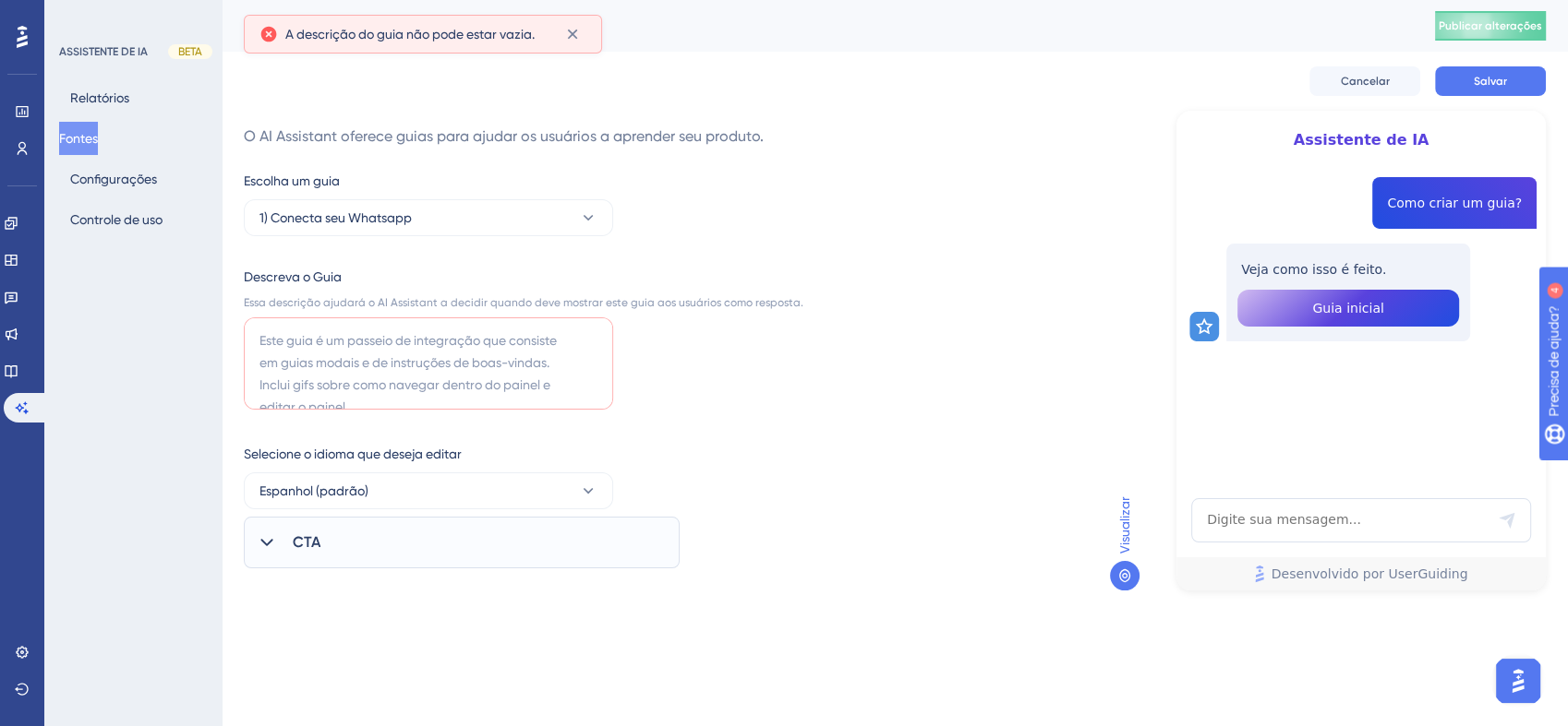
click at [307, 362] on textarea at bounding box center [428, 363] width 370 height 92
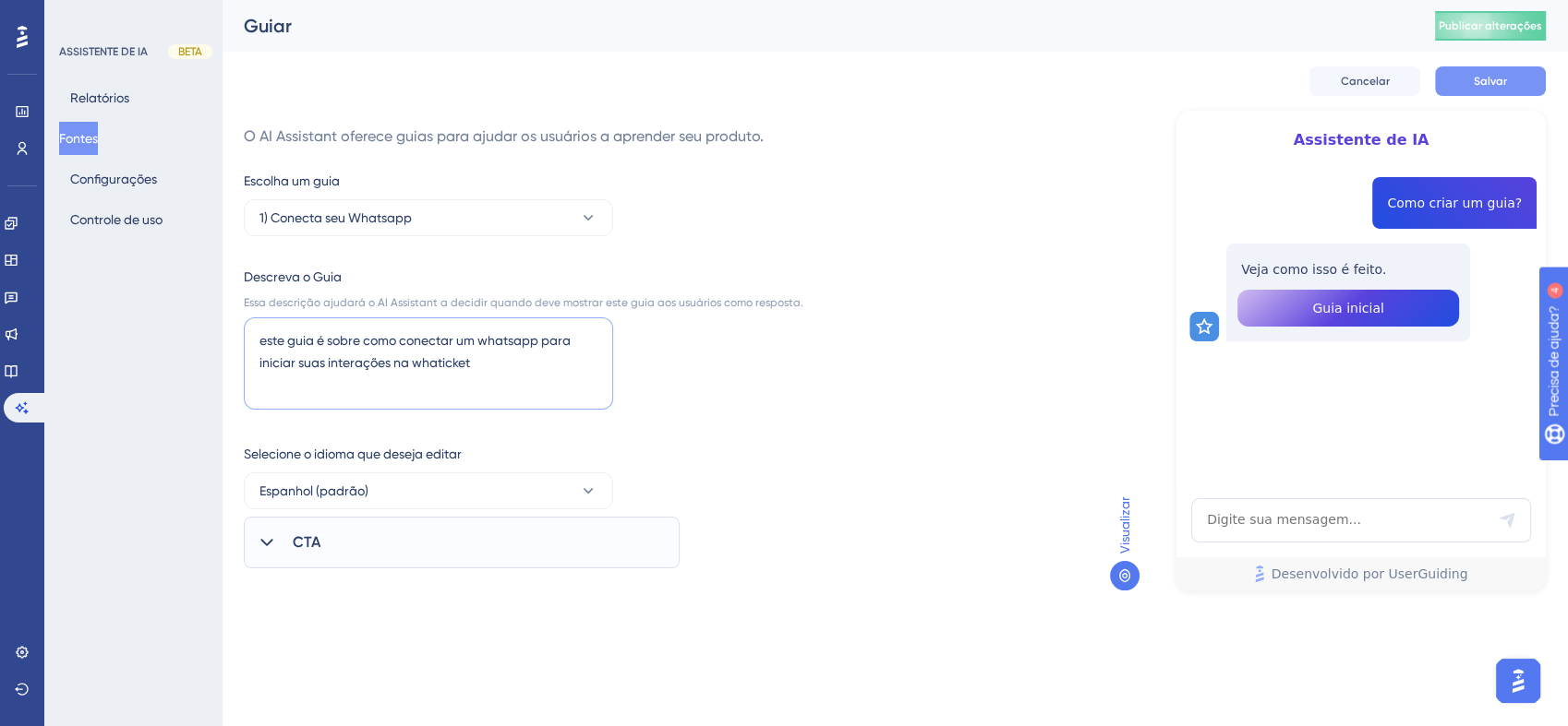
type textarea "este guia é sobre como conectar um whatsapp para iniciar suas interações na wha…"
click at [1479, 84] on span "Salvar" at bounding box center [1490, 80] width 33 height 15
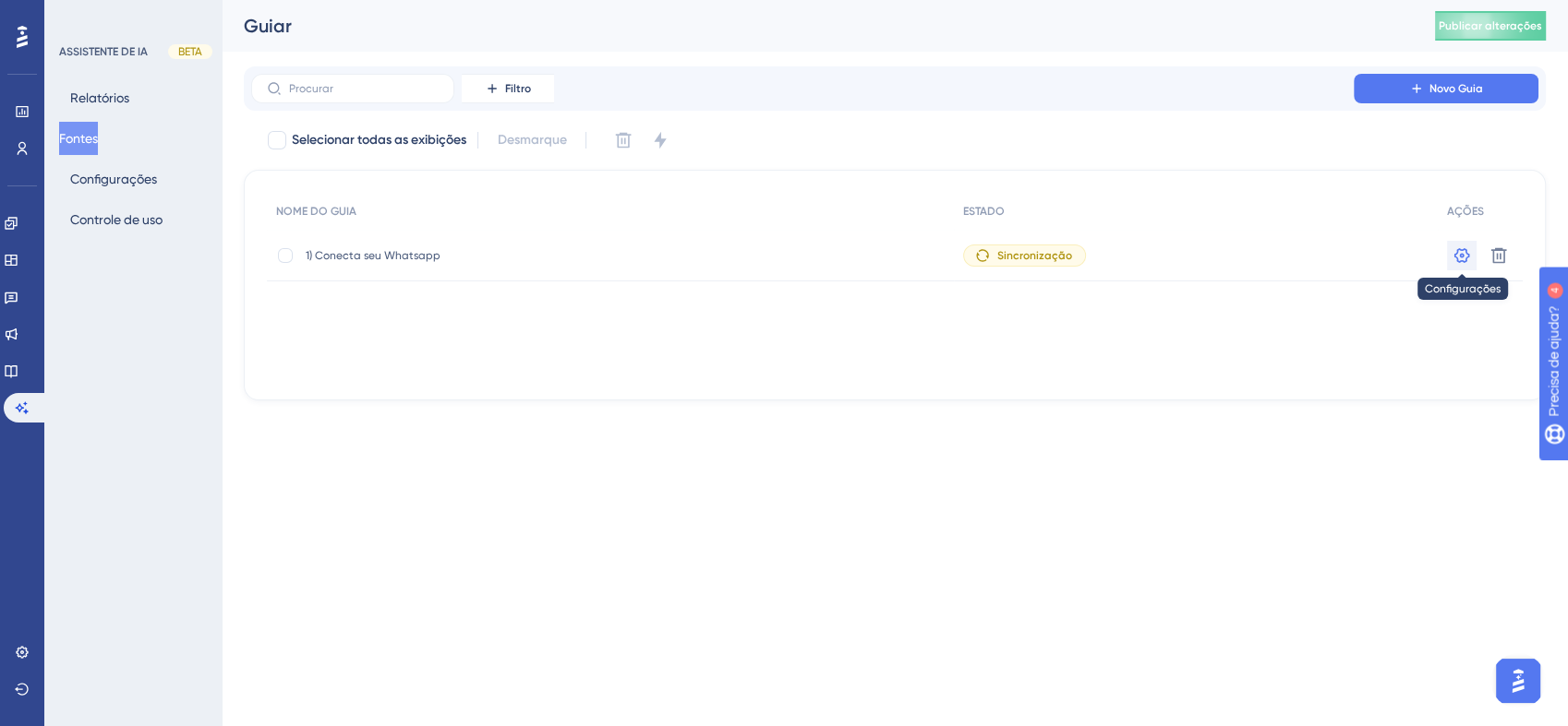
click at [1453, 258] on icon at bounding box center [1462, 255] width 19 height 19
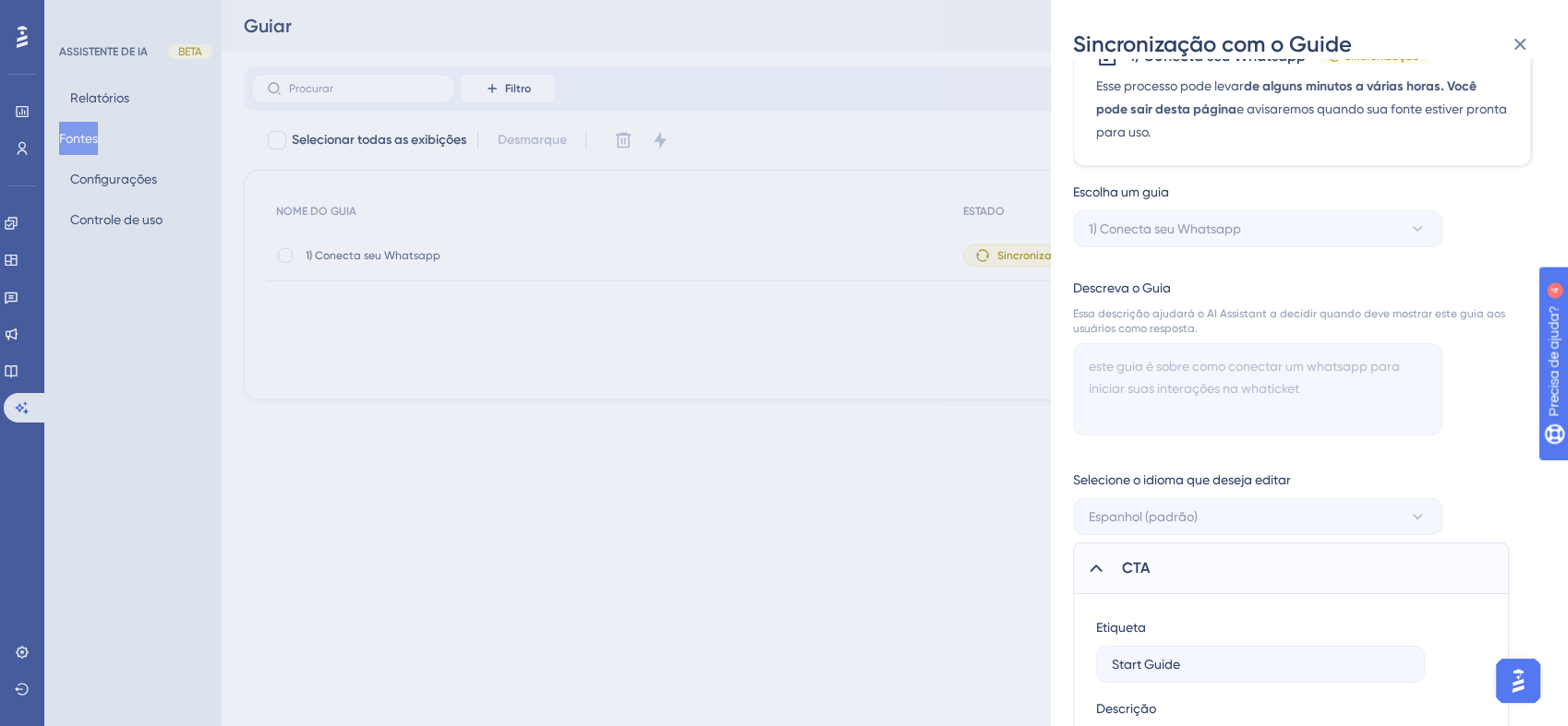
scroll to position [118, 0]
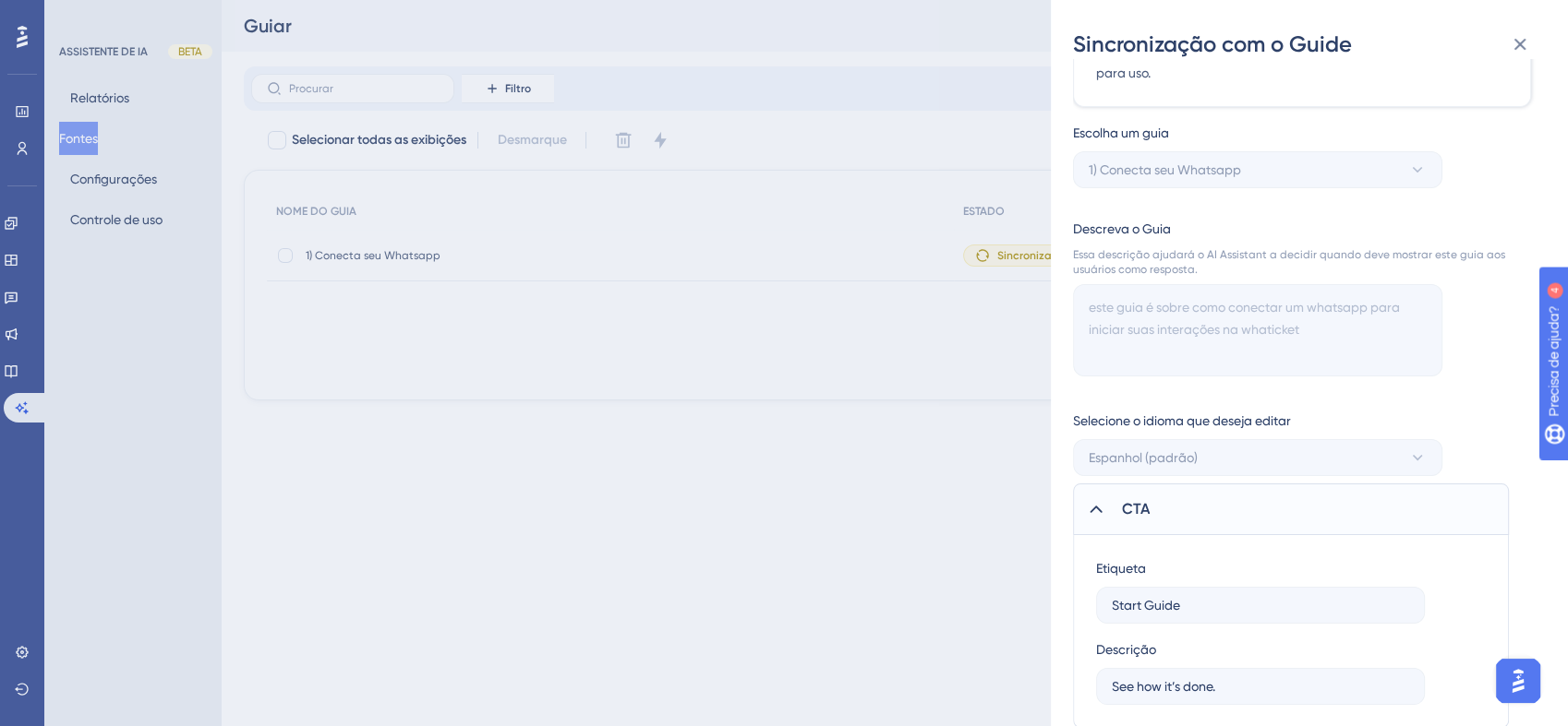
click at [819, 572] on div "Sincronização com o Guide 1) Conecta seu Whatsapp Sincronização Esse processo p…" at bounding box center [784, 363] width 1568 height 726
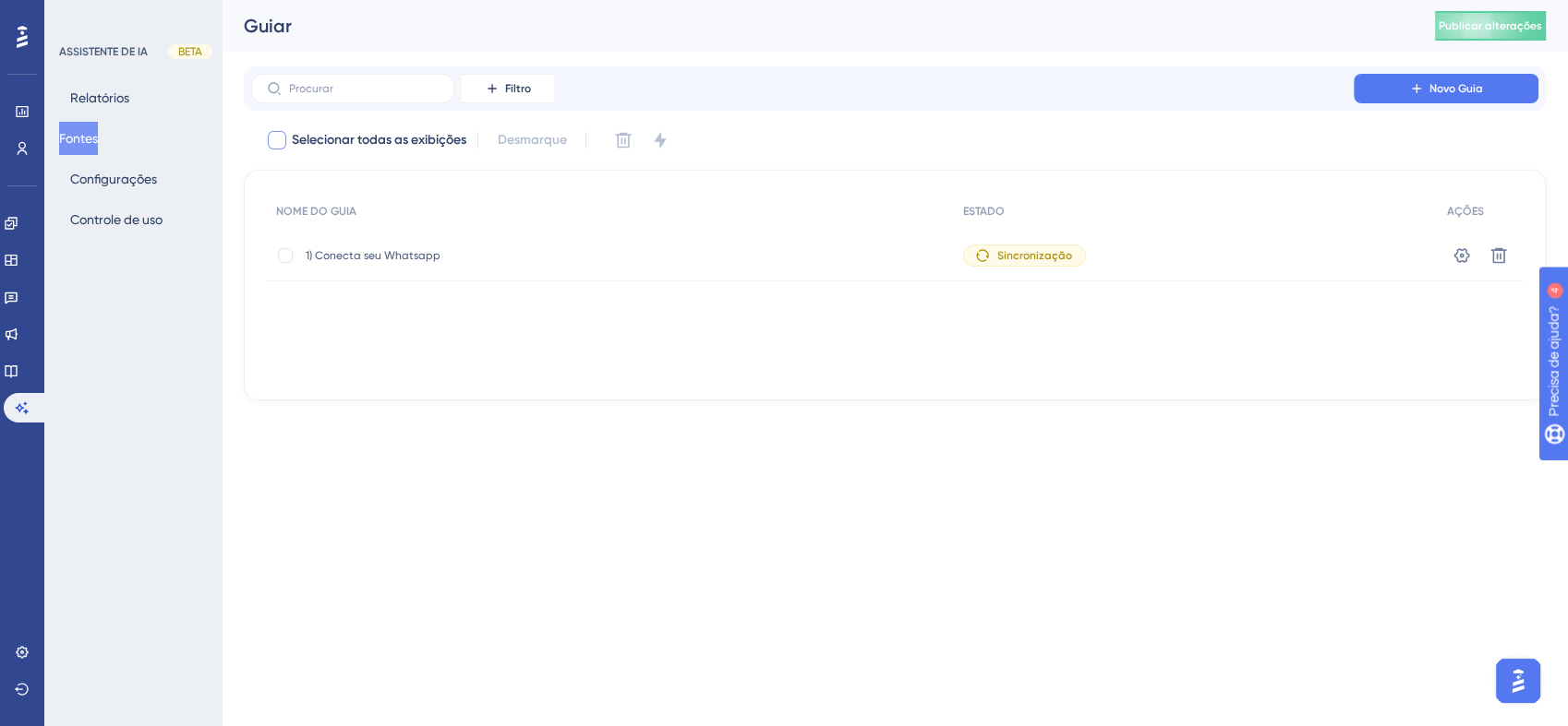
click at [282, 136] on div at bounding box center [276, 140] width 19 height 19
checkbox input "true"
click at [668, 137] on icon at bounding box center [660, 140] width 19 height 19
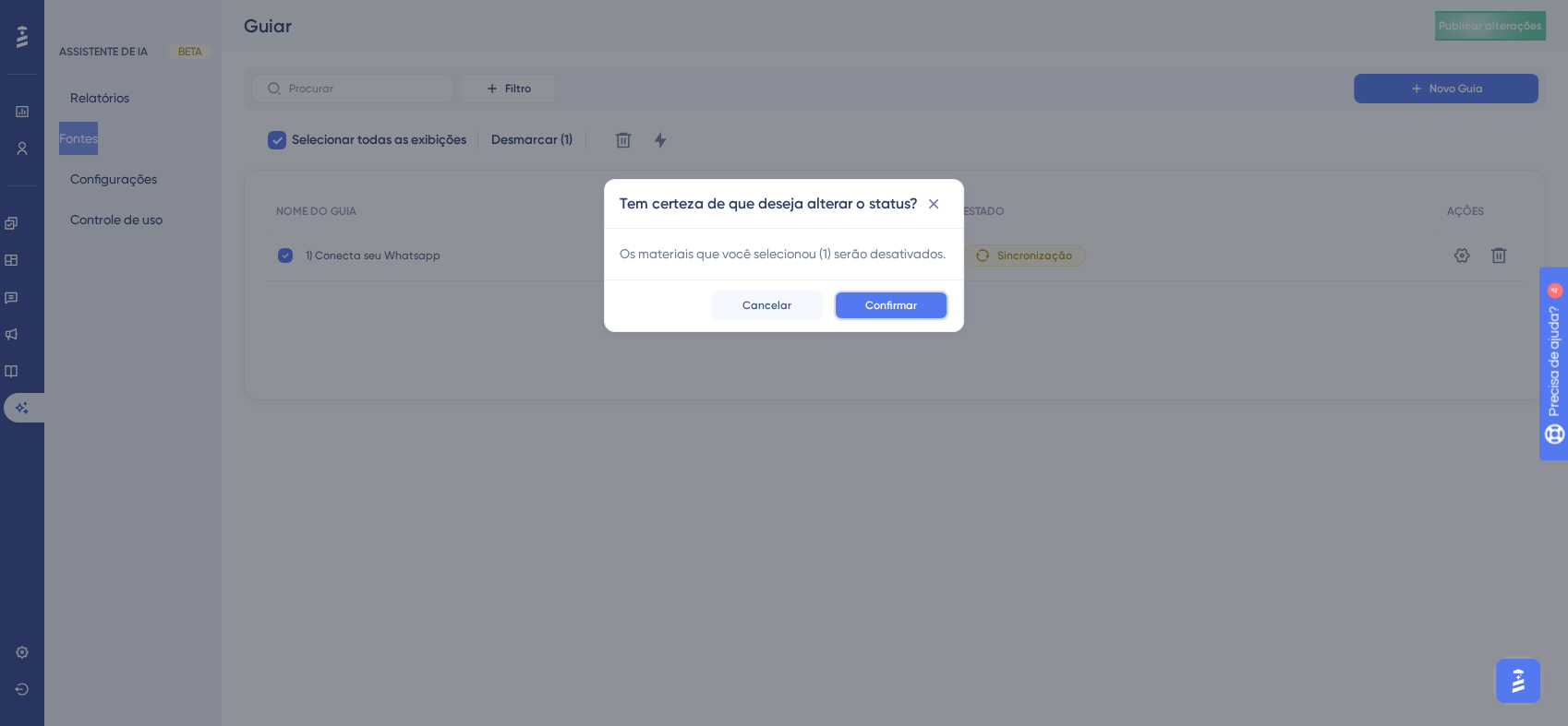
click at [930, 320] on button "Confirmar" at bounding box center [890, 306] width 114 height 30
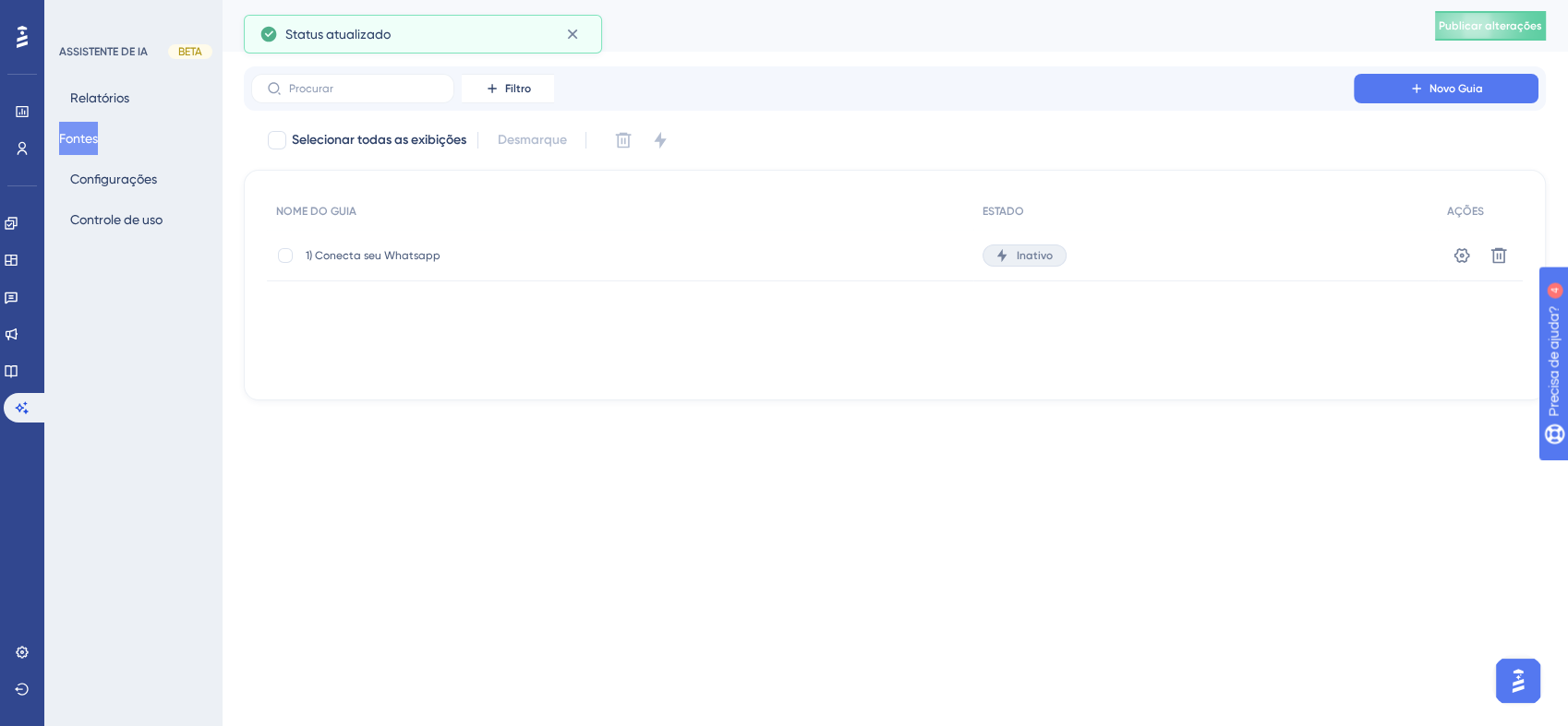
click at [775, 248] on div "1) Conecta seu Whatsapp 1) Conecta seu Whatsapp" at bounding box center [620, 255] width 706 height 52
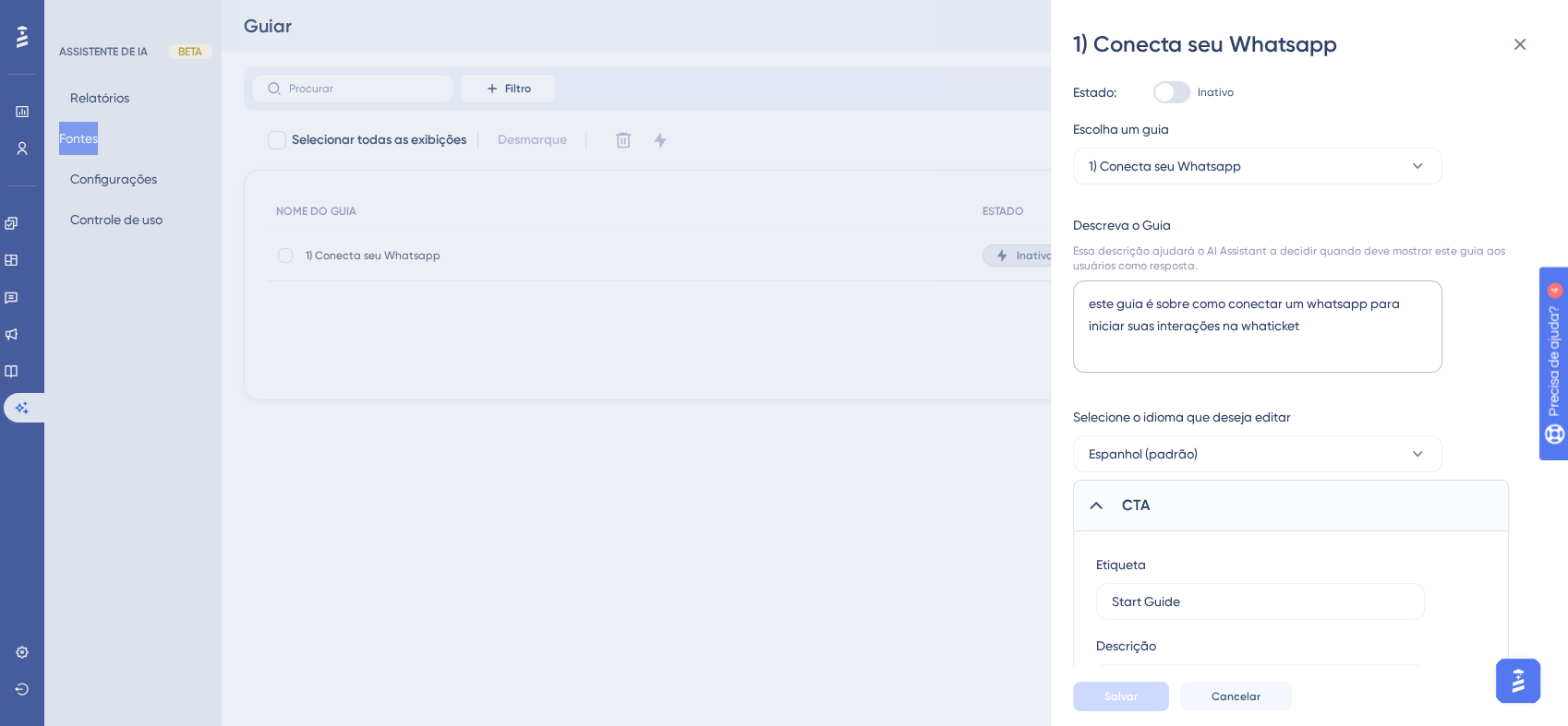
click at [1175, 93] on div at bounding box center [1172, 92] width 37 height 22
click at [1154, 93] on input "Inativo" at bounding box center [1153, 92] width 1 height 1
checkbox input "true"
click at [1145, 689] on button "Salvar" at bounding box center [1121, 697] width 96 height 30
click at [1204, 694] on button "Cancelar" at bounding box center [1236, 697] width 111 height 30
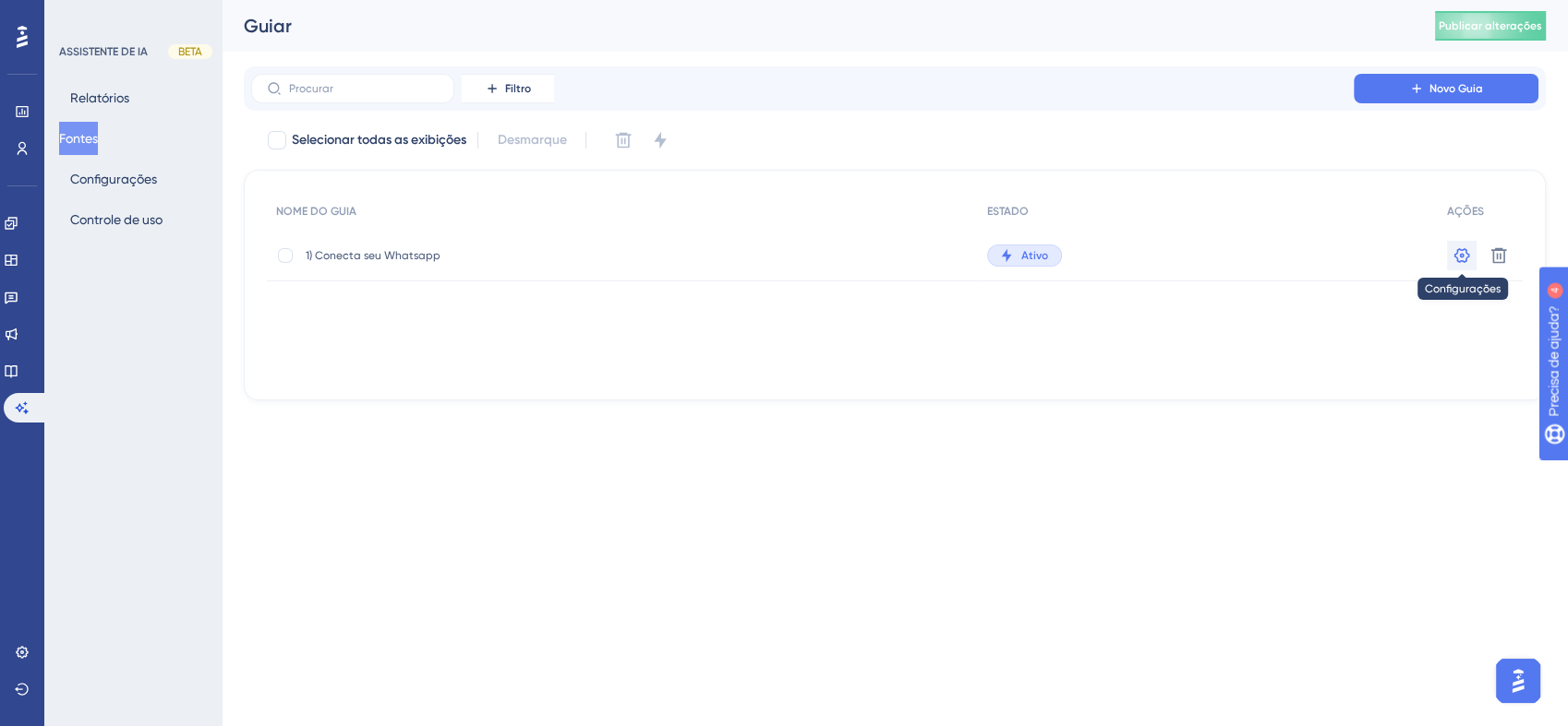
click at [1467, 257] on icon at bounding box center [1463, 254] width 16 height 15
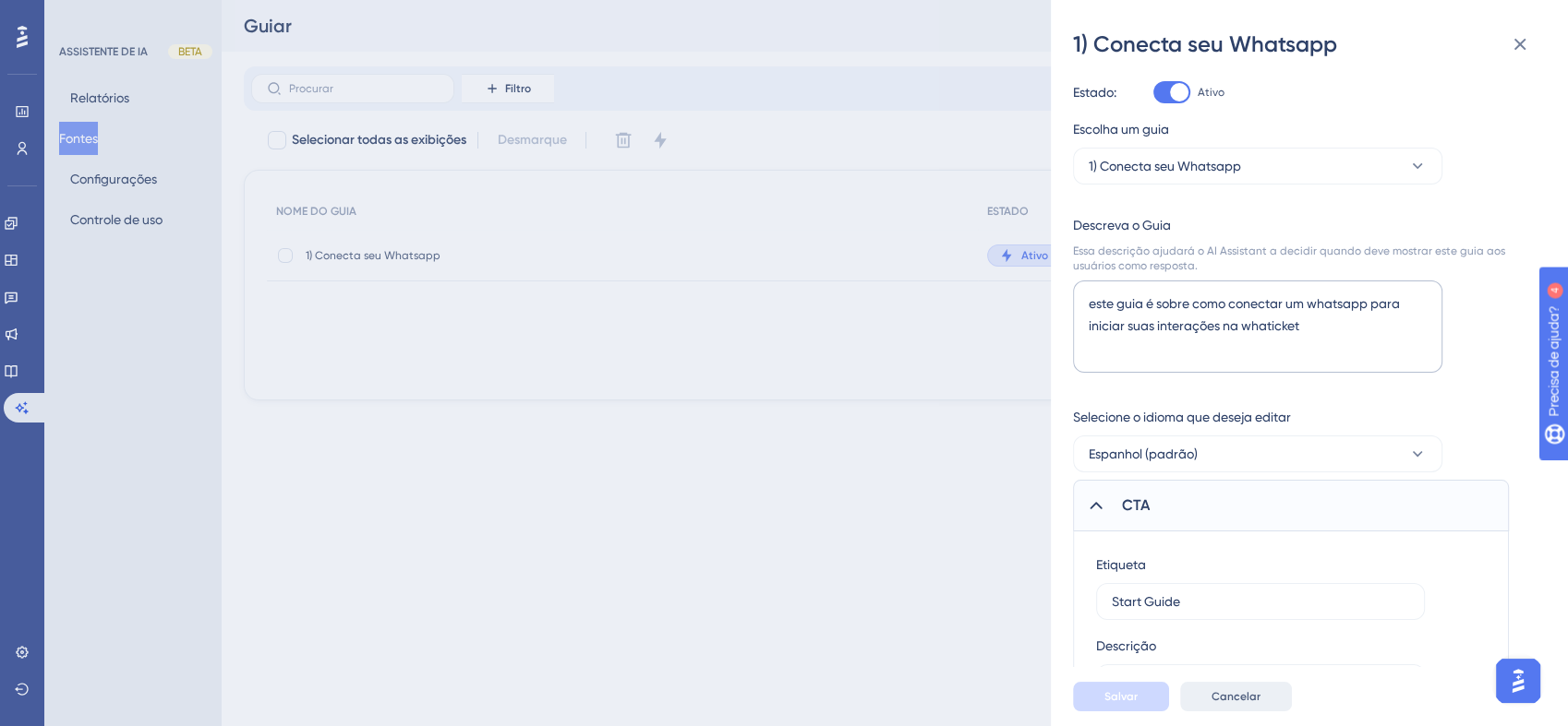
click at [1260, 683] on button "Cancelar" at bounding box center [1236, 697] width 111 height 30
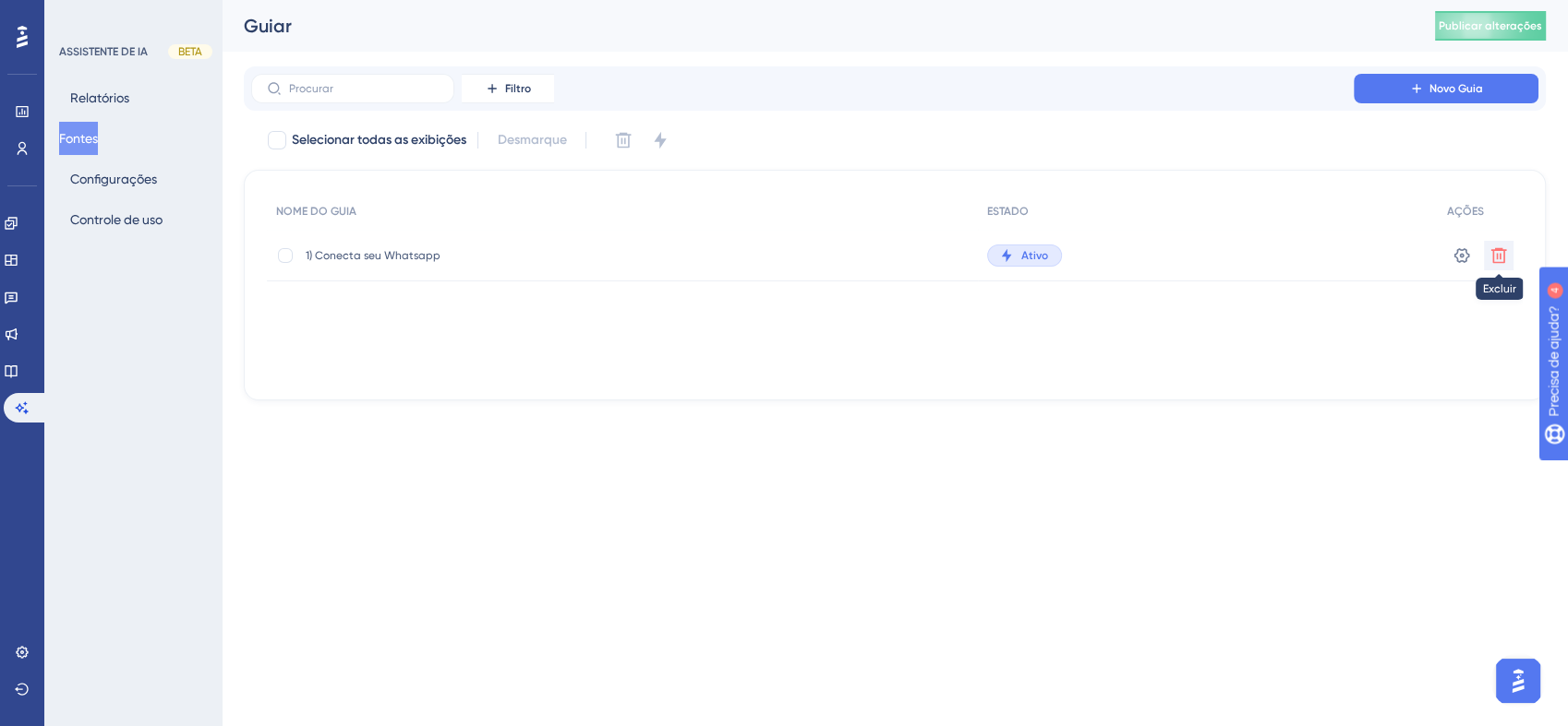
click at [1503, 256] on icon at bounding box center [1499, 255] width 16 height 16
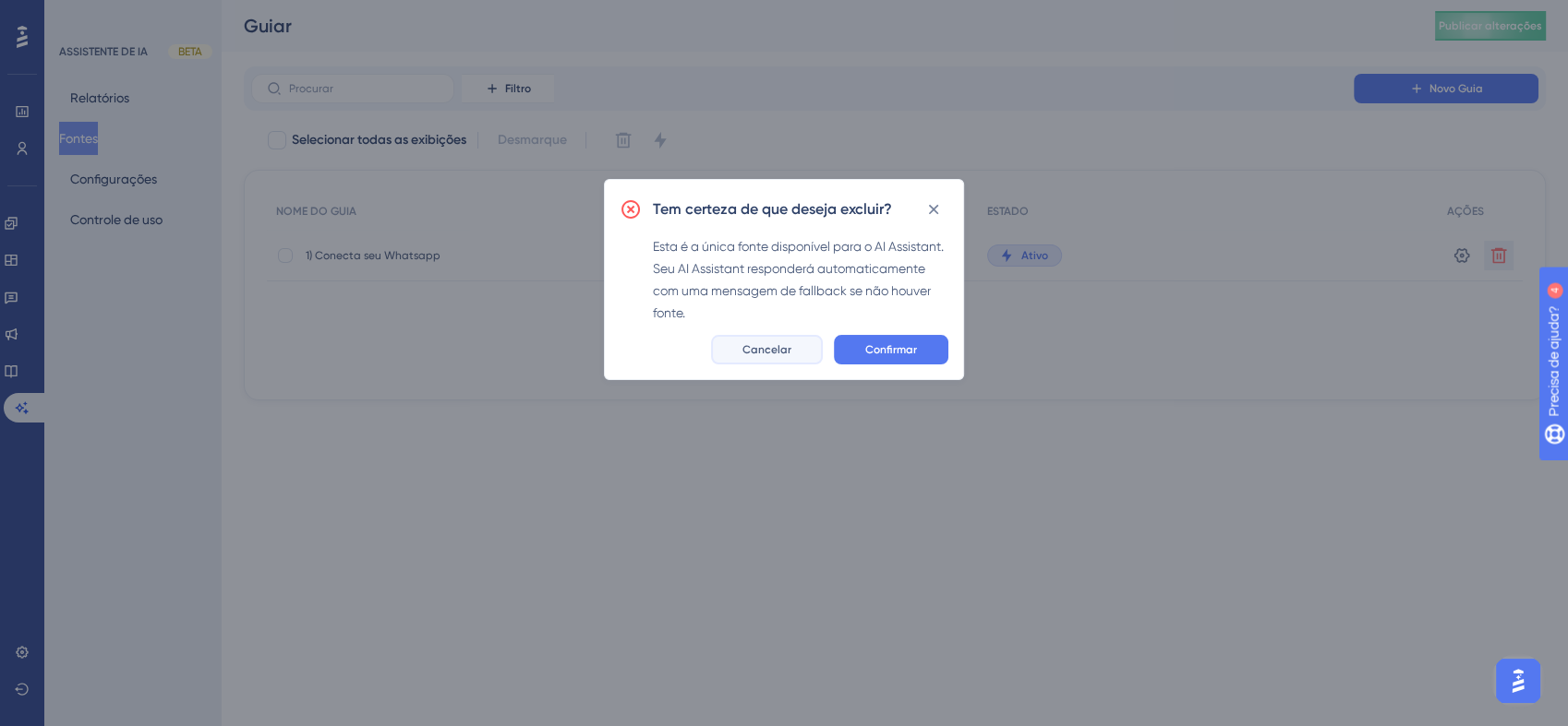
click at [775, 356] on span "Cancelar" at bounding box center [766, 350] width 49 height 15
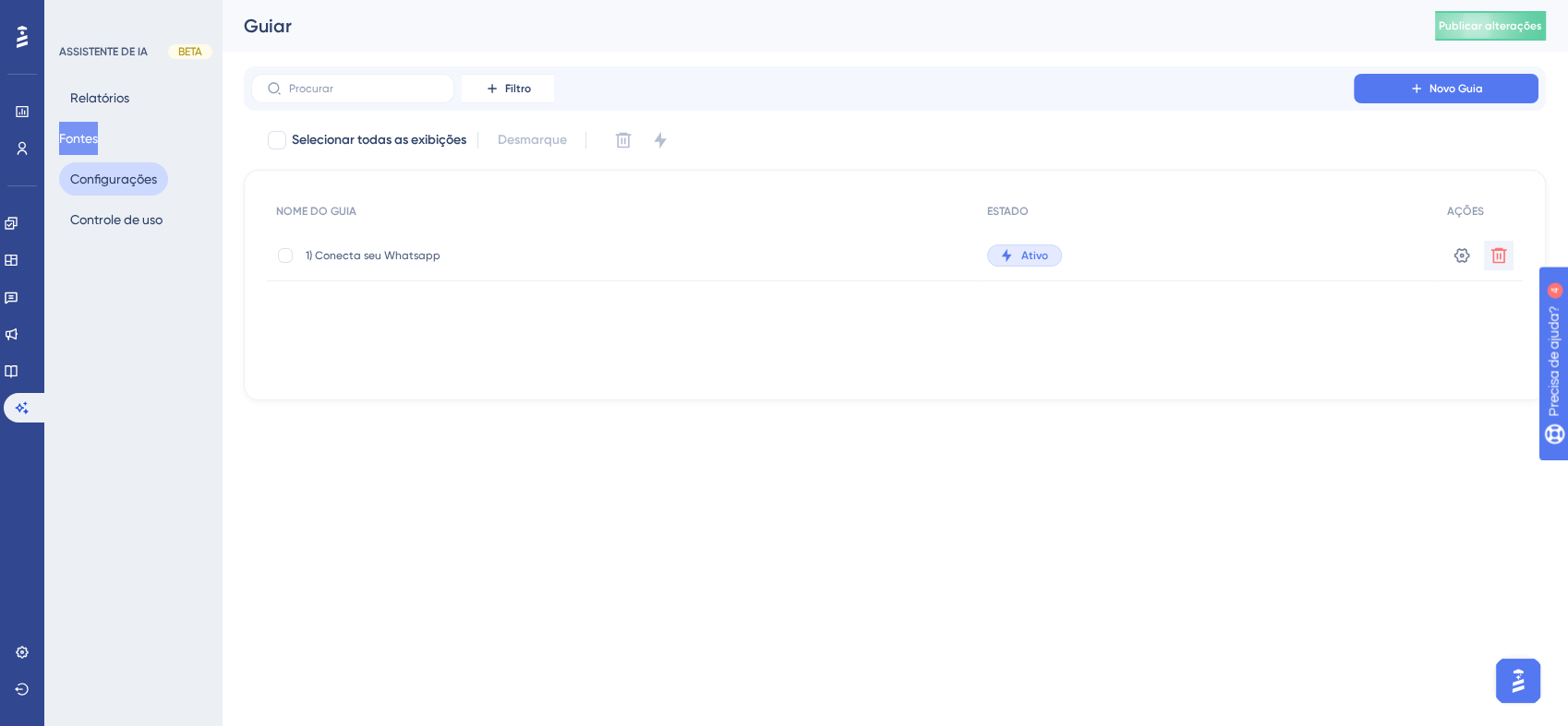
click at [86, 180] on button "Configurações" at bounding box center [113, 179] width 109 height 33
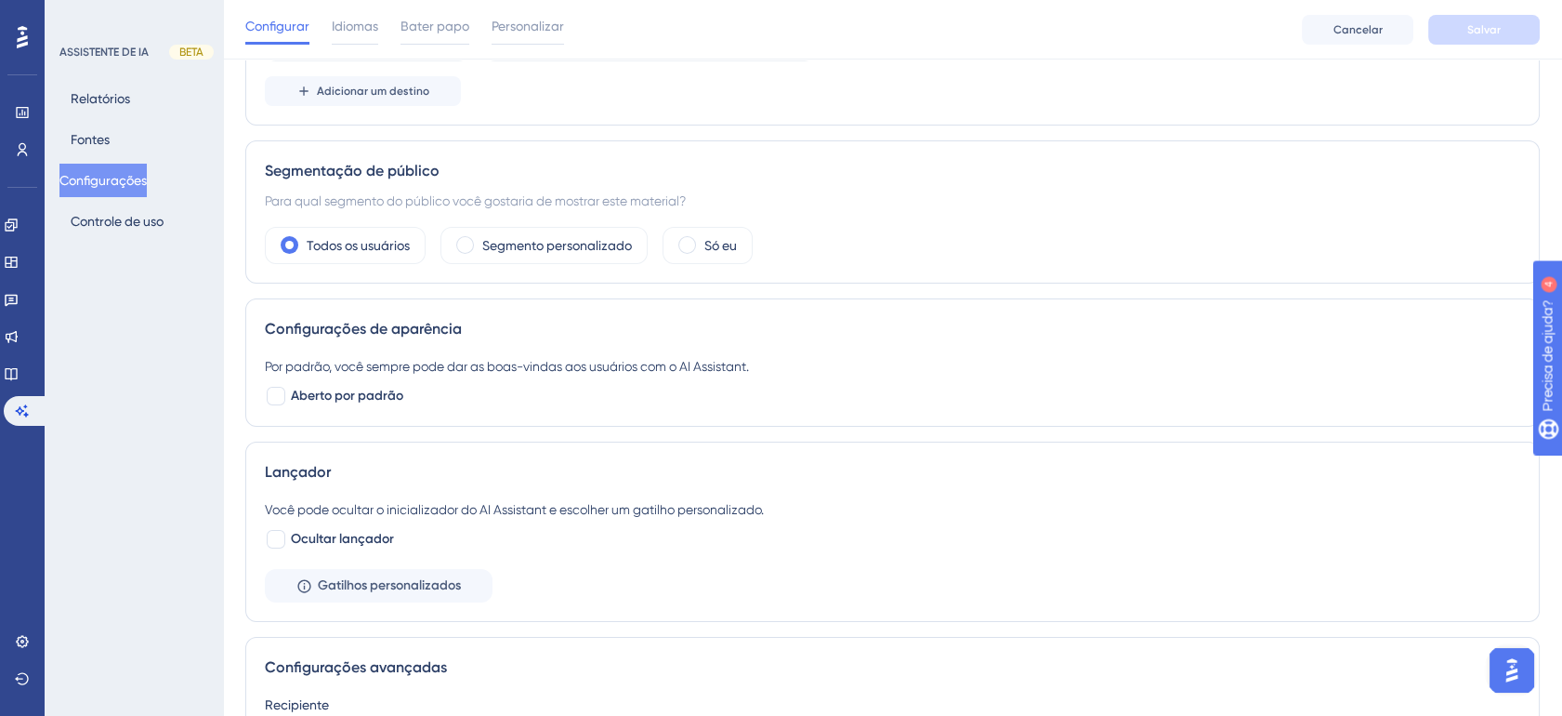
scroll to position [344, 0]
